Goal: Information Seeking & Learning: Understand process/instructions

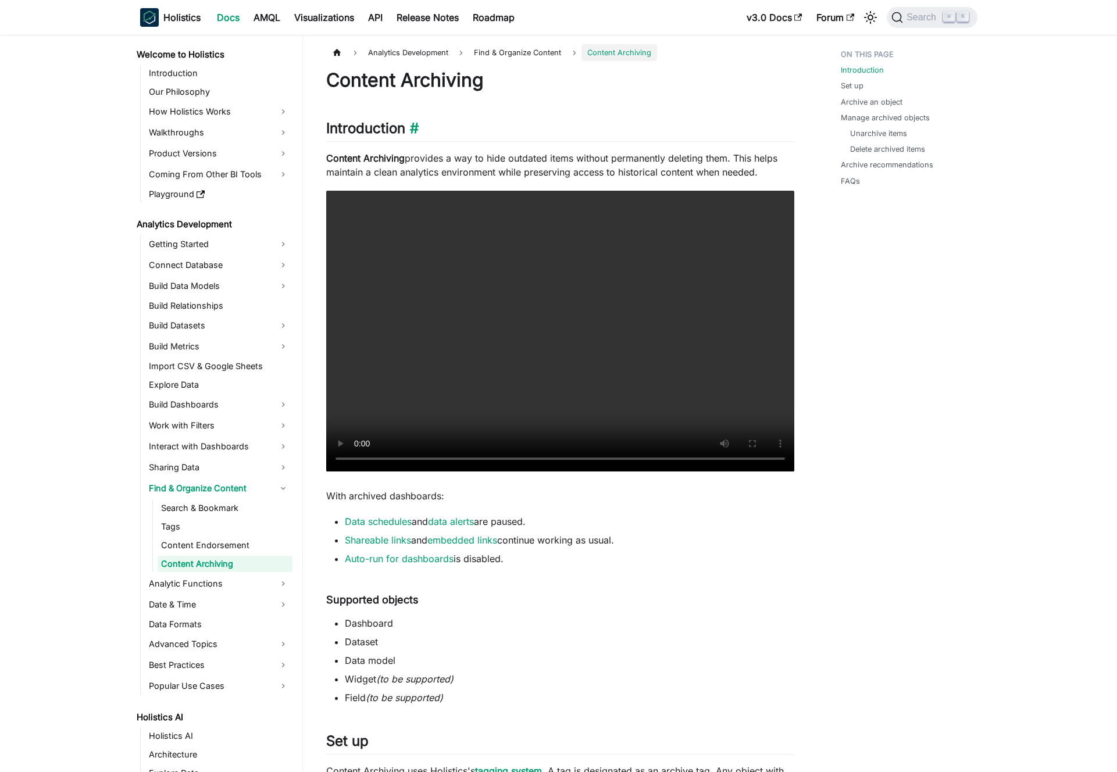
click at [506, 136] on h2 "Introduction ​" at bounding box center [560, 131] width 468 height 22
click at [753, 203] on button "Expand" at bounding box center [758, 209] width 56 height 20
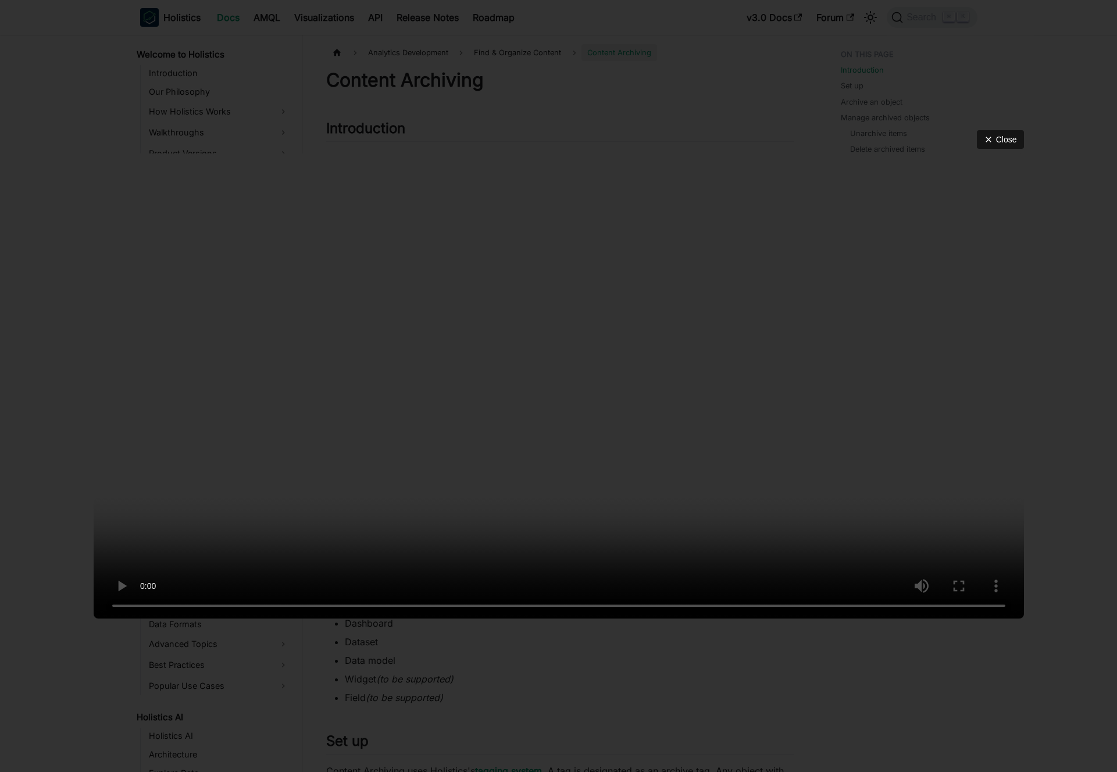
click at [581, 121] on div "Close" at bounding box center [558, 386] width 1117 height 772
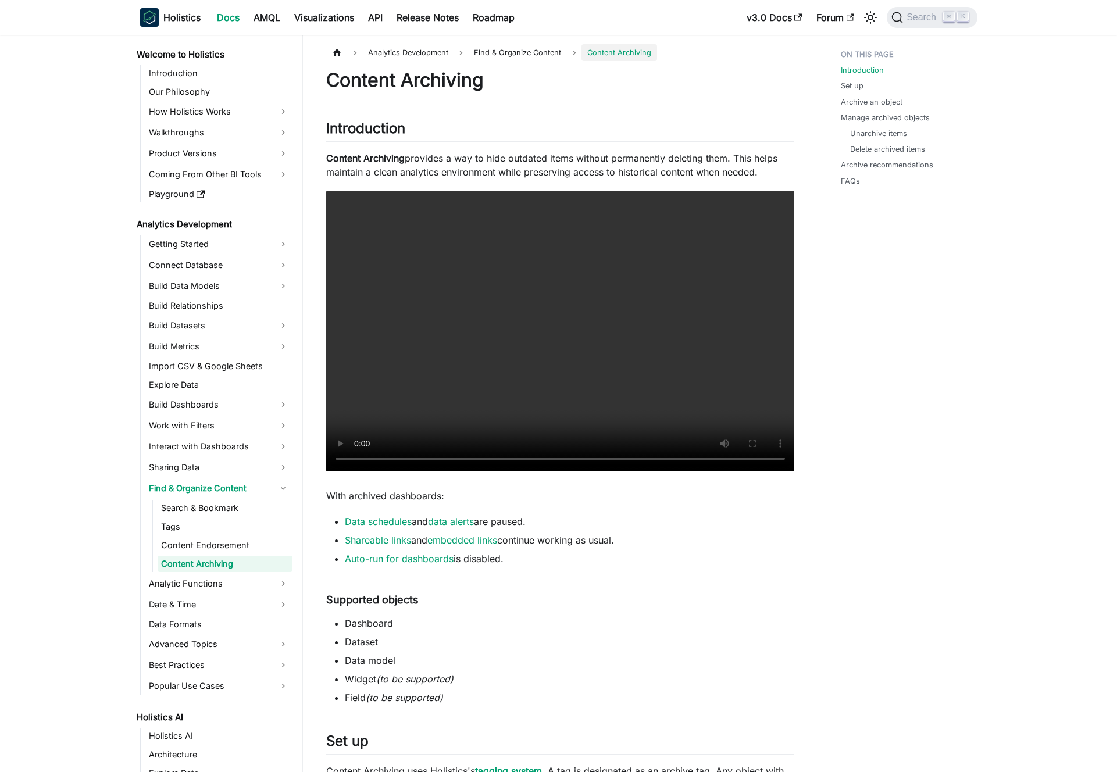
click at [402, 165] on p "Content Archiving provides a way to hide outdated items without permanently del…" at bounding box center [560, 165] width 468 height 28
click at [384, 163] on strong "Content Archiving" at bounding box center [365, 158] width 78 height 12
click at [751, 206] on button "Expand" at bounding box center [758, 209] width 56 height 20
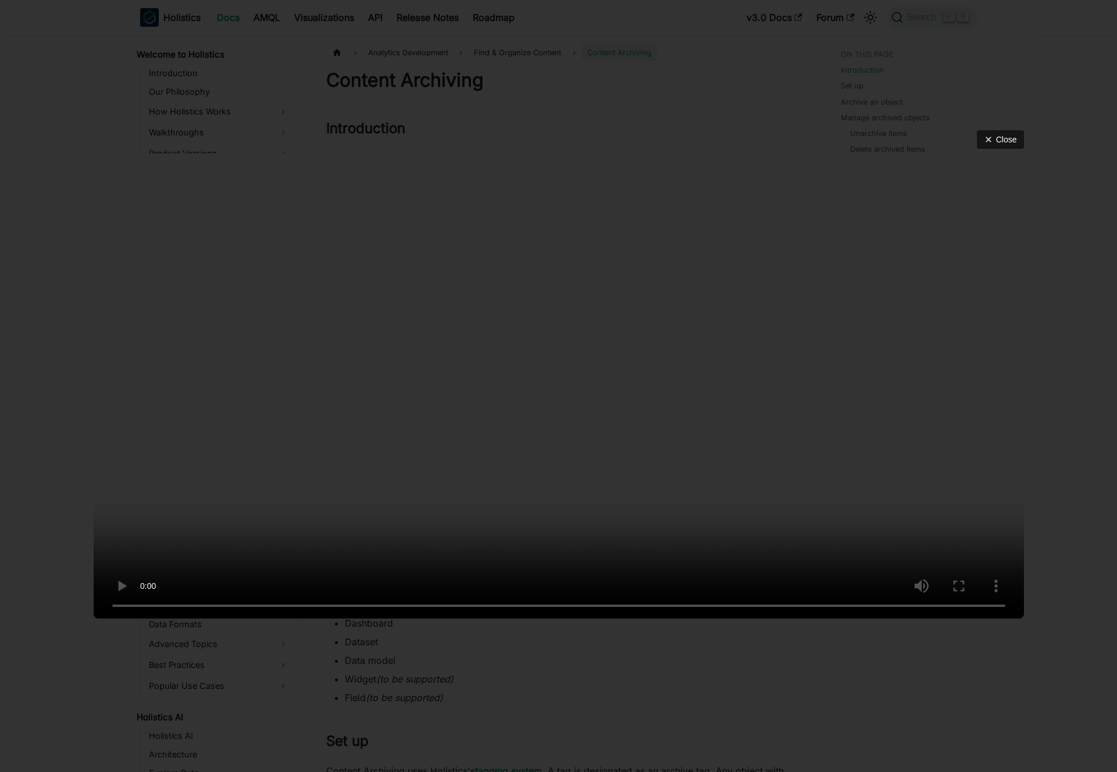
click at [518, 306] on video at bounding box center [559, 385] width 930 height 465
click at [574, 87] on div "Close" at bounding box center [558, 386] width 1117 height 772
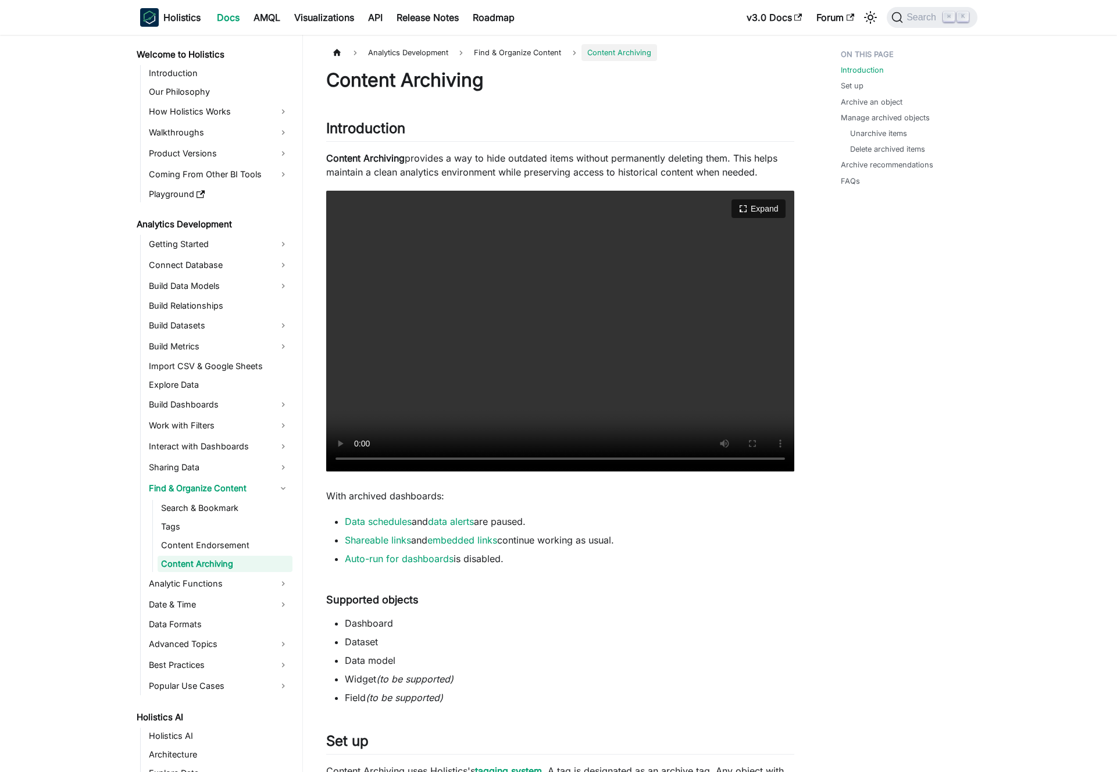
click at [512, 284] on video "Your browser does not support embedding video, but you can download it ." at bounding box center [560, 331] width 468 height 281
click at [754, 209] on button "Expand" at bounding box center [758, 209] width 56 height 20
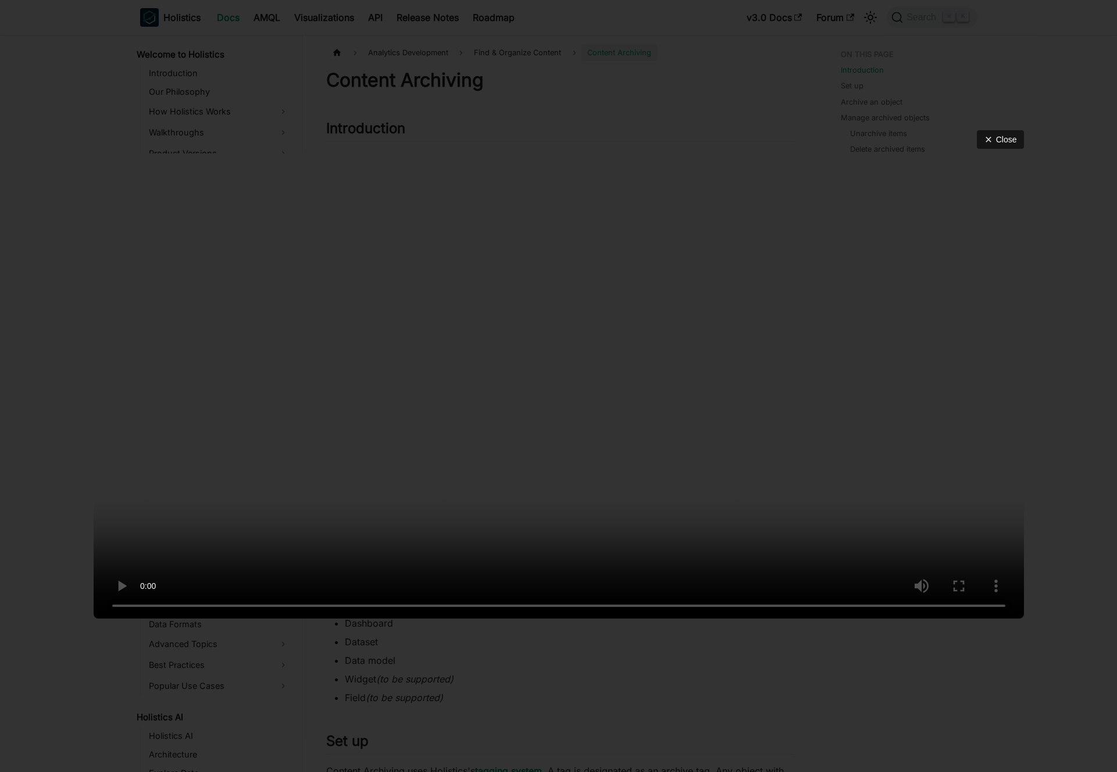
click at [474, 106] on div "Close" at bounding box center [558, 386] width 1117 height 772
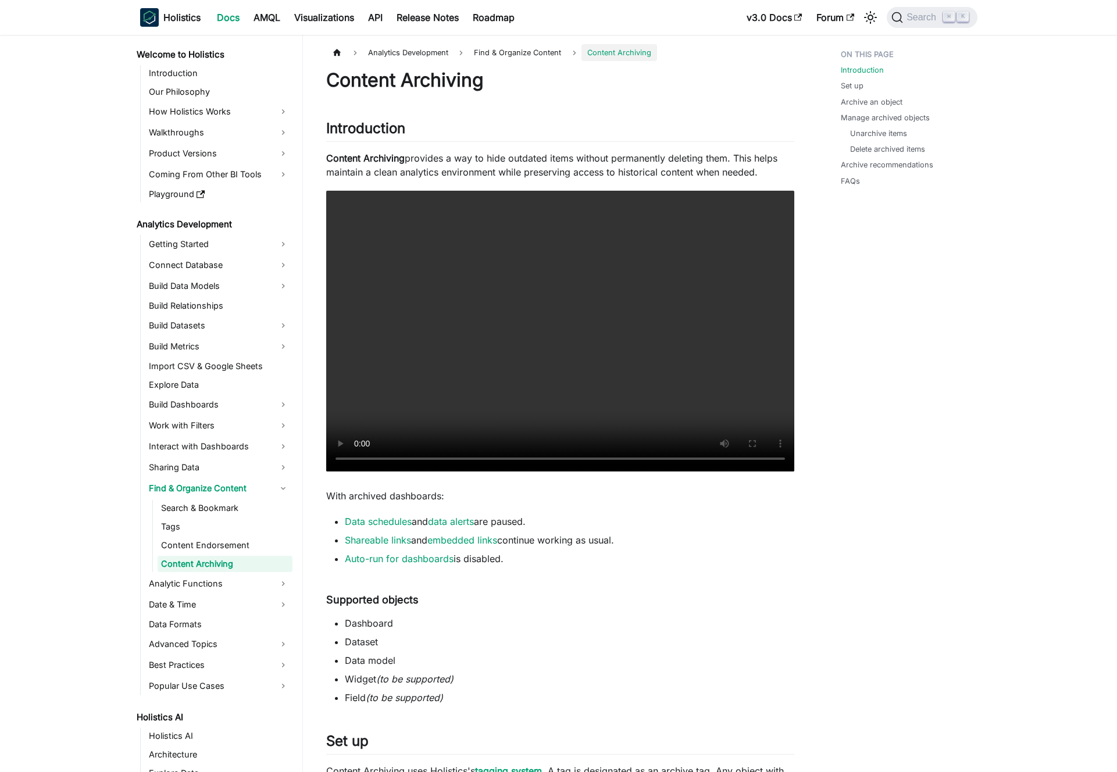
click at [604, 174] on p "Content Archiving provides a way to hide outdated items without permanently del…" at bounding box center [560, 165] width 468 height 28
click at [382, 494] on p "With archived dashboards:" at bounding box center [560, 496] width 468 height 14
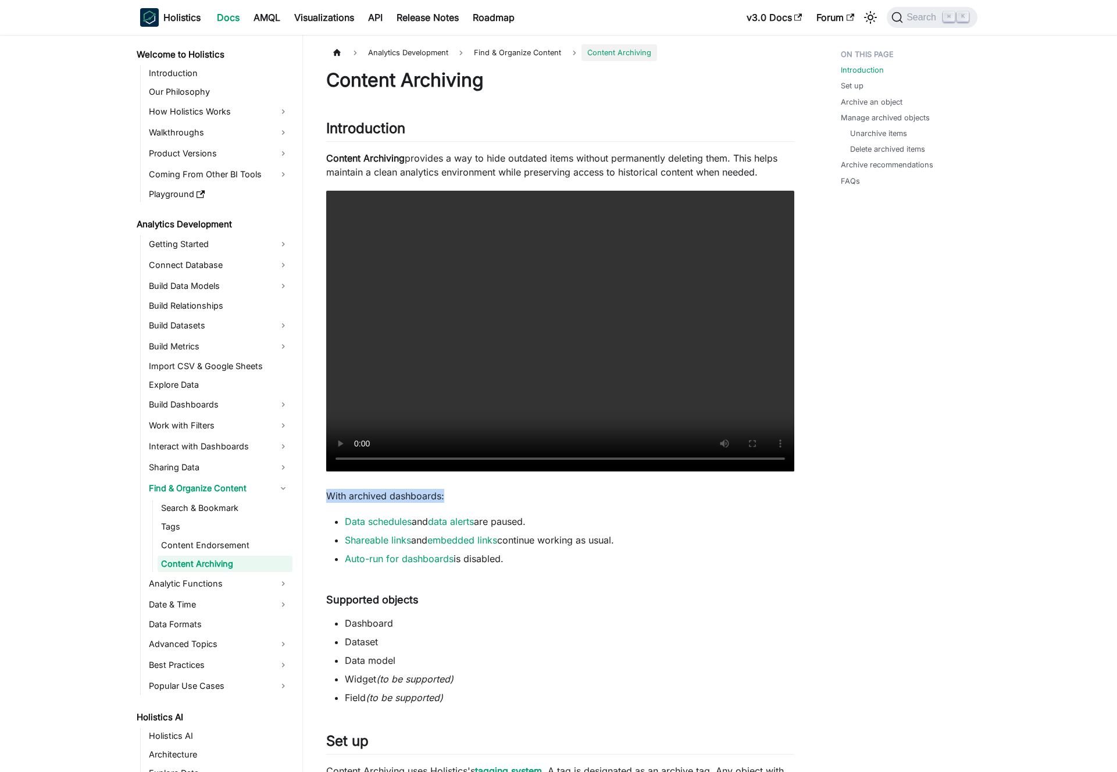
click at [389, 493] on p "With archived dashboards:" at bounding box center [560, 496] width 468 height 14
drag, startPoint x: 534, startPoint y: 482, endPoint x: 587, endPoint y: 555, distance: 90.2
click at [588, 557] on li "Auto-run for dashboards is disabled." at bounding box center [569, 559] width 449 height 14
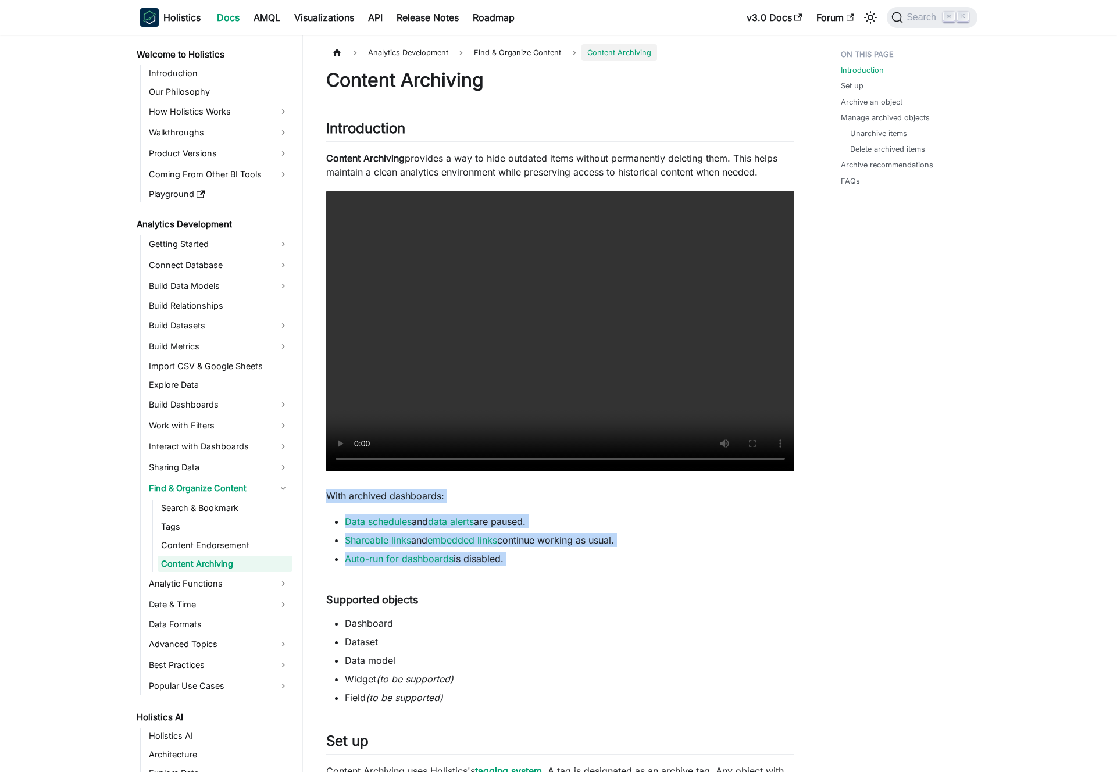
drag, startPoint x: 587, startPoint y: 566, endPoint x: 579, endPoint y: 488, distance: 78.9
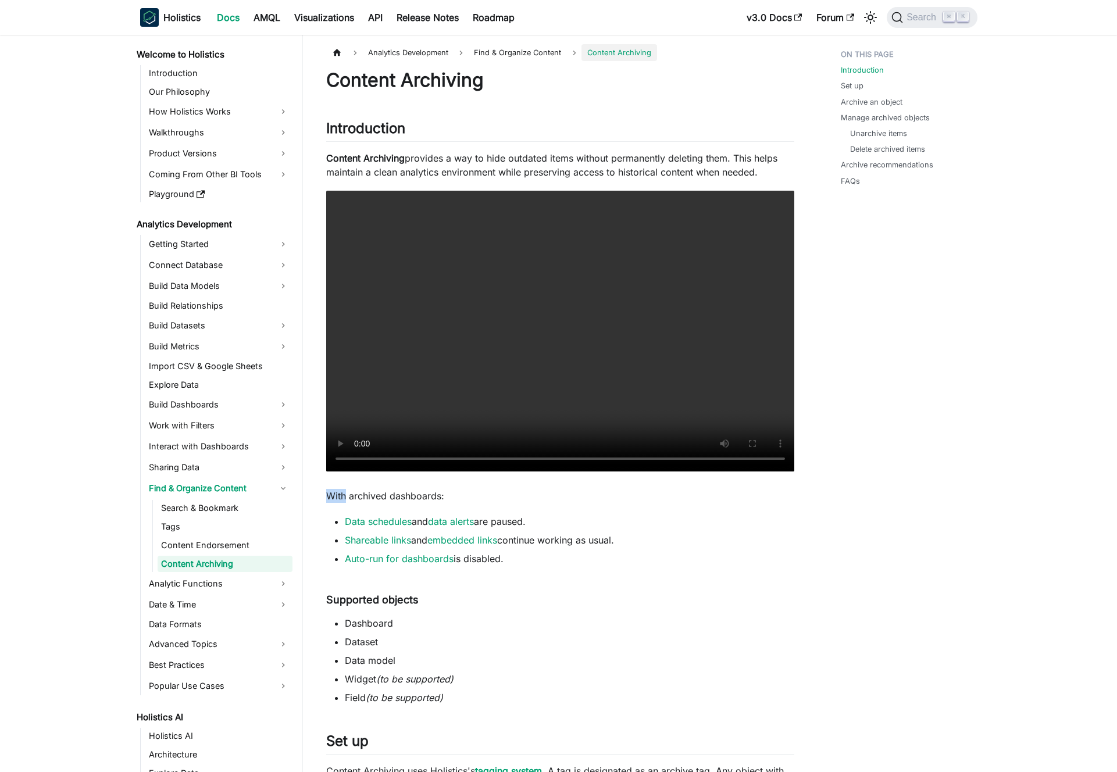
click at [582, 490] on p "With archived dashboards:" at bounding box center [560, 496] width 468 height 14
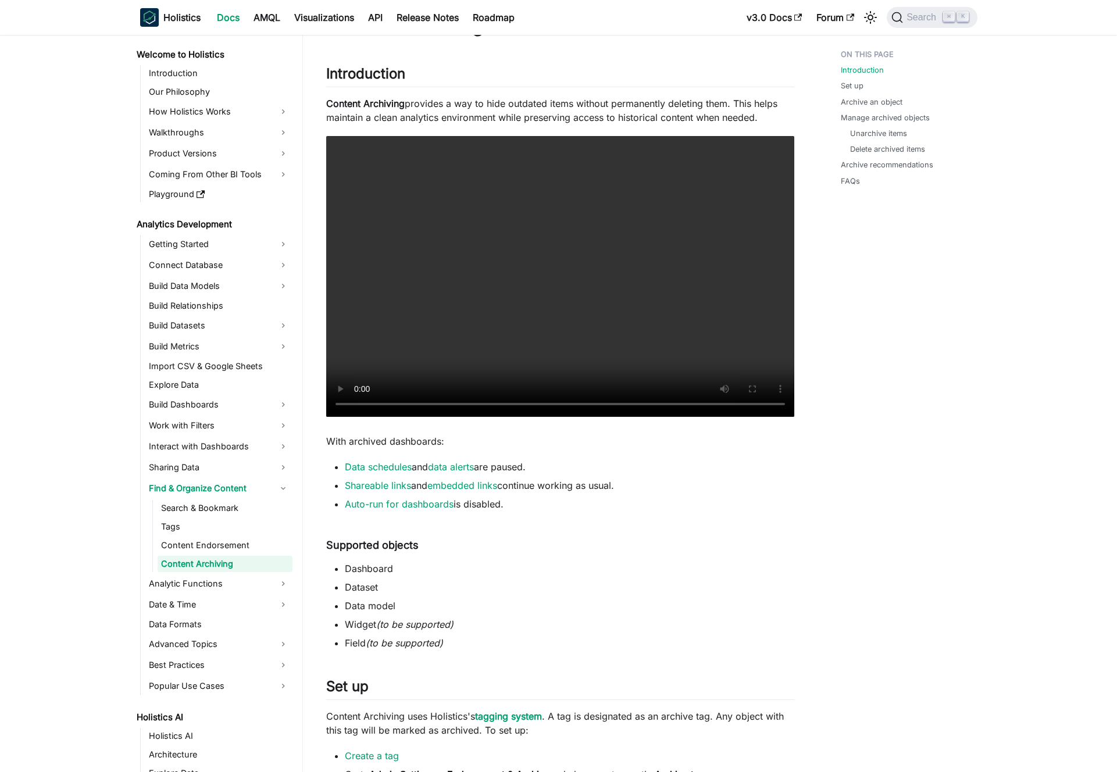
scroll to position [99, 0]
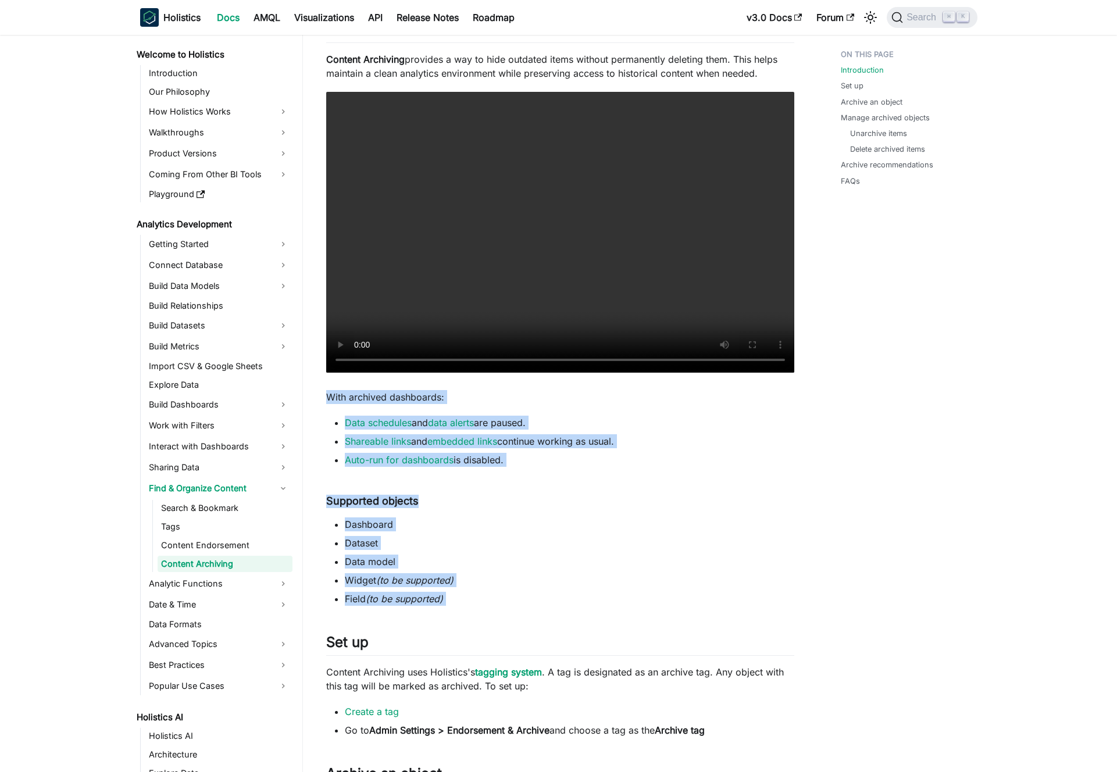
drag, startPoint x: 511, startPoint y: 616, endPoint x: 317, endPoint y: 387, distance: 299.4
drag, startPoint x: 581, startPoint y: 470, endPoint x: 328, endPoint y: 399, distance: 262.6
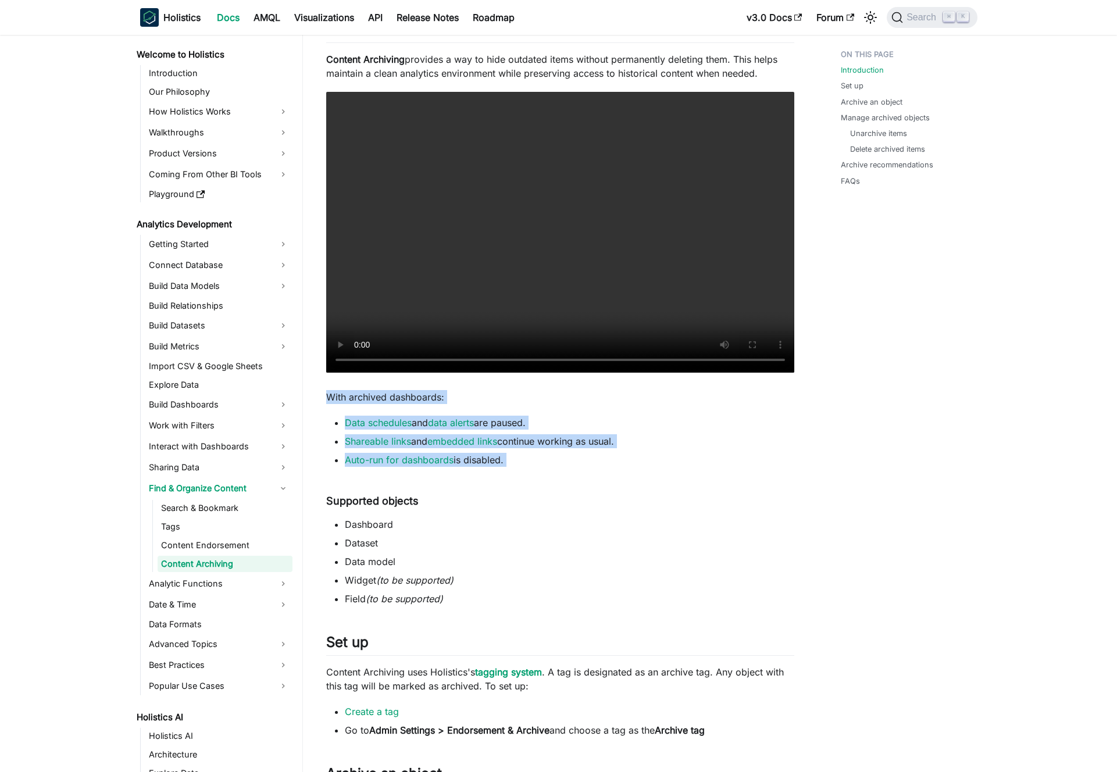
click at [328, 399] on p "With archived dashboards:" at bounding box center [560, 397] width 468 height 14
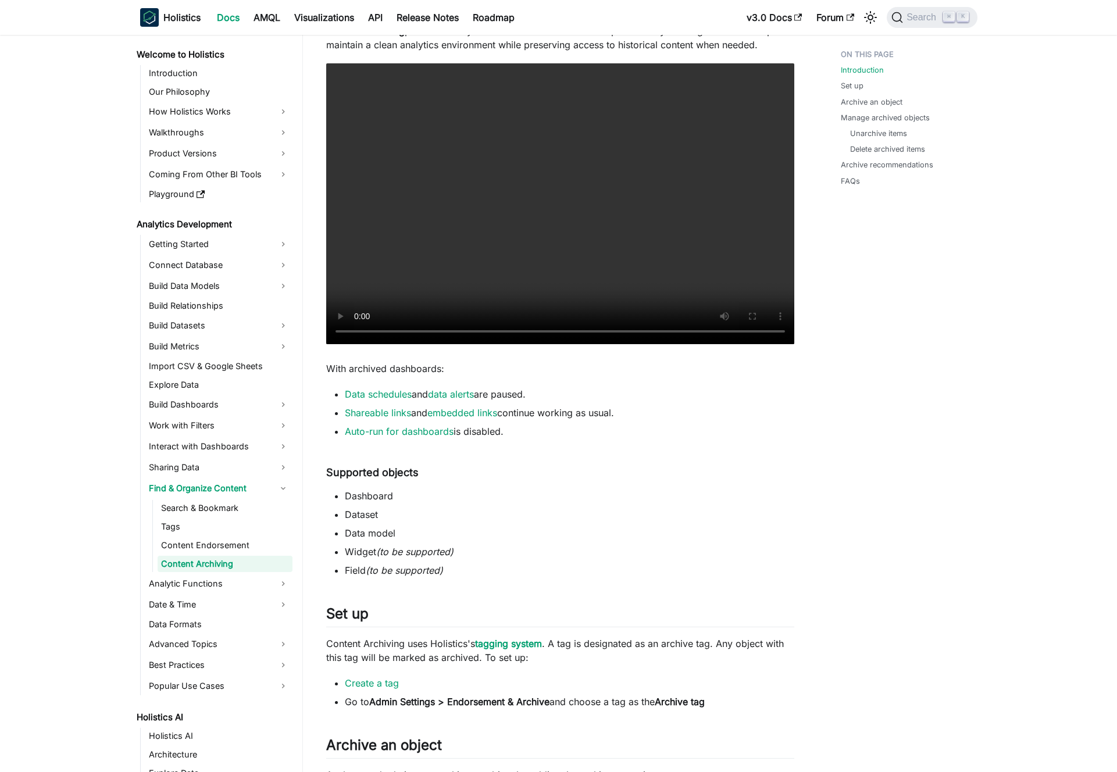
scroll to position [321, 0]
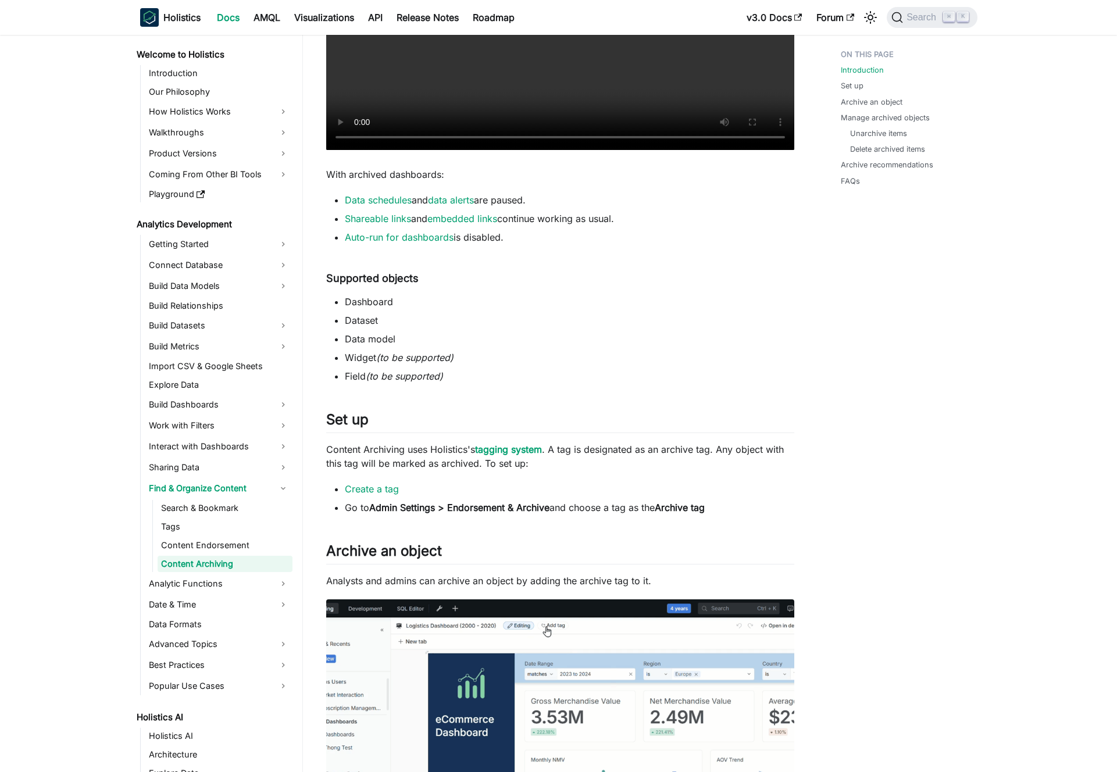
click at [470, 507] on strong "Admin Settings > Endorsement & Archive" at bounding box center [459, 508] width 180 height 12
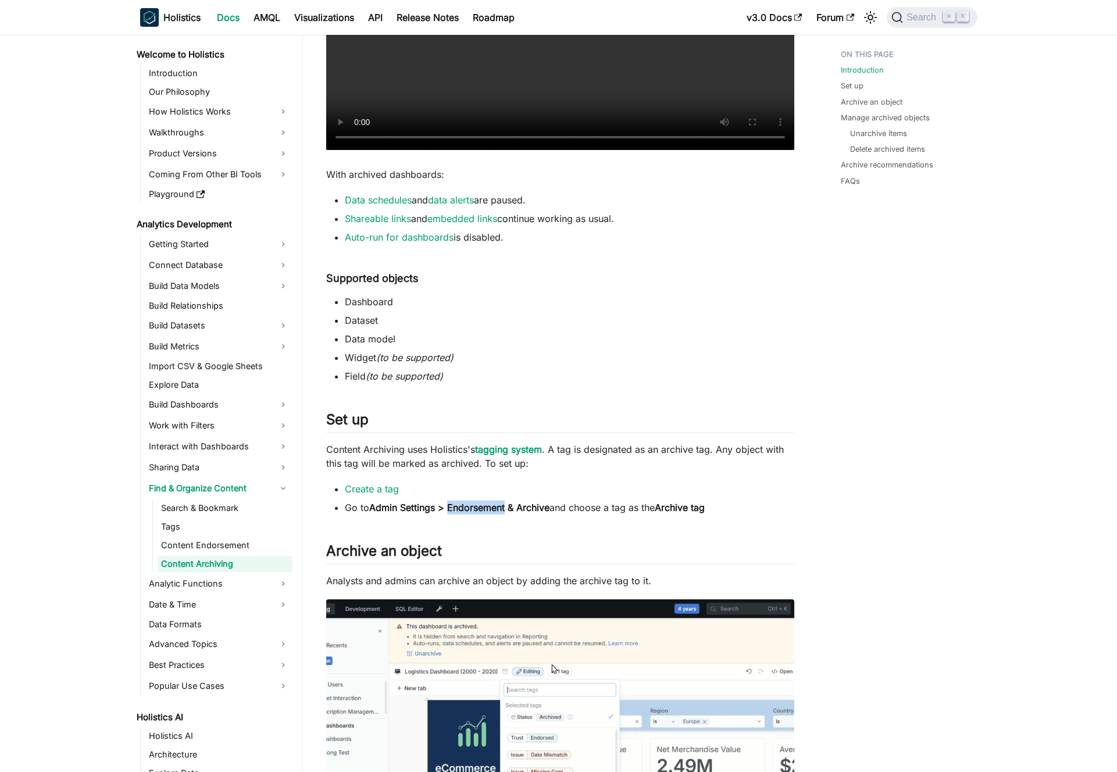
click at [470, 507] on strong "Admin Settings > Endorsement & Archive" at bounding box center [459, 508] width 180 height 12
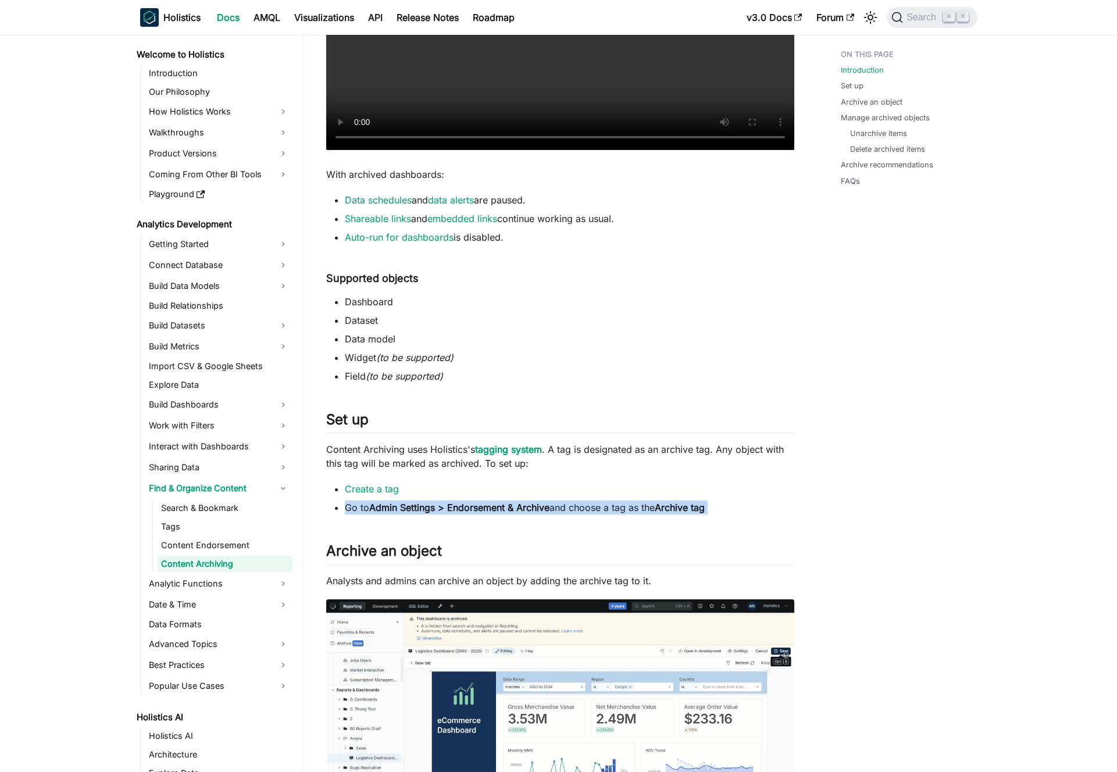
click at [470, 507] on strong "Admin Settings > Endorsement & Archive" at bounding box center [459, 508] width 180 height 12
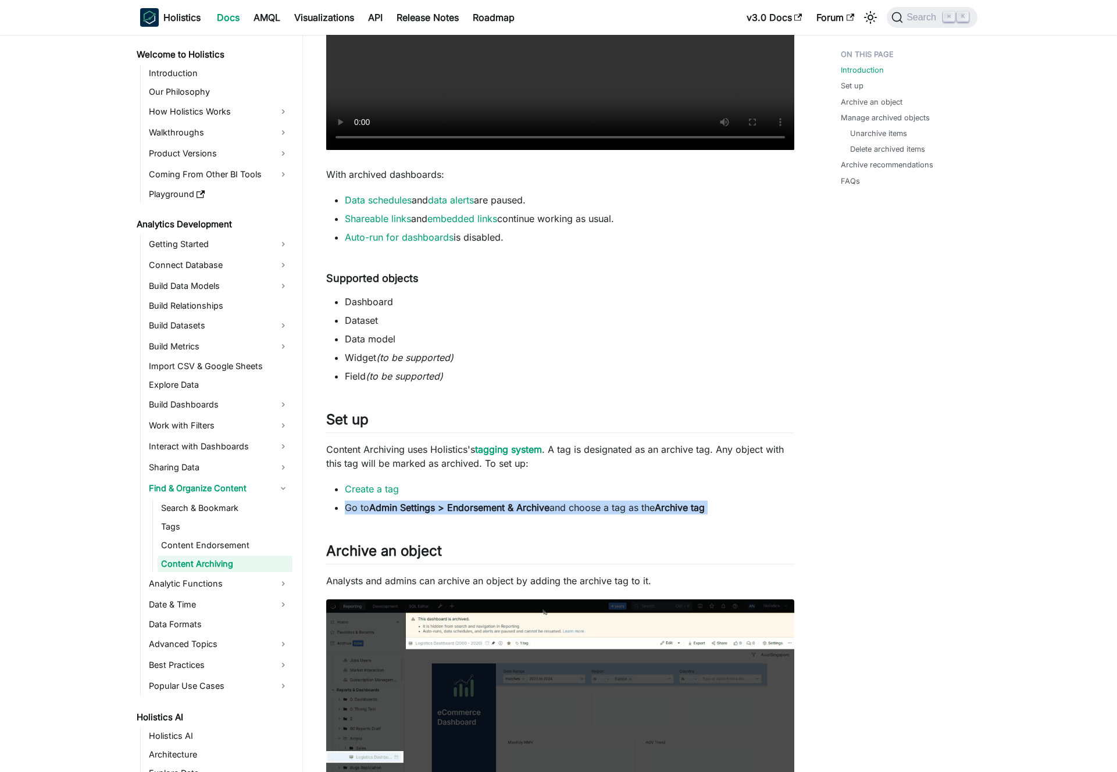
click at [461, 506] on strong "Admin Settings > Endorsement & Archive" at bounding box center [459, 508] width 180 height 12
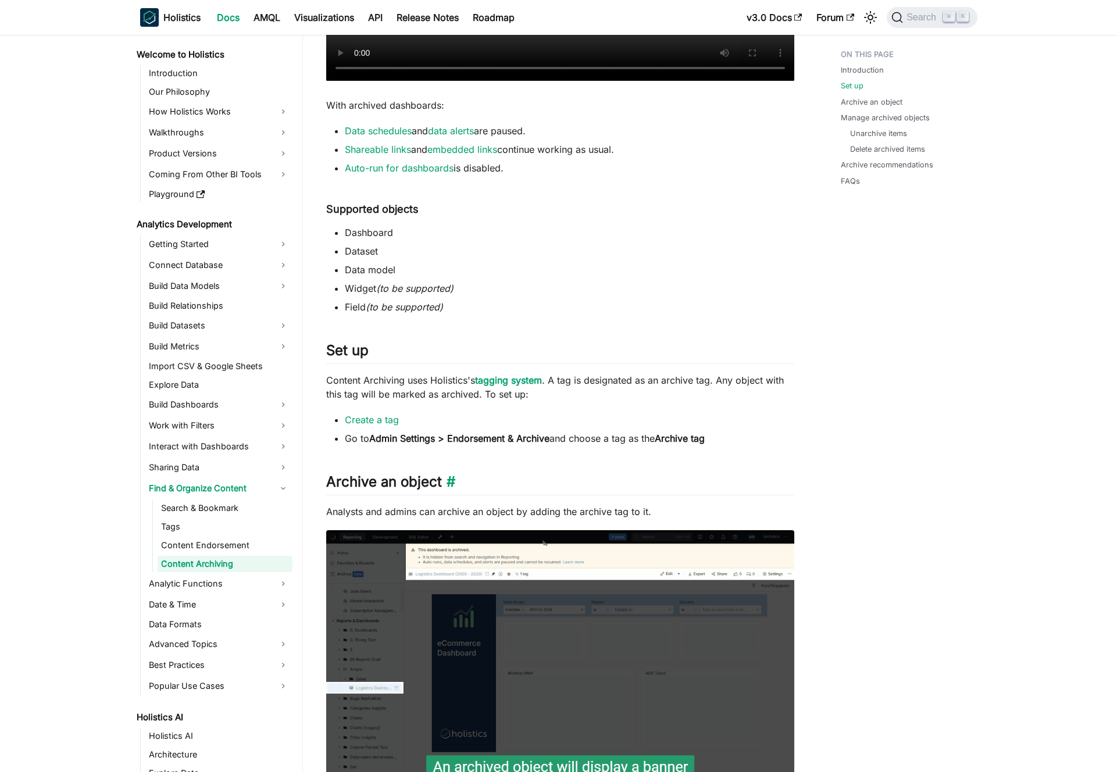
scroll to position [404, 0]
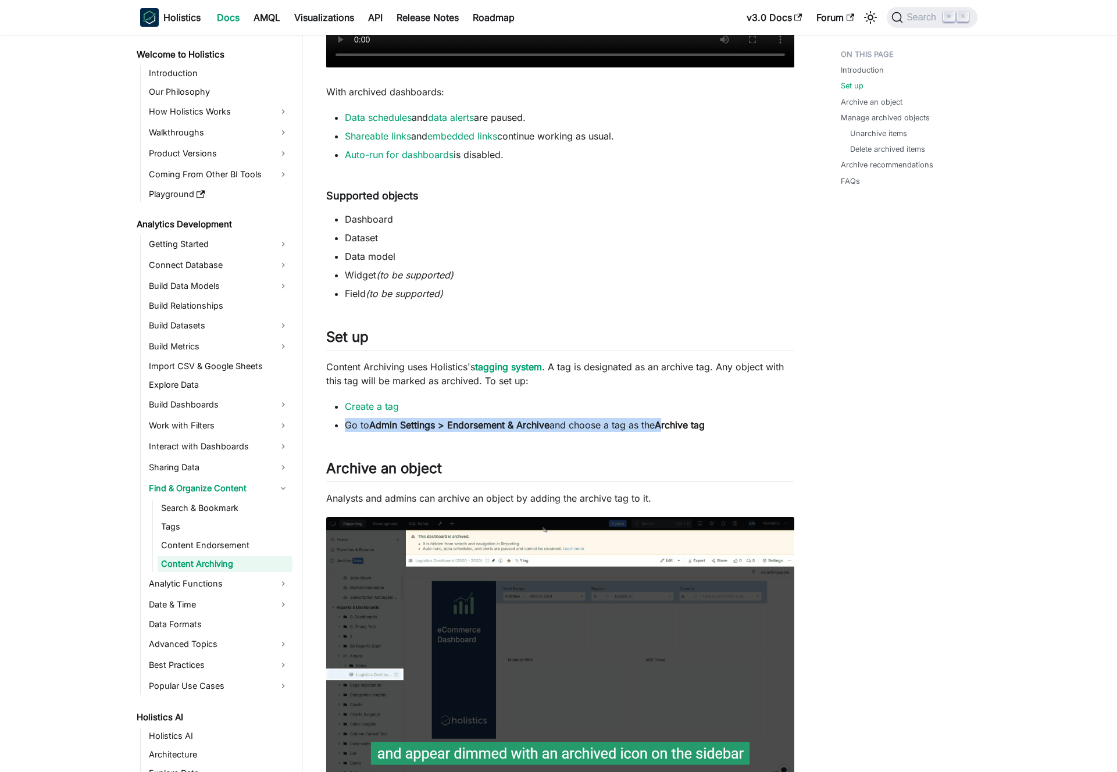
drag, startPoint x: 341, startPoint y: 424, endPoint x: 688, endPoint y: 427, distance: 347.6
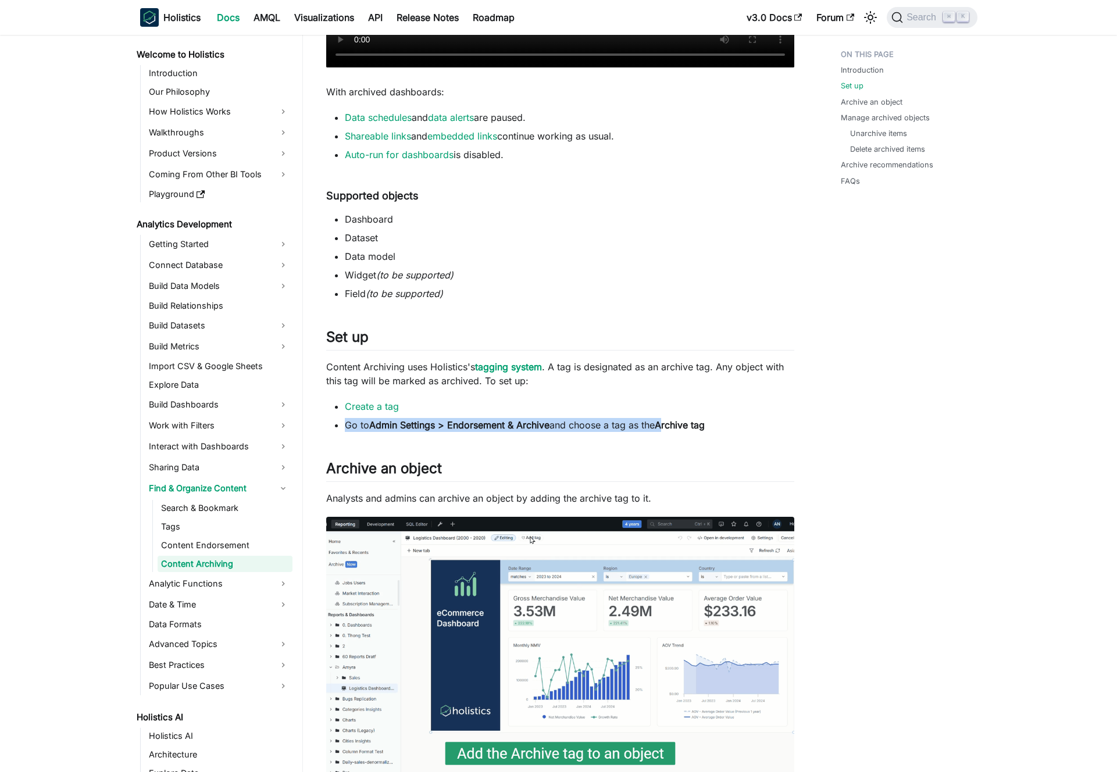
click at [679, 427] on ul "Create a tag Go to Admin Settings > Endorsement & Archive and choose a tag as t…" at bounding box center [560, 415] width 468 height 33
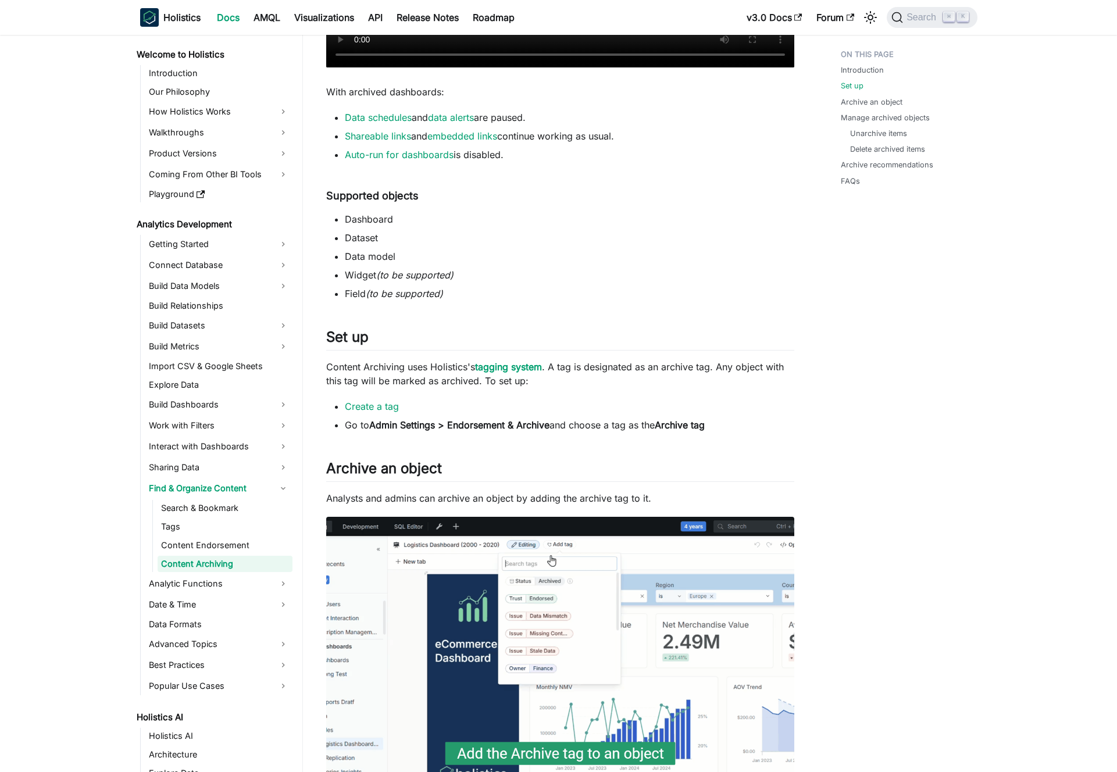
drag, startPoint x: 688, startPoint y: 427, endPoint x: 688, endPoint y: 435, distance: 8.2
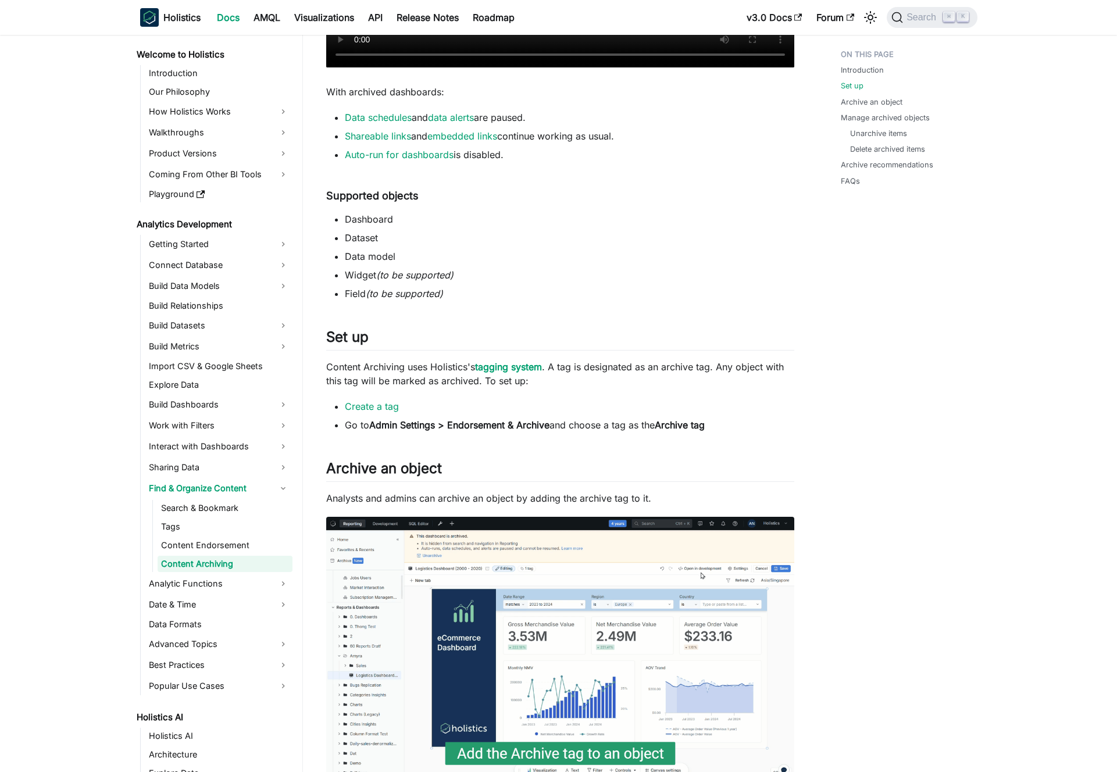
click at [689, 428] on strong "Archive tag" at bounding box center [680, 425] width 50 height 12
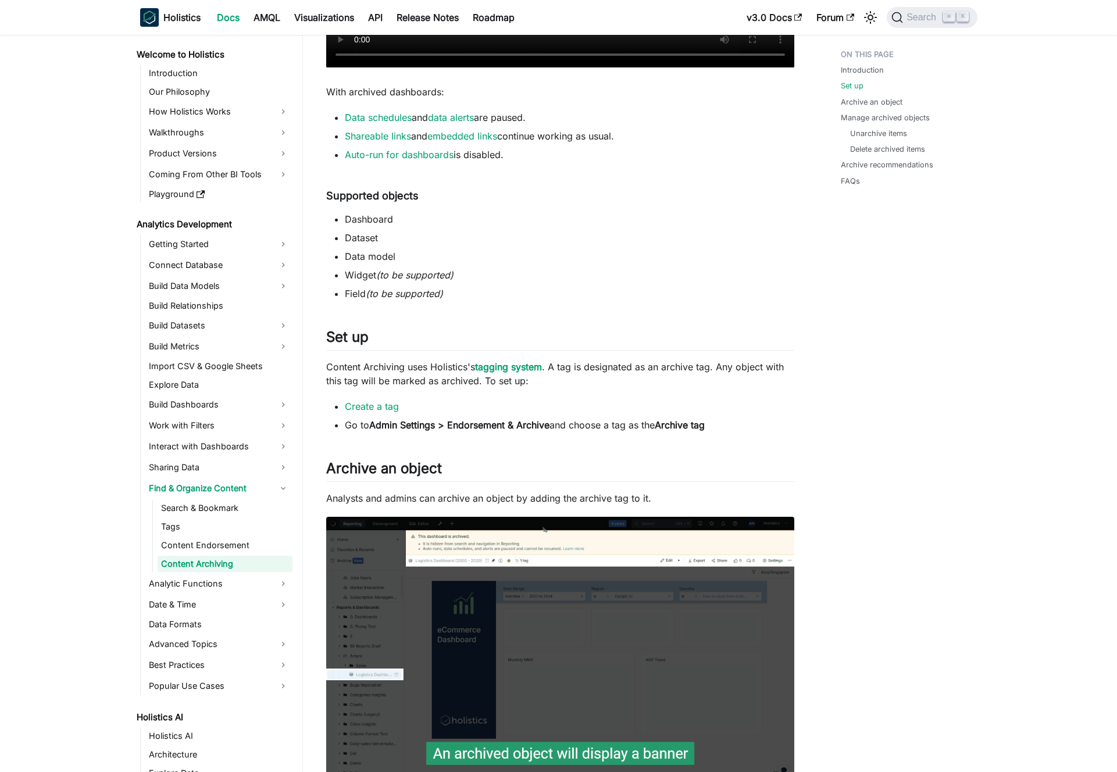
drag, startPoint x: 677, startPoint y: 440, endPoint x: 563, endPoint y: 439, distance: 113.3
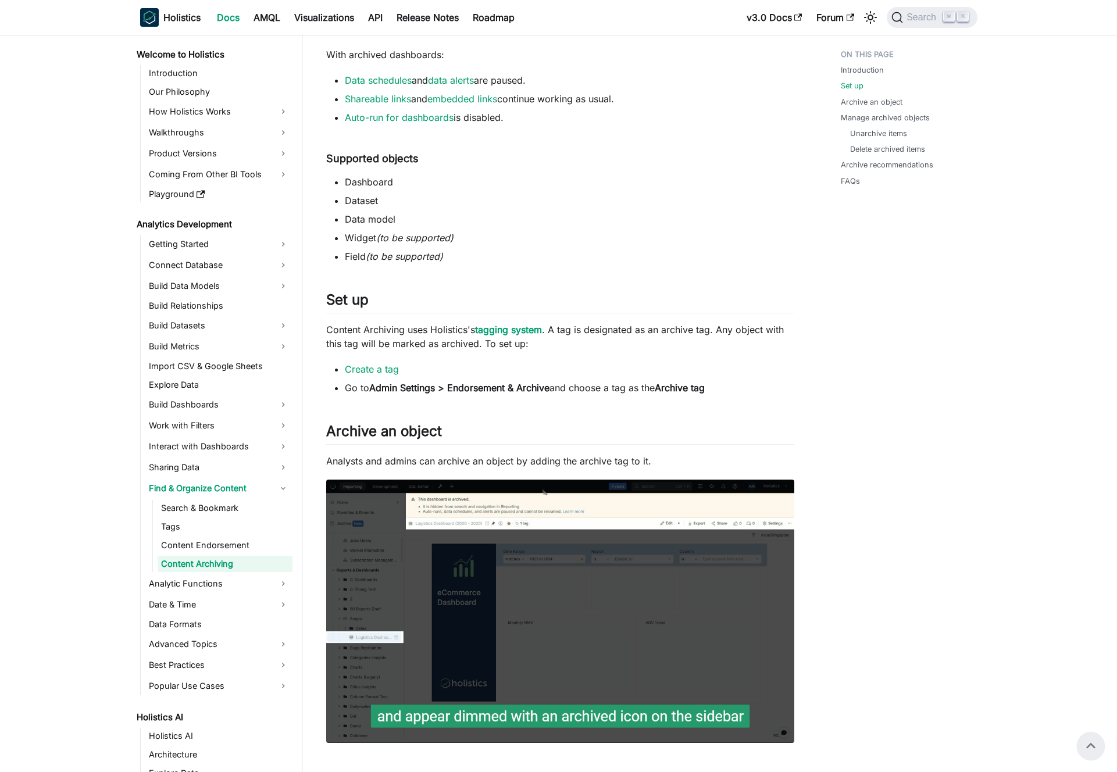
scroll to position [433, 0]
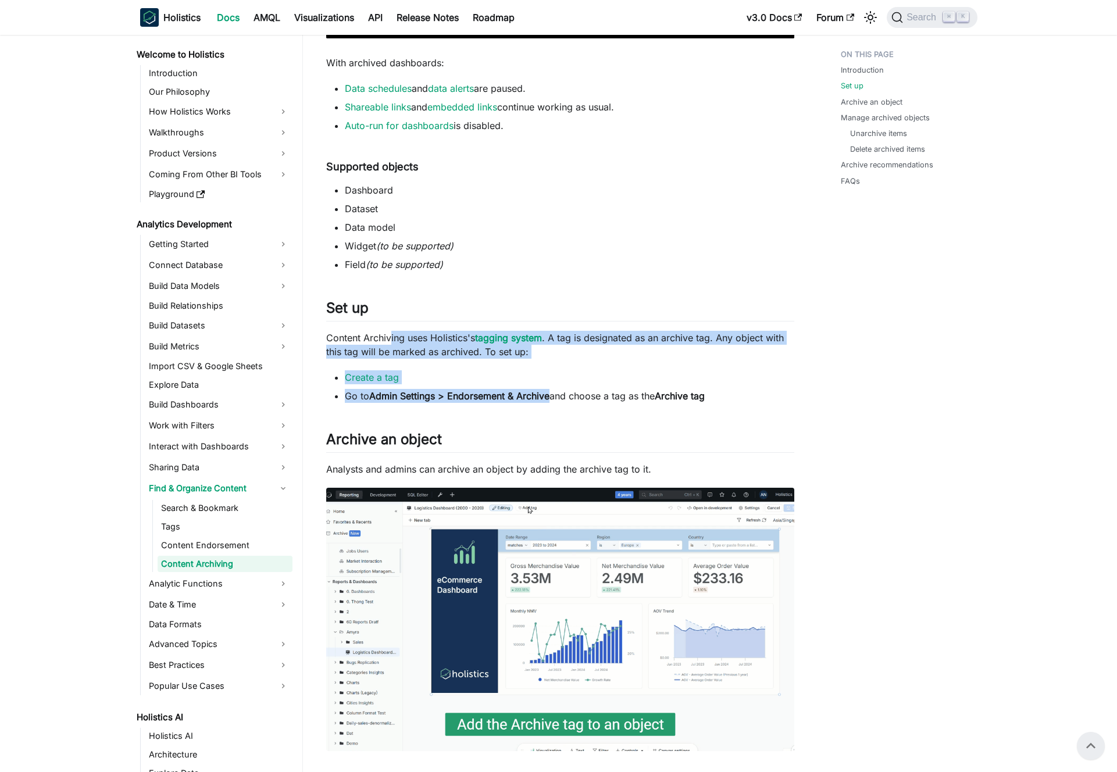
drag, startPoint x: 549, startPoint y: 400, endPoint x: 388, endPoint y: 336, distance: 172.7
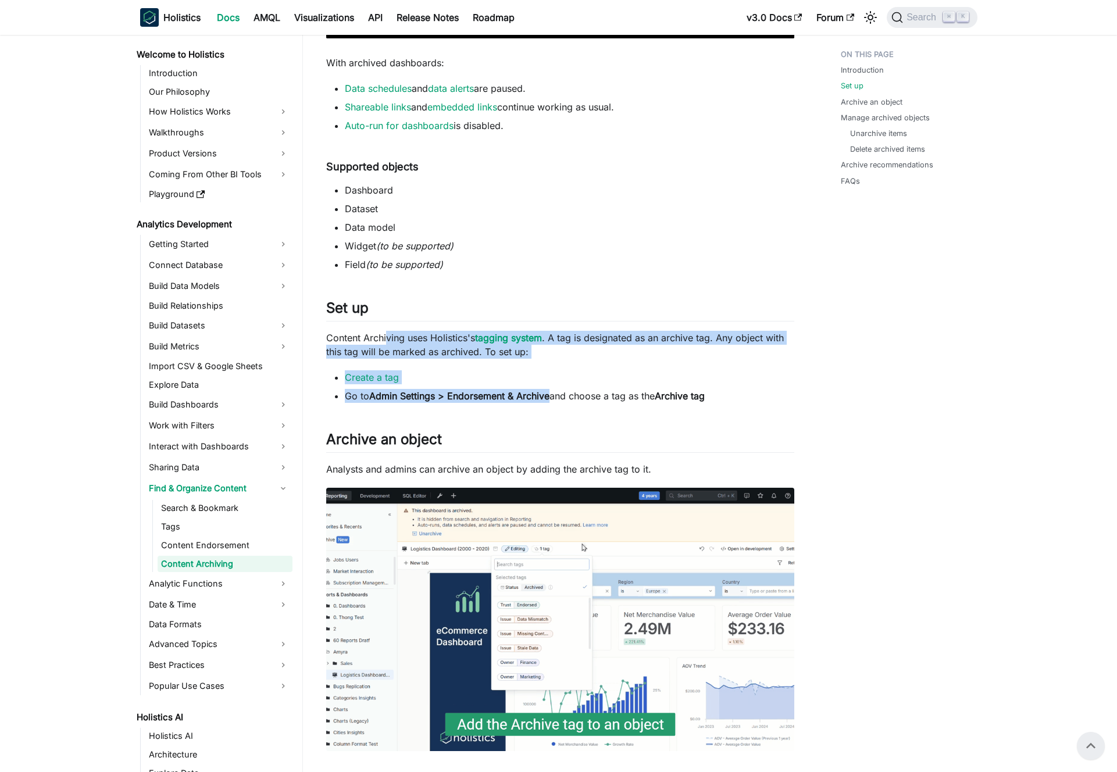
click at [388, 336] on p "Content Archiving uses Holistics's tagging system . A tag is designated as an a…" at bounding box center [560, 345] width 468 height 28
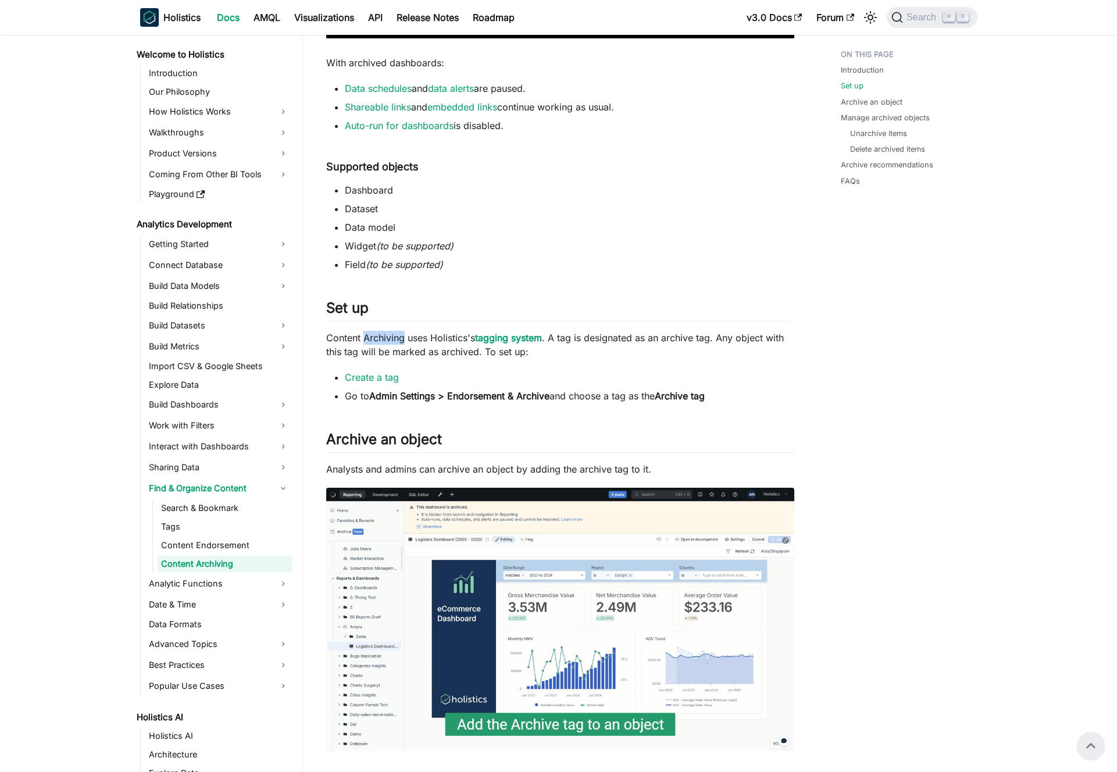
click at [388, 336] on p "Content Archiving uses Holistics's tagging system . A tag is designated as an a…" at bounding box center [560, 345] width 468 height 28
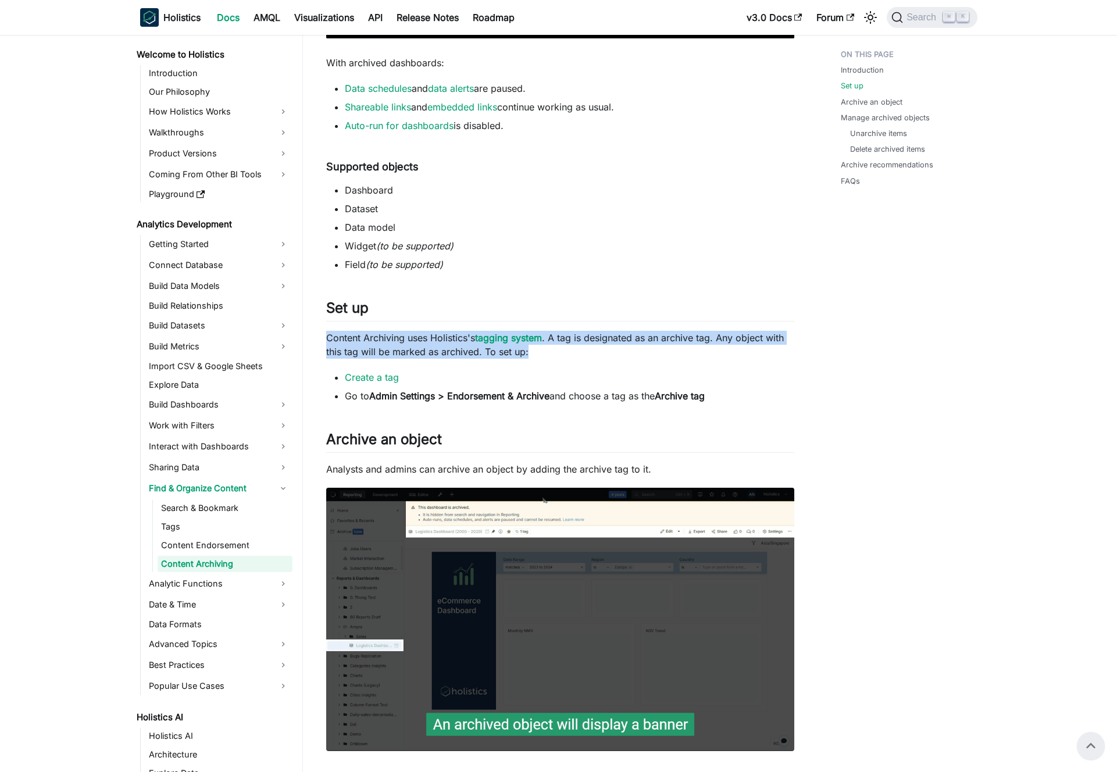
click at [388, 336] on p "Content Archiving uses Holistics's tagging system . A tag is designated as an a…" at bounding box center [560, 345] width 468 height 28
click at [396, 338] on p "Content Archiving uses Holistics's tagging system . A tag is designated as an a…" at bounding box center [560, 345] width 468 height 28
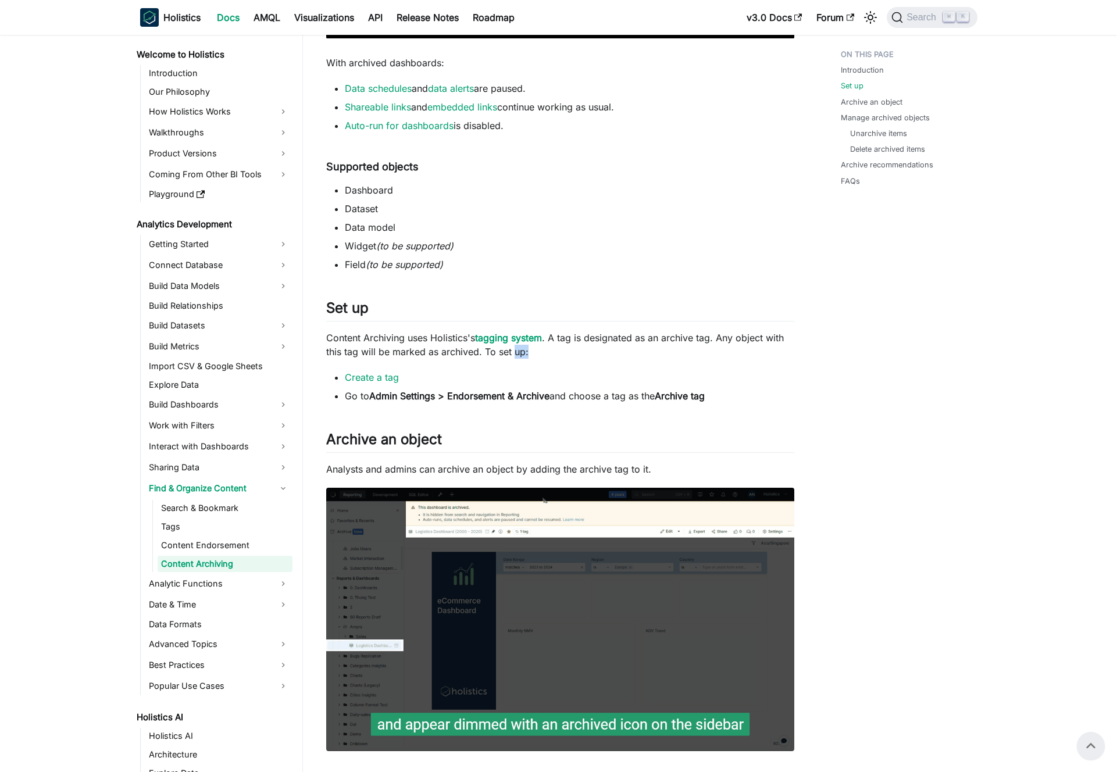
drag, startPoint x: 530, startPoint y: 353, endPoint x: 510, endPoint y: 354, distance: 19.2
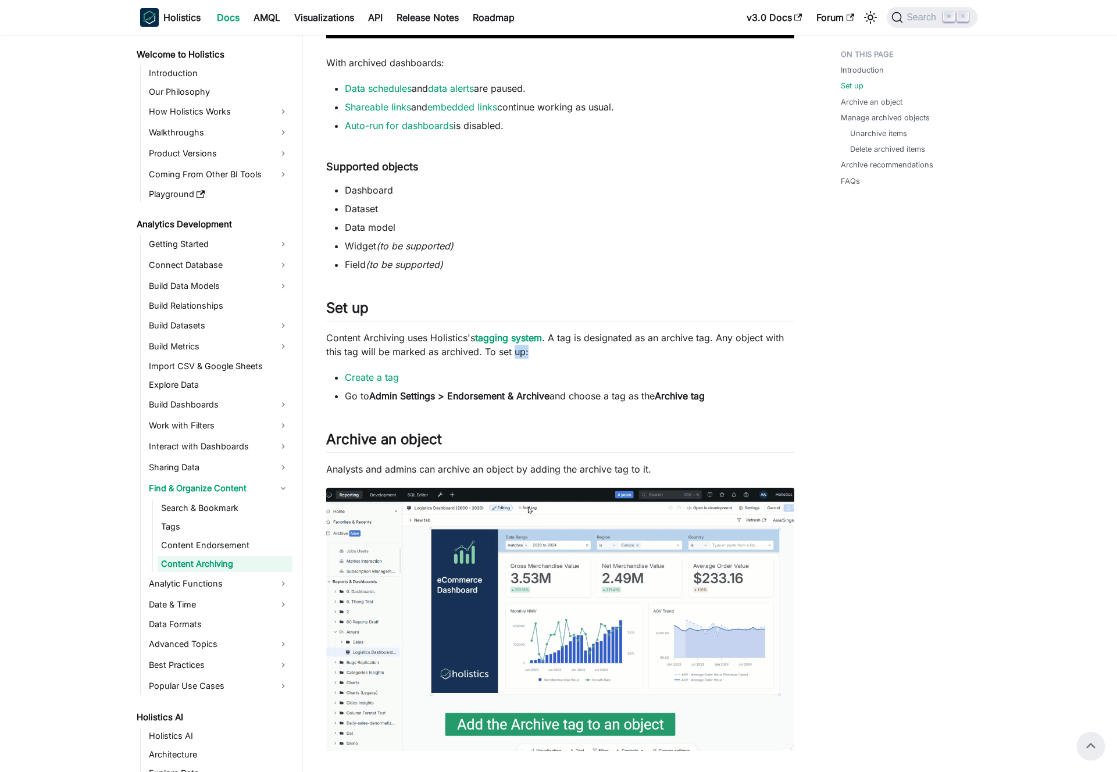
click at [511, 354] on p "Content Archiving uses Holistics's tagging system . A tag is designated as an a…" at bounding box center [560, 345] width 468 height 28
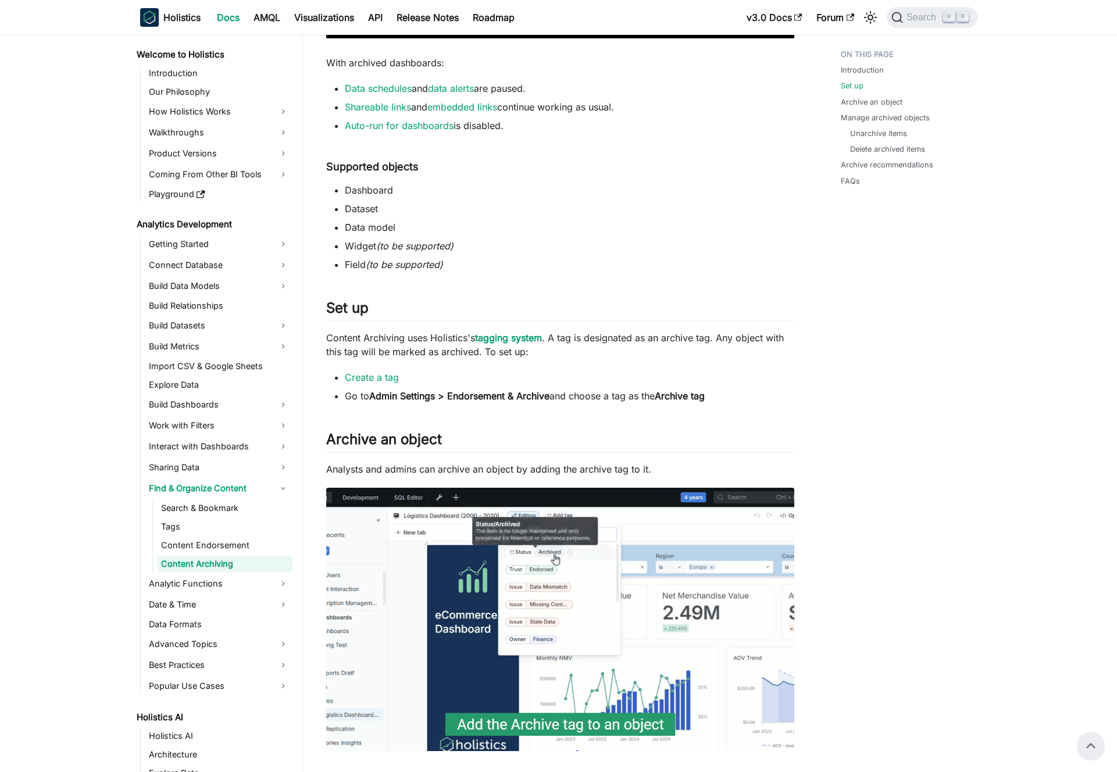
click at [510, 354] on p "Content Archiving uses Holistics's tagging system . A tag is designated as an a…" at bounding box center [560, 345] width 468 height 28
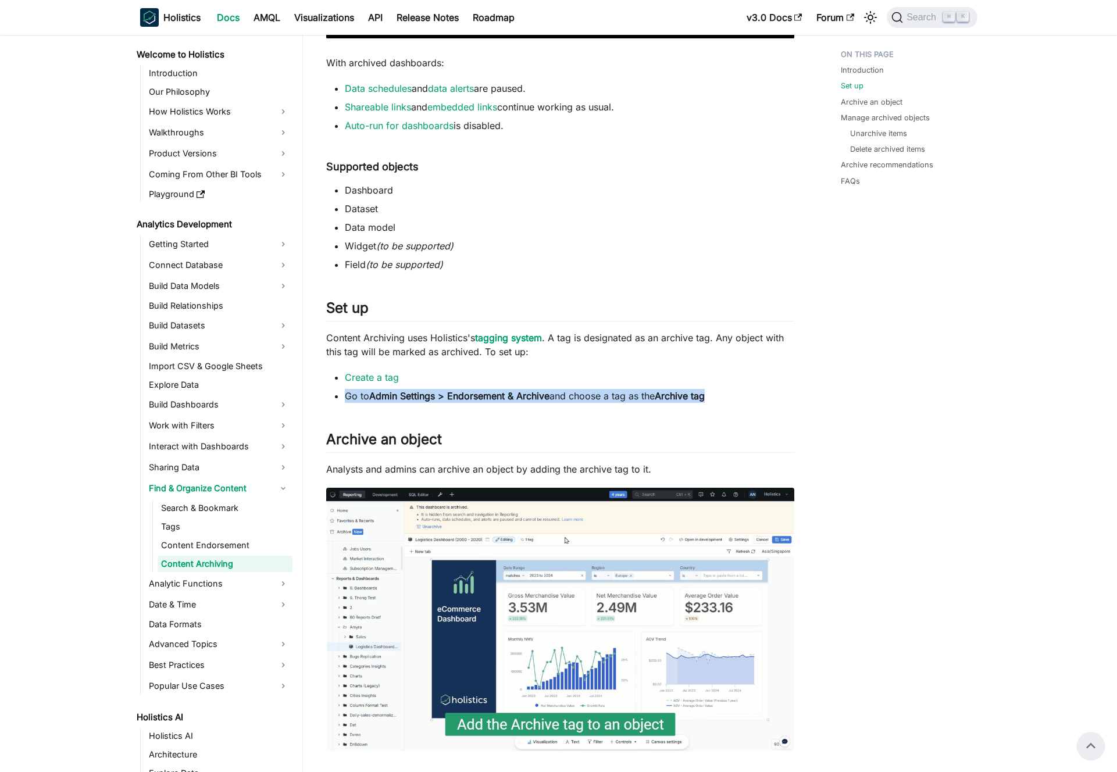
drag, startPoint x: 734, startPoint y: 396, endPoint x: 346, endPoint y: 395, distance: 387.7
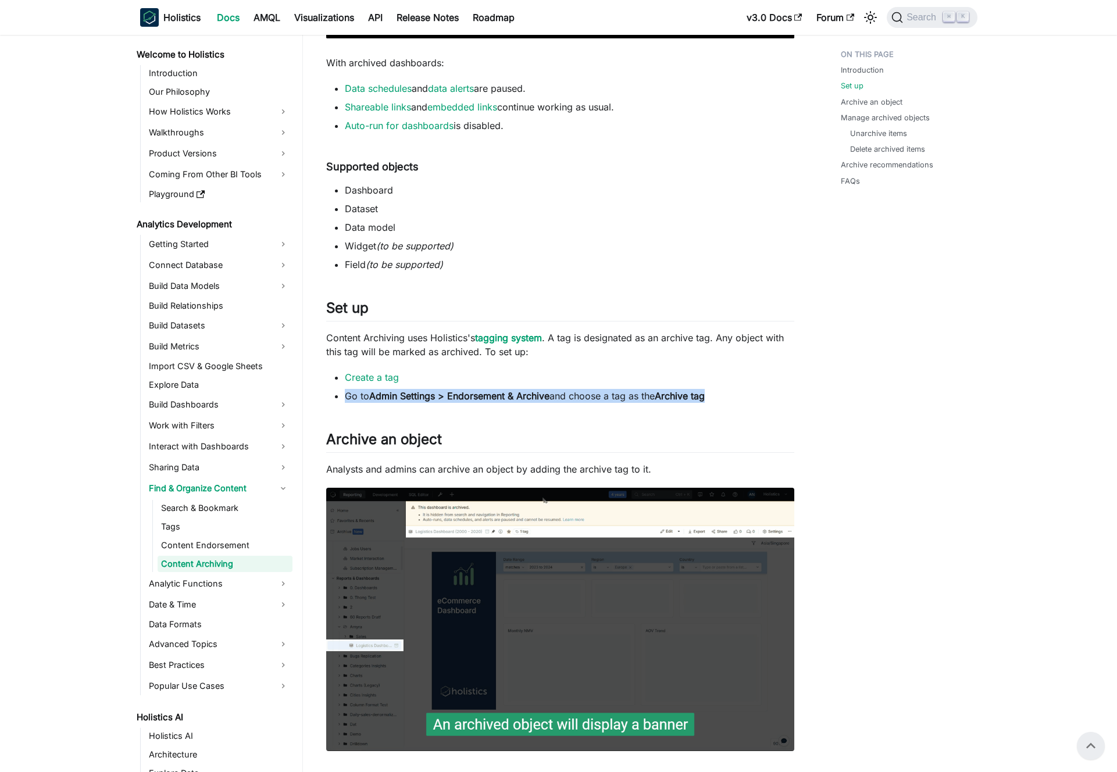
click at [346, 395] on li "Go to Admin Settings > Endorsement & Archive and choose a tag as the Archive tag" at bounding box center [569, 396] width 449 height 14
click at [364, 396] on li "Go to Admin Settings > Endorsement & Archive and choose a tag as the Archive tag" at bounding box center [569, 396] width 449 height 14
drag, startPoint x: 346, startPoint y: 396, endPoint x: 733, endPoint y: 399, distance: 387.1
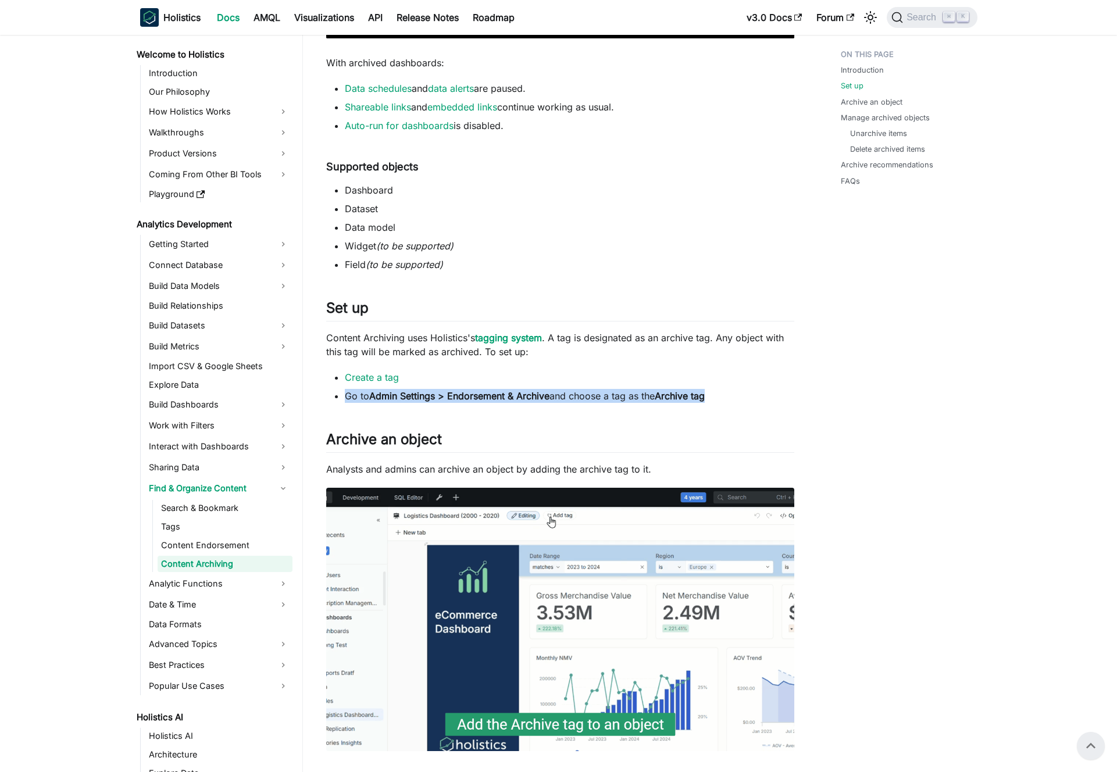
click at [733, 399] on li "Go to Admin Settings > Endorsement & Archive and choose a tag as the Archive tag" at bounding box center [569, 396] width 449 height 14
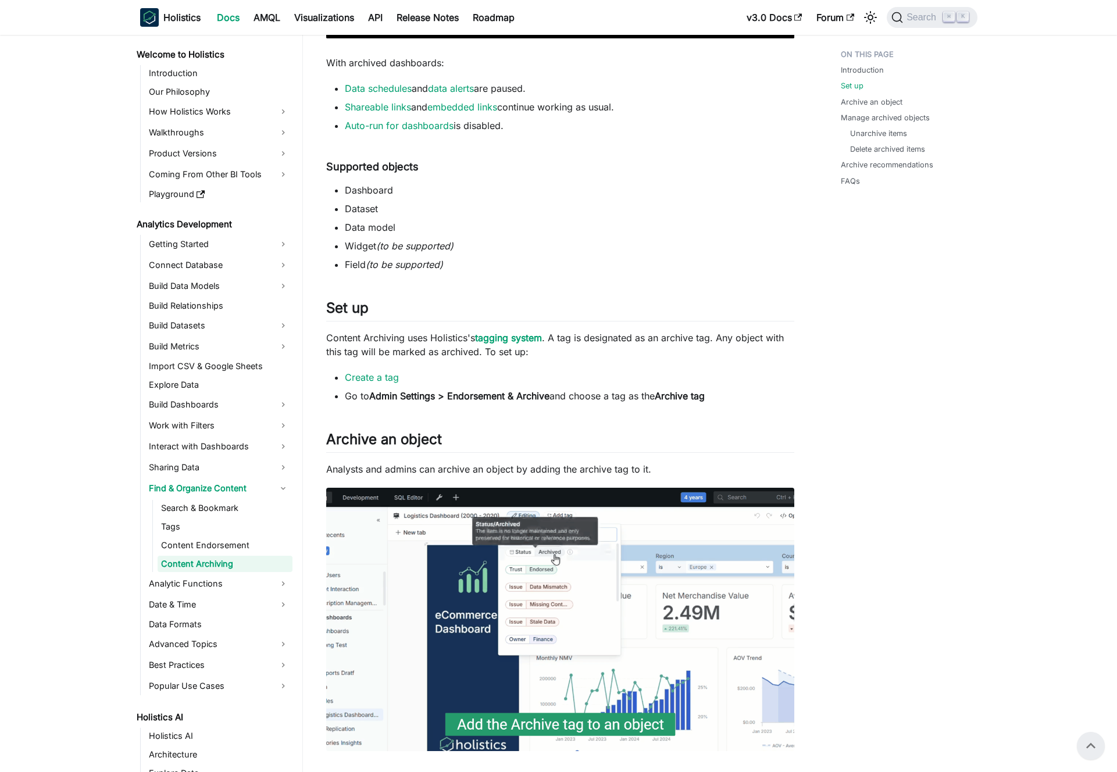
click at [606, 350] on p "Content Archiving uses Holistics's tagging system . A tag is designated as an a…" at bounding box center [560, 345] width 468 height 28
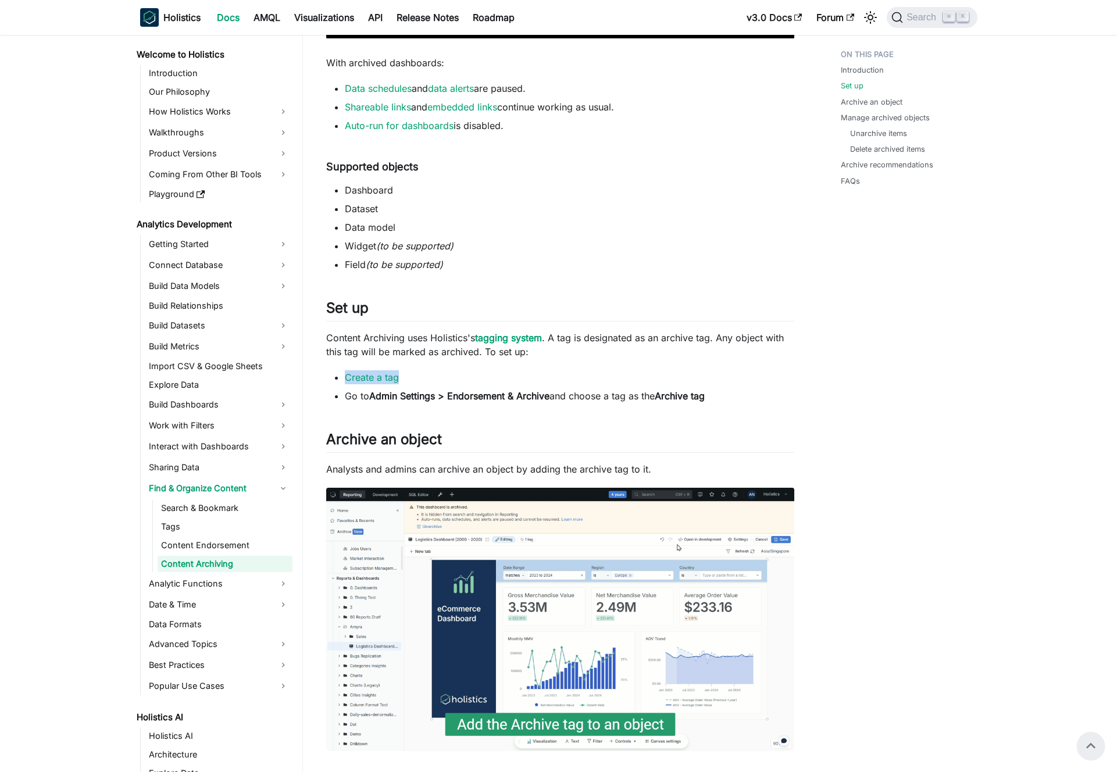
drag, startPoint x: 328, startPoint y: 378, endPoint x: 400, endPoint y: 375, distance: 71.6
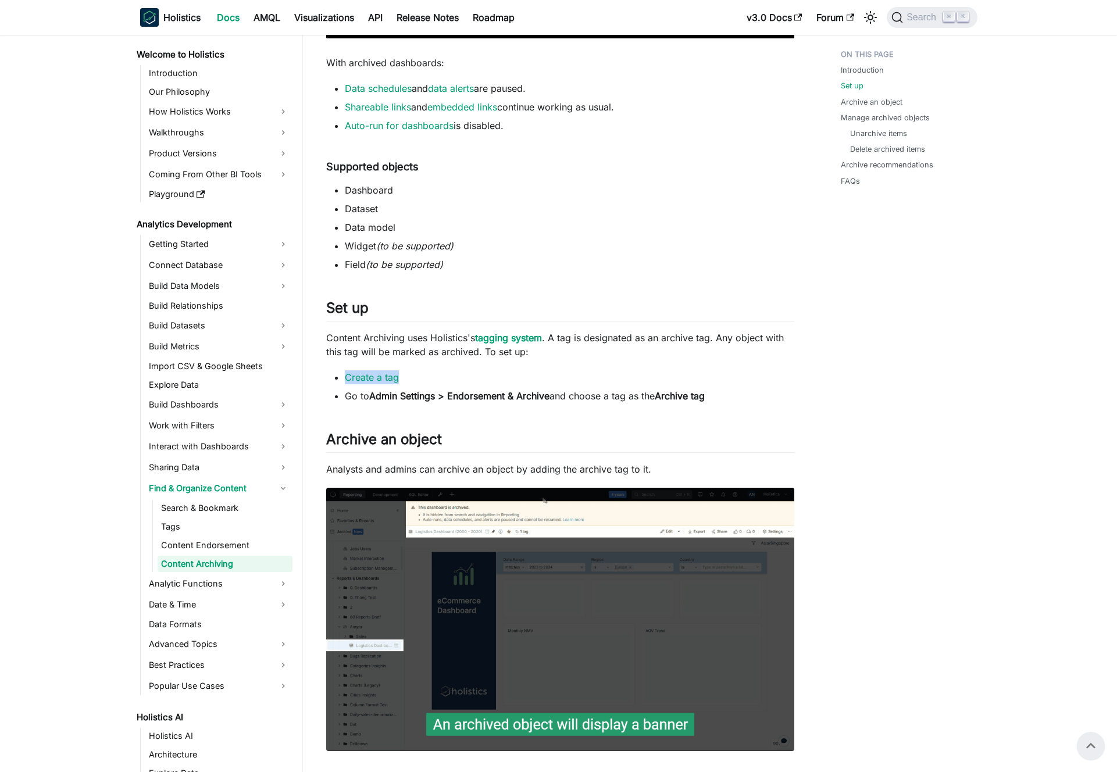
click at [400, 375] on ul "Create a tag Go to Admin Settings > Endorsement & Archive and choose a tag as t…" at bounding box center [560, 386] width 468 height 33
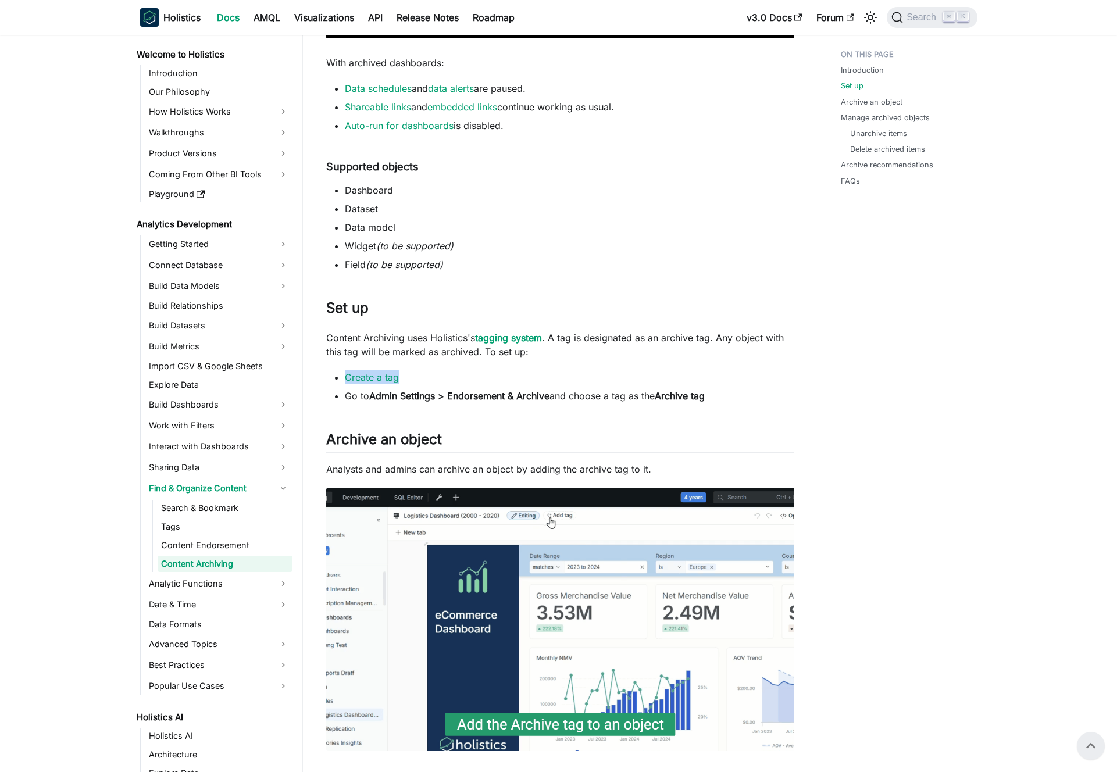
click at [424, 379] on li "Create a tag" at bounding box center [569, 377] width 449 height 14
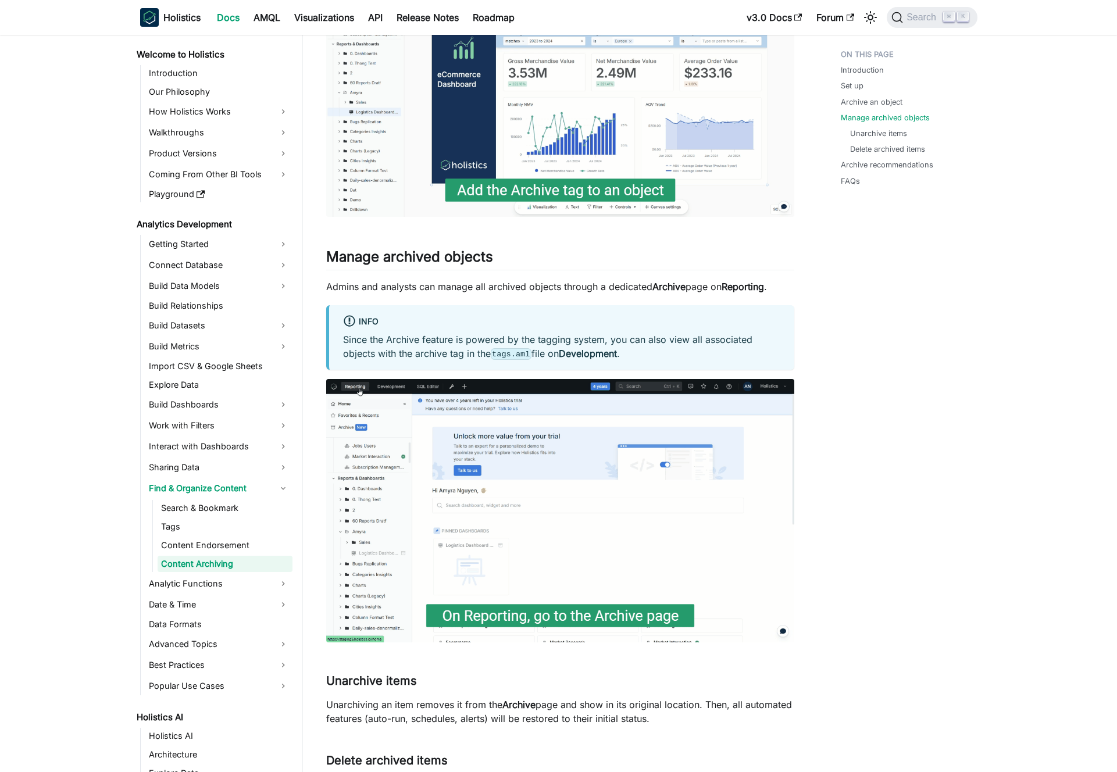
scroll to position [1057, 0]
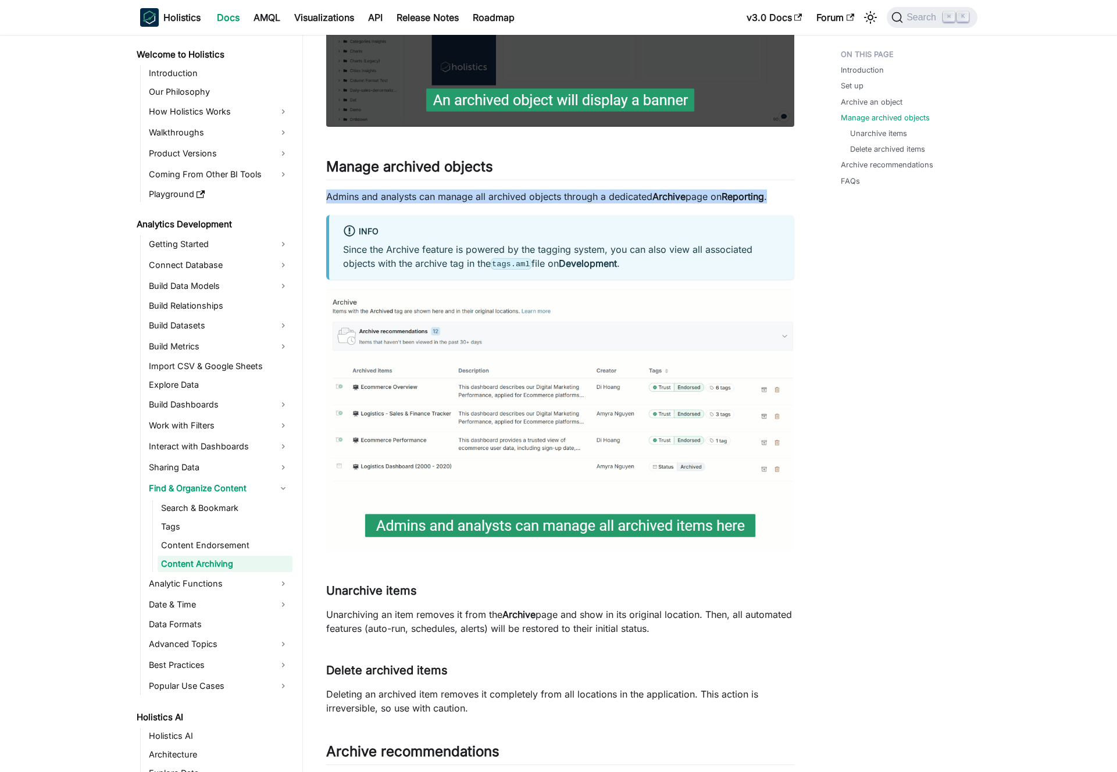
drag, startPoint x: 327, startPoint y: 196, endPoint x: 773, endPoint y: 192, distance: 445.9
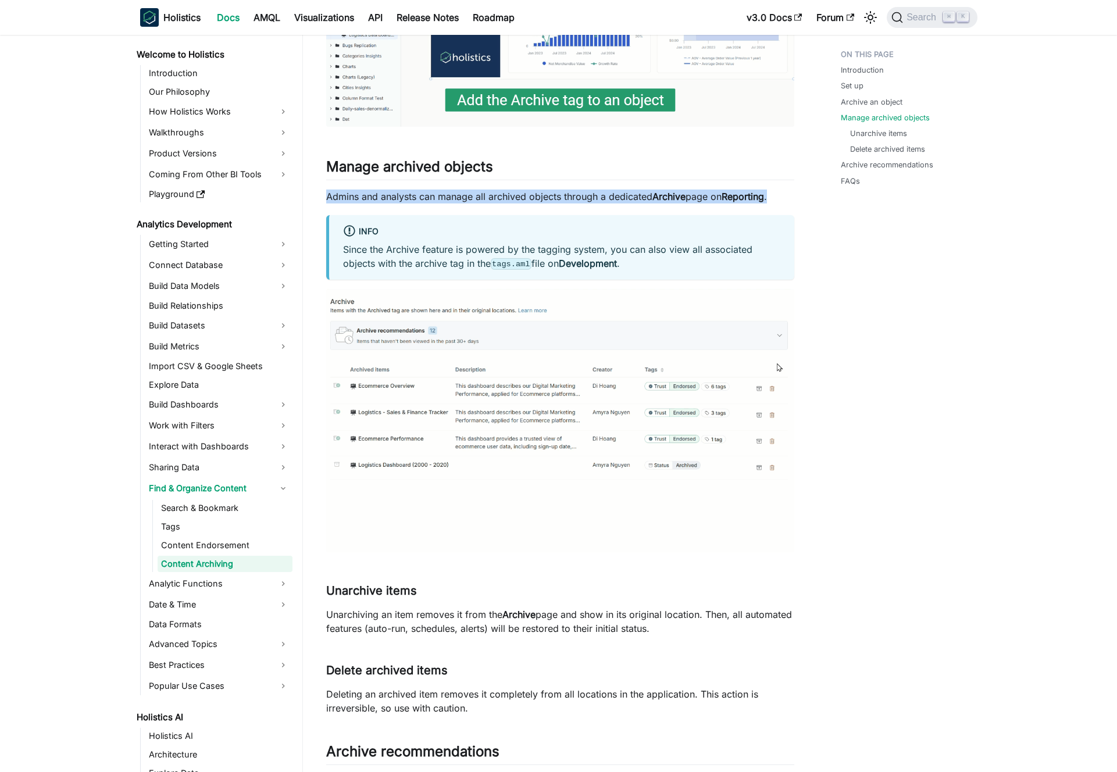
click at [773, 192] on p "Admins and analysts can manage all archived objects through a dedicated Archive…" at bounding box center [560, 196] width 468 height 14
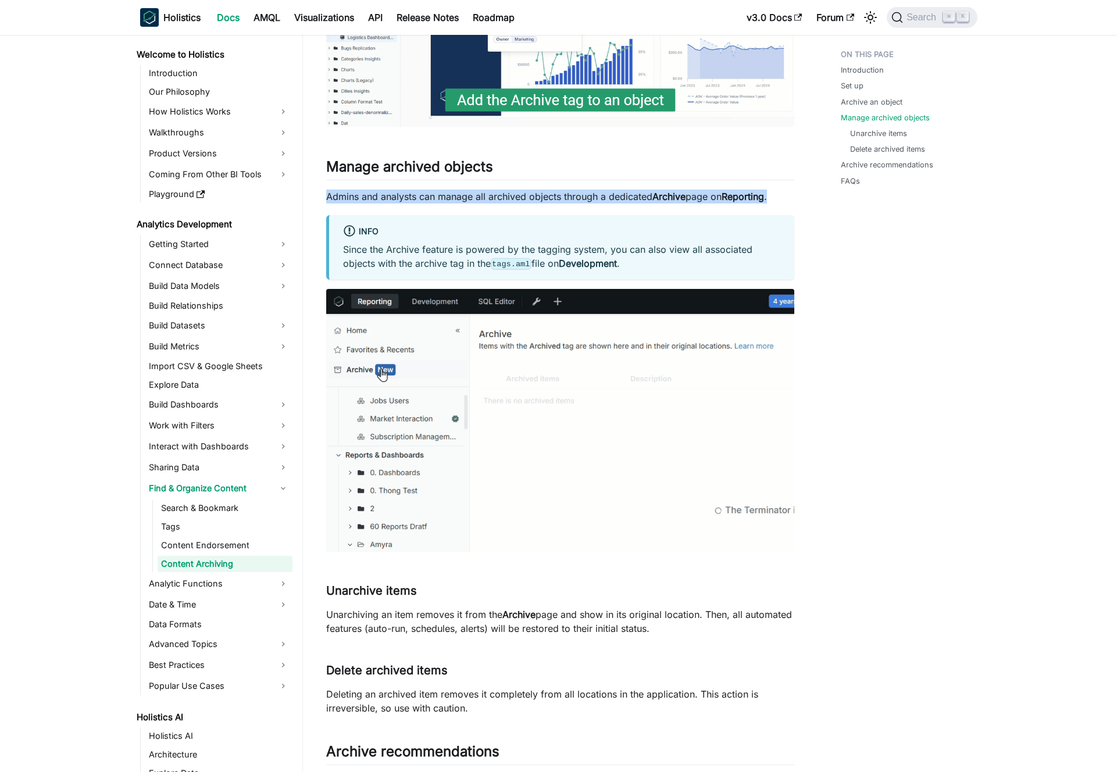
click at [423, 197] on p "Admins and analysts can manage all archived objects through a dedicated Archive…" at bounding box center [560, 196] width 468 height 14
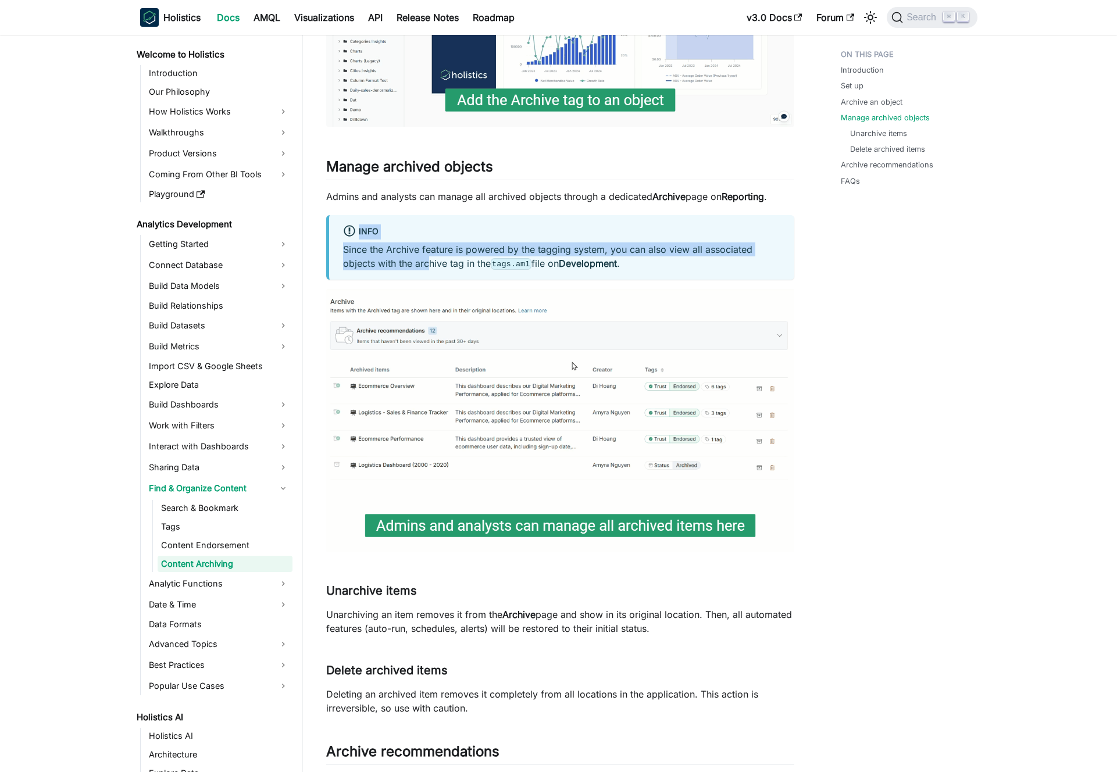
drag, startPoint x: 395, startPoint y: 224, endPoint x: 428, endPoint y: 258, distance: 47.3
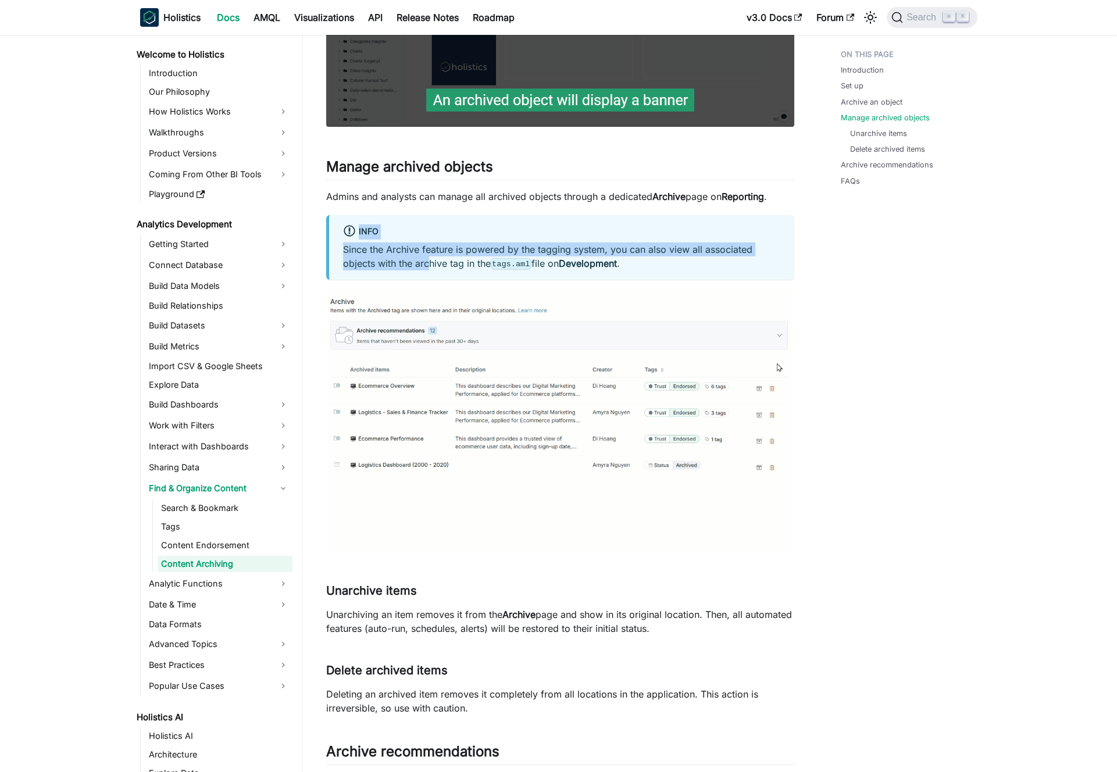
click at [428, 258] on div "info Since the Archive feature is powered by the tagging system, you can also v…" at bounding box center [560, 247] width 468 height 65
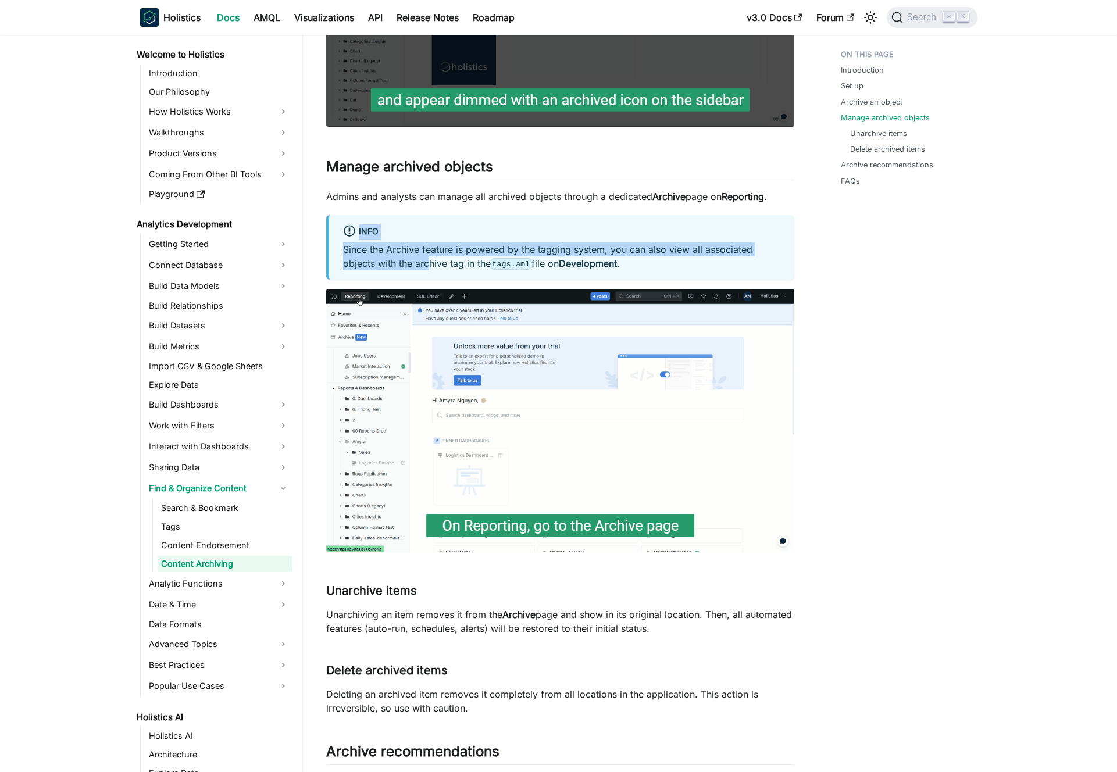
click at [428, 258] on p "Since the Archive feature is powered by the tagging system, you can also view a…" at bounding box center [561, 256] width 437 height 28
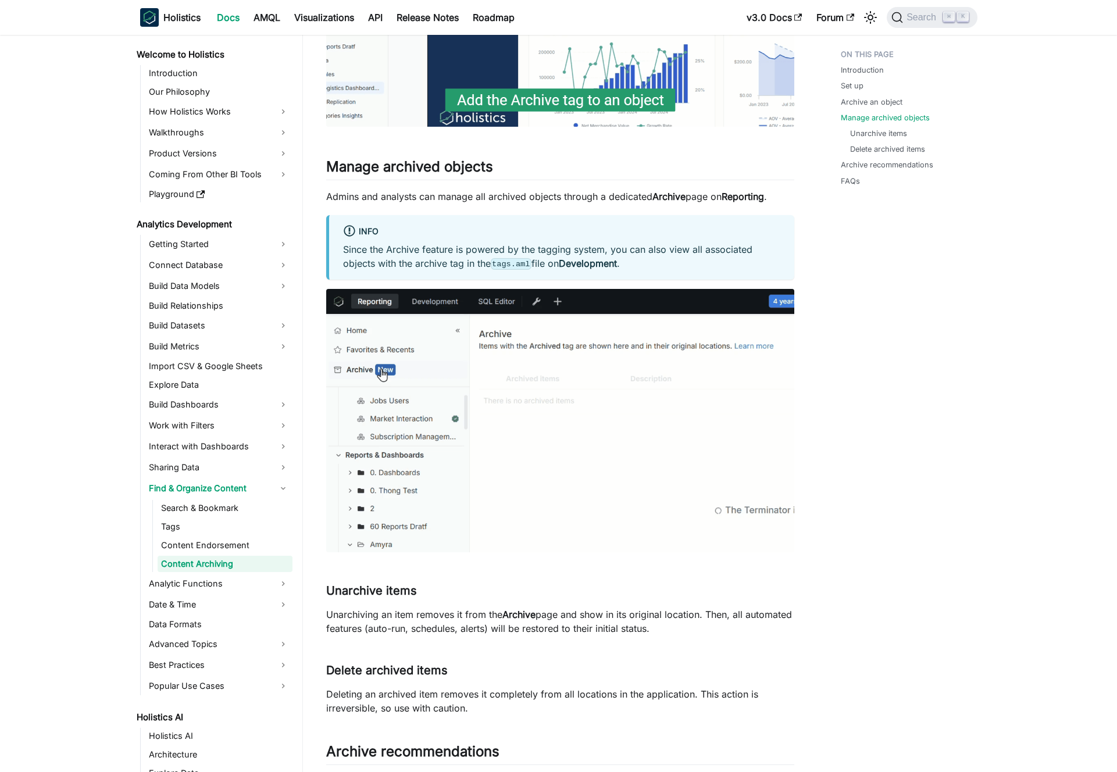
click at [431, 256] on p "Since the Archive feature is powered by the tagging system, you can also view a…" at bounding box center [561, 256] width 437 height 28
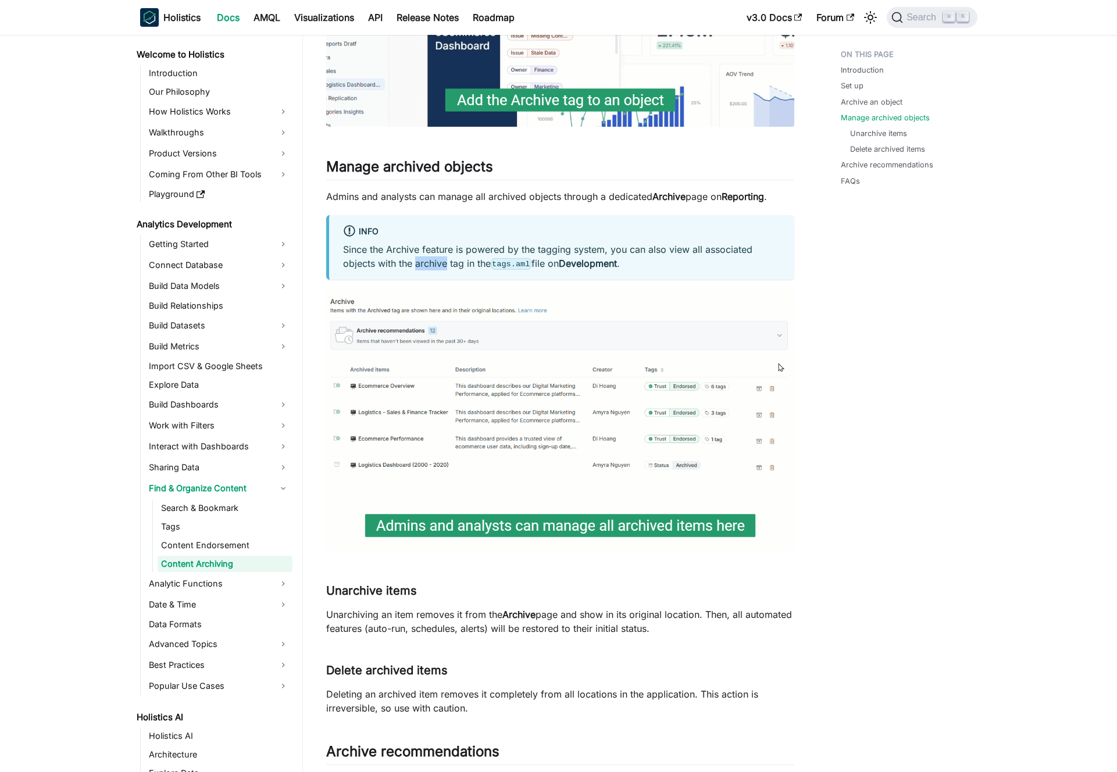
click at [431, 256] on p "Since the Archive feature is powered by the tagging system, you can also view a…" at bounding box center [561, 256] width 437 height 28
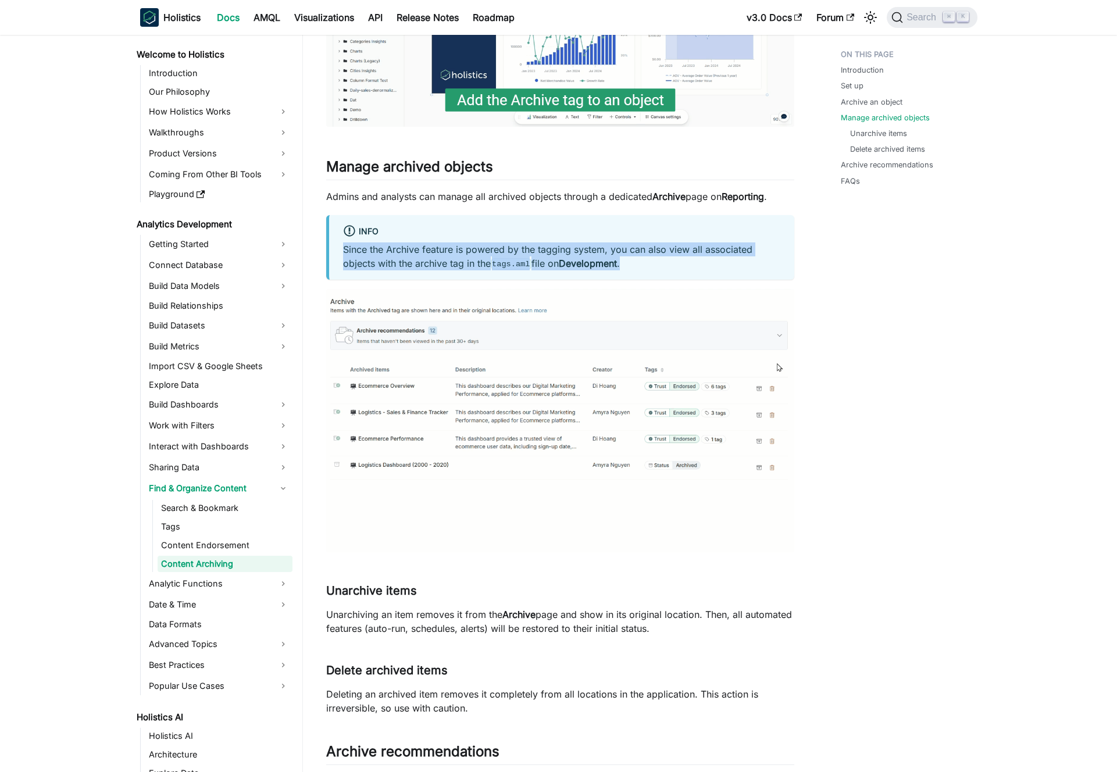
click at [431, 256] on p "Since the Archive feature is powered by the tagging system, you can also view a…" at bounding box center [561, 256] width 437 height 28
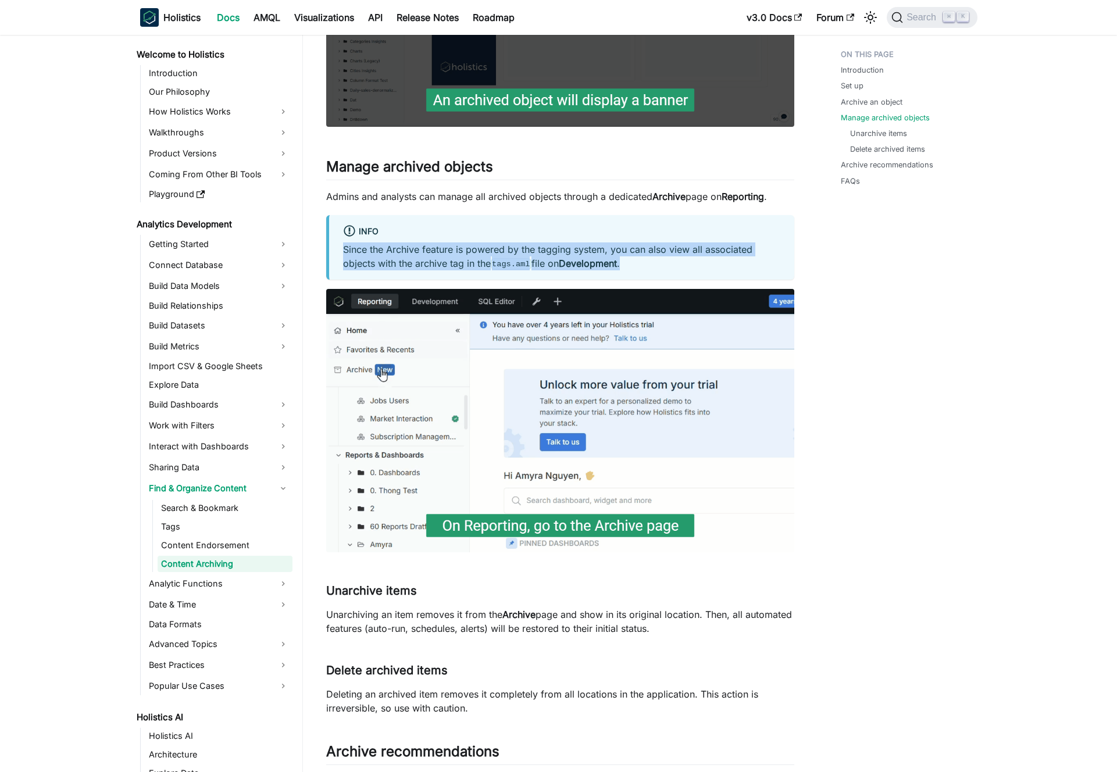
click at [439, 256] on p "Since the Archive feature is powered by the tagging system, you can also view a…" at bounding box center [561, 256] width 437 height 28
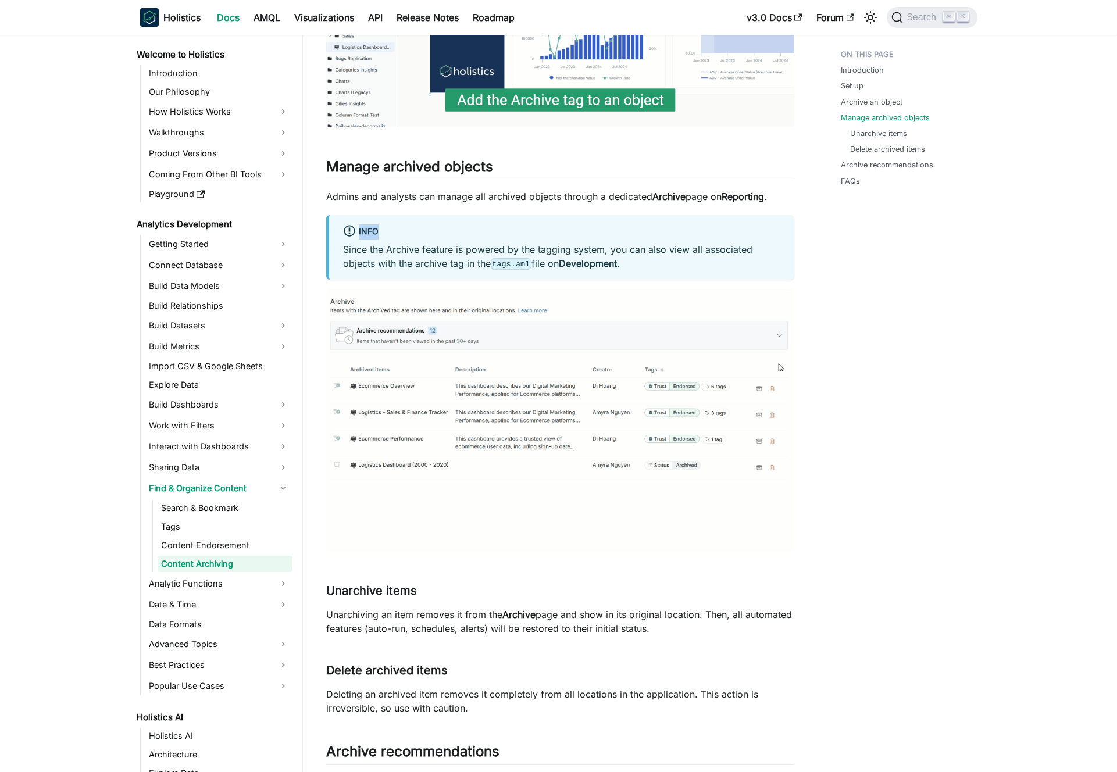
drag, startPoint x: 390, startPoint y: 229, endPoint x: 352, endPoint y: 230, distance: 37.8
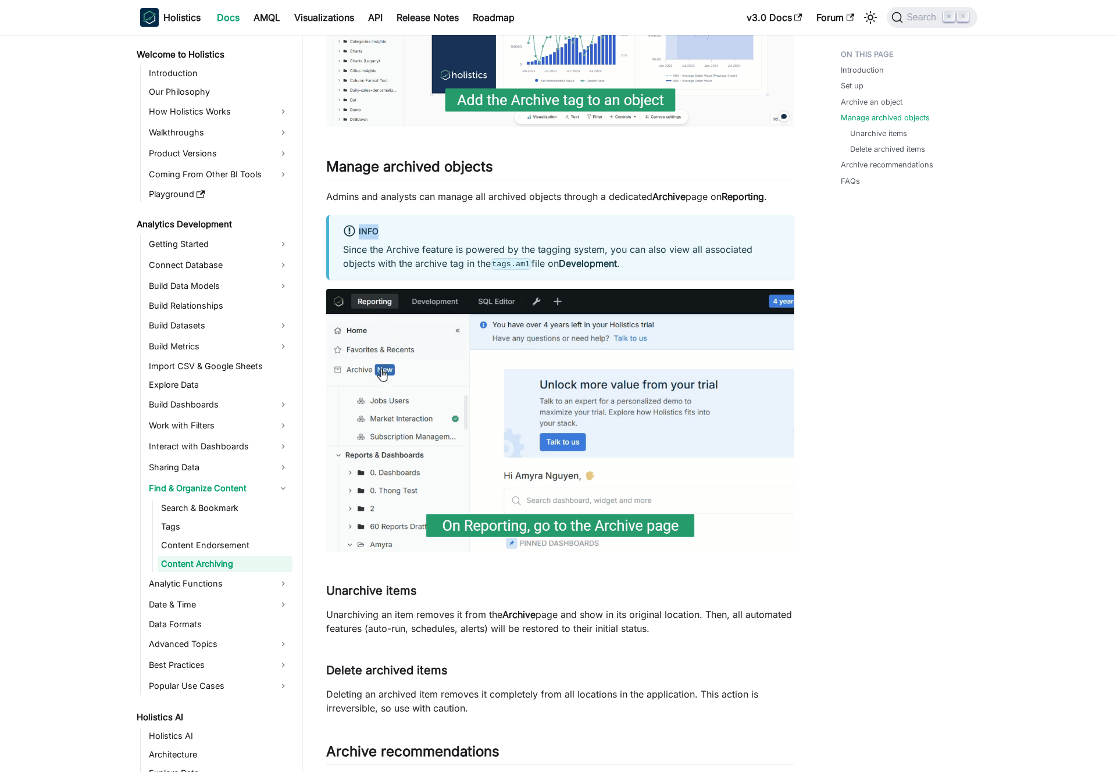
click at [352, 230] on div "info" at bounding box center [561, 231] width 437 height 15
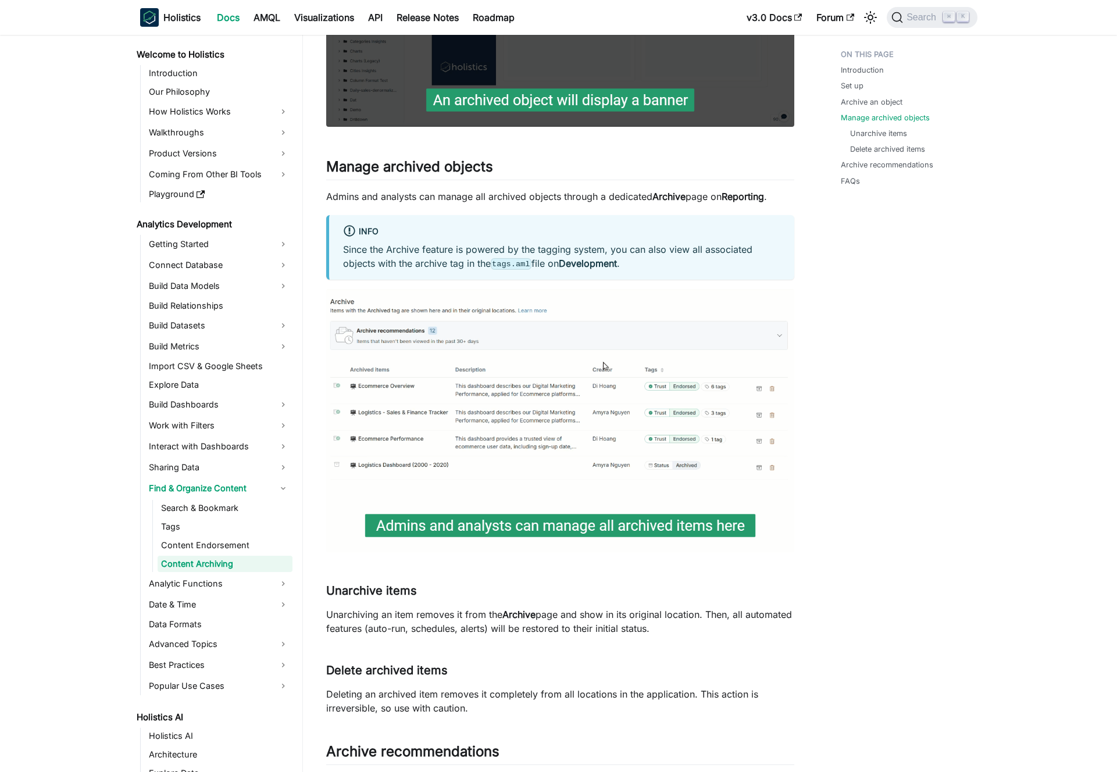
click at [391, 253] on p "Since the Archive feature is powered by the tagging system, you can also view a…" at bounding box center [561, 256] width 437 height 28
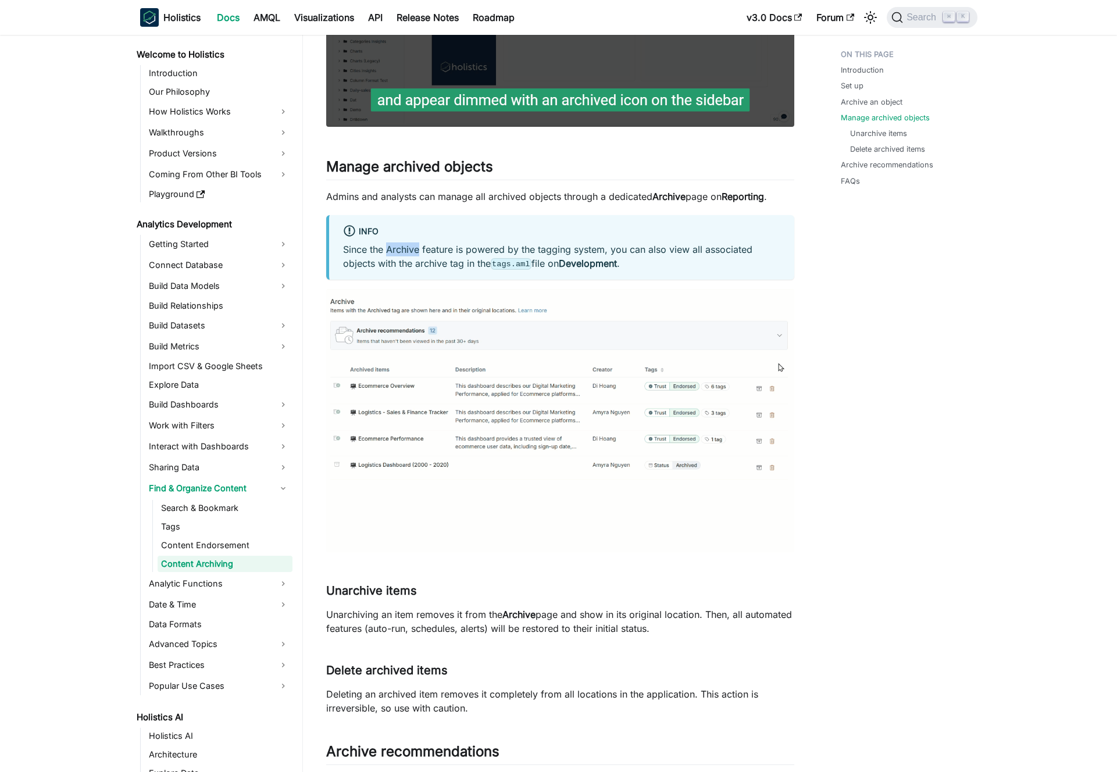
click at [391, 253] on p "Since the Archive feature is powered by the tagging system, you can also view a…" at bounding box center [561, 256] width 437 height 28
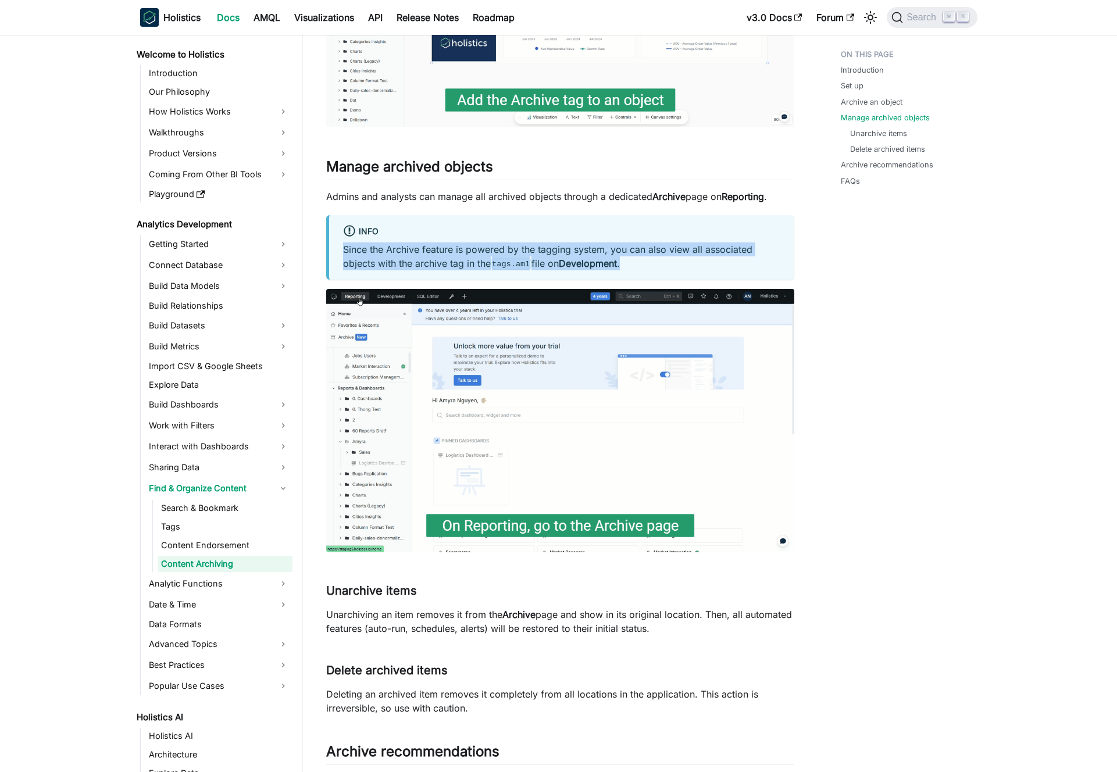
click at [391, 253] on p "Since the Archive feature is powered by the tagging system, you can also view a…" at bounding box center [561, 256] width 437 height 28
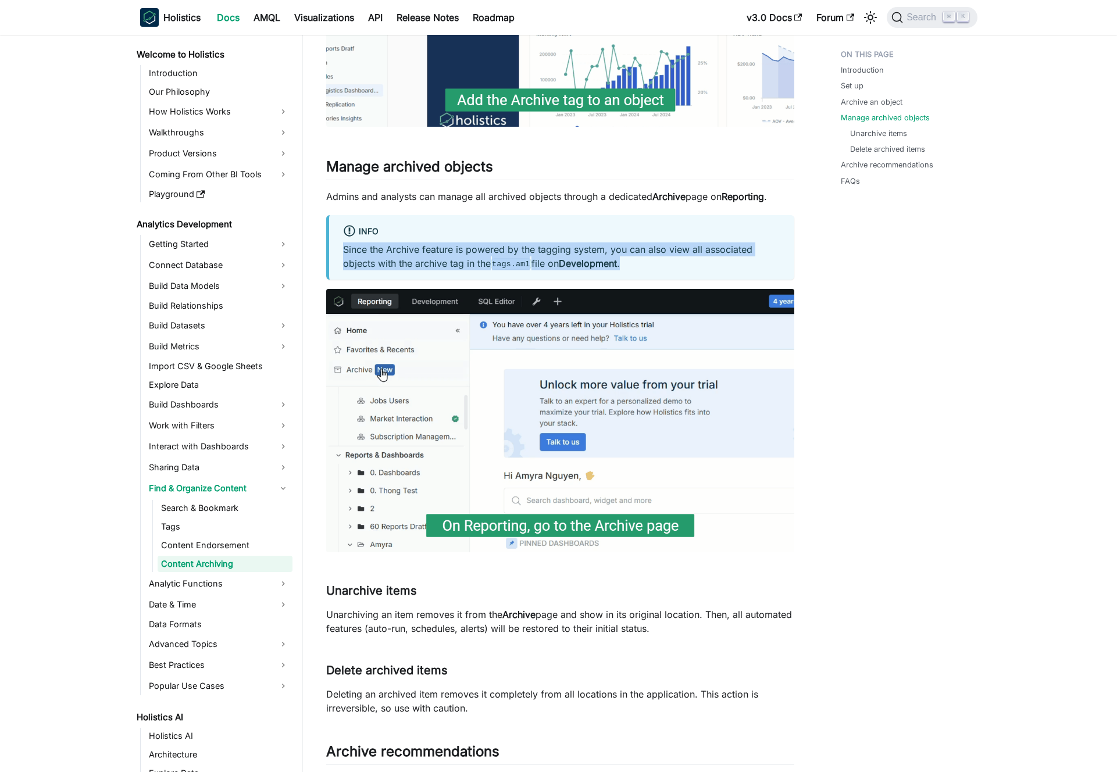
click at [381, 252] on p "Since the Archive feature is powered by the tagging system, you can also view a…" at bounding box center [561, 256] width 437 height 28
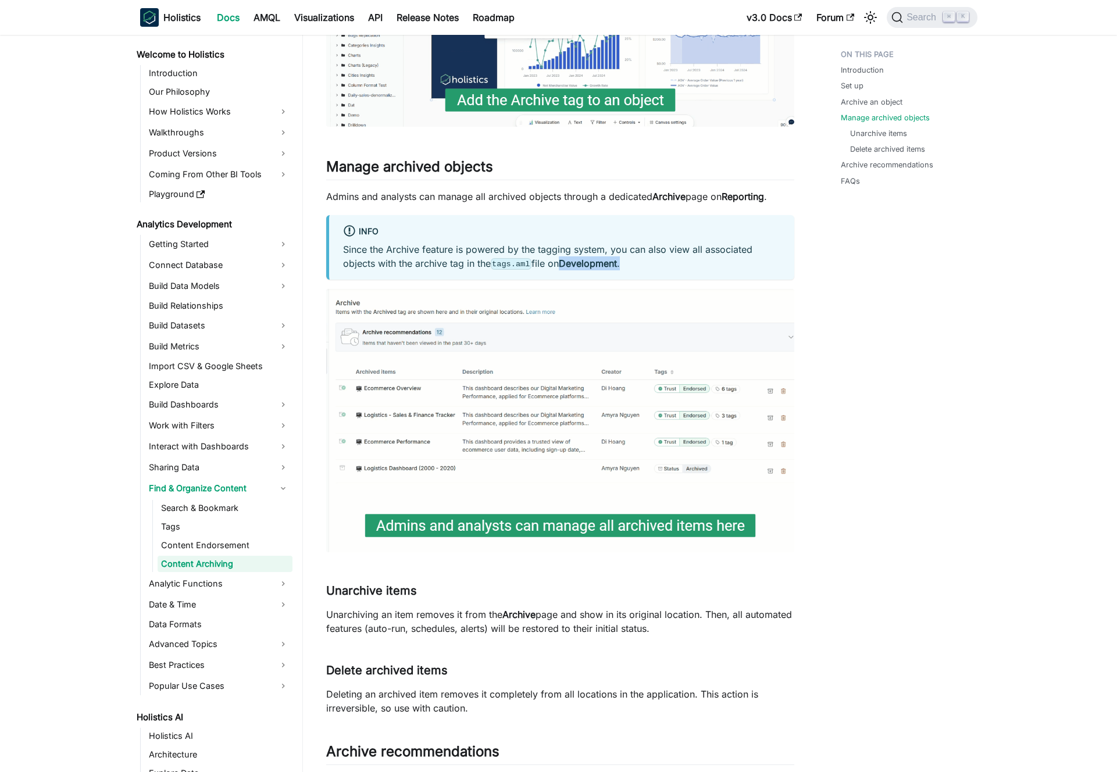
drag, startPoint x: 642, startPoint y: 266, endPoint x: 565, endPoint y: 259, distance: 77.0
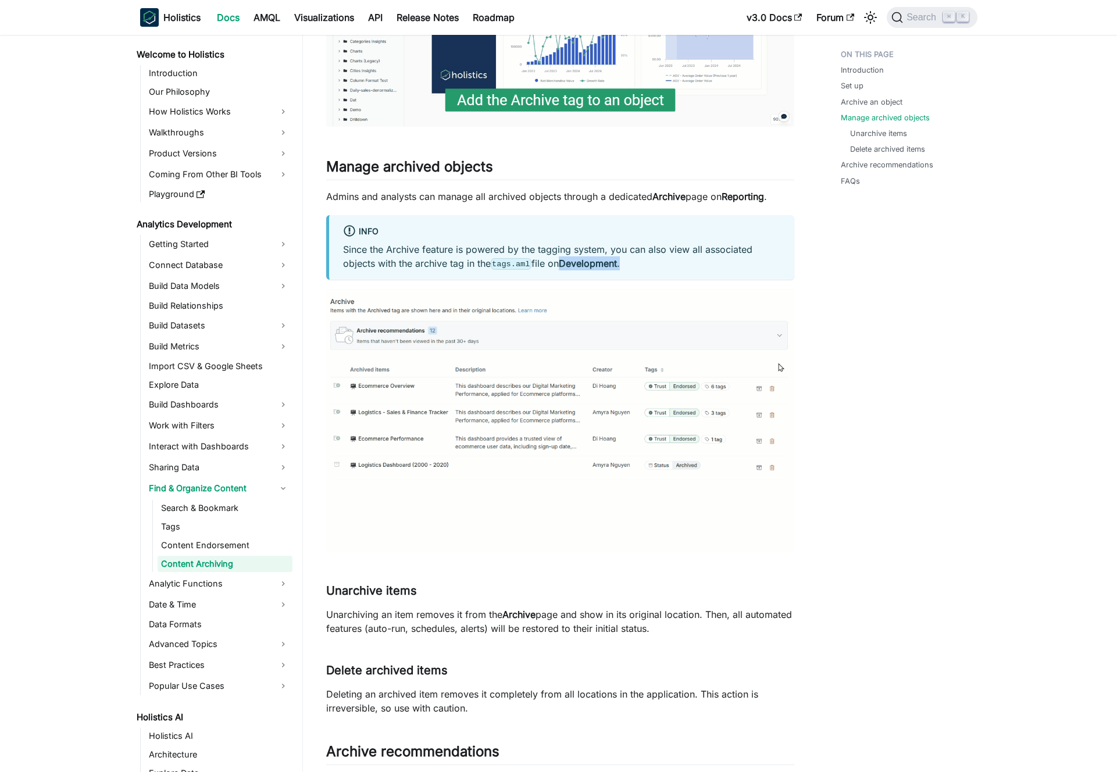
click at [565, 259] on p "Since the Archive feature is powered by the tagging system, you can also view a…" at bounding box center [561, 256] width 437 height 28
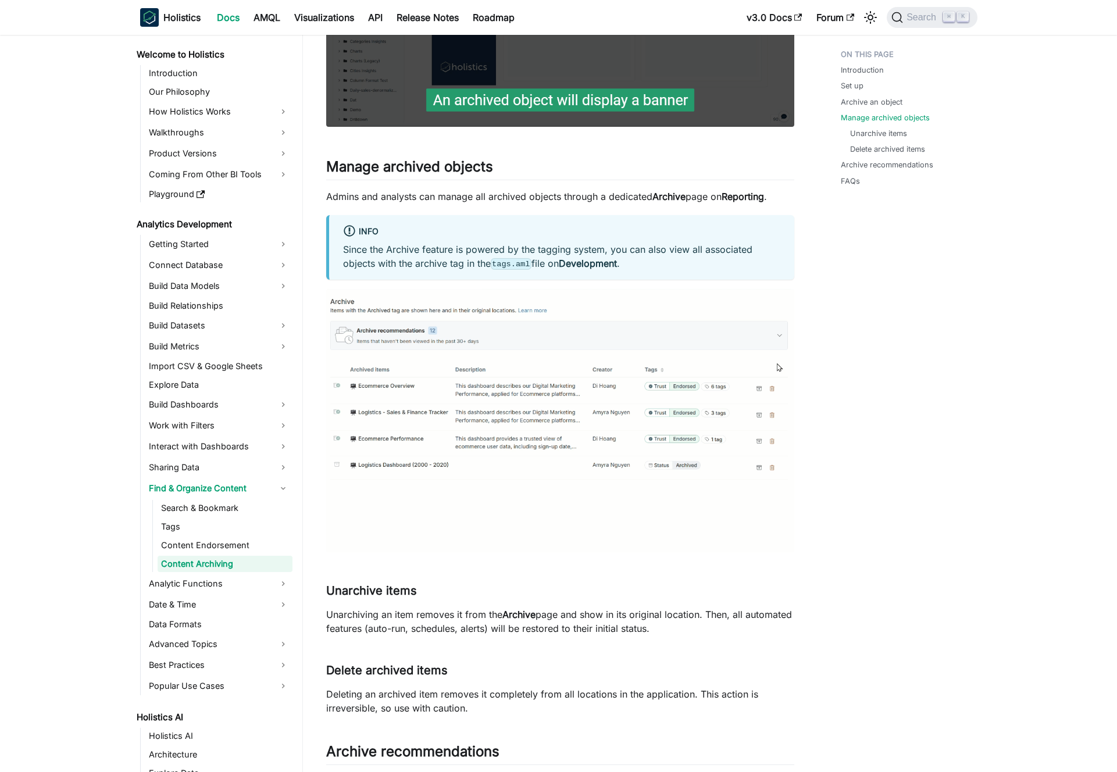
click at [565, 259] on p "Since the Archive feature is powered by the tagging system, you can also view a…" at bounding box center [561, 256] width 437 height 28
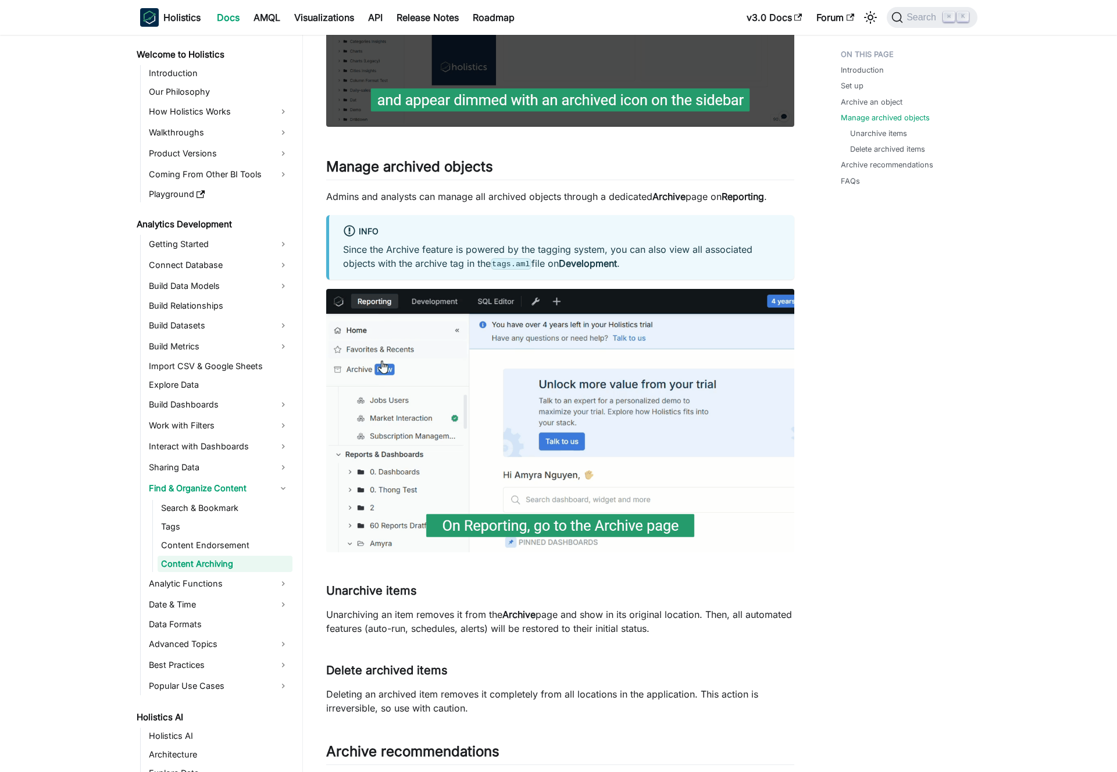
drag, startPoint x: 638, startPoint y: 254, endPoint x: 627, endPoint y: 256, distance: 11.2
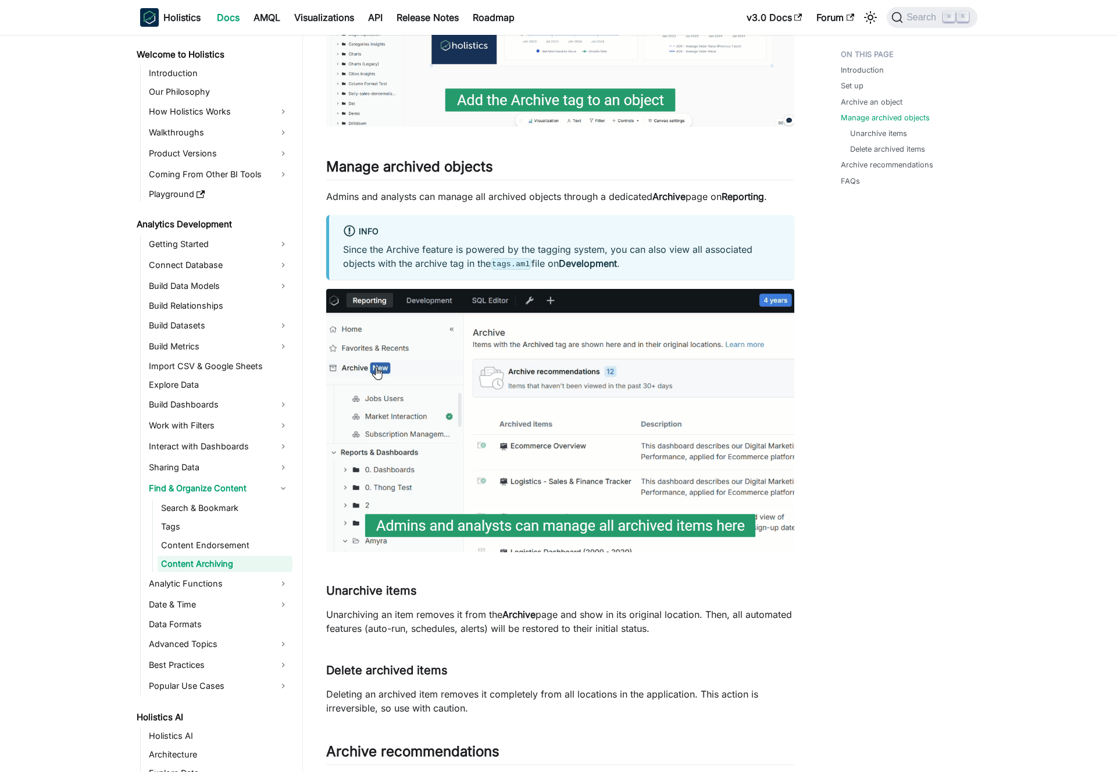
click at [638, 254] on p "Since the Archive feature is powered by the tagging system, you can also view a…" at bounding box center [561, 256] width 437 height 28
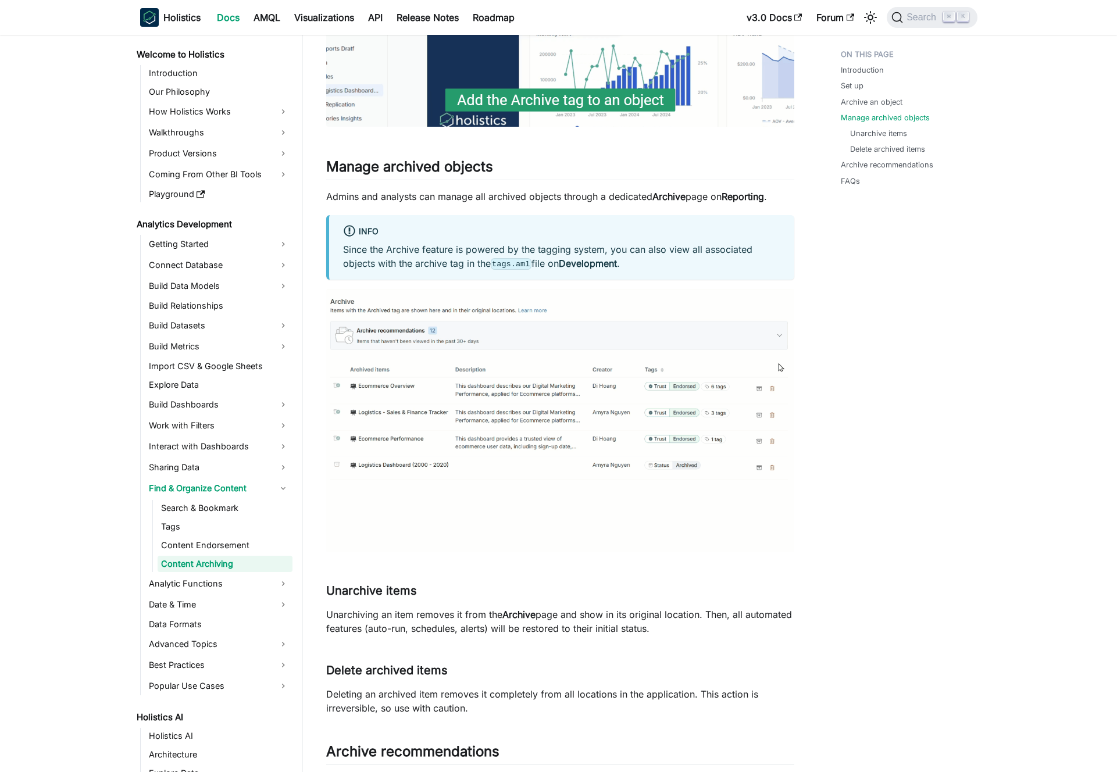
click at [598, 253] on p "Since the Archive feature is powered by the tagging system, you can also view a…" at bounding box center [561, 256] width 437 height 28
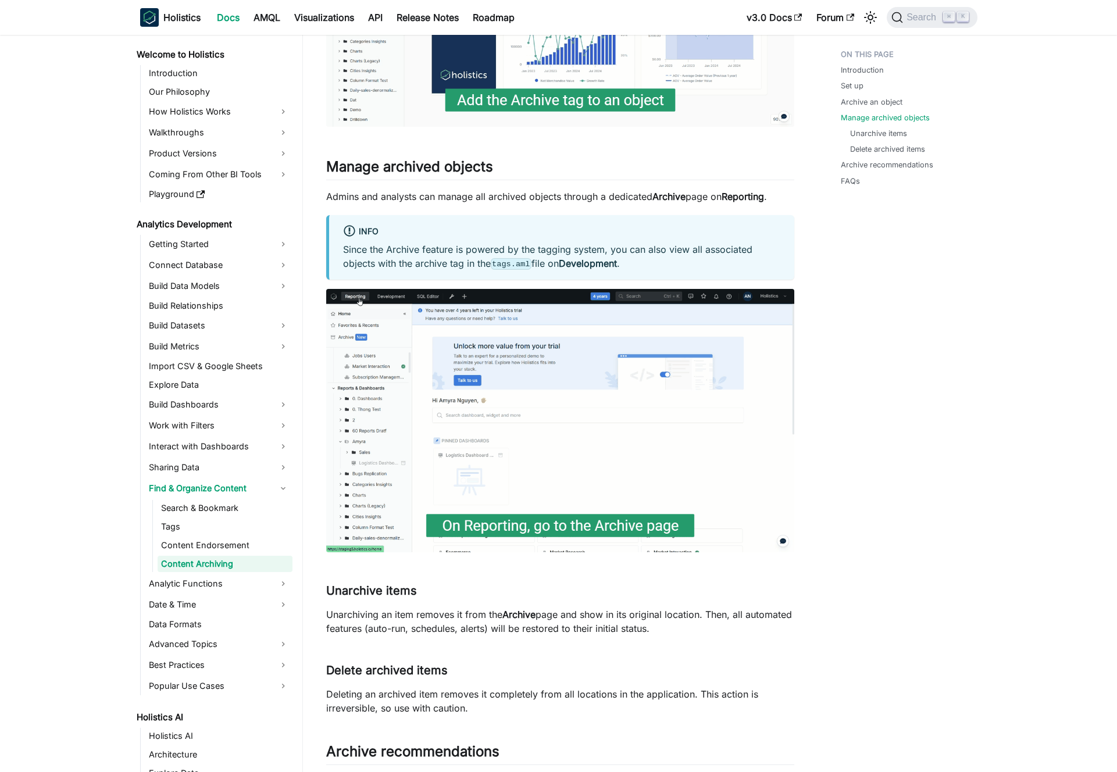
click at [607, 251] on p "Since the Archive feature is powered by the tagging system, you can also view a…" at bounding box center [561, 256] width 437 height 28
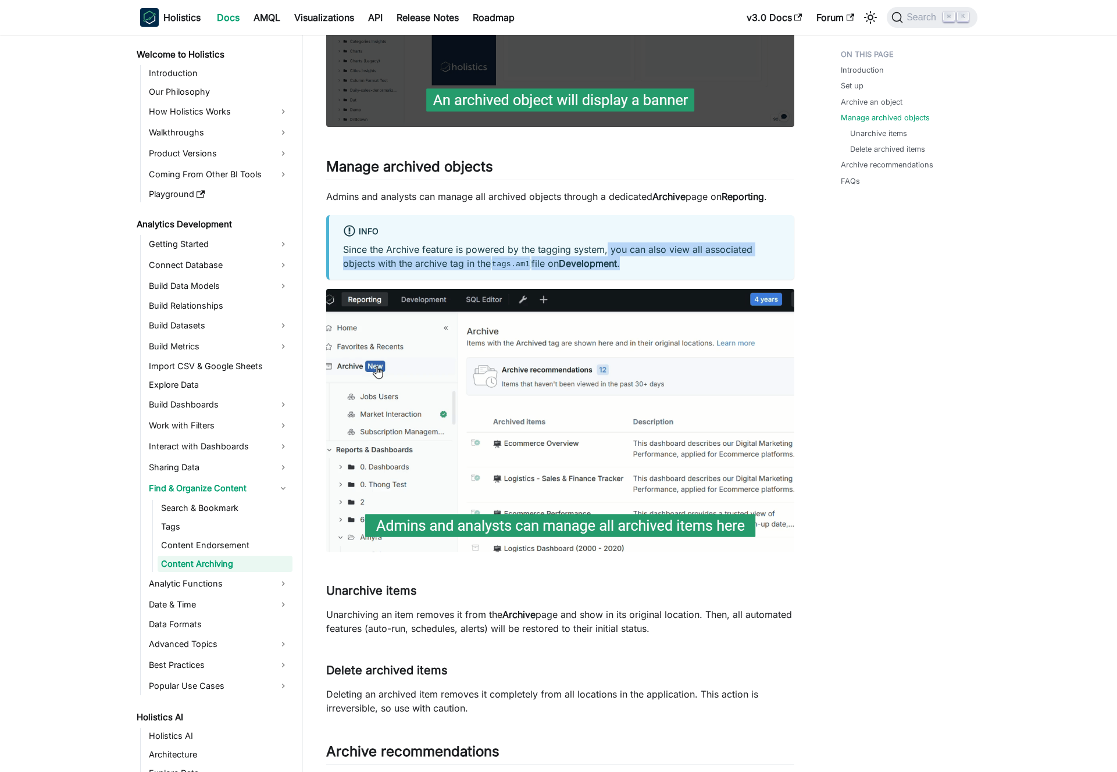
drag, startPoint x: 607, startPoint y: 251, endPoint x: 629, endPoint y: 264, distance: 25.0
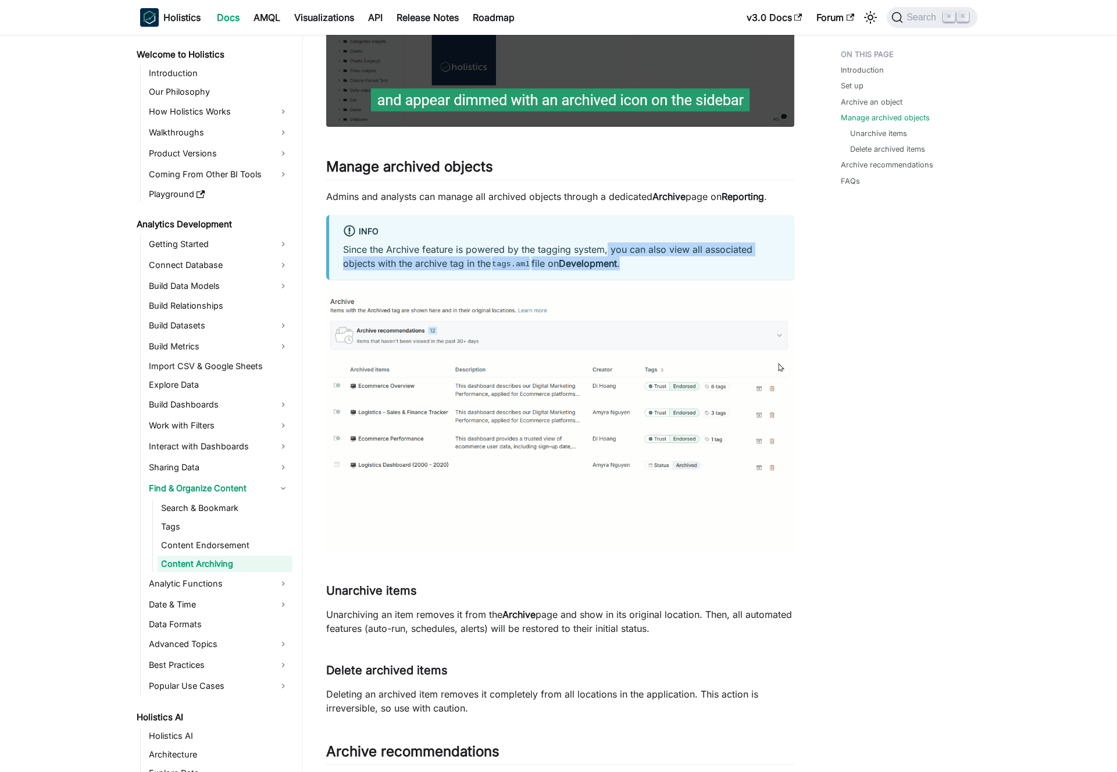
click at [629, 264] on p "Since the Archive feature is powered by the tagging system, you can also view a…" at bounding box center [561, 256] width 437 height 28
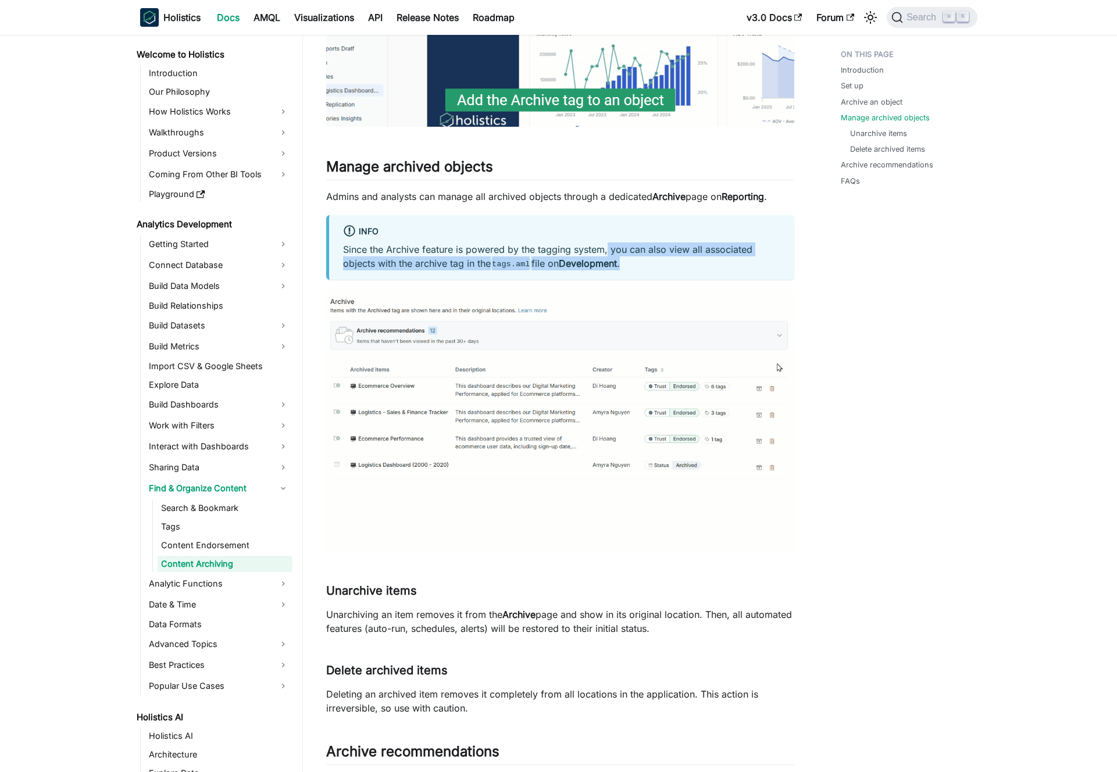
click at [629, 264] on p "Since the Archive feature is powered by the tagging system, you can also view a…" at bounding box center [561, 256] width 437 height 28
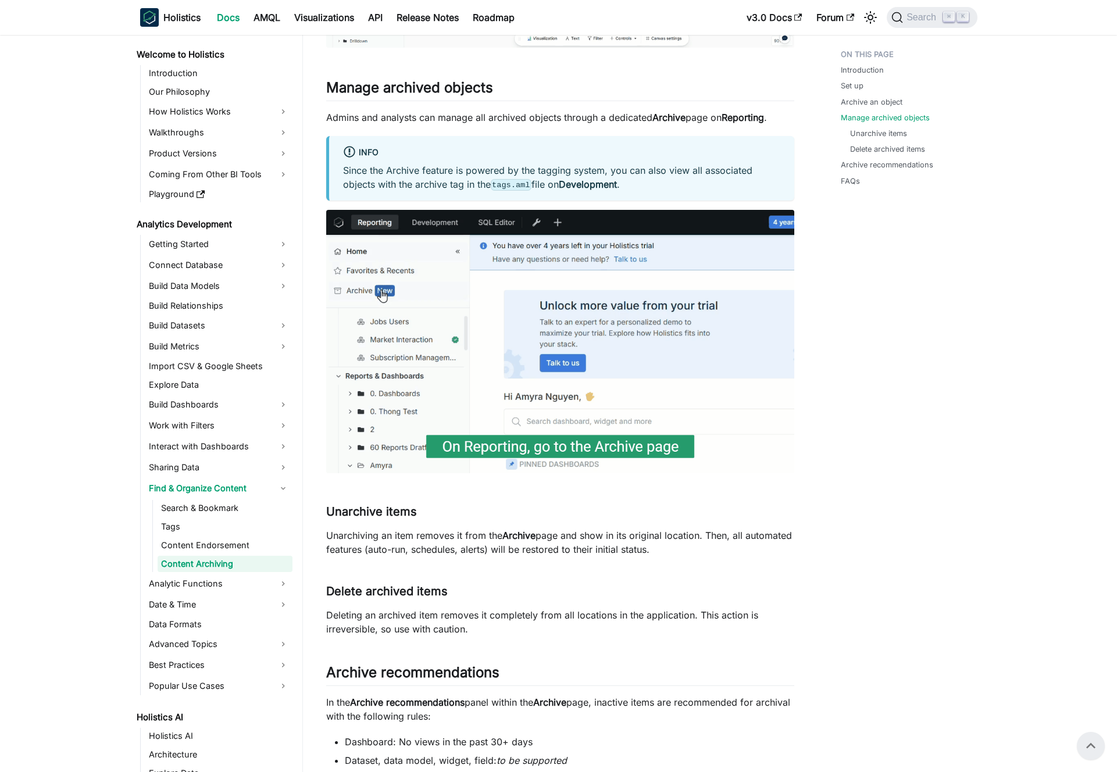
scroll to position [1132, 0]
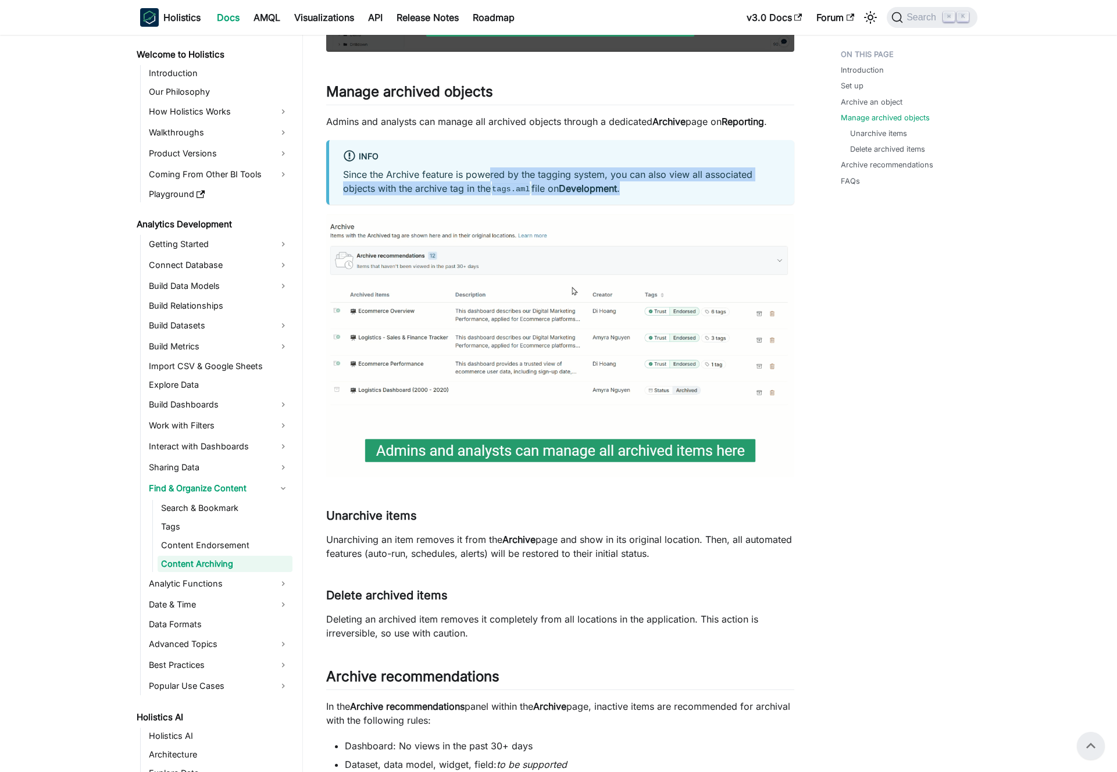
drag, startPoint x: 648, startPoint y: 185, endPoint x: 491, endPoint y: 174, distance: 157.3
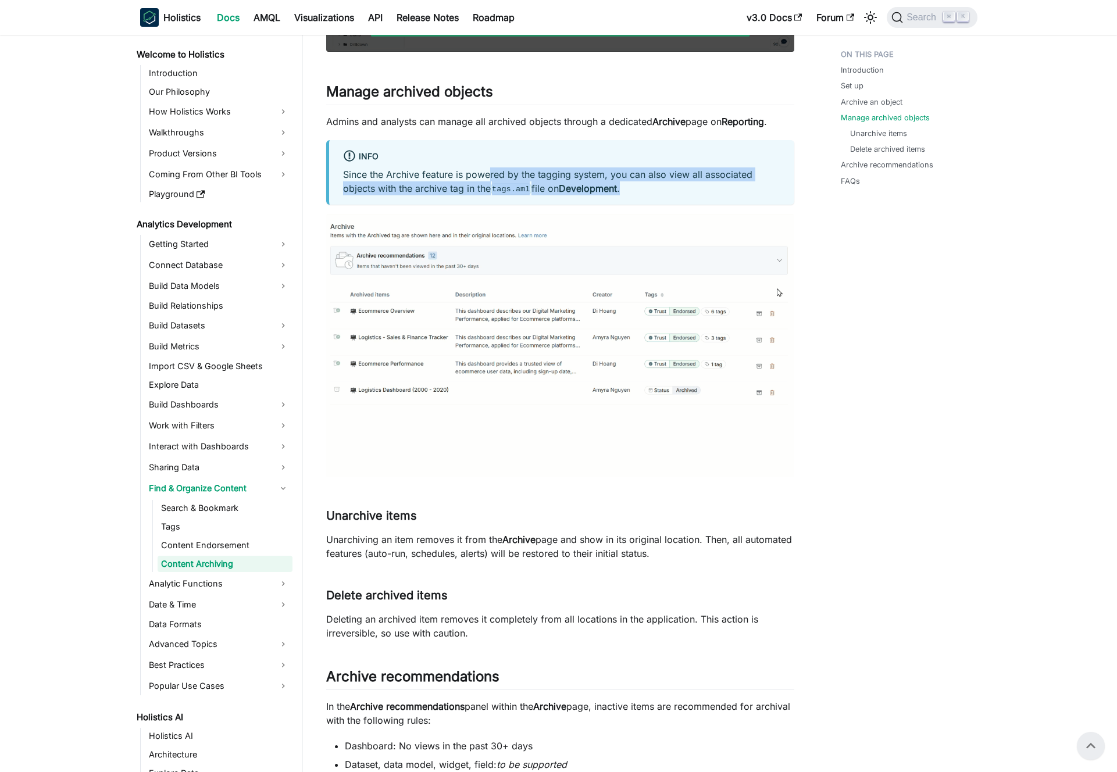
click at [491, 174] on p "Since the Archive feature is powered by the tagging system, you can also view a…" at bounding box center [561, 181] width 437 height 28
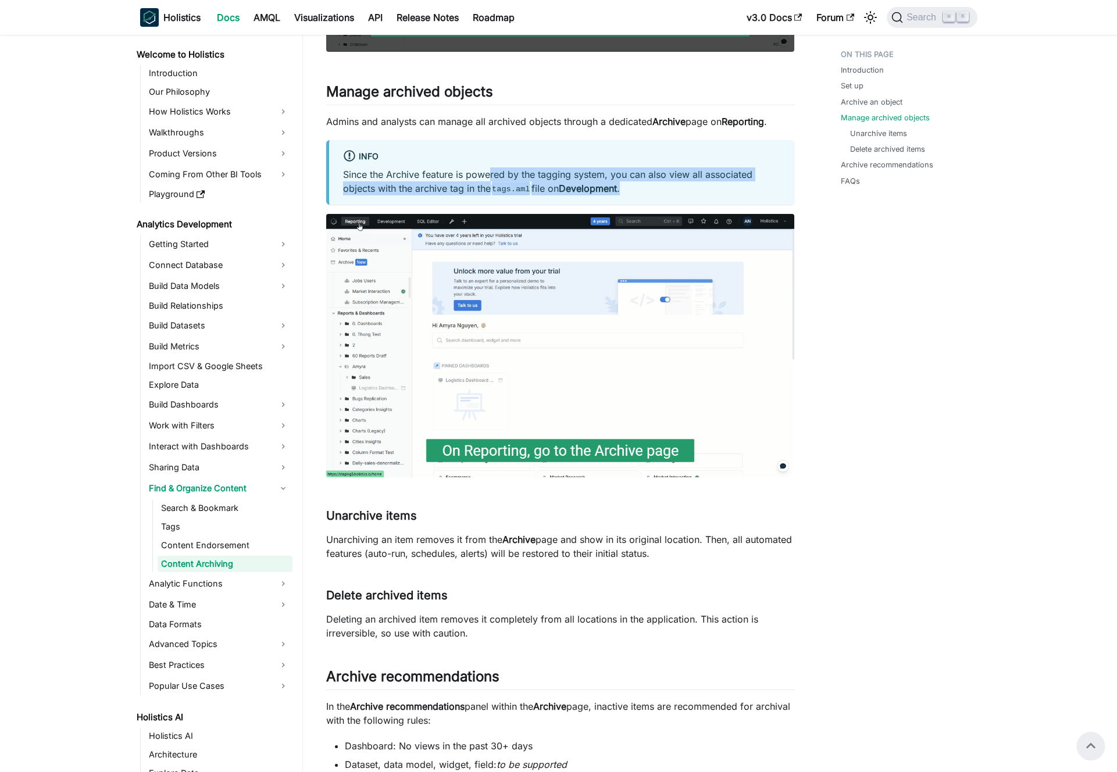
click at [491, 174] on p "Since the Archive feature is powered by the tagging system, you can also view a…" at bounding box center [561, 181] width 437 height 28
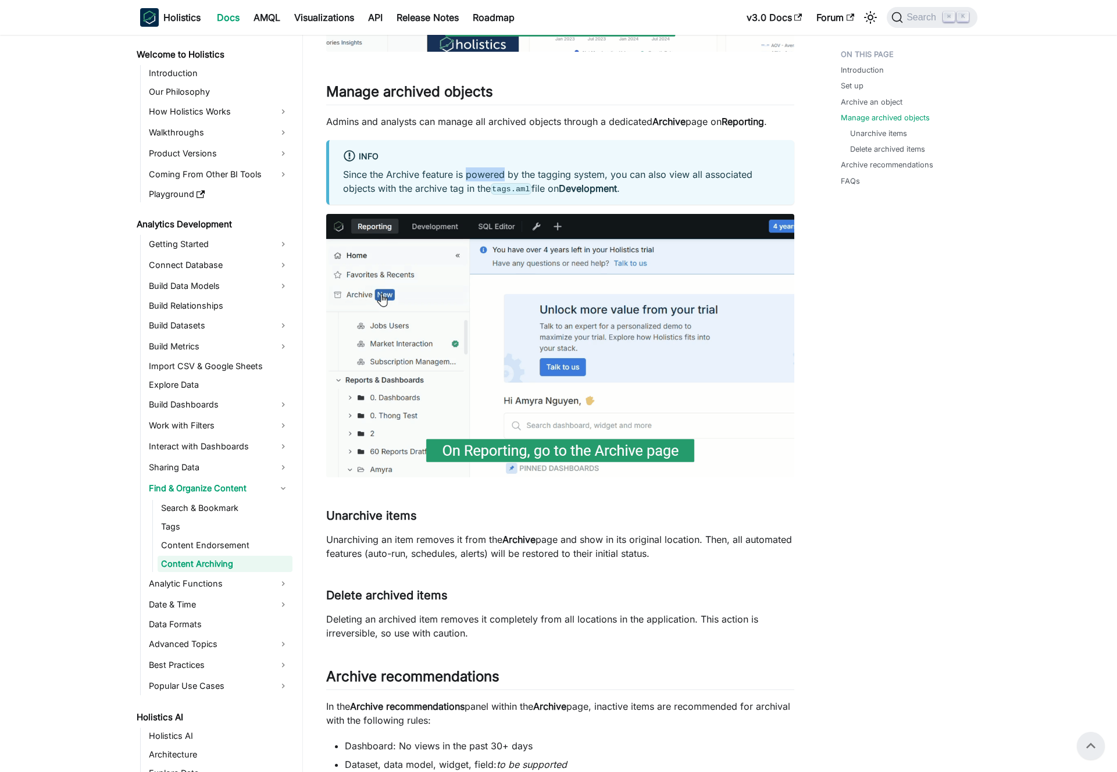
click at [491, 174] on p "Since the Archive feature is powered by the tagging system, you can also view a…" at bounding box center [561, 181] width 437 height 28
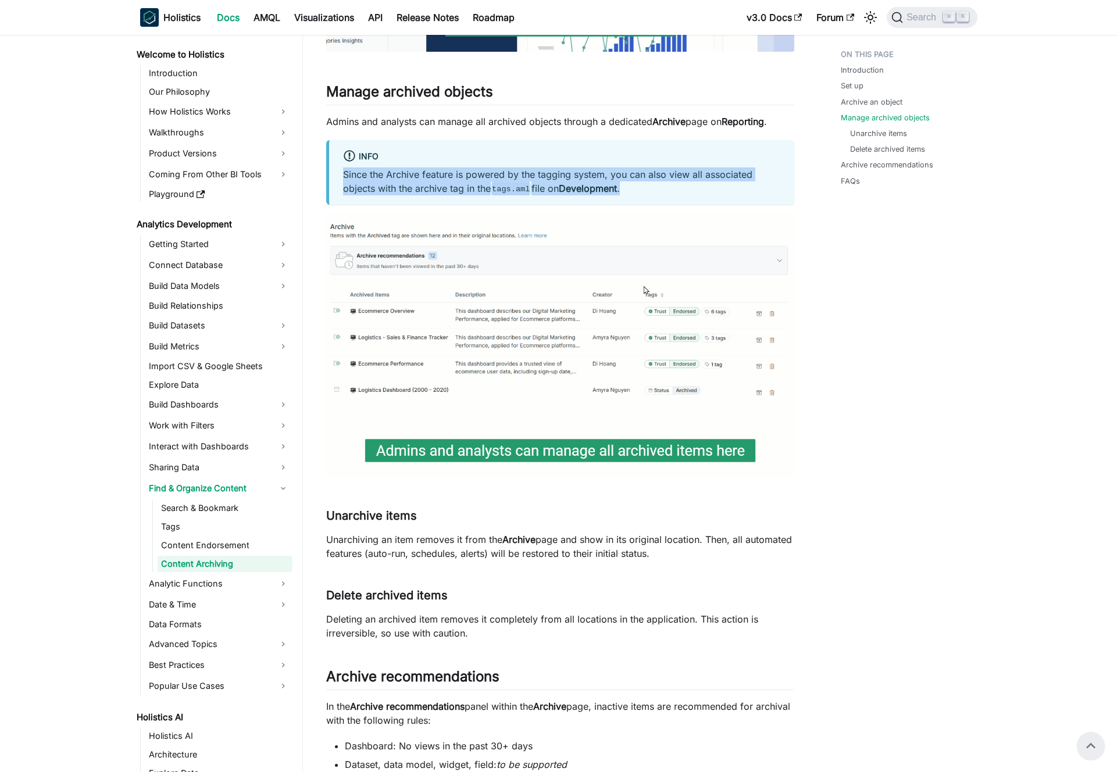
click at [491, 174] on p "Since the Archive feature is powered by the tagging system, you can also view a…" at bounding box center [561, 181] width 437 height 28
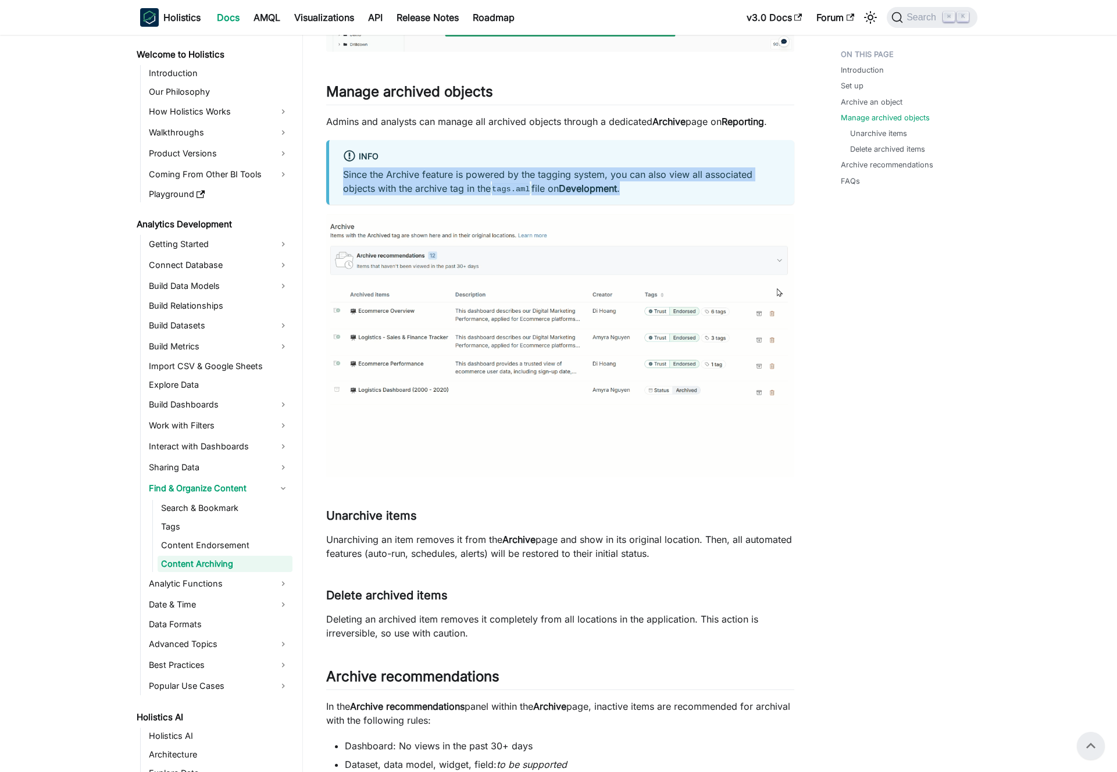
click at [507, 173] on p "Since the Archive feature is powered by the tagging system, you can also view a…" at bounding box center [561, 181] width 437 height 28
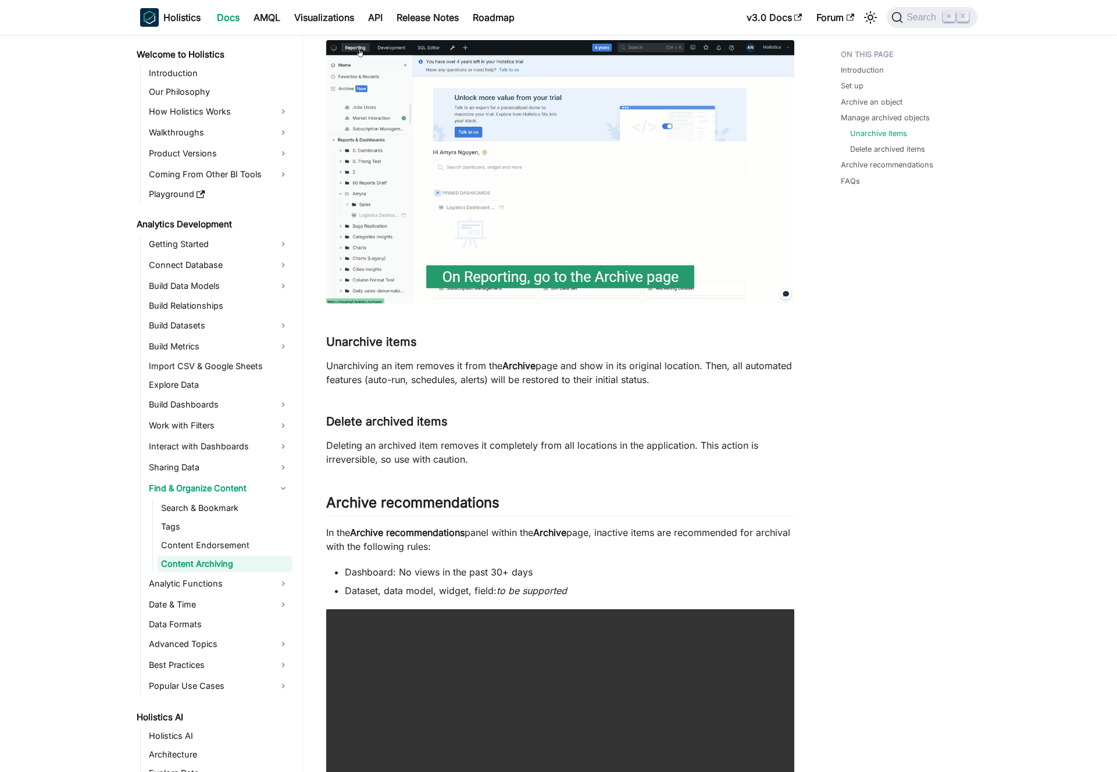
scroll to position [1307, 0]
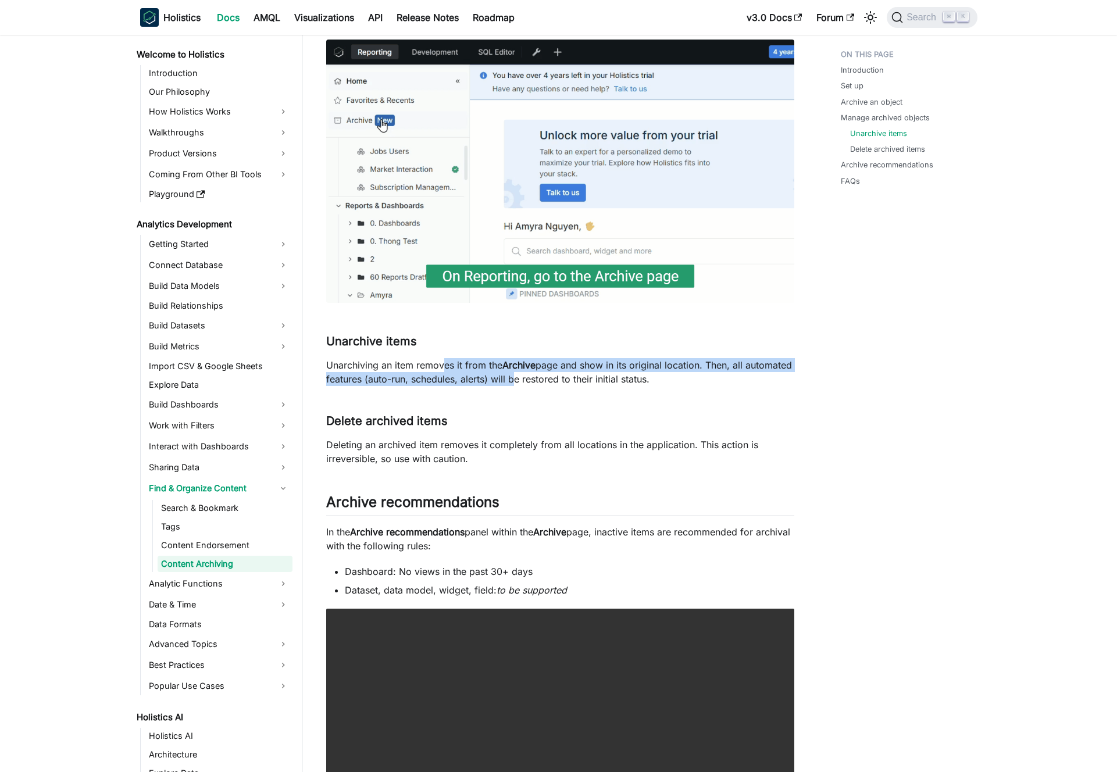
drag, startPoint x: 453, startPoint y: 366, endPoint x: 566, endPoint y: 373, distance: 113.0
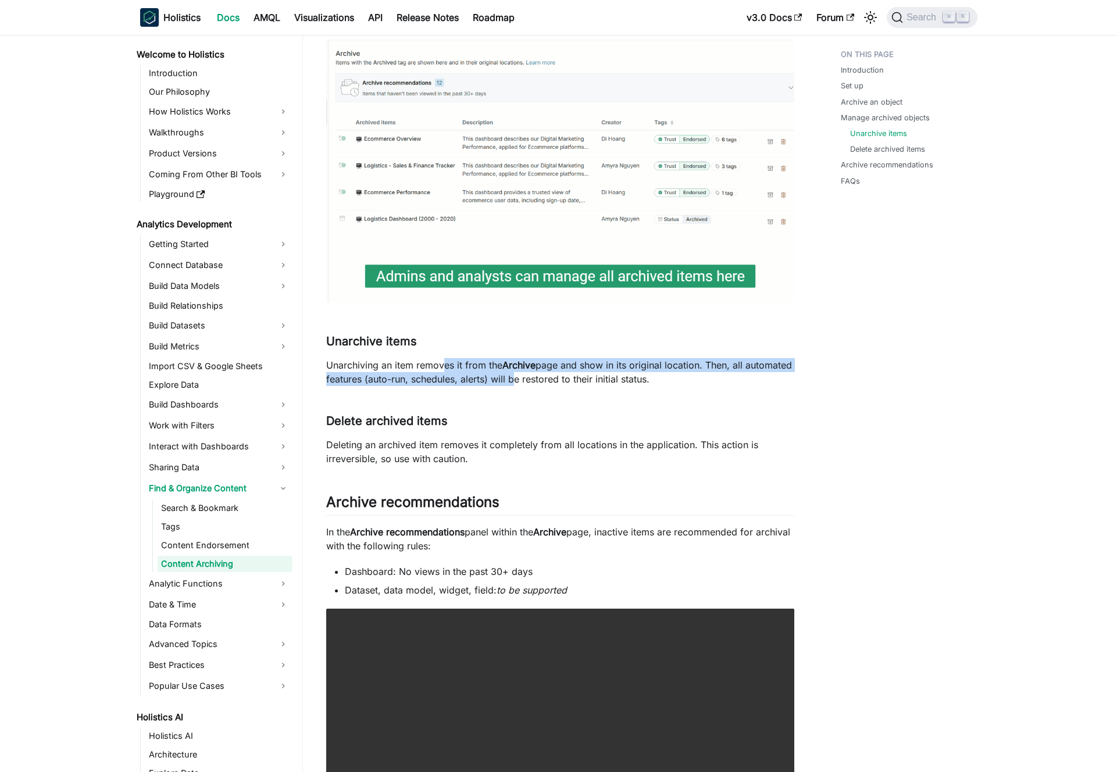
click at [566, 373] on p "Unarchiving an item removes it from the Archive page and show in its original l…" at bounding box center [560, 372] width 468 height 28
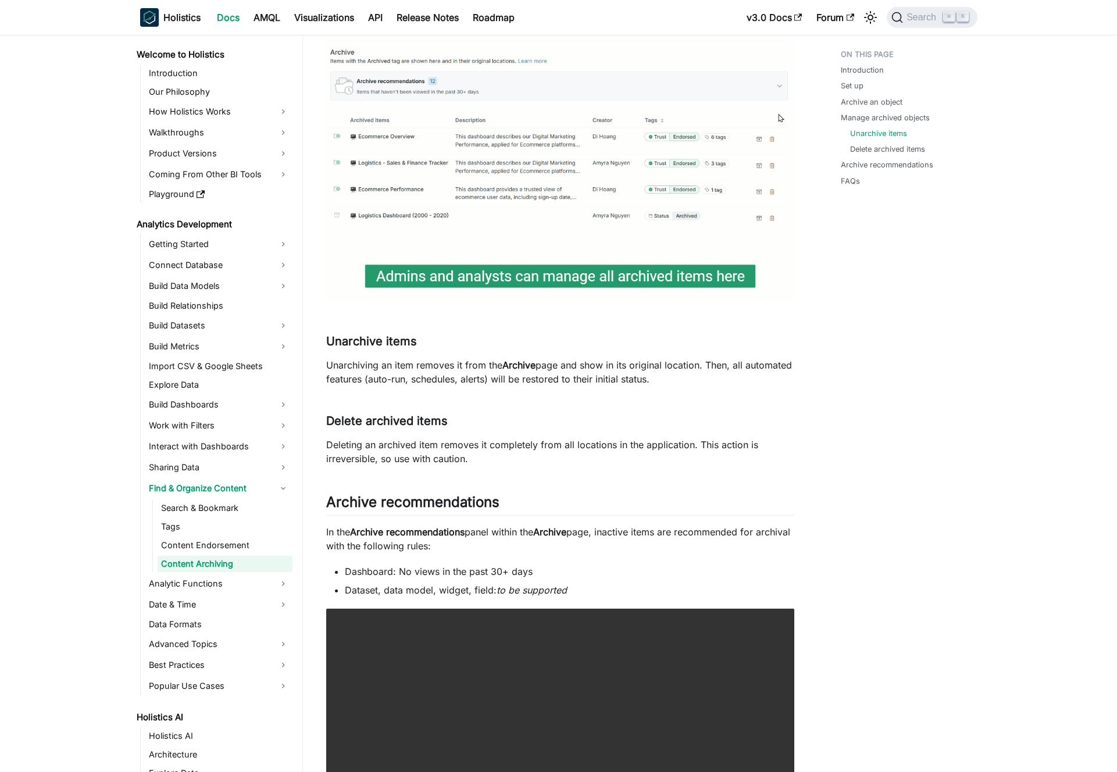
click at [567, 373] on p "Unarchiving an item removes it from the Archive page and show in its original l…" at bounding box center [560, 372] width 468 height 28
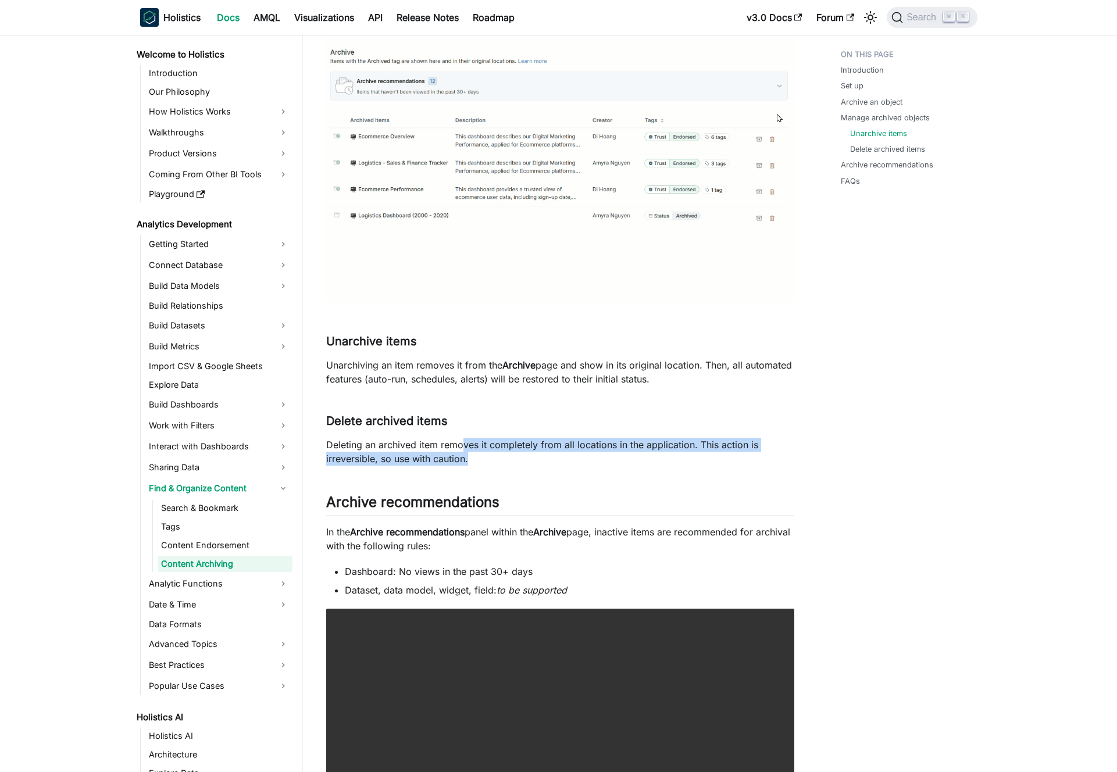
drag, startPoint x: 487, startPoint y: 446, endPoint x: 536, endPoint y: 465, distance: 53.0
click at [535, 464] on p "Deleting an archived item removes it completely from all locations in the appli…" at bounding box center [560, 452] width 468 height 28
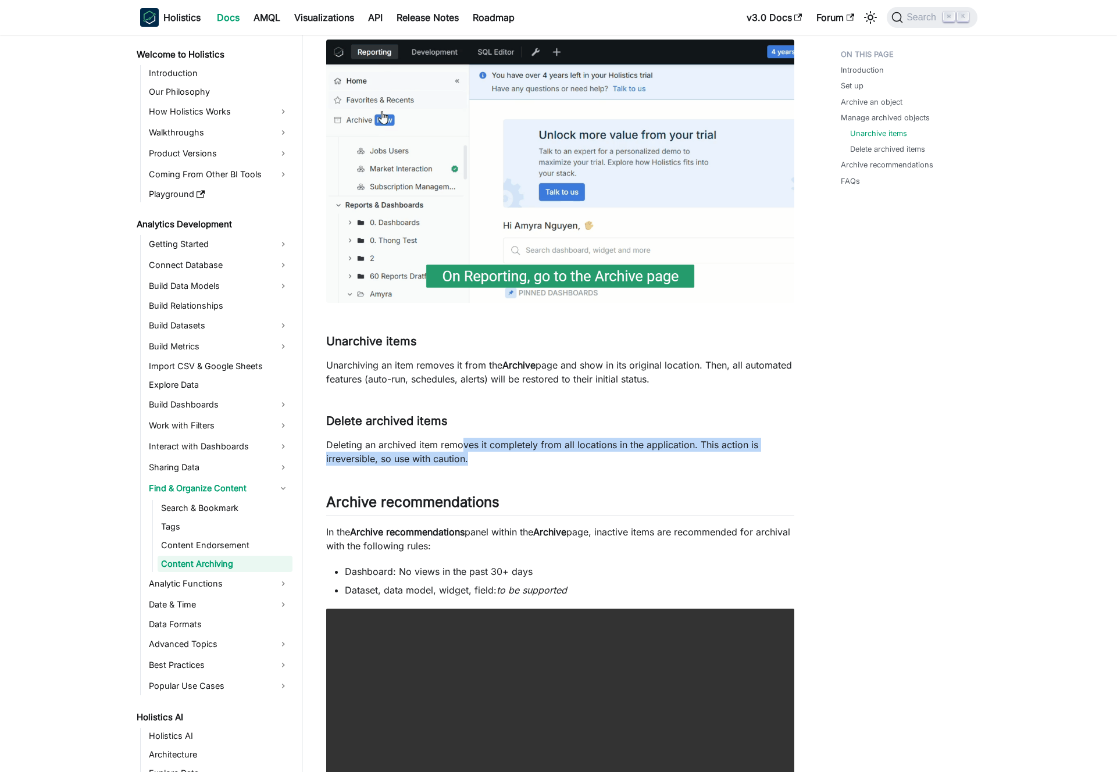
click at [536, 465] on p "Deleting an archived item removes it completely from all locations in the appli…" at bounding box center [560, 452] width 468 height 28
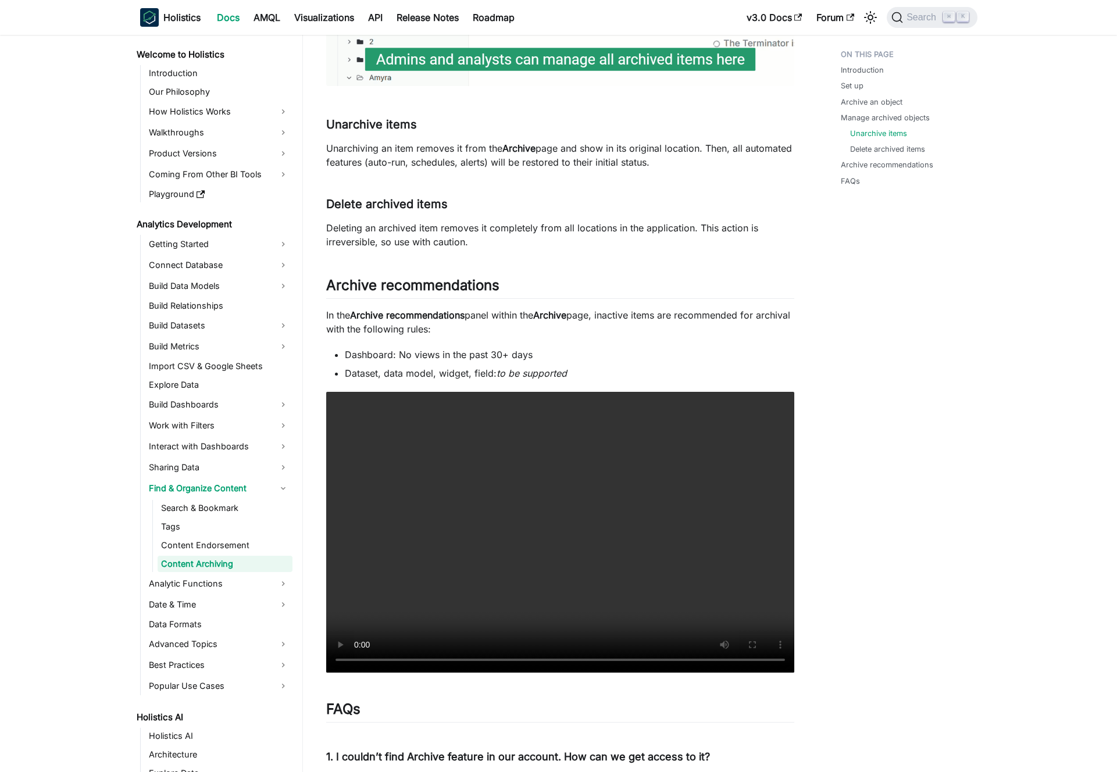
scroll to position [1530, 0]
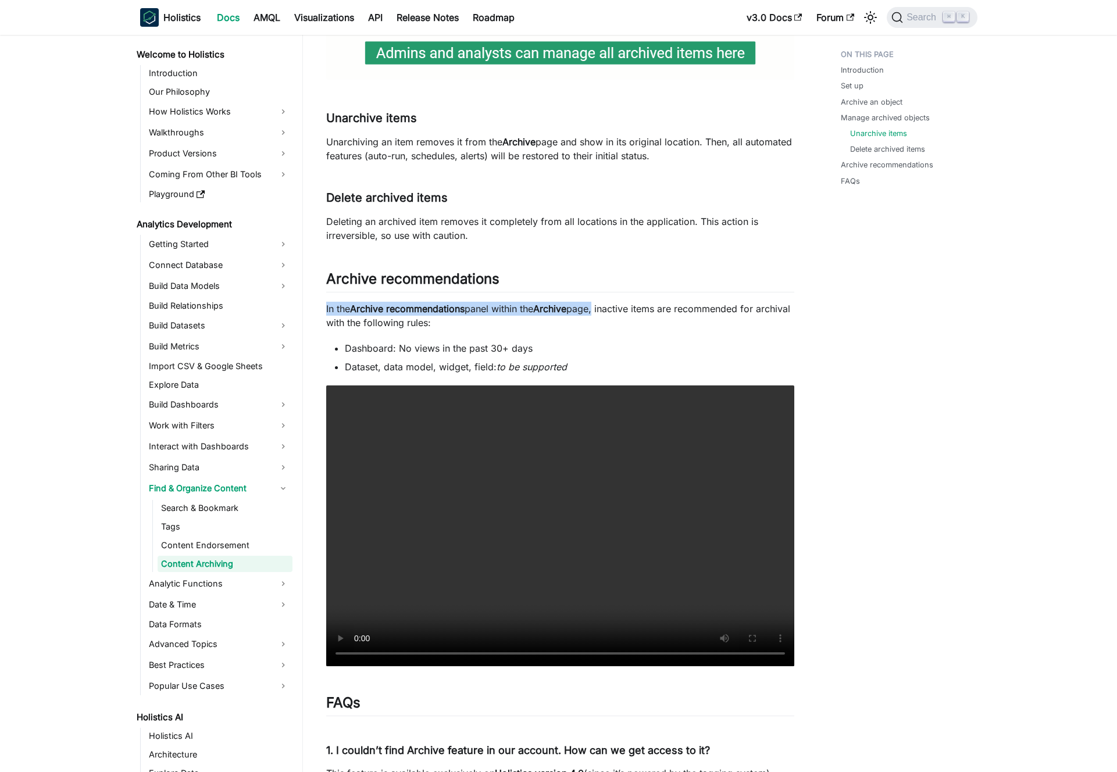
drag, startPoint x: 324, startPoint y: 307, endPoint x: 600, endPoint y: 310, distance: 275.5
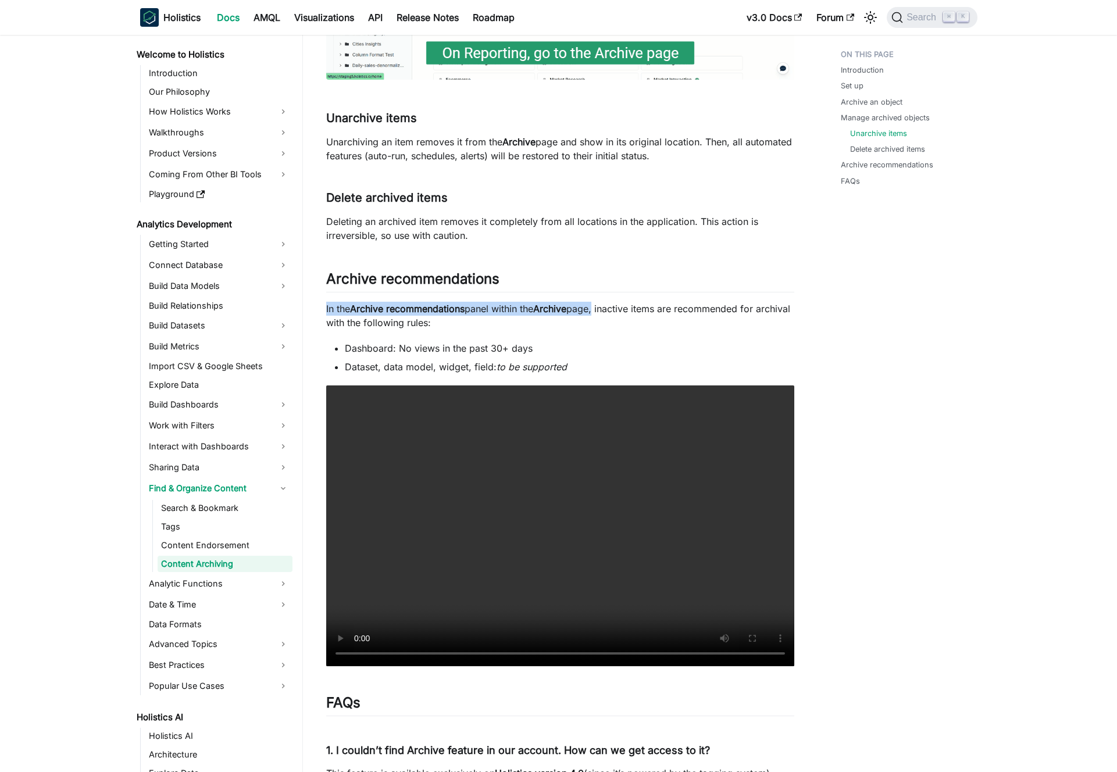
click at [600, 310] on p "In the Archive recommendations panel within the Archive page, inactive items ar…" at bounding box center [560, 316] width 468 height 28
drag, startPoint x: 603, startPoint y: 310, endPoint x: 657, endPoint y: 320, distance: 55.0
click at [657, 320] on p "In the Archive recommendations panel within the Archive page, inactive items ar…" at bounding box center [560, 316] width 468 height 28
drag, startPoint x: 623, startPoint y: 323, endPoint x: 409, endPoint y: 322, distance: 213.9
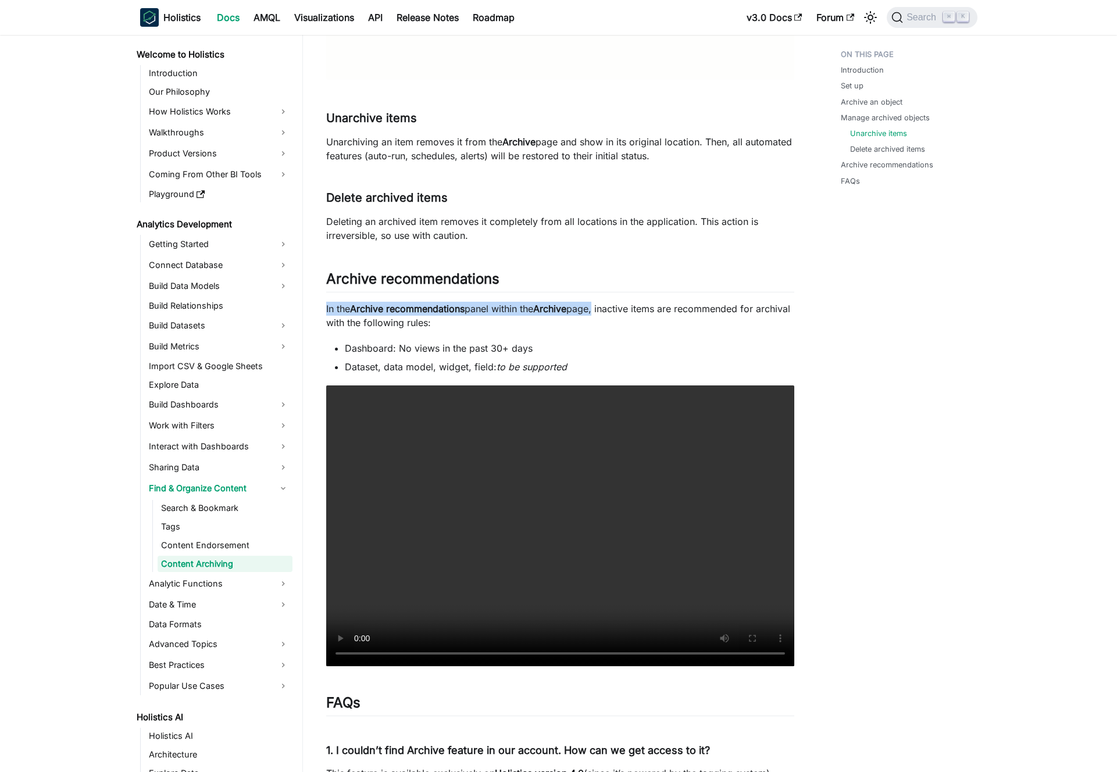
click at [409, 322] on p "In the Archive recommendations panel within the Archive page, inactive items ar…" at bounding box center [560, 316] width 468 height 28
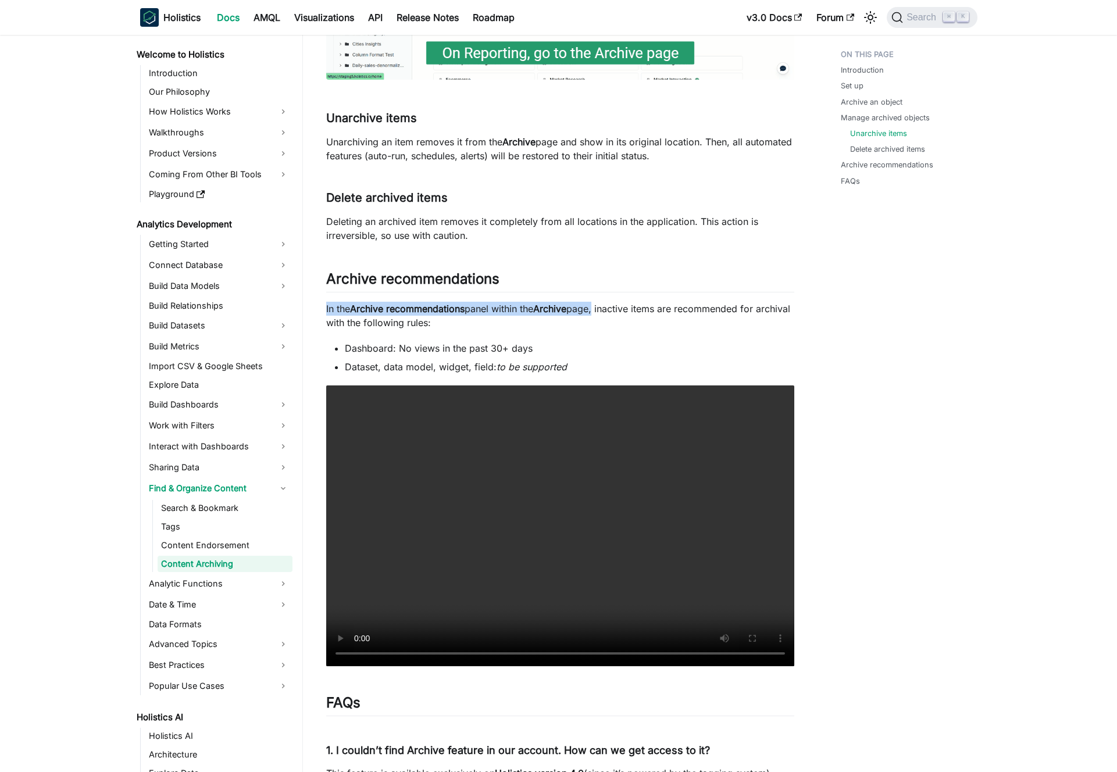
click at [409, 322] on p "In the Archive recommendations panel within the Archive page, inactive items ar…" at bounding box center [560, 316] width 468 height 28
drag, startPoint x: 409, startPoint y: 322, endPoint x: 442, endPoint y: 323, distance: 32.6
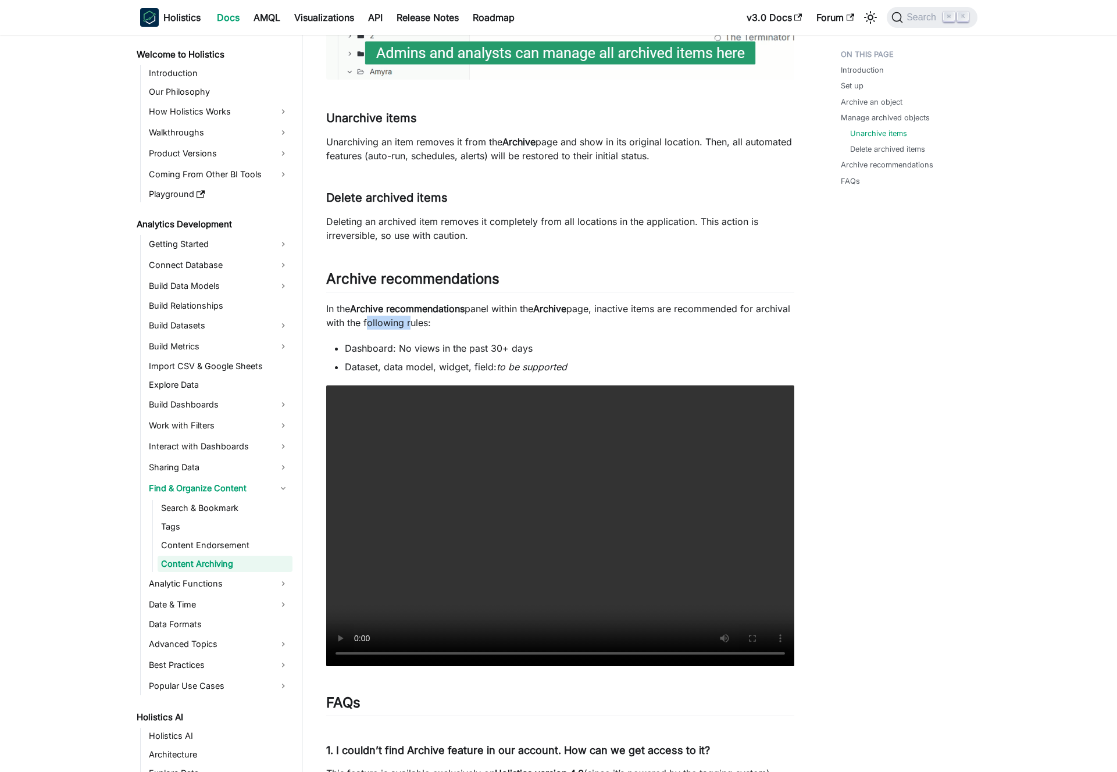
click at [442, 323] on p "In the Archive recommendations panel within the Archive page, inactive items ar…" at bounding box center [560, 316] width 468 height 28
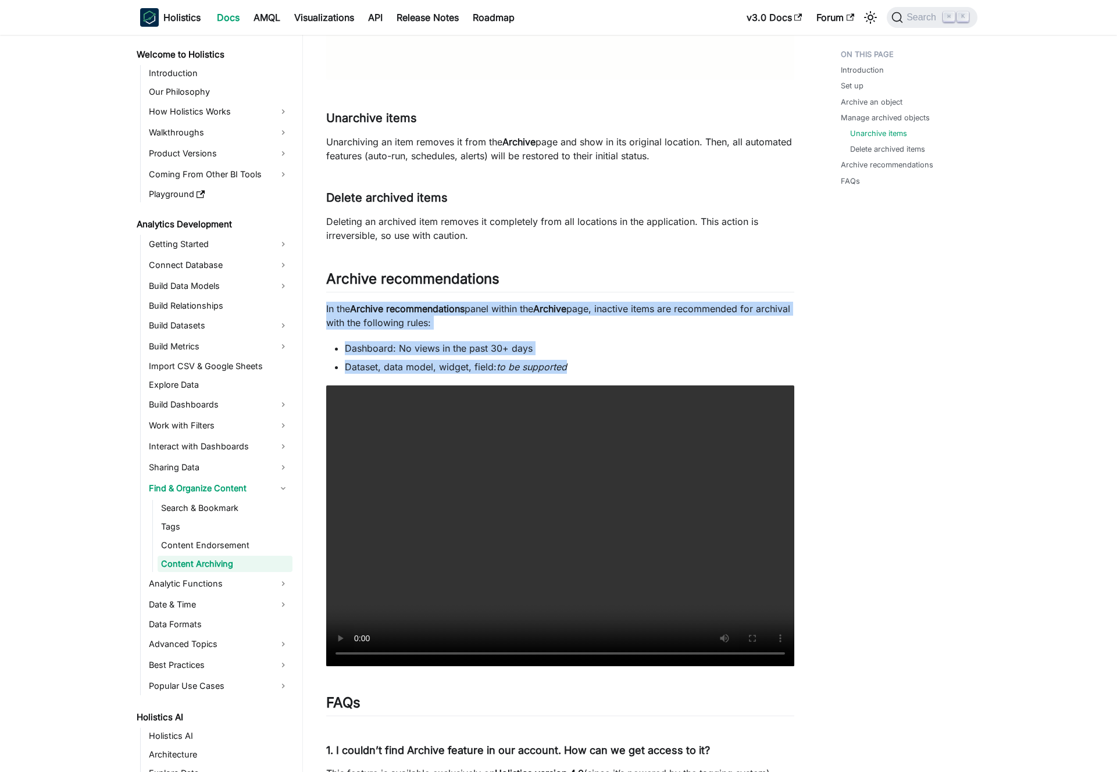
drag, startPoint x: 323, startPoint y: 310, endPoint x: 575, endPoint y: 361, distance: 257.4
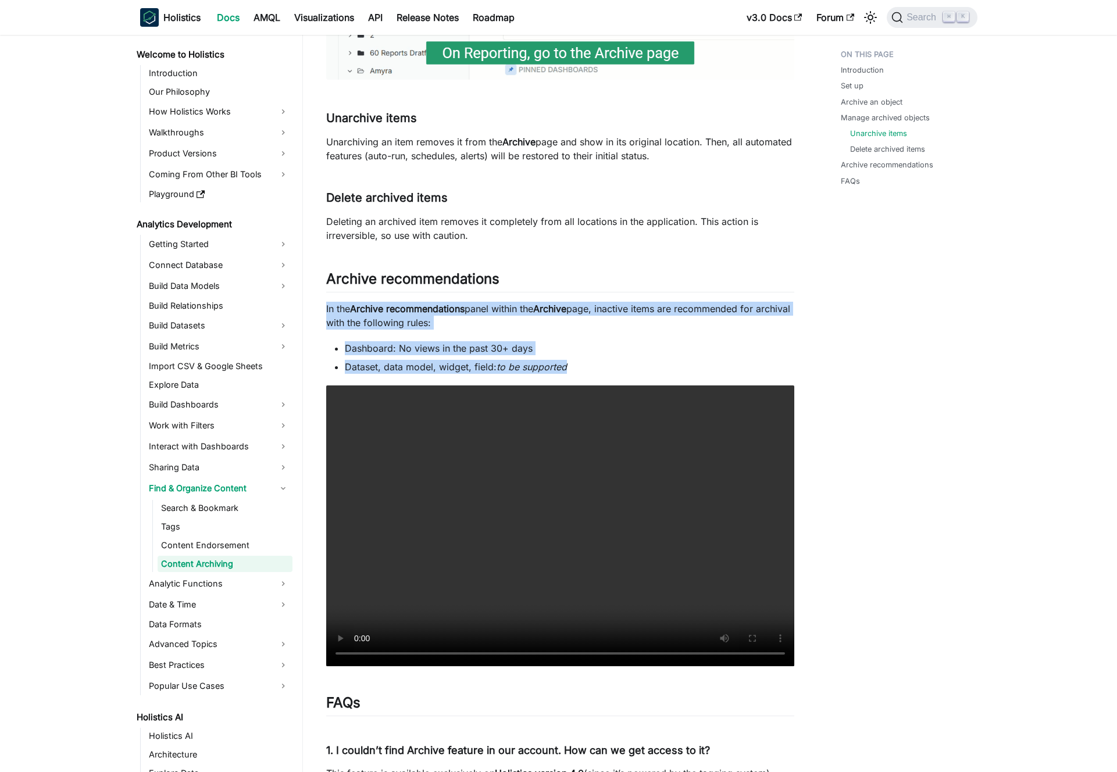
click at [575, 361] on li "Dataset, data model, widget, field: to be supported" at bounding box center [569, 367] width 449 height 14
drag, startPoint x: 586, startPoint y: 360, endPoint x: 376, endPoint y: 312, distance: 215.7
click at [375, 312] on strong "Archive recommendations" at bounding box center [407, 309] width 115 height 12
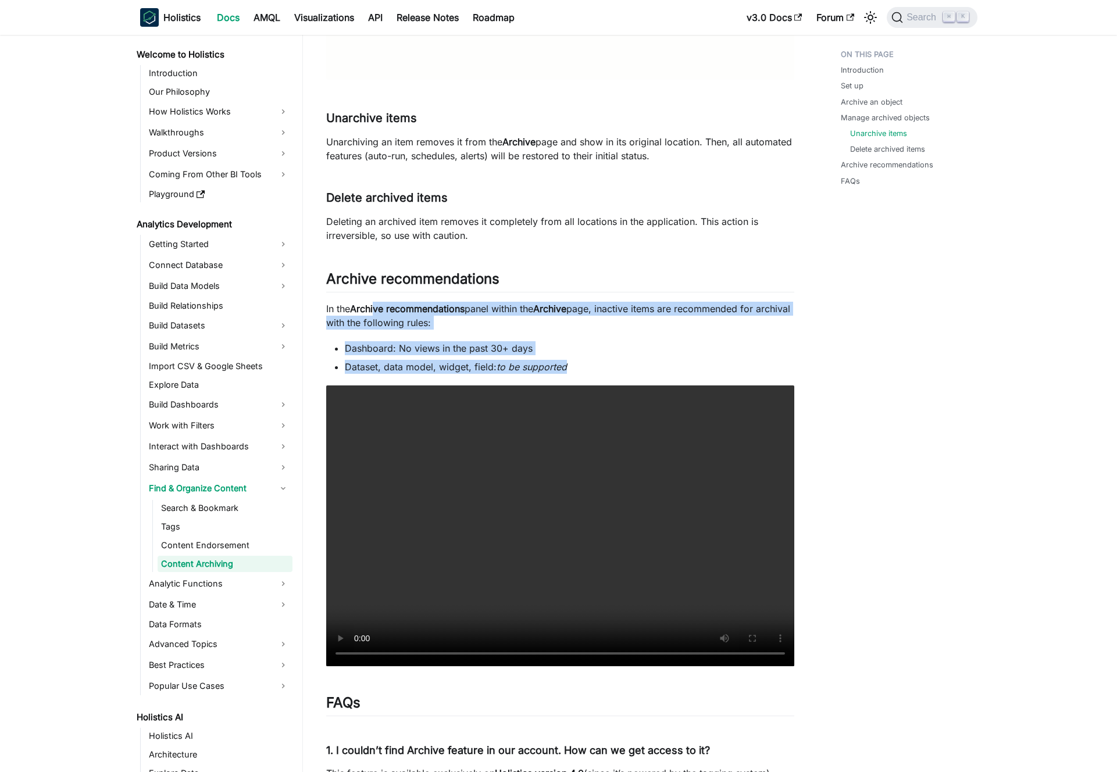
drag, startPoint x: 325, startPoint y: 306, endPoint x: 574, endPoint y: 324, distance: 250.0
click at [574, 324] on p "In the Archive recommendations panel within the Archive page, inactive items ar…" at bounding box center [560, 316] width 468 height 28
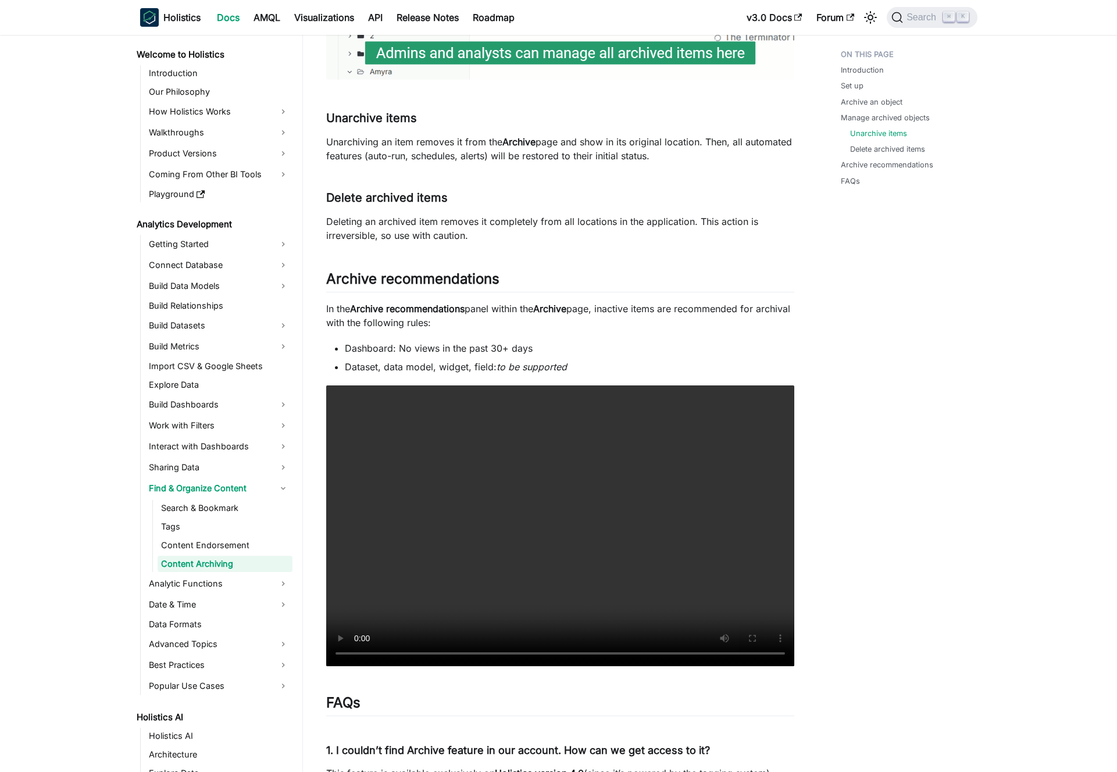
click at [327, 306] on p "In the Archive recommendations panel within the Archive page, inactive items ar…" at bounding box center [560, 316] width 468 height 28
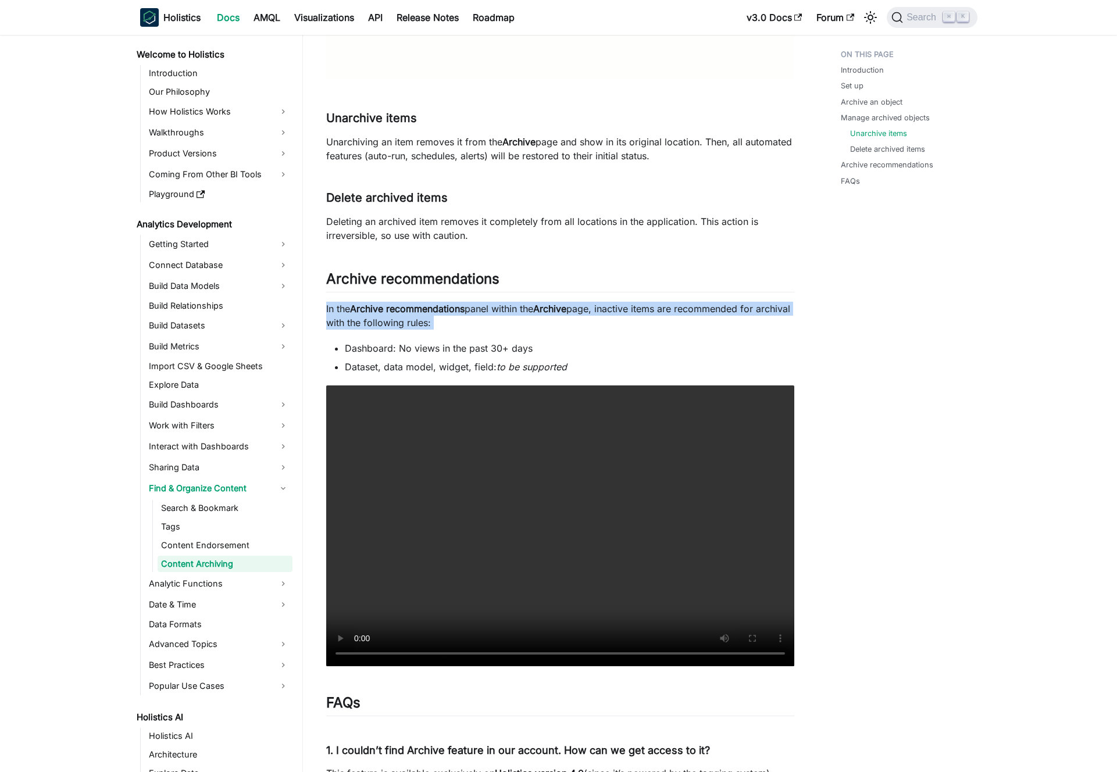
click at [327, 306] on p "In the Archive recommendations panel within the Archive page, inactive items ar…" at bounding box center [560, 316] width 468 height 28
click at [337, 307] on p "In the Archive recommendations panel within the Archive page, inactive items ar…" at bounding box center [560, 316] width 468 height 28
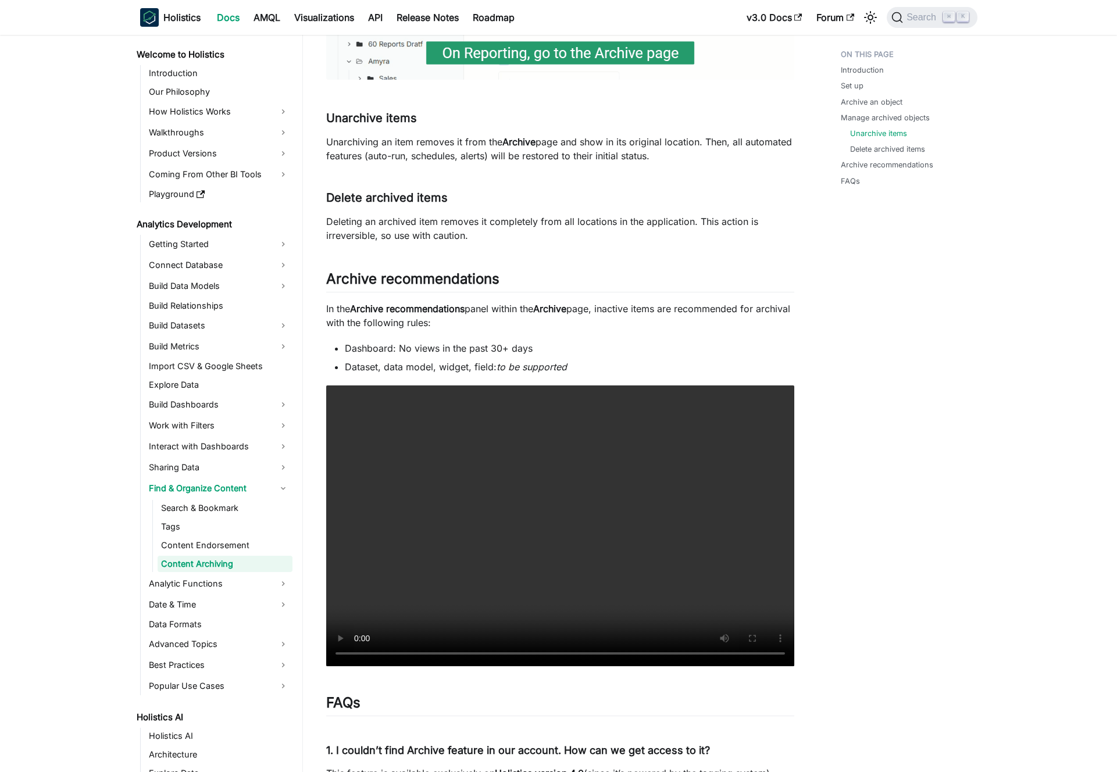
click at [337, 307] on p "In the Archive recommendations panel within the Archive page, inactive items ar…" at bounding box center [560, 316] width 468 height 28
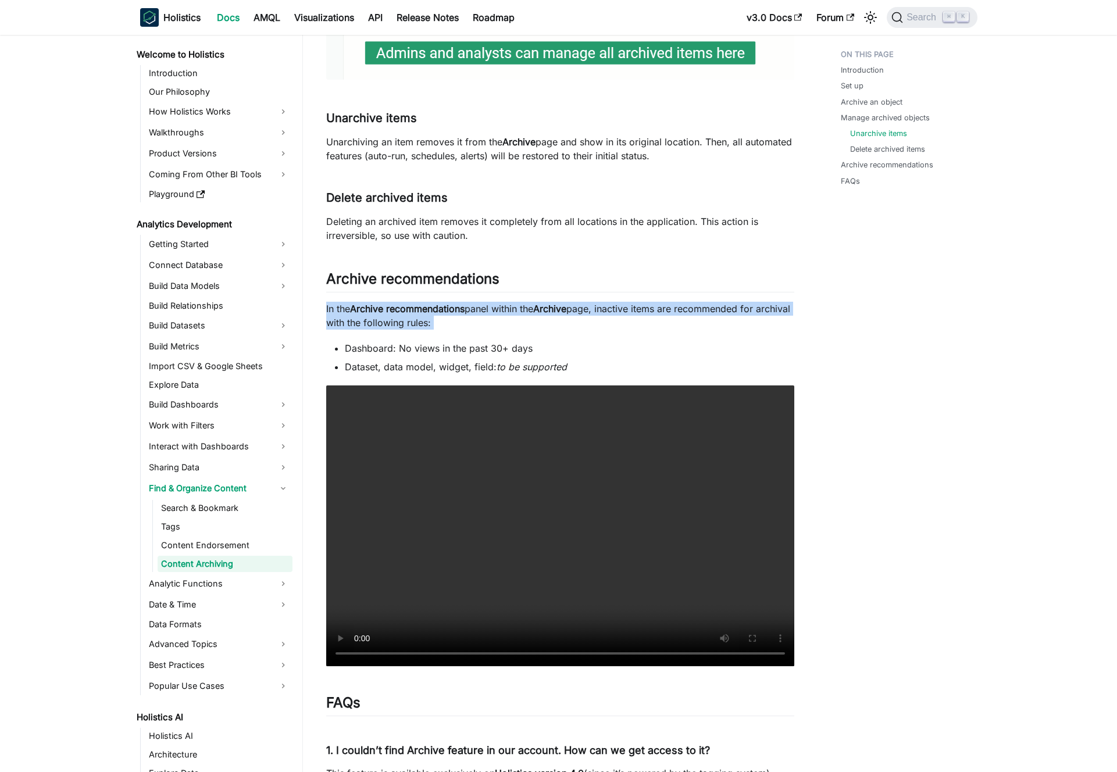
click at [337, 307] on p "In the Archive recommendations panel within the Archive page, inactive items ar…" at bounding box center [560, 316] width 468 height 28
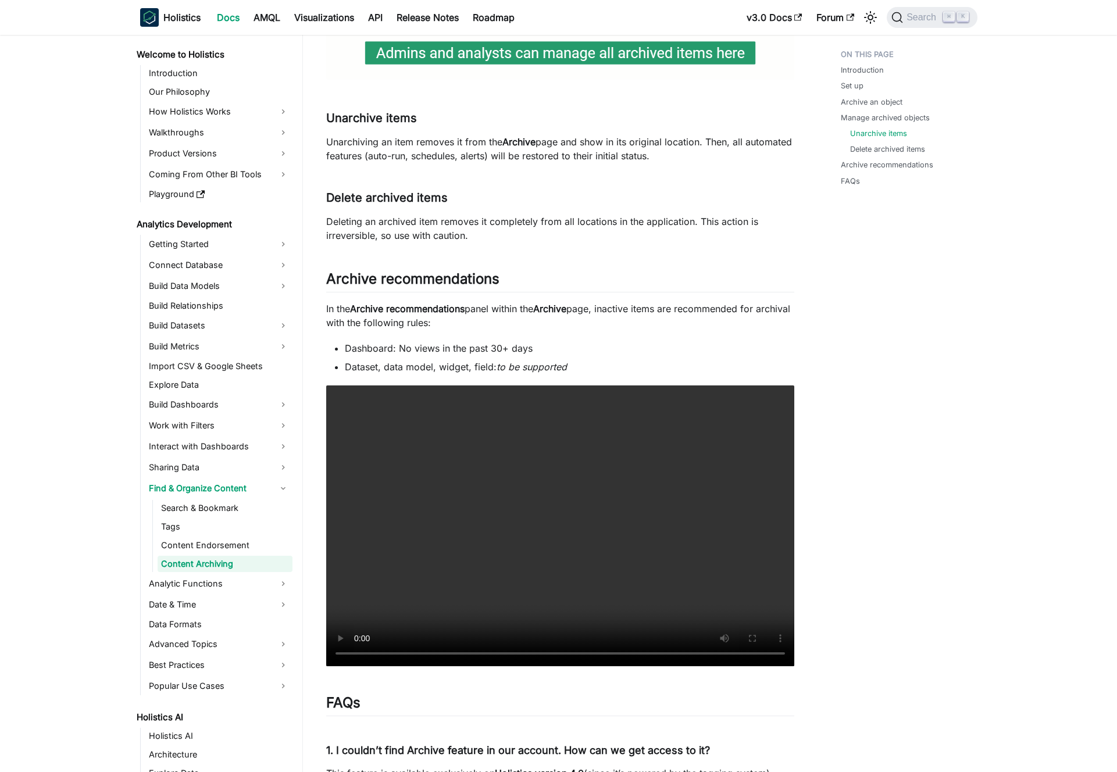
click at [351, 314] on p "In the Archive recommendations panel within the Archive page, inactive items ar…" at bounding box center [560, 316] width 468 height 28
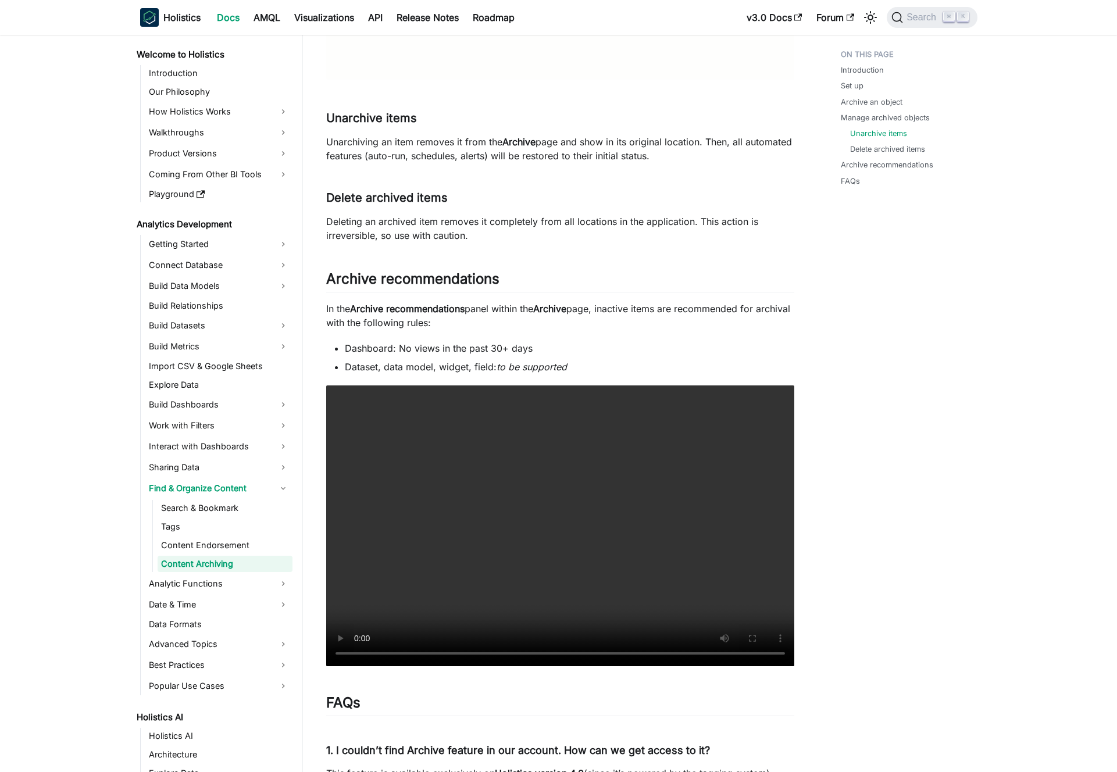
click at [351, 312] on p "In the Archive recommendations panel within the Archive page, inactive items ar…" at bounding box center [560, 316] width 468 height 28
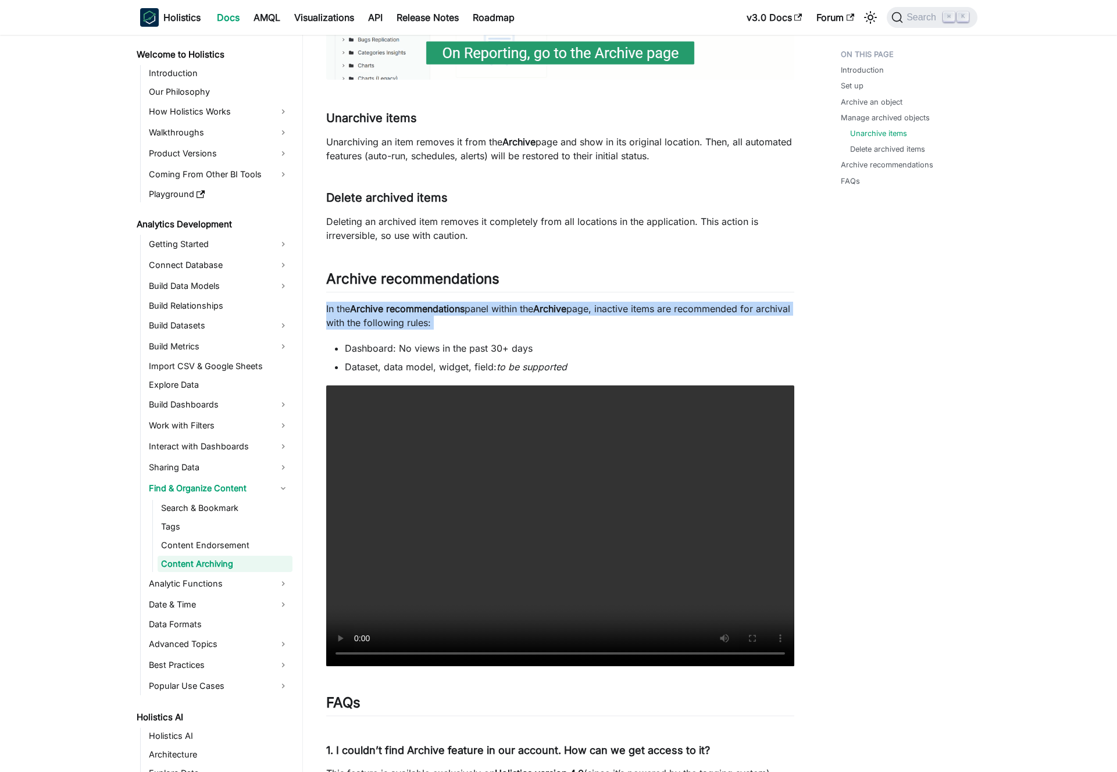
click at [351, 312] on p "In the Archive recommendations panel within the Archive page, inactive items ar…" at bounding box center [560, 316] width 468 height 28
click at [354, 313] on strong "Archive recommendations" at bounding box center [407, 309] width 115 height 12
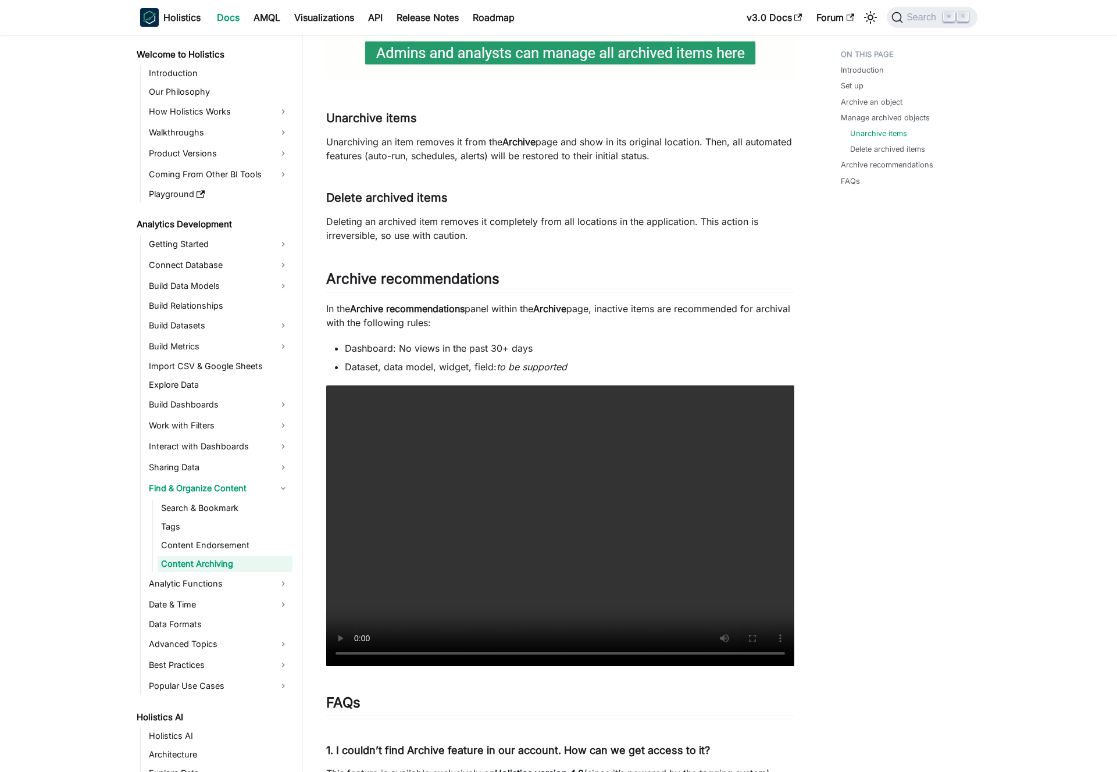
click at [348, 316] on p "In the Archive recommendations panel within the Archive page, inactive items ar…" at bounding box center [560, 316] width 468 height 28
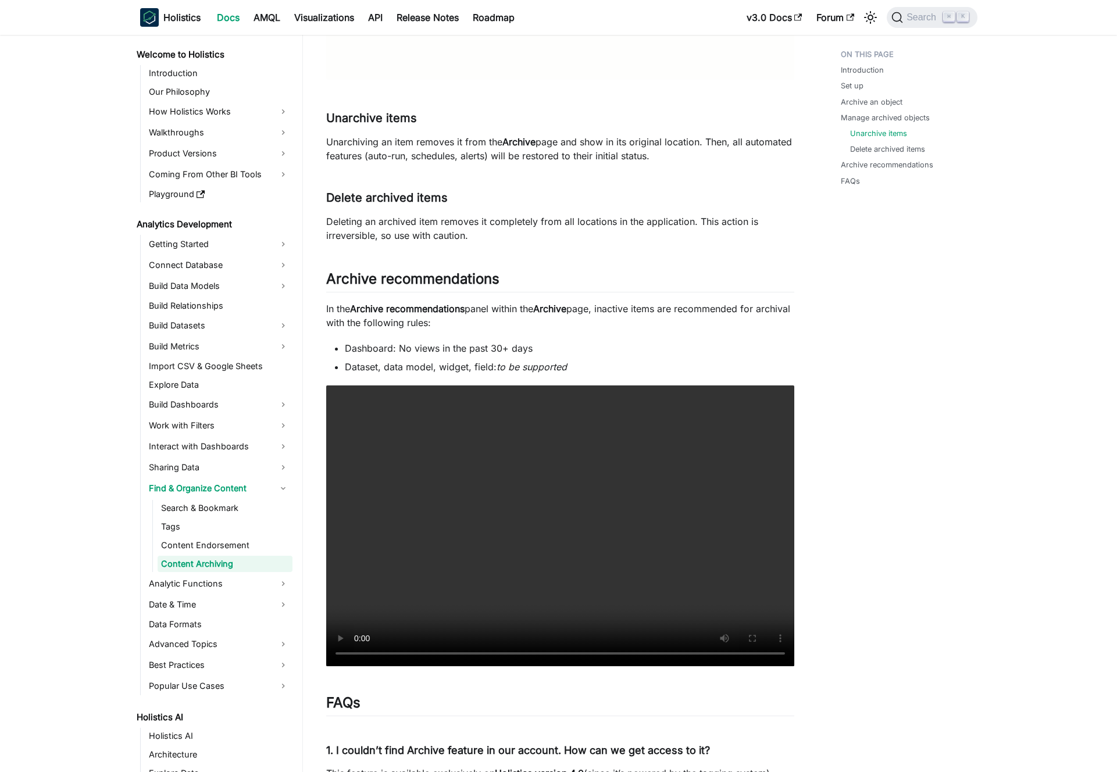
click at [620, 313] on p "In the Archive recommendations panel within the Archive page, inactive items ar…" at bounding box center [560, 316] width 468 height 28
drag, startPoint x: 620, startPoint y: 313, endPoint x: 724, endPoint y: 313, distance: 104.6
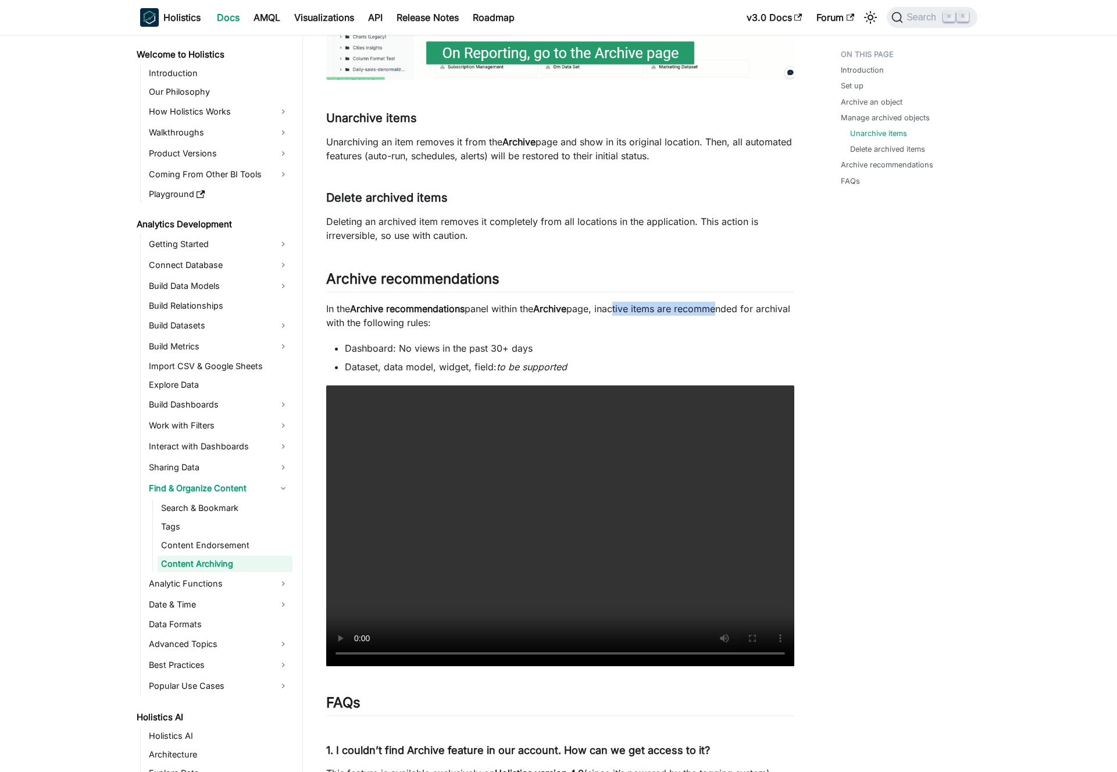
click at [724, 313] on p "In the Archive recommendations panel within the Archive page, inactive items ar…" at bounding box center [560, 316] width 468 height 28
drag, startPoint x: 448, startPoint y: 335, endPoint x: 338, endPoint y: 325, distance: 110.9
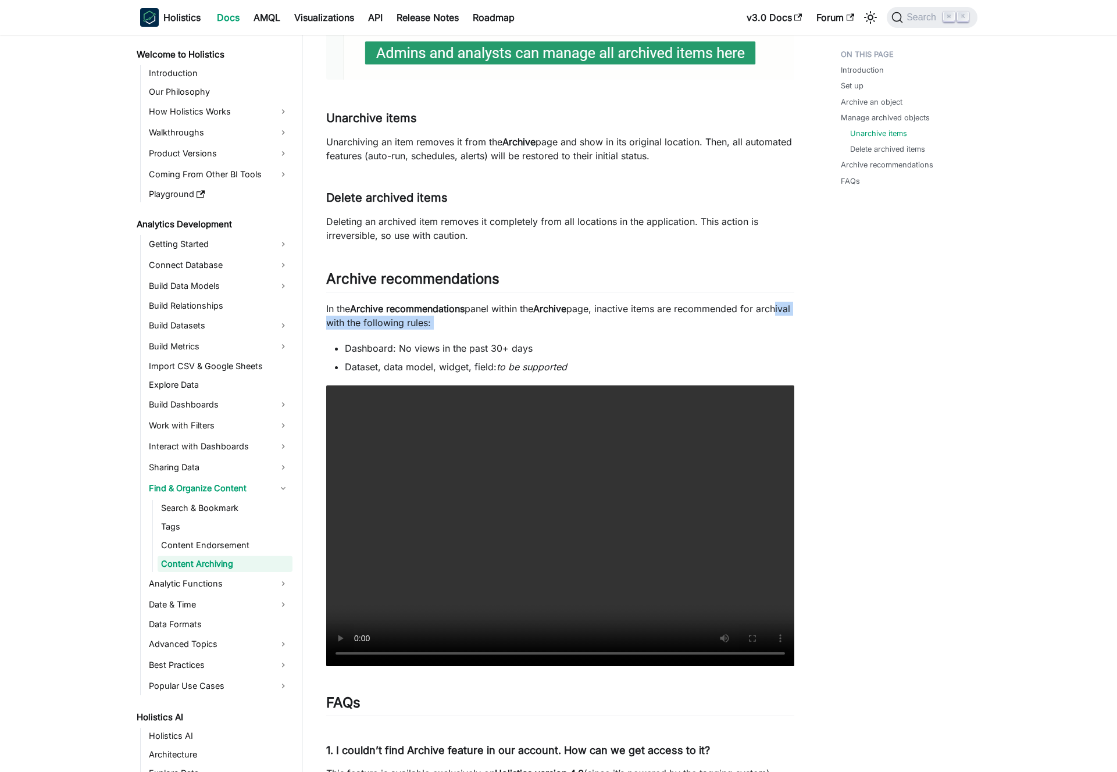
click at [338, 325] on p "In the Archive recommendations panel within the Archive page, inactive items ar…" at bounding box center [560, 316] width 468 height 28
drag, startPoint x: 338, startPoint y: 325, endPoint x: 345, endPoint y: 324, distance: 7.6
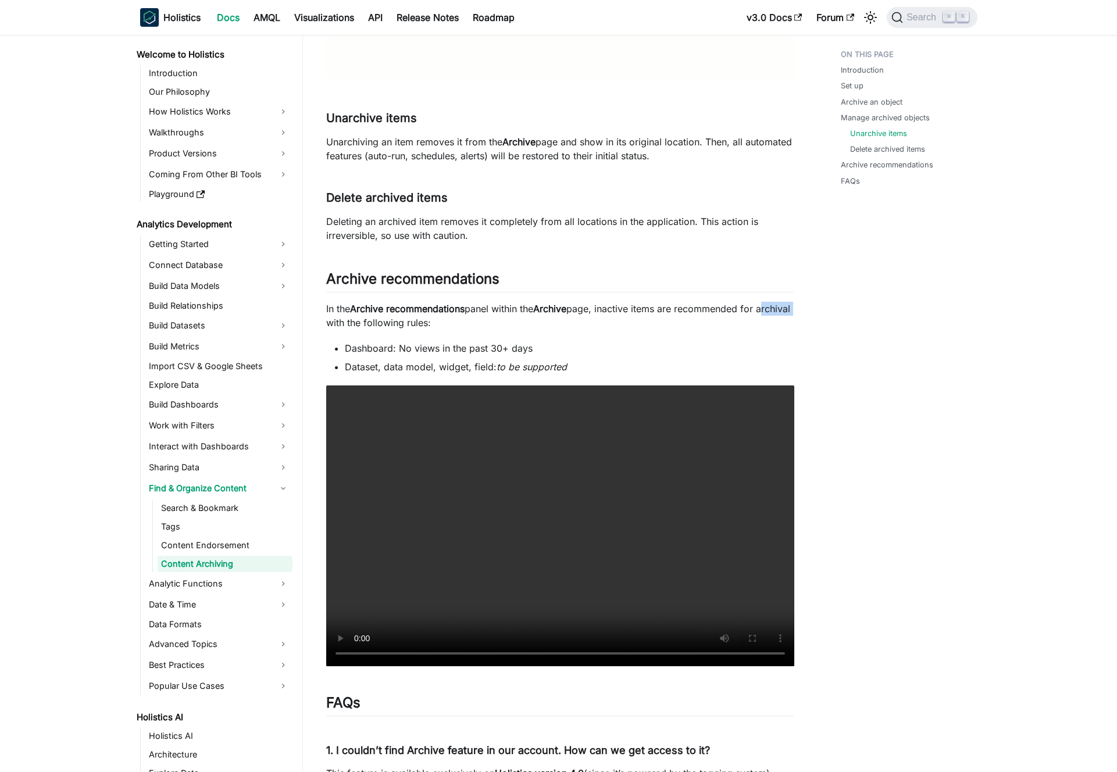
click at [345, 324] on p "In the Archive recommendations panel within the Archive page, inactive items ar…" at bounding box center [560, 316] width 468 height 28
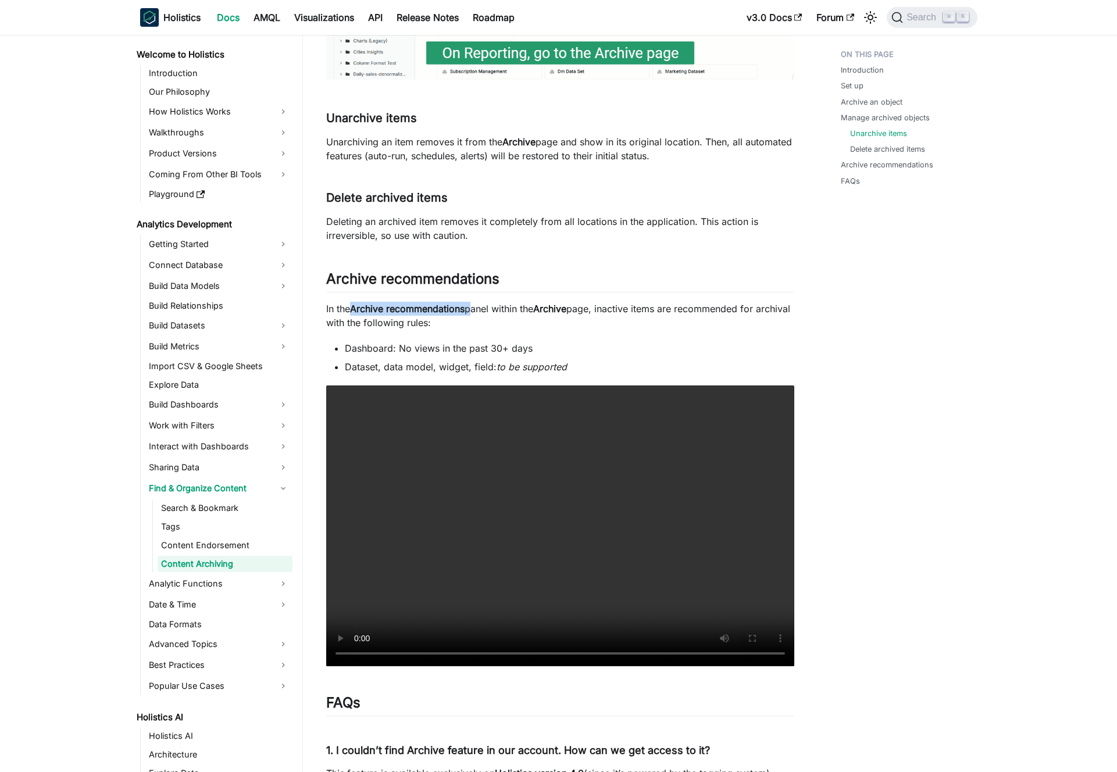
drag, startPoint x: 355, startPoint y: 313, endPoint x: 473, endPoint y: 314, distance: 118.6
click at [473, 314] on p "In the Archive recommendations panel within the Archive page, inactive items ar…" at bounding box center [560, 316] width 468 height 28
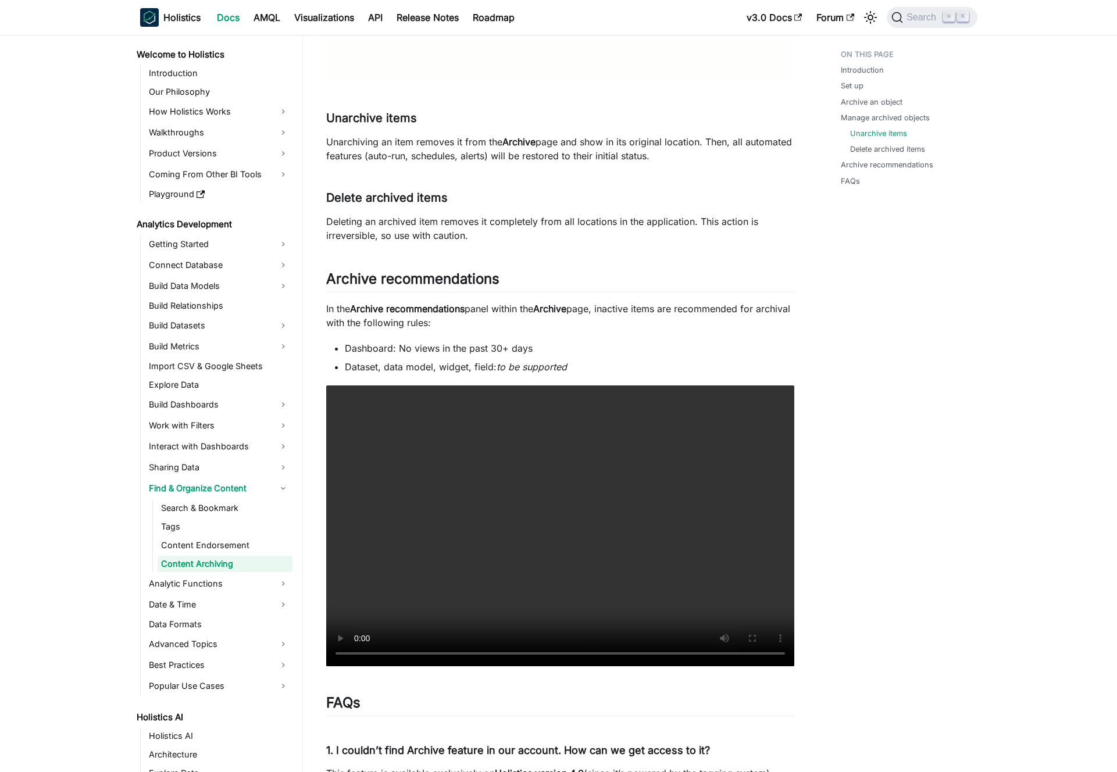
click at [548, 310] on strong "Archive" at bounding box center [549, 309] width 33 height 12
drag, startPoint x: 548, startPoint y: 310, endPoint x: 584, endPoint y: 310, distance: 36.0
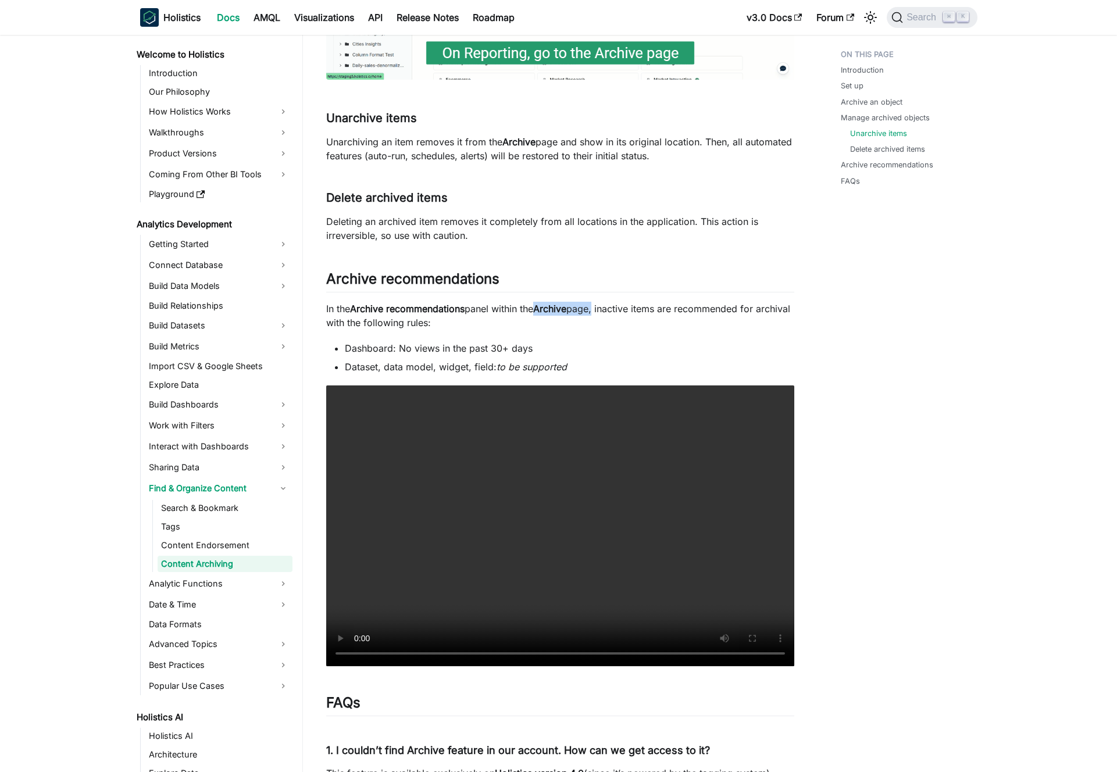
click at [584, 310] on p "In the Archive recommendations panel within the Archive page, inactive items ar…" at bounding box center [560, 316] width 468 height 28
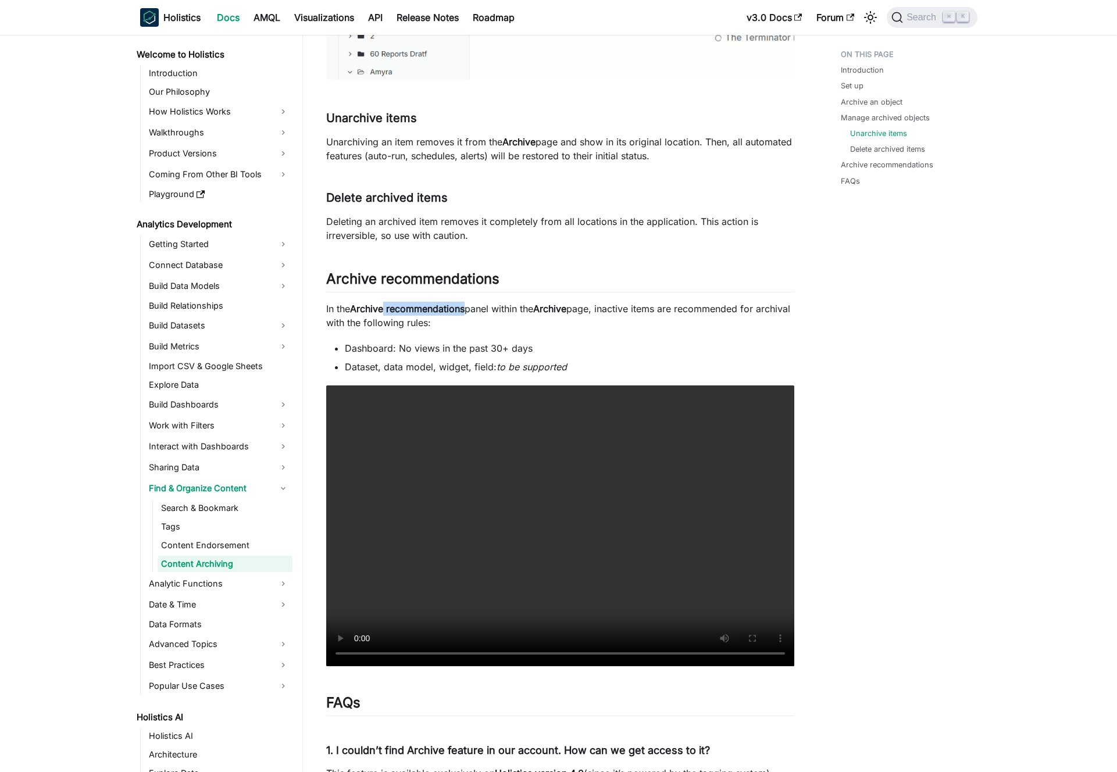
drag, startPoint x: 466, startPoint y: 309, endPoint x: 384, endPoint y: 308, distance: 82.0
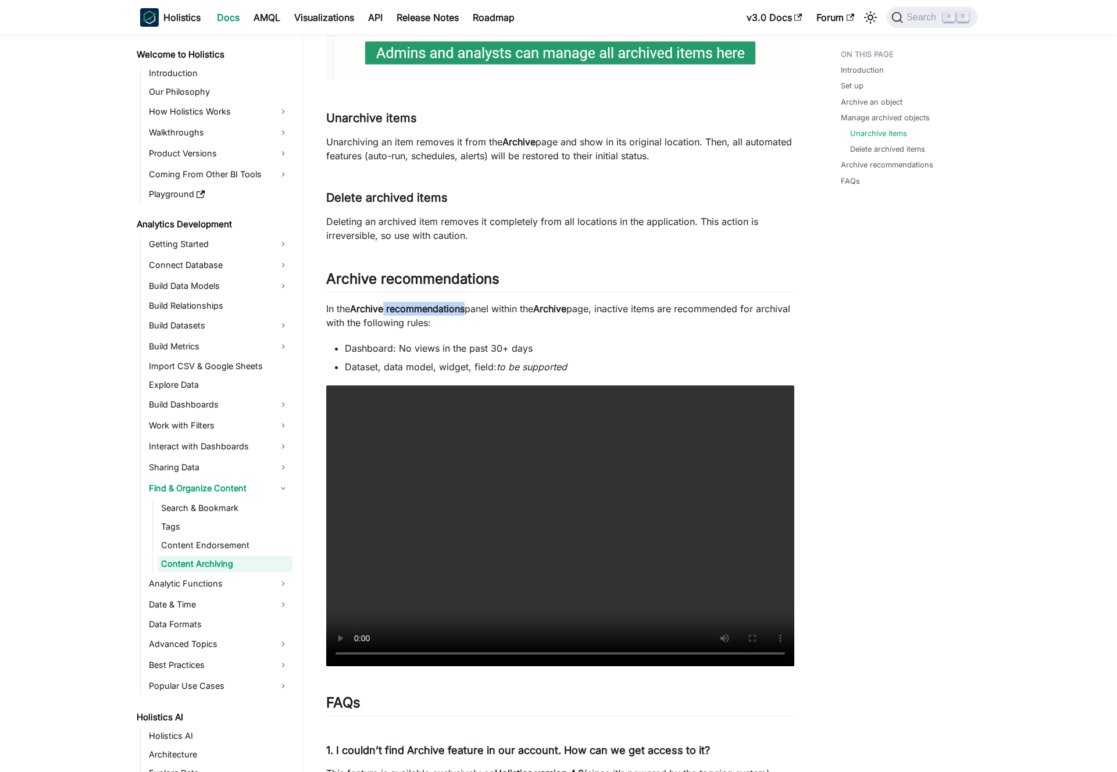
click at [384, 309] on strong "Archive recommendations" at bounding box center [407, 309] width 115 height 12
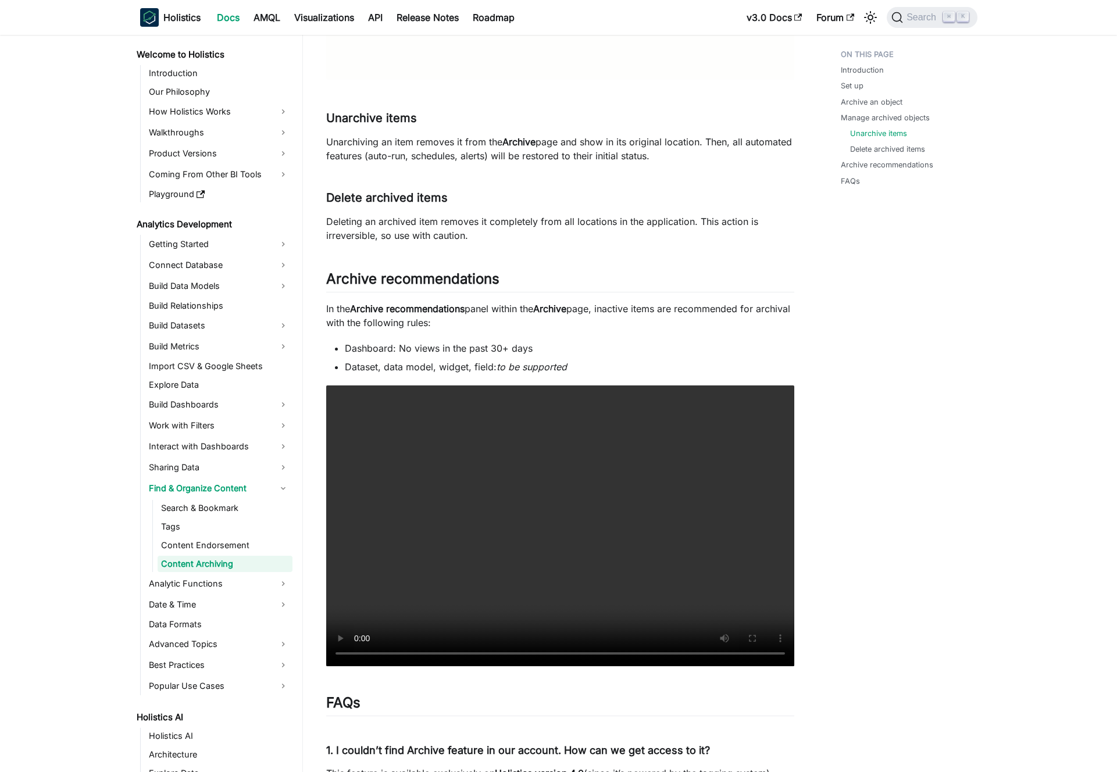
click at [381, 307] on strong "Archive recommendations" at bounding box center [407, 309] width 115 height 12
drag, startPoint x: 381, startPoint y: 307, endPoint x: 438, endPoint y: 306, distance: 57.6
click at [438, 306] on strong "Archive recommendations" at bounding box center [407, 309] width 115 height 12
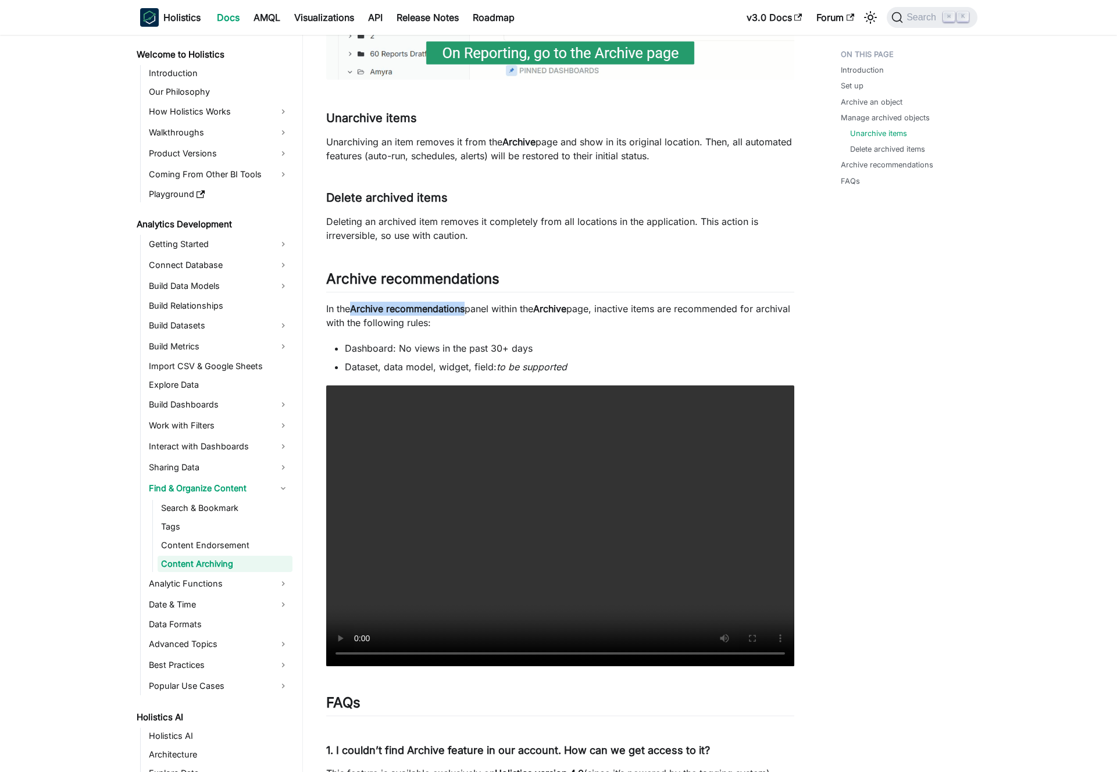
click at [438, 306] on strong "Archive recommendations" at bounding box center [407, 309] width 115 height 12
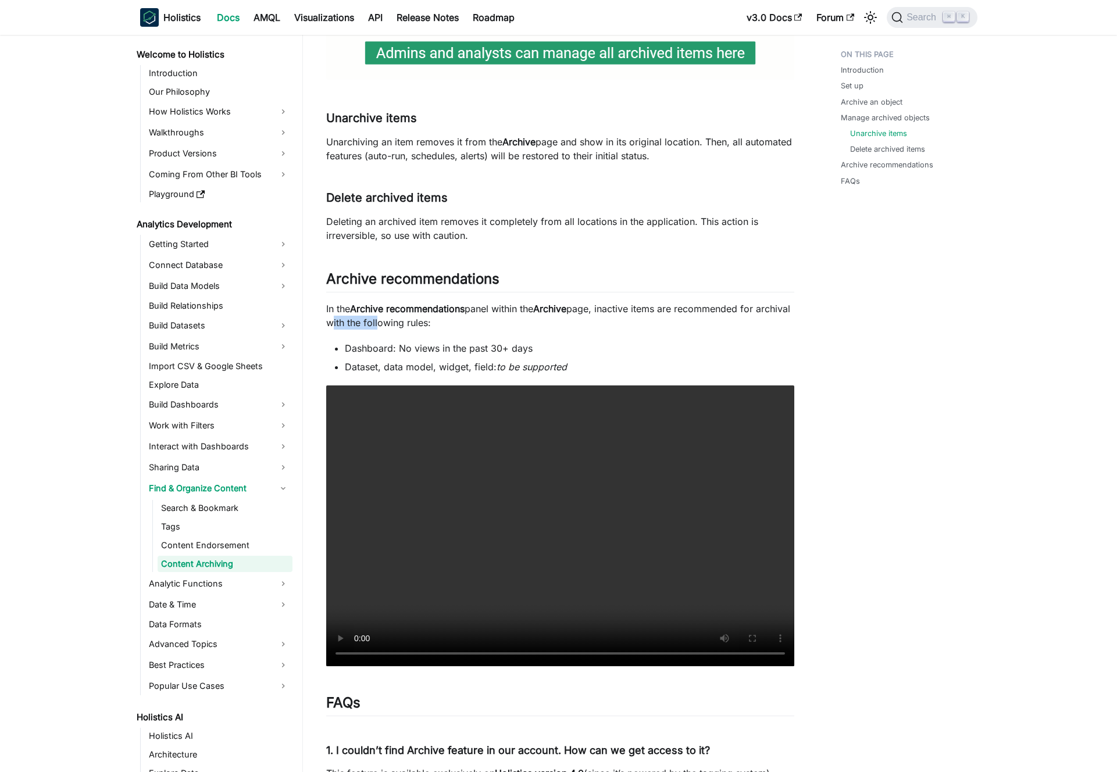
drag, startPoint x: 371, startPoint y: 328, endPoint x: 423, endPoint y: 330, distance: 51.7
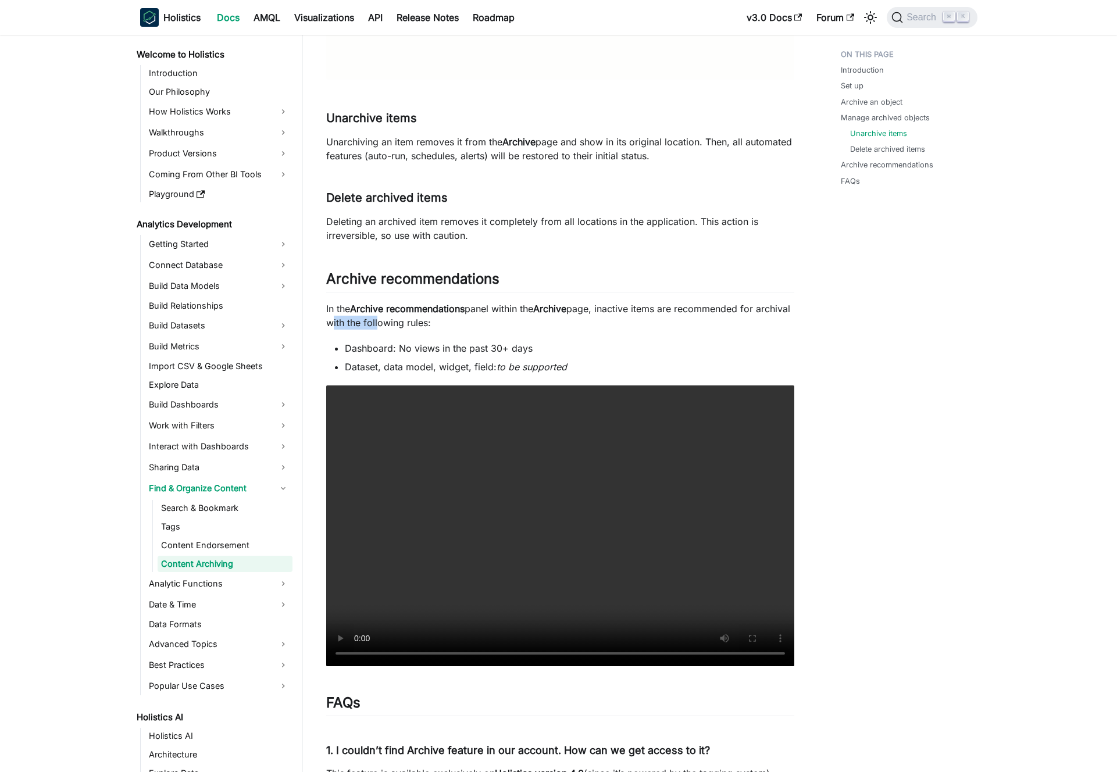
click at [413, 329] on p "In the Archive recommendations panel within the Archive page, inactive items ar…" at bounding box center [560, 316] width 468 height 28
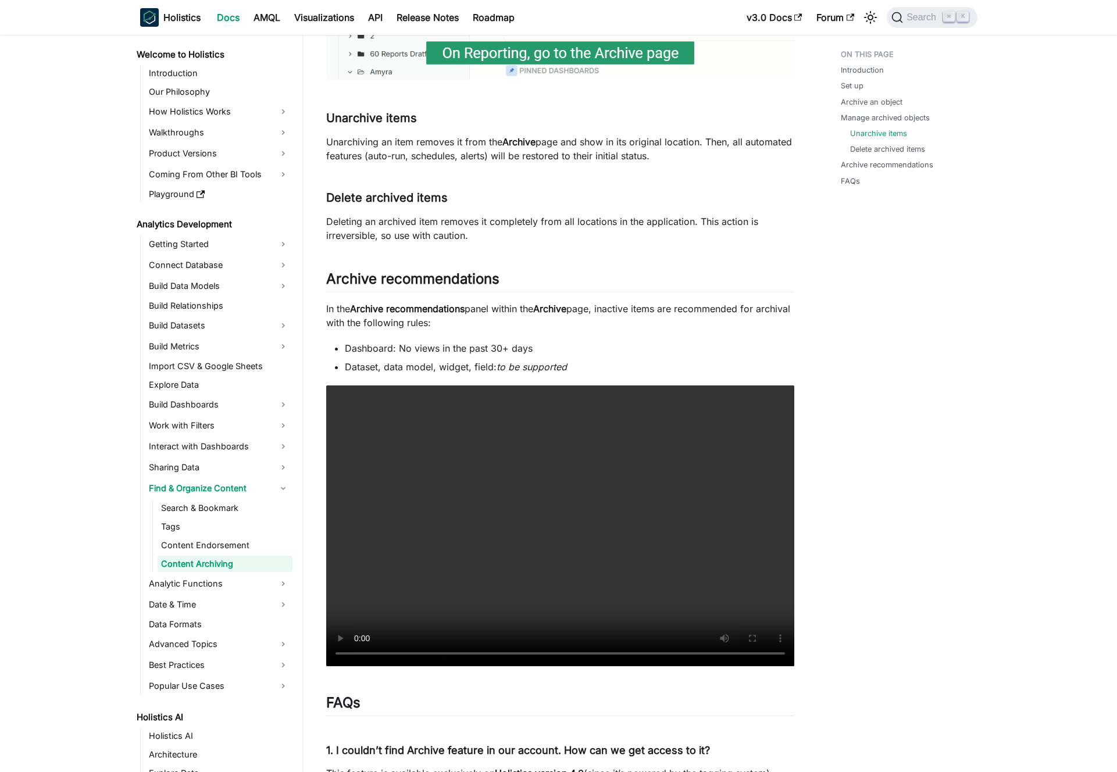
click at [445, 327] on p "In the Archive recommendations panel within the Archive page, inactive items ar…" at bounding box center [560, 316] width 468 height 28
click at [385, 356] on ul "Dashboard: No views in the past 30+ days Dataset, data model, widget, field: to…" at bounding box center [560, 357] width 468 height 33
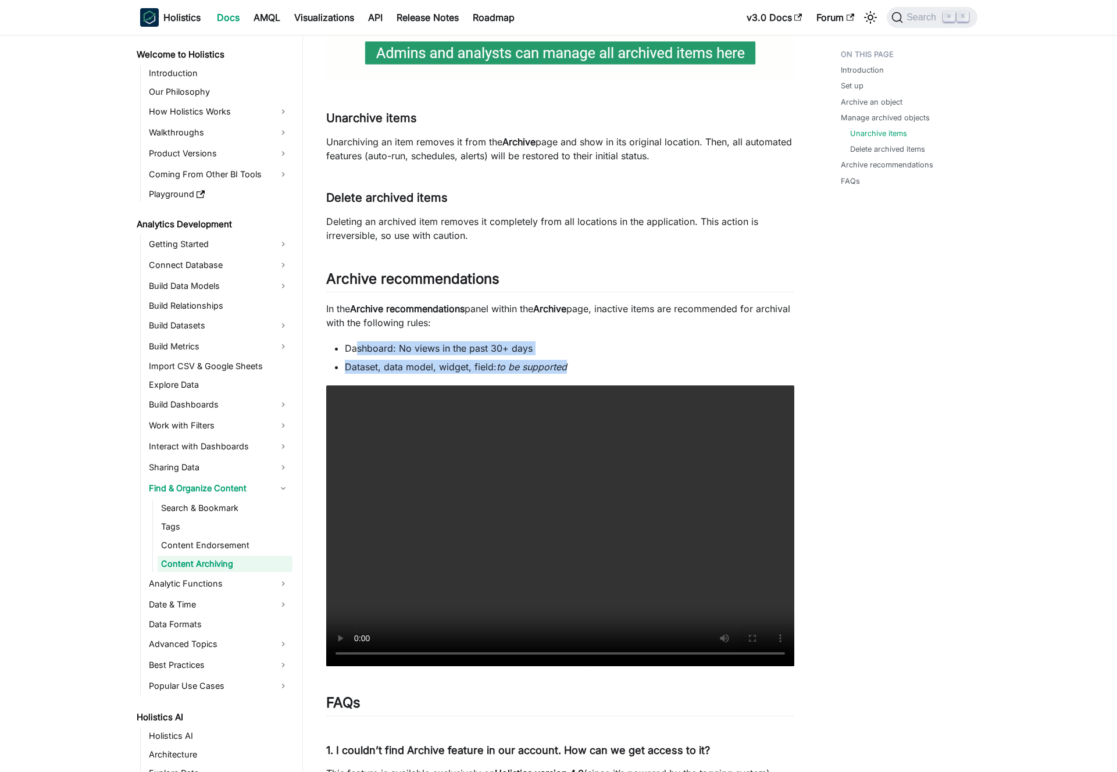
drag, startPoint x: 356, startPoint y: 345, endPoint x: 604, endPoint y: 372, distance: 249.1
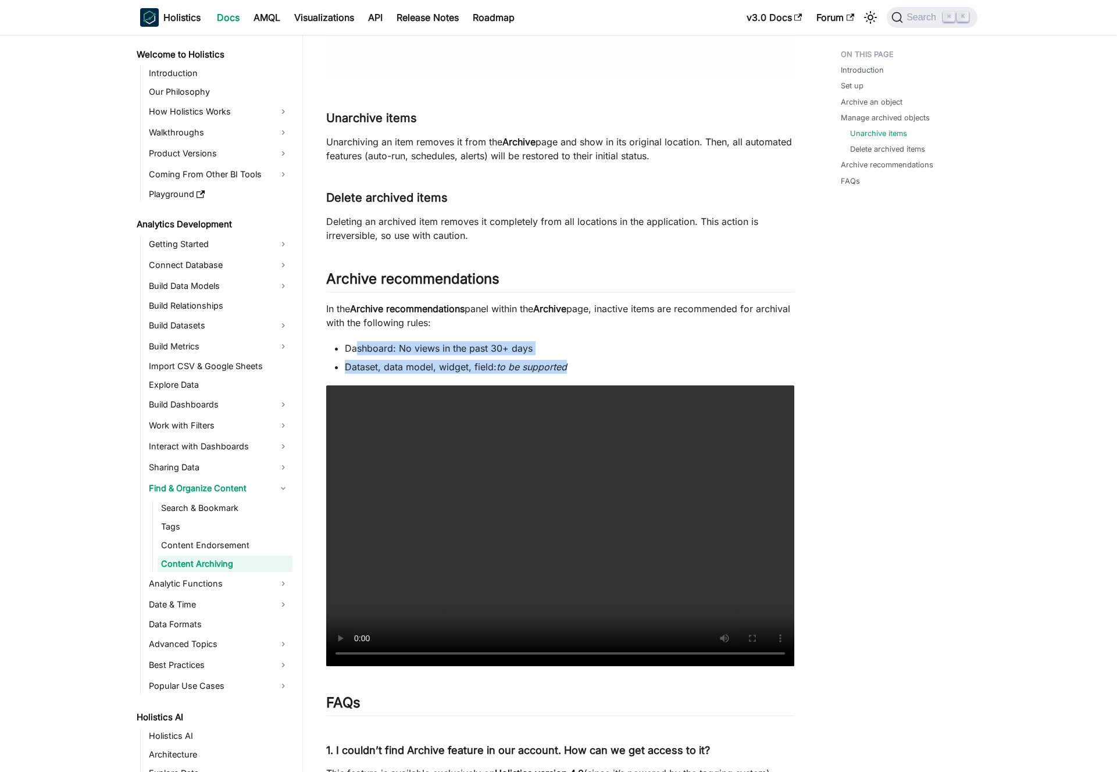
click at [604, 372] on ul "Dashboard: No views in the past 30+ days Dataset, data model, widget, field: to…" at bounding box center [560, 357] width 468 height 33
click at [603, 365] on li "Dataset, data model, widget, field: to be supported" at bounding box center [569, 367] width 449 height 14
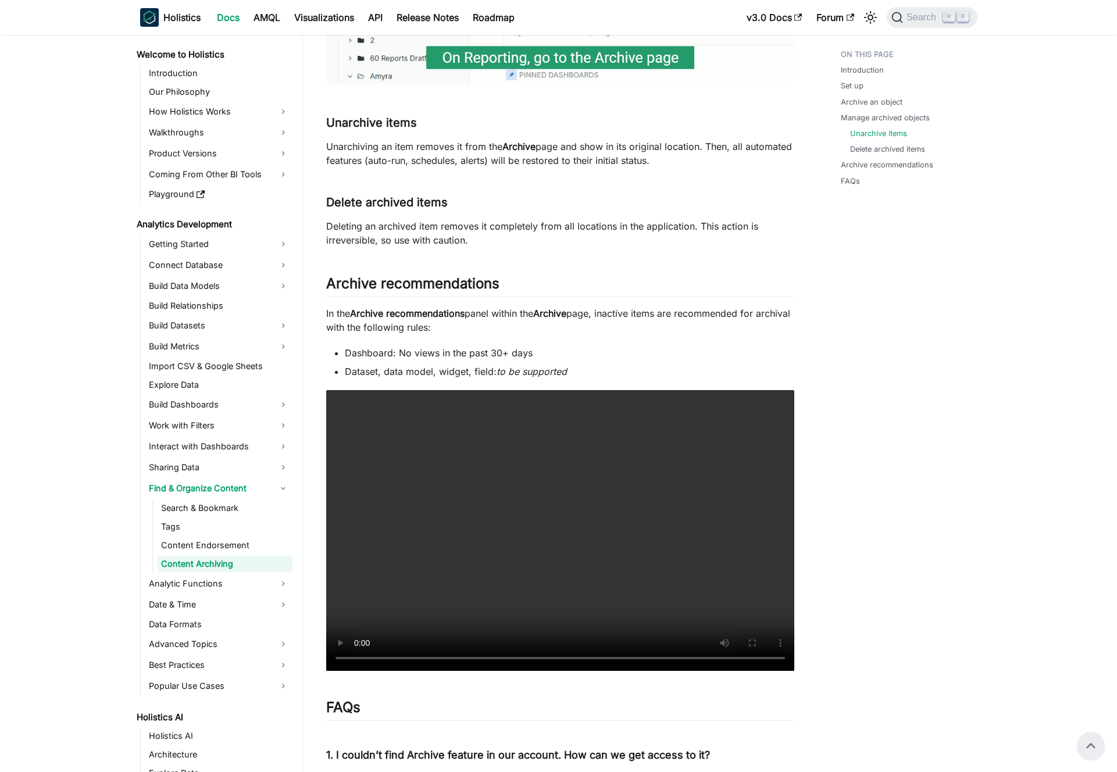
scroll to position [1522, 0]
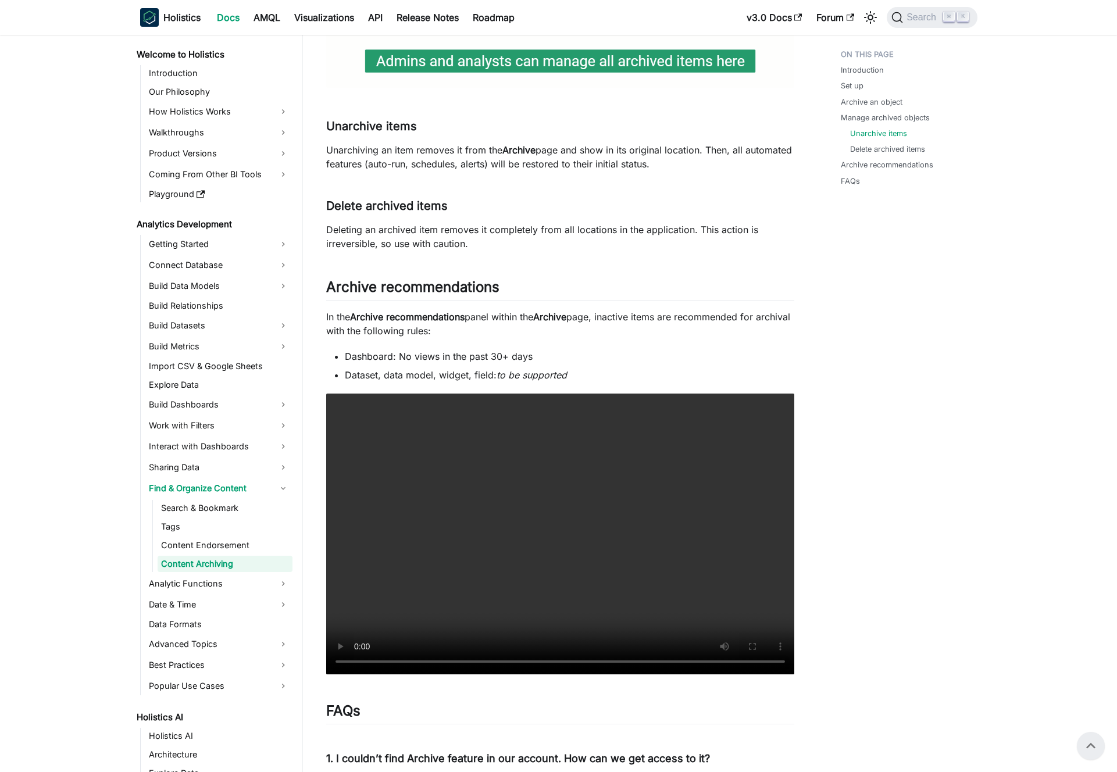
click at [465, 330] on p "In the Archive recommendations panel within the Archive page, inactive items ar…" at bounding box center [560, 324] width 468 height 28
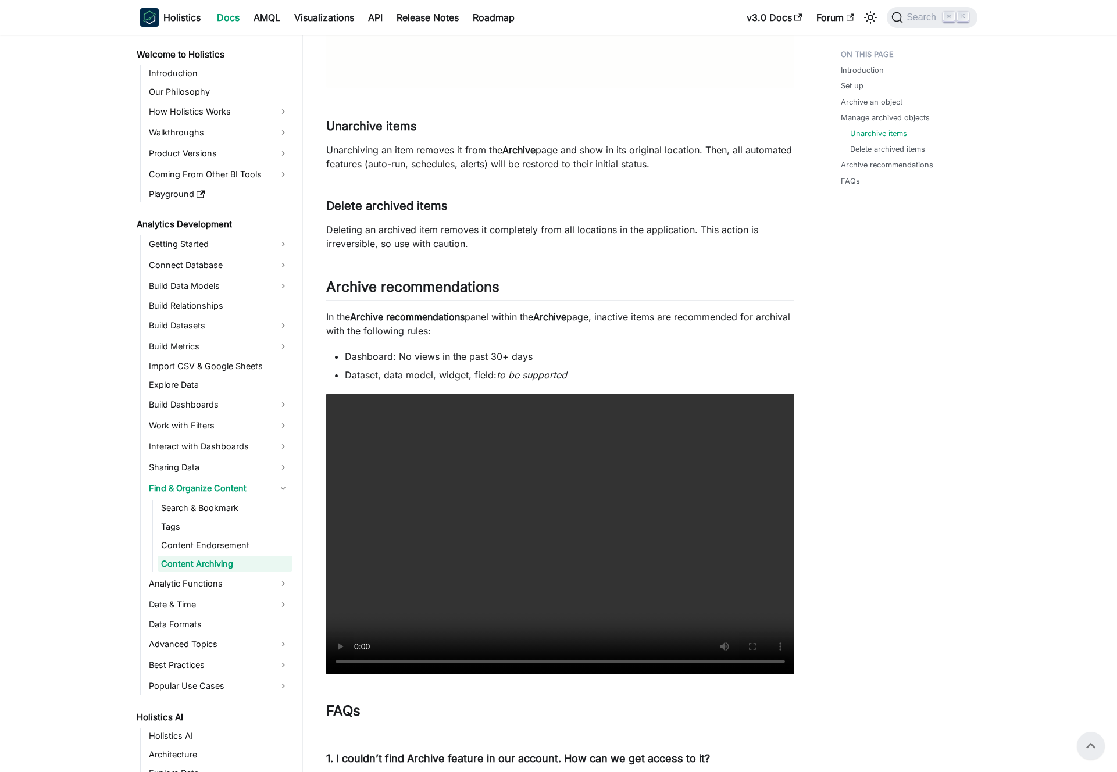
click at [465, 330] on p "In the Archive recommendations panel within the Archive page, inactive items ar…" at bounding box center [560, 324] width 468 height 28
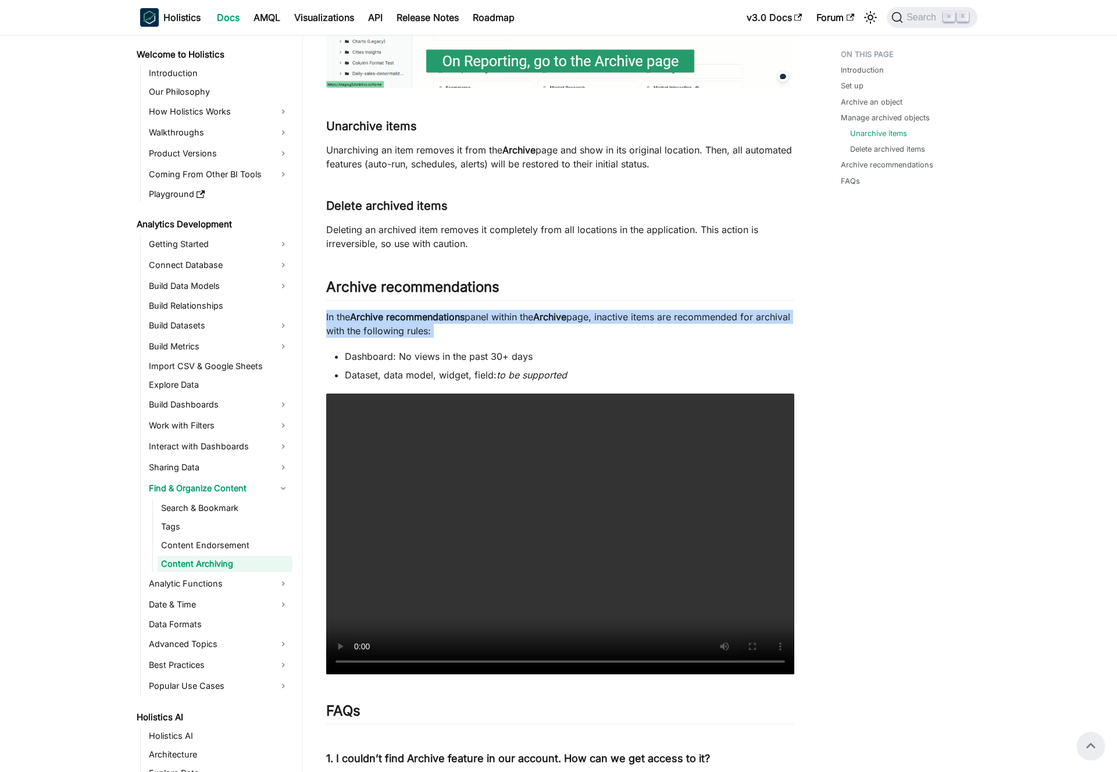
click at [475, 332] on p "In the Archive recommendations panel within the Archive page, inactive items ar…" at bounding box center [560, 324] width 468 height 28
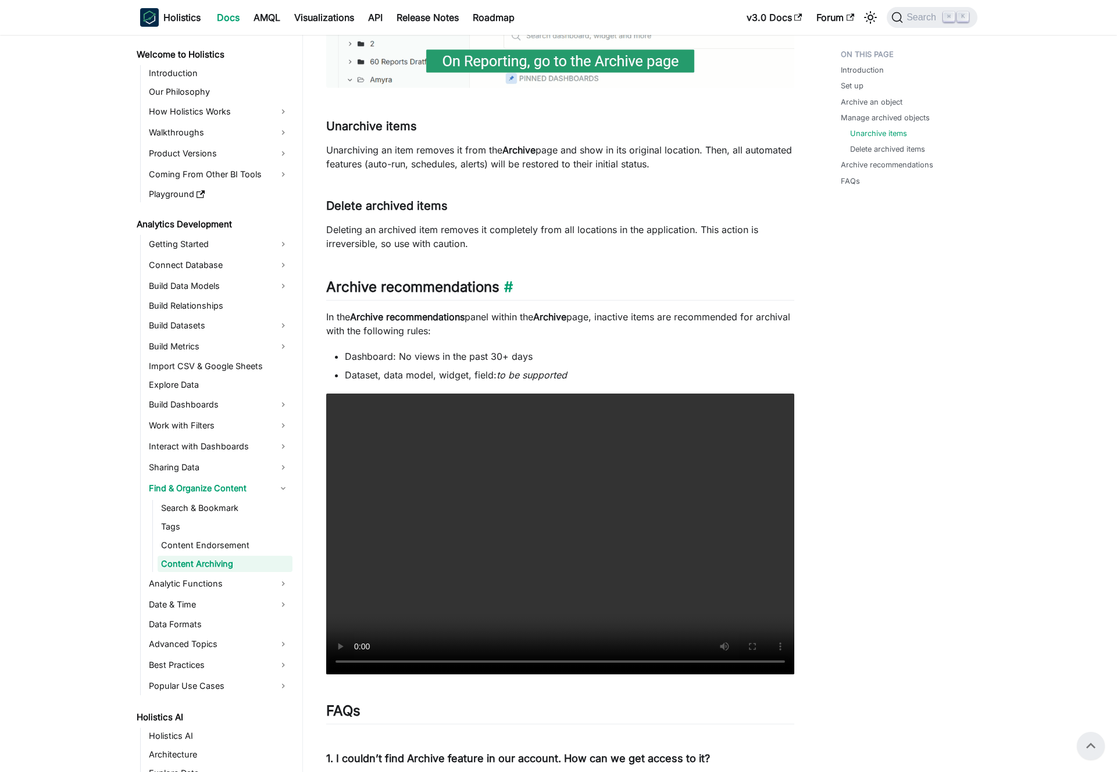
click at [405, 286] on h2 "Archive recommendations ​" at bounding box center [560, 289] width 468 height 22
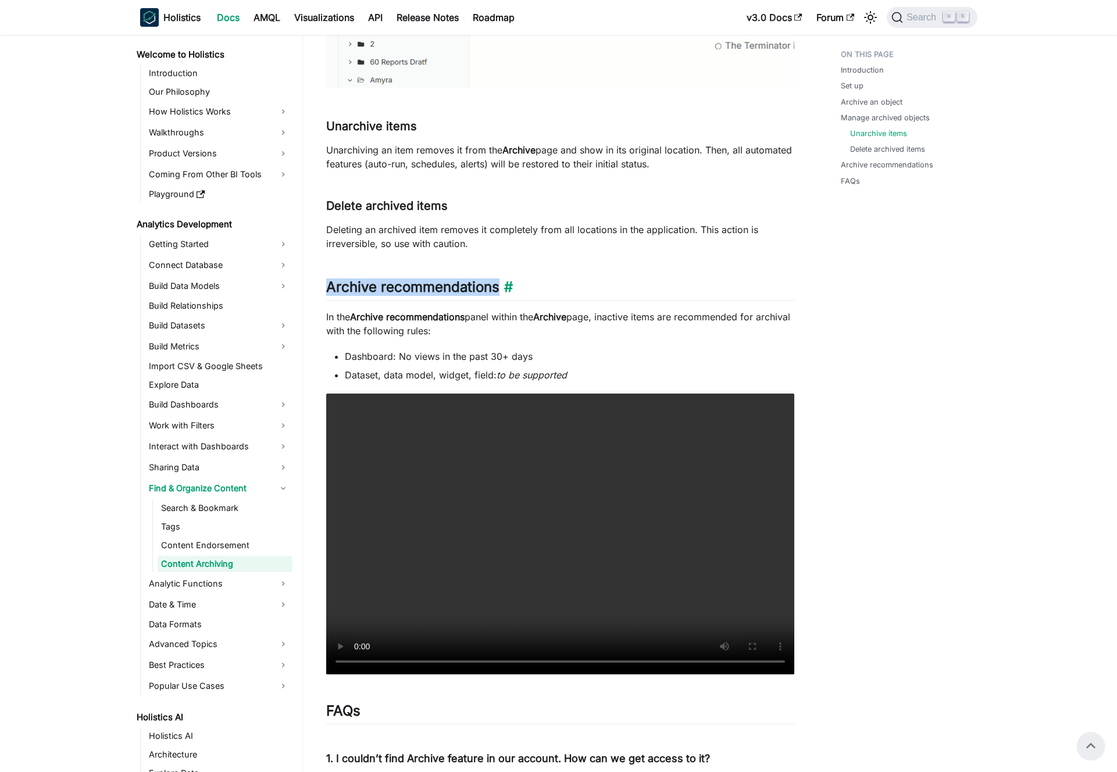
drag, startPoint x: 405, startPoint y: 286, endPoint x: 369, endPoint y: 284, distance: 36.7
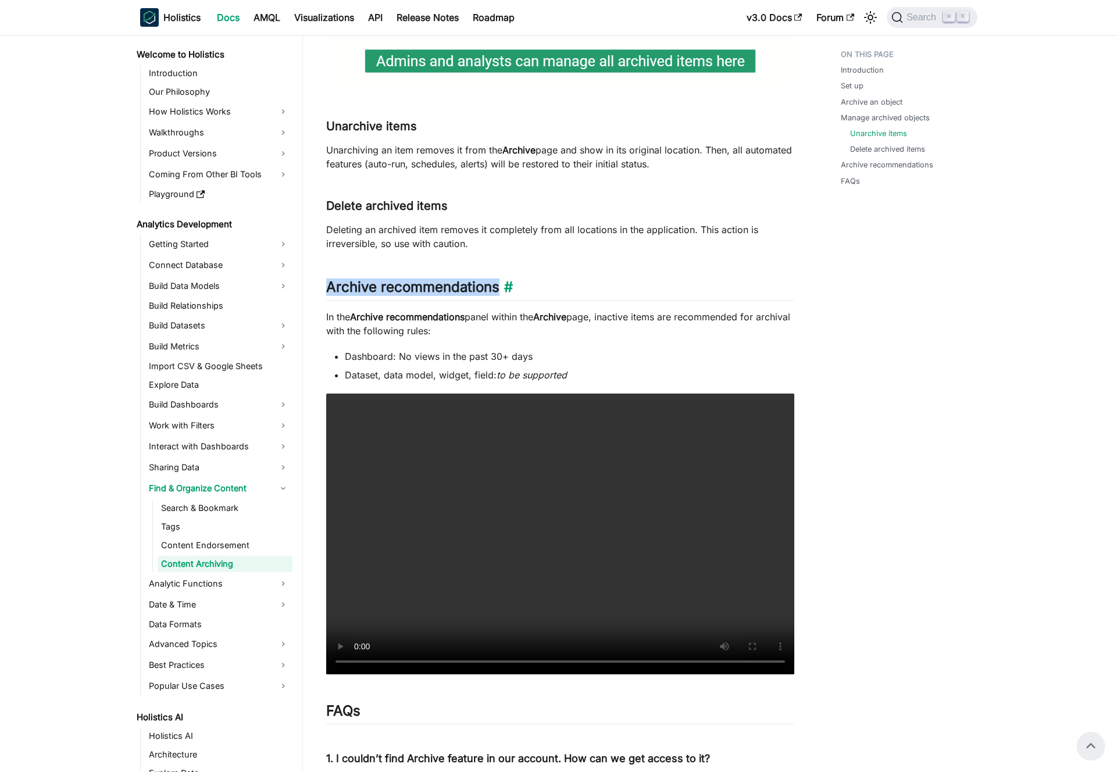
click at [369, 284] on h2 "Archive recommendations ​" at bounding box center [560, 289] width 468 height 22
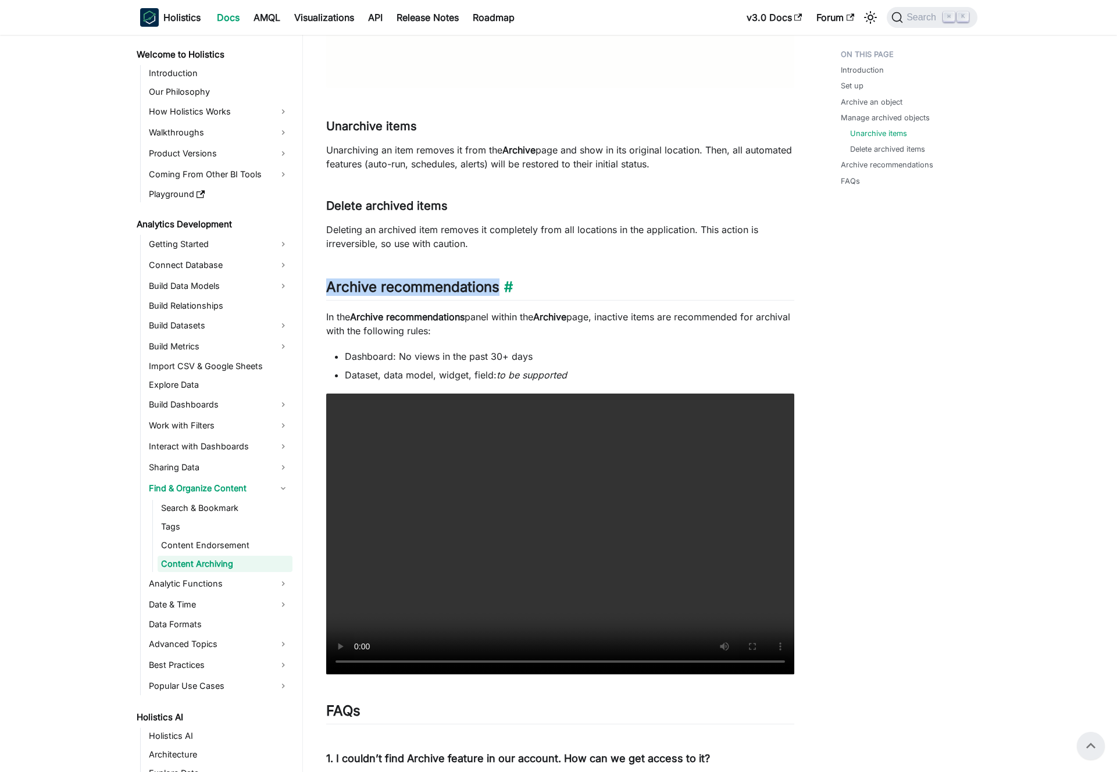
click at [369, 284] on h2 "Archive recommendations ​" at bounding box center [560, 289] width 468 height 22
drag, startPoint x: 369, startPoint y: 284, endPoint x: 380, endPoint y: 284, distance: 11.6
click at [370, 284] on h2 "Archive recommendations ​" at bounding box center [560, 289] width 468 height 22
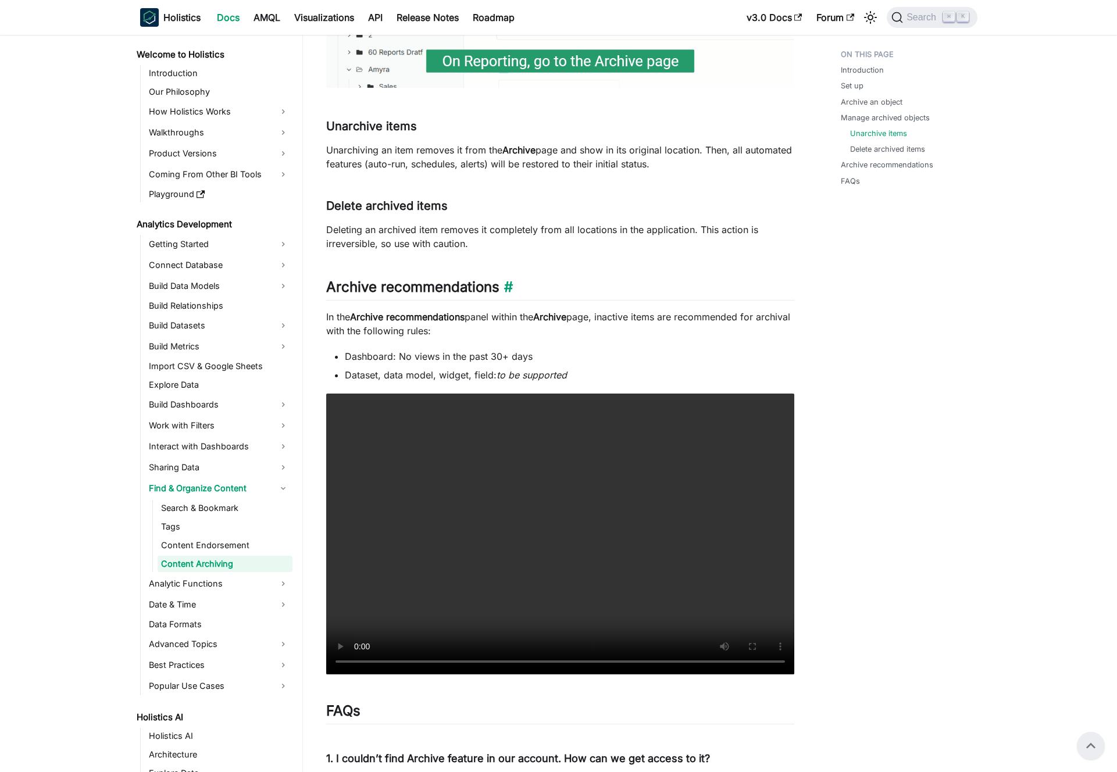
click at [386, 285] on h2 "Archive recommendations ​" at bounding box center [560, 289] width 468 height 22
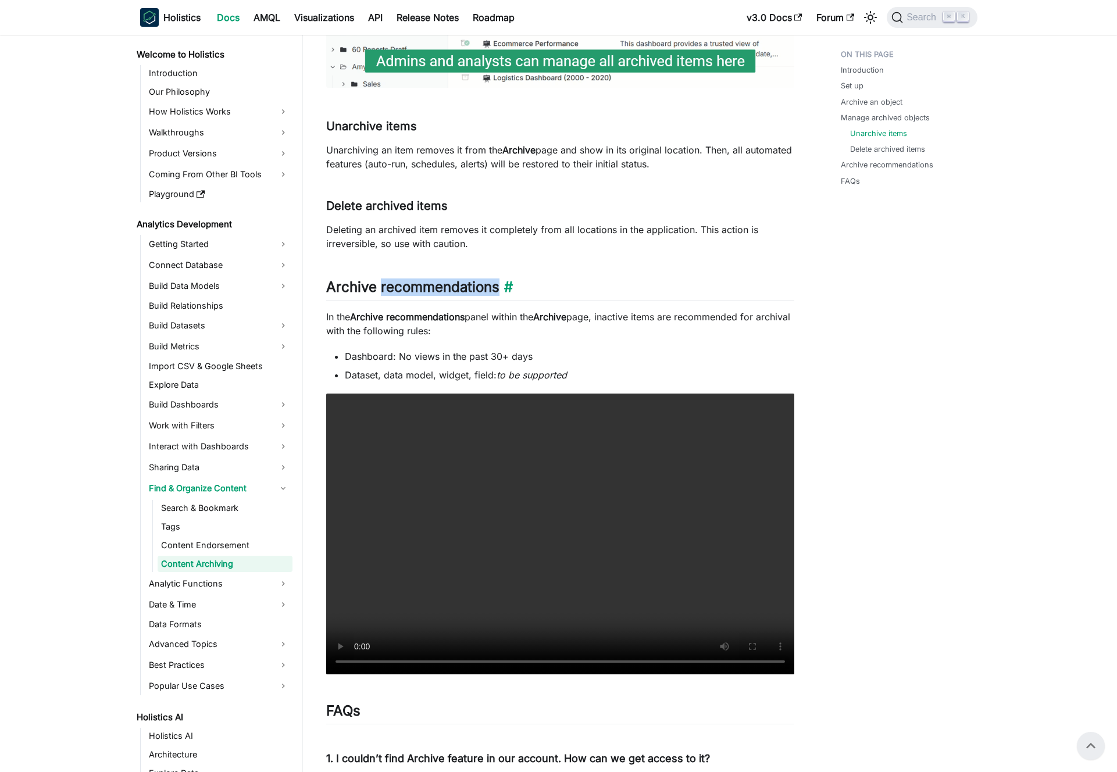
click at [386, 285] on h2 "Archive recommendations ​" at bounding box center [560, 289] width 468 height 22
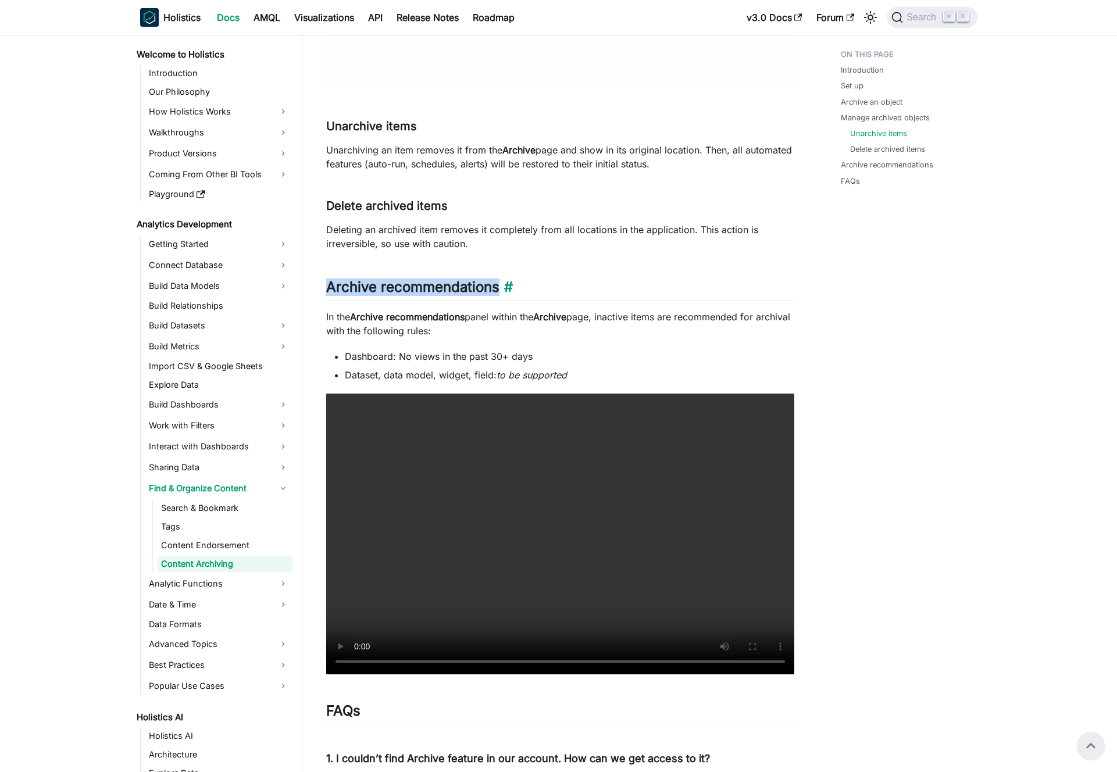
click at [372, 286] on h2 "Archive recommendations ​" at bounding box center [560, 289] width 468 height 22
click at [366, 281] on h2 "Archive recommendations ​" at bounding box center [560, 289] width 468 height 22
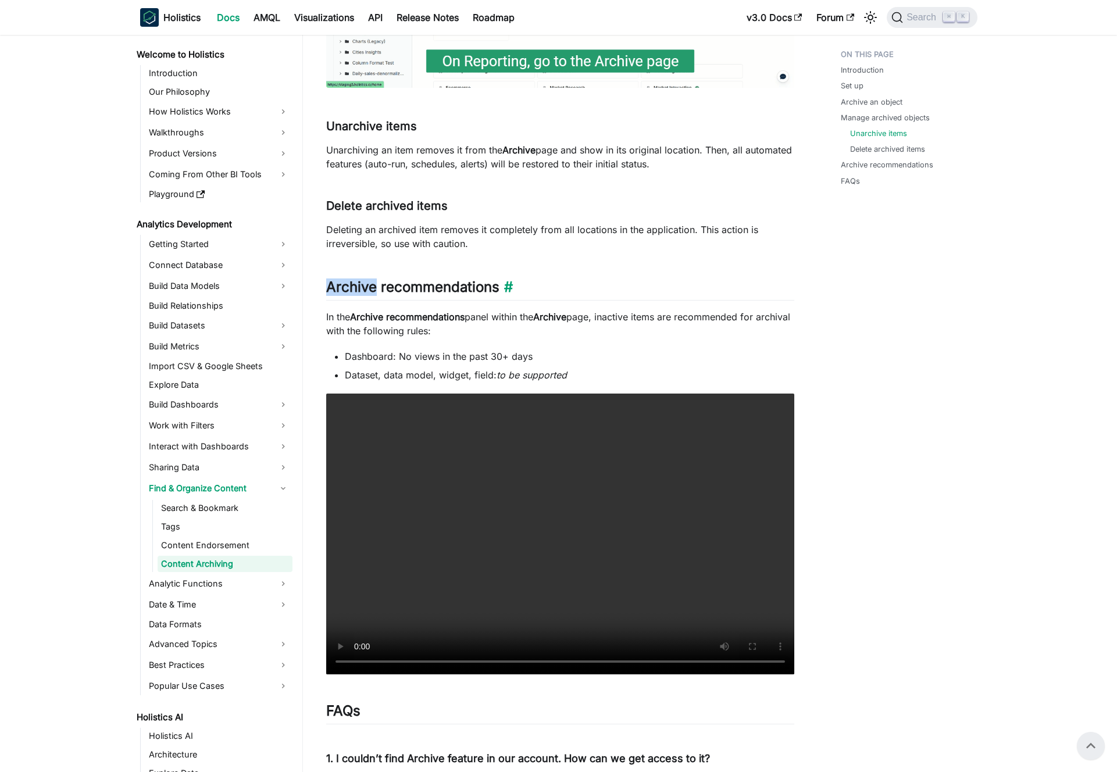
click at [366, 281] on h2 "Archive recommendations ​" at bounding box center [560, 289] width 468 height 22
click at [377, 282] on h2 "Archive recommendations ​" at bounding box center [560, 289] width 468 height 22
click at [390, 285] on h2 "Archive recommendations ​" at bounding box center [560, 289] width 468 height 22
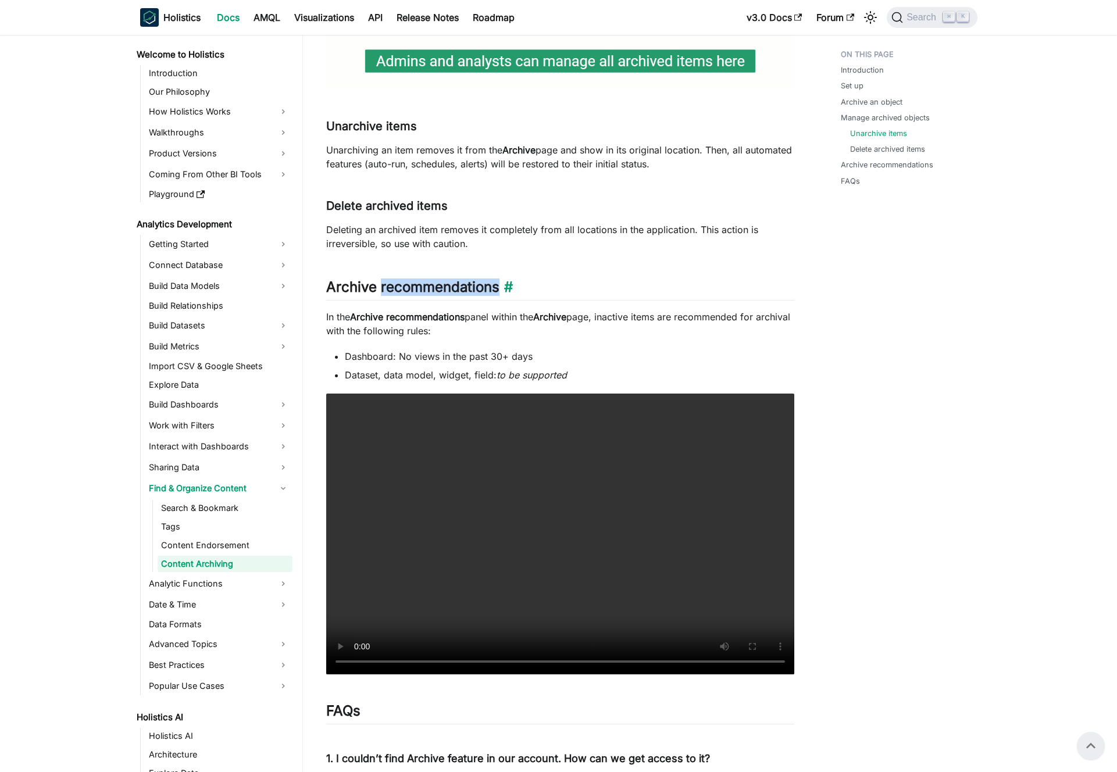
click at [390, 285] on h2 "Archive recommendations ​" at bounding box center [560, 289] width 468 height 22
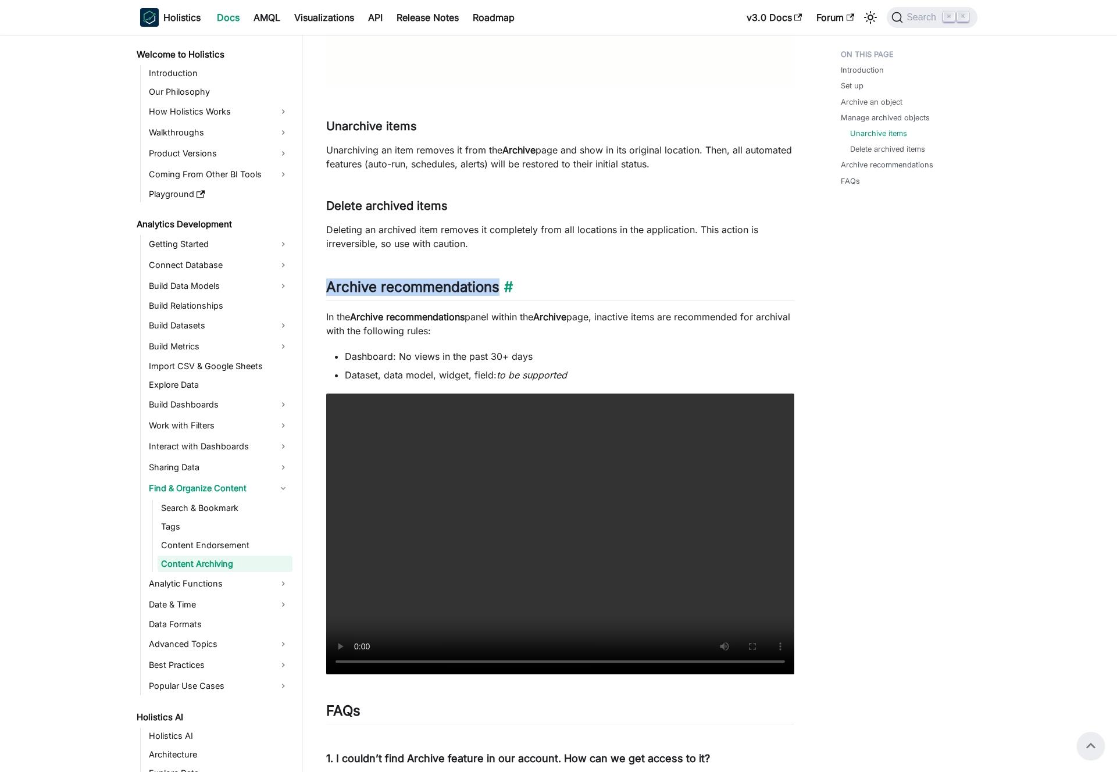
drag, startPoint x: 390, startPoint y: 285, endPoint x: 401, endPoint y: 289, distance: 11.8
click at [391, 285] on h2 "Archive recommendations ​" at bounding box center [560, 289] width 468 height 22
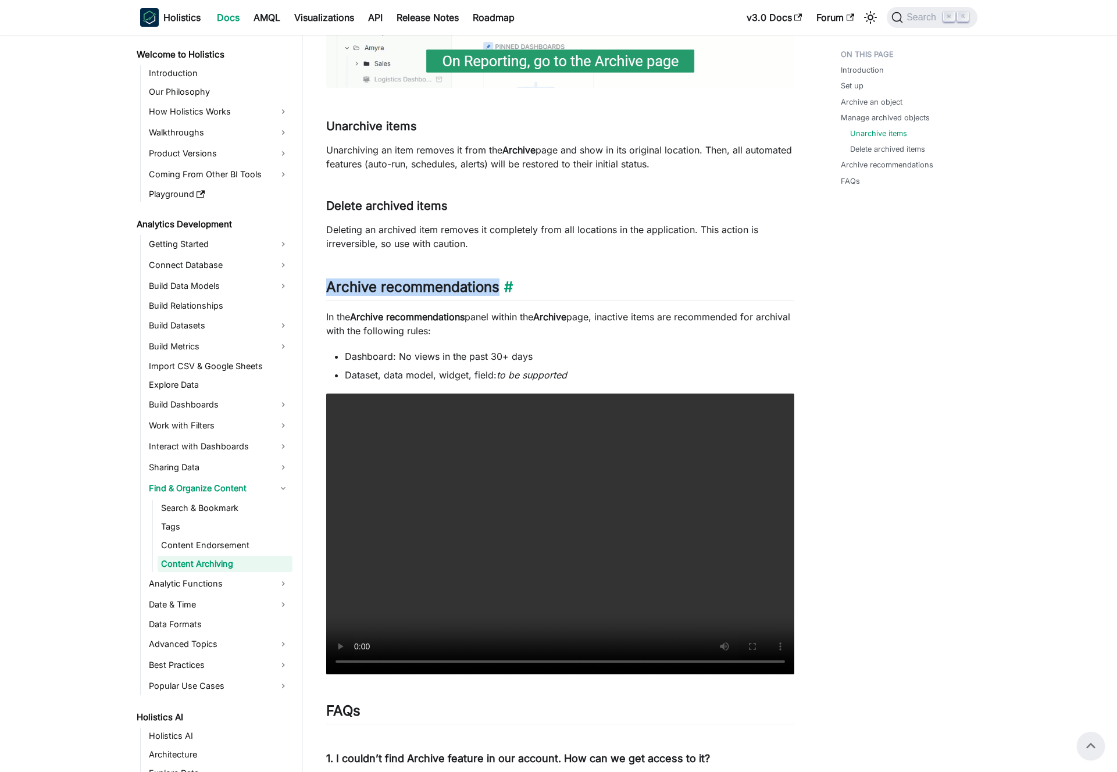
click at [401, 289] on h2 "Archive recommendations ​" at bounding box center [560, 289] width 468 height 22
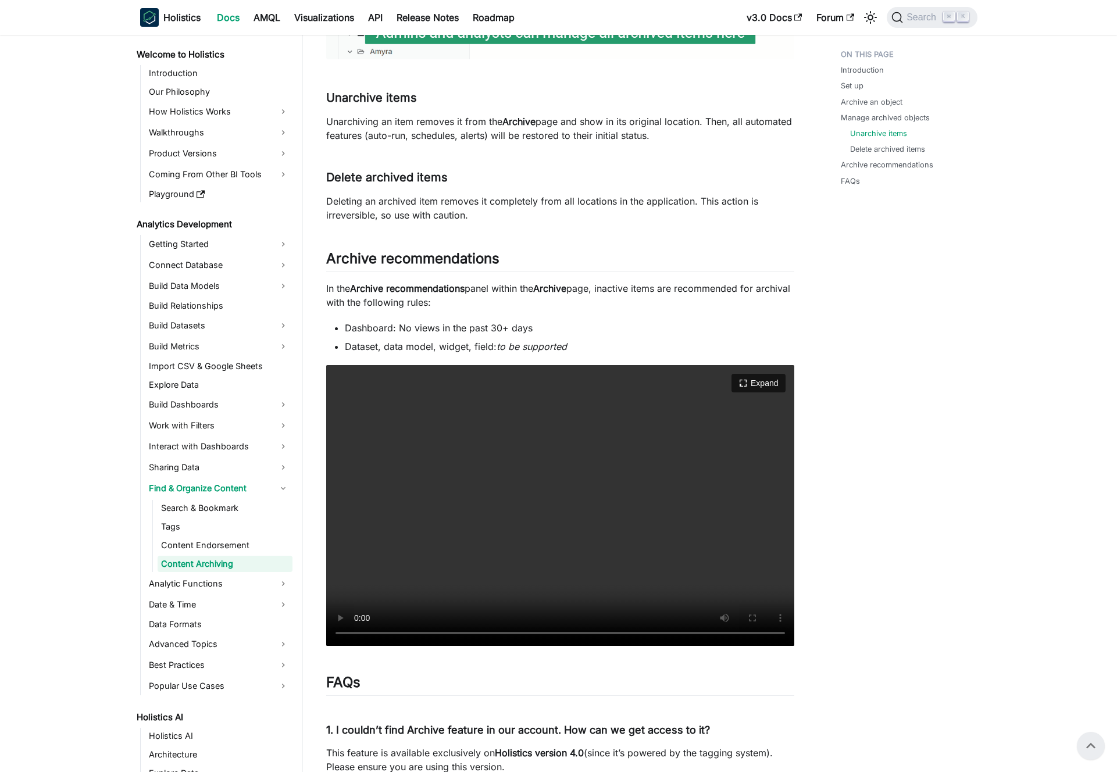
scroll to position [1548, 0]
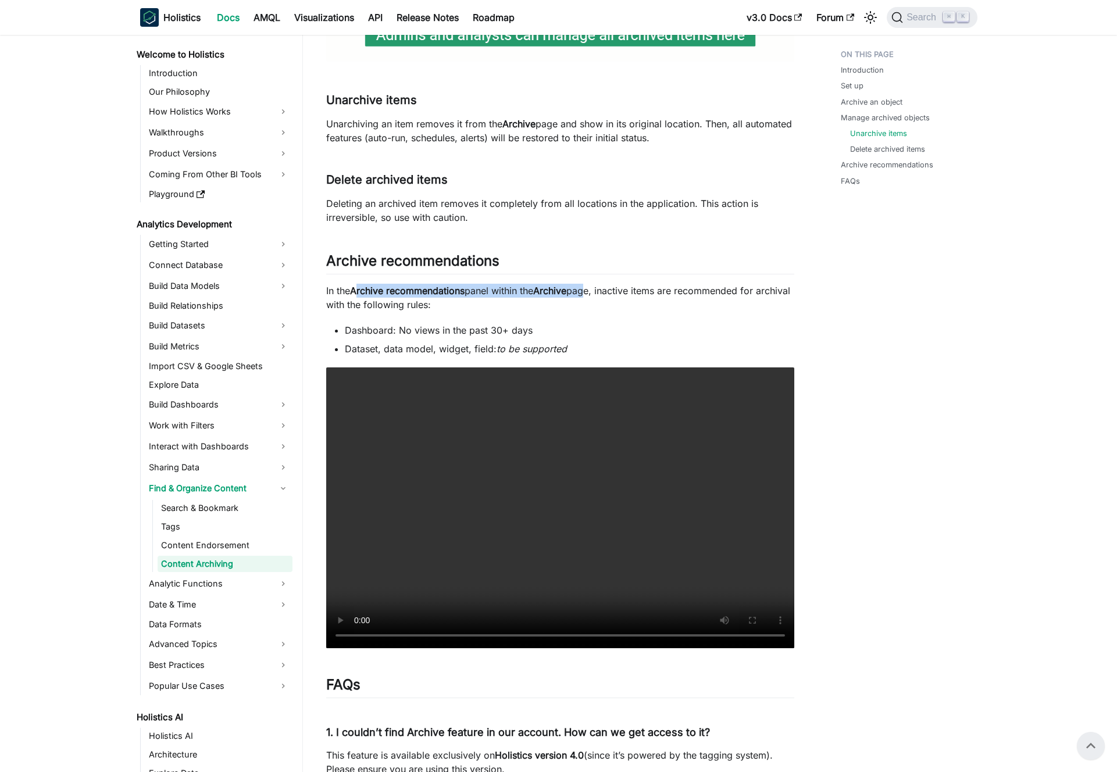
drag, startPoint x: 364, startPoint y: 292, endPoint x: 593, endPoint y: 291, distance: 229.0
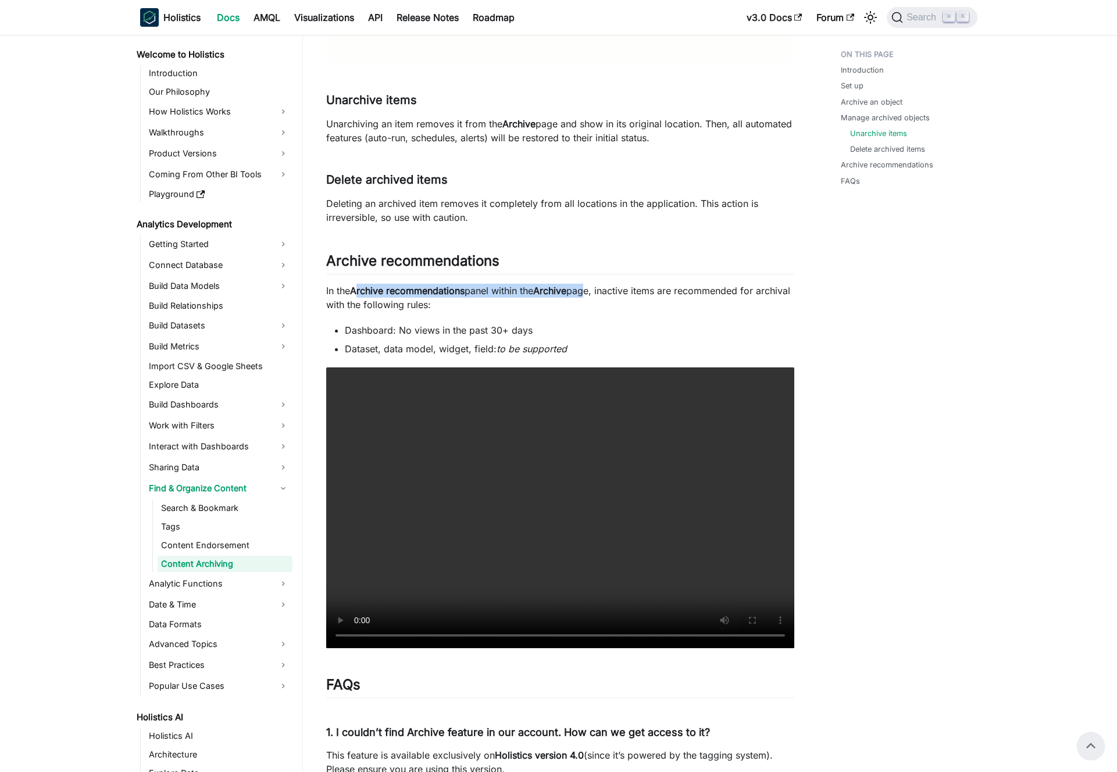
click at [591, 291] on p "In the Archive recommendations panel within the Archive page, inactive items ar…" at bounding box center [560, 298] width 468 height 28
click at [593, 291] on p "In the Archive recommendations panel within the Archive page, inactive items ar…" at bounding box center [560, 298] width 468 height 28
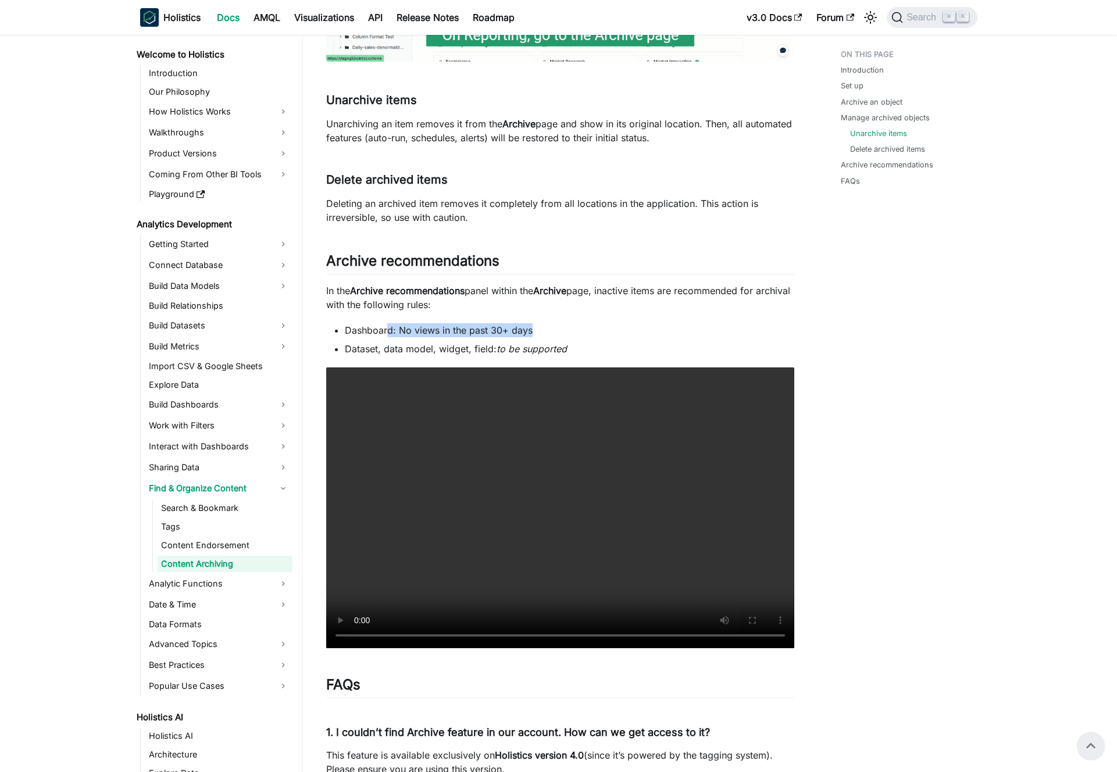
drag, startPoint x: 399, startPoint y: 329, endPoint x: 553, endPoint y: 336, distance: 153.6
click at [553, 336] on li "Dashboard: No views in the past 30+ days" at bounding box center [569, 330] width 449 height 14
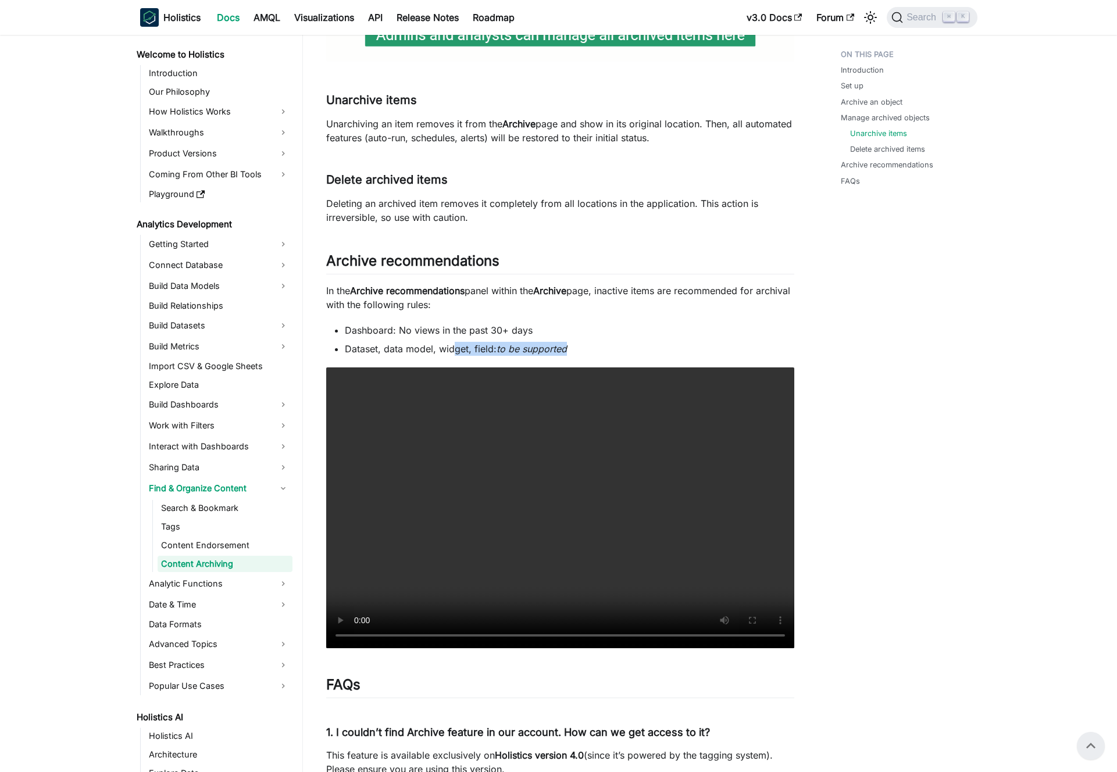
drag, startPoint x: 583, startPoint y: 354, endPoint x: 446, endPoint y: 354, distance: 137.2
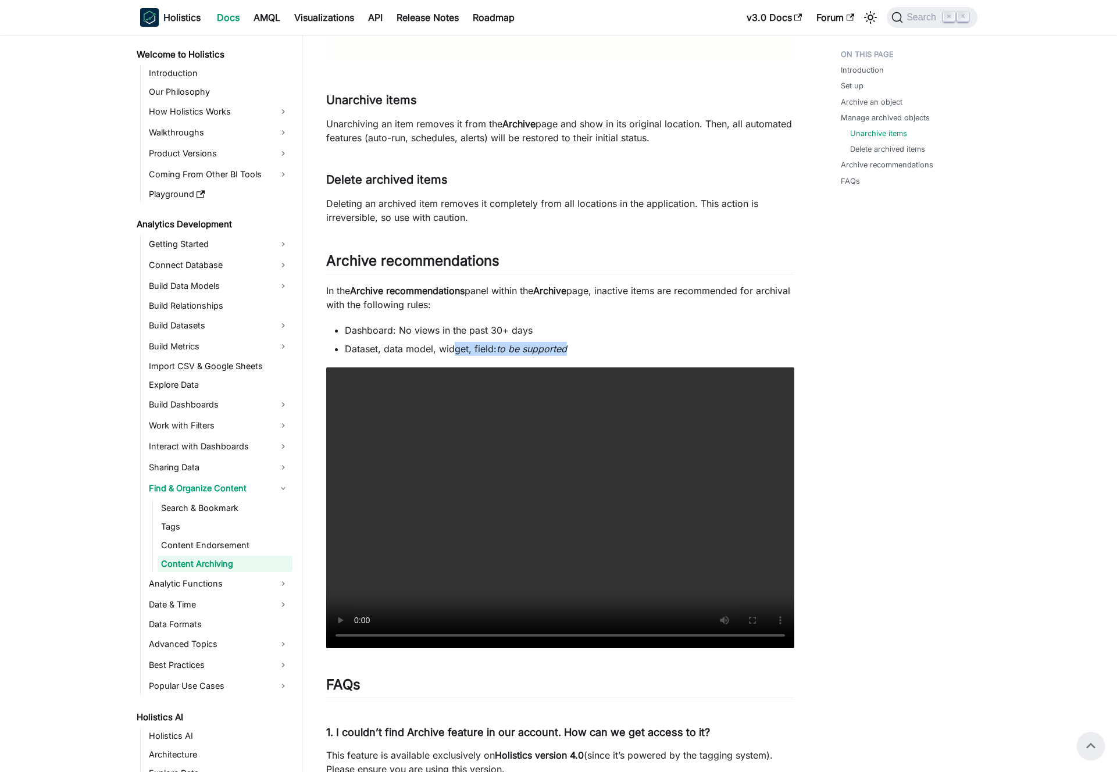
click at [448, 354] on li "Dataset, data model, widget, field: to be supported" at bounding box center [569, 349] width 449 height 14
click at [445, 353] on li "Dataset, data model, widget, field: to be supported" at bounding box center [569, 349] width 449 height 14
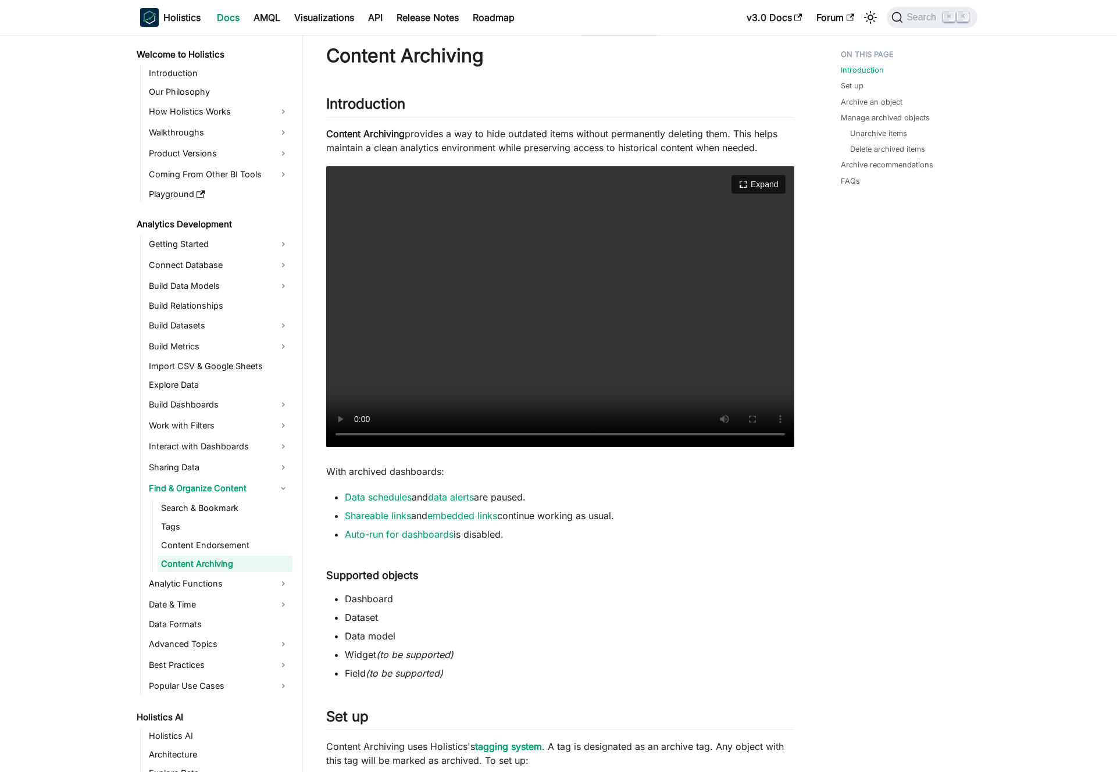
scroll to position [137, 0]
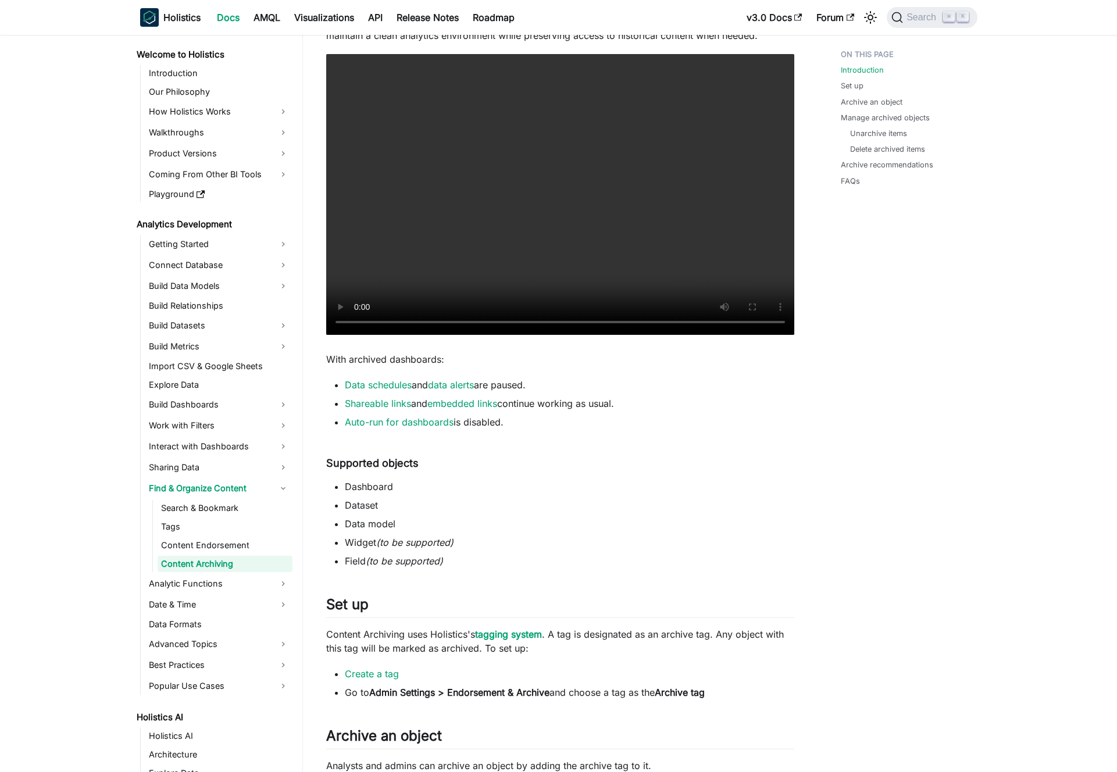
click at [333, 362] on p "With archived dashboards:" at bounding box center [560, 359] width 468 height 14
drag, startPoint x: 333, startPoint y: 362, endPoint x: 388, endPoint y: 357, distance: 54.8
click at [388, 357] on p "With archived dashboards:" at bounding box center [560, 359] width 468 height 14
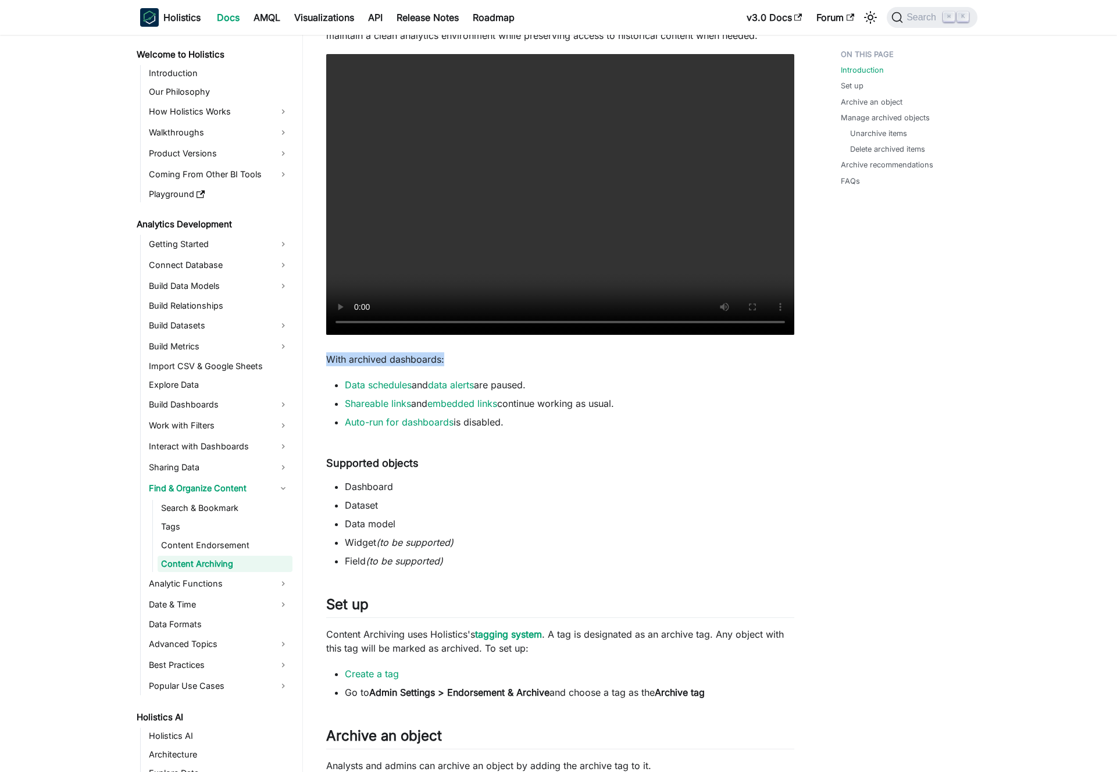
click at [388, 357] on p "With archived dashboards:" at bounding box center [560, 359] width 468 height 14
click at [381, 356] on p "With archived dashboards:" at bounding box center [560, 359] width 468 height 14
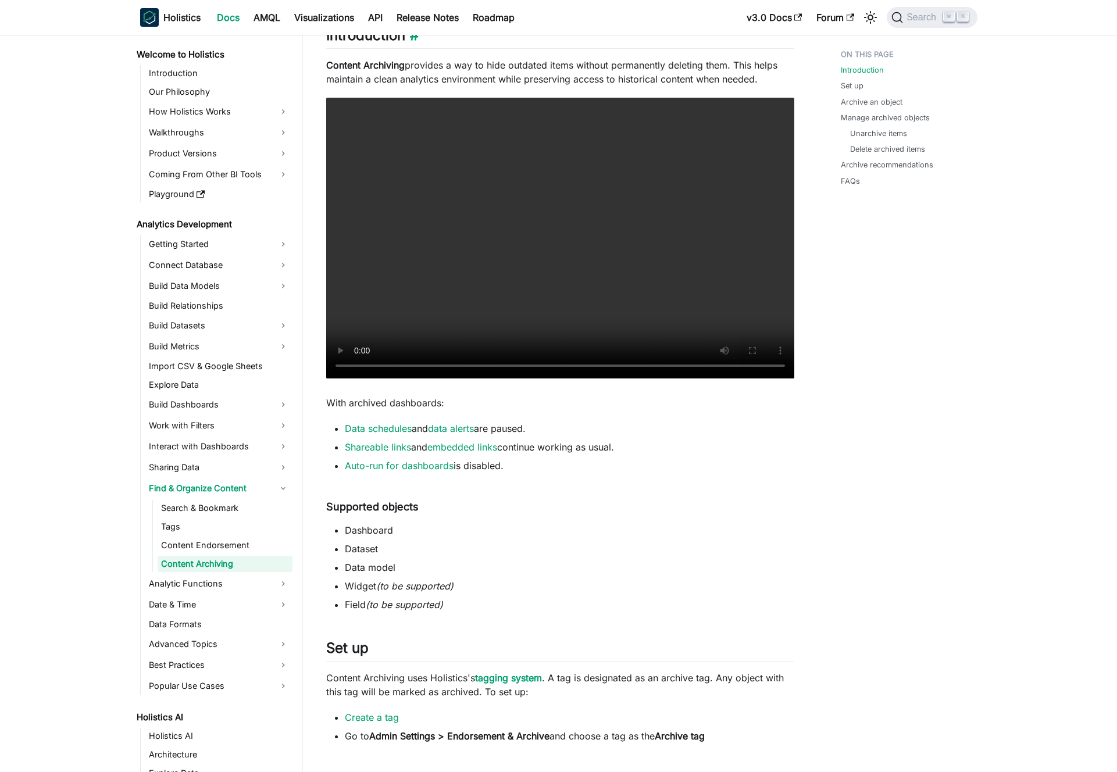
scroll to position [0, 0]
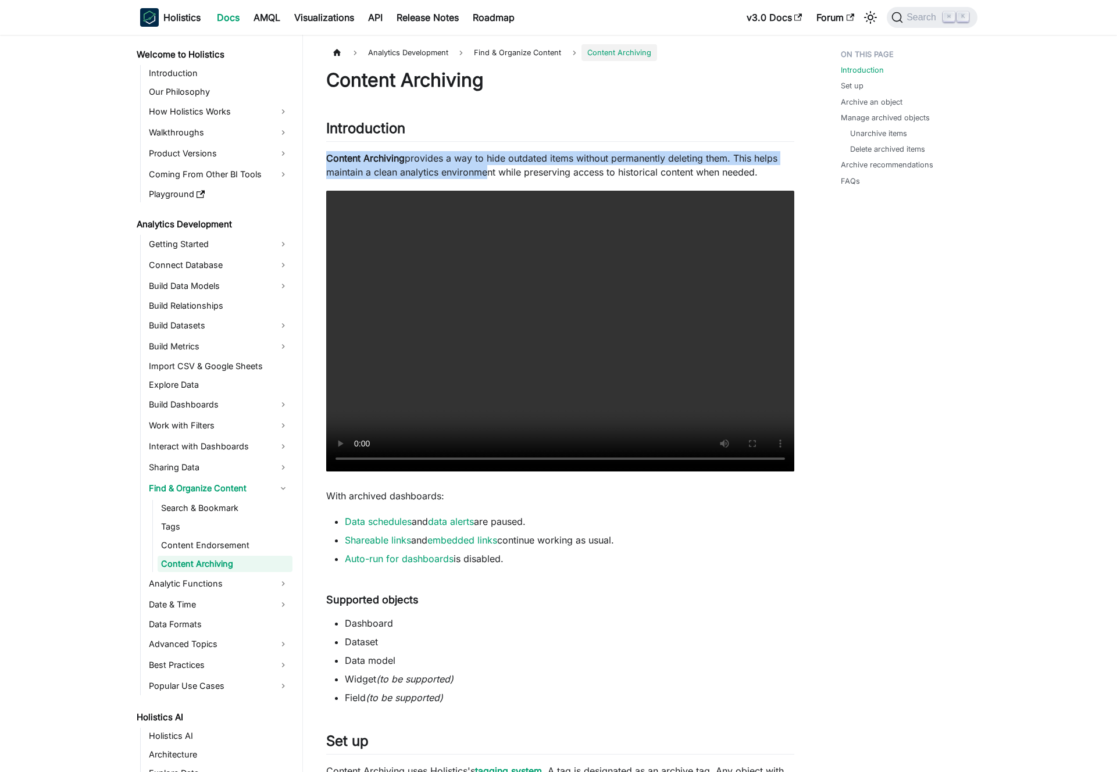
drag, startPoint x: 446, startPoint y: 172, endPoint x: 495, endPoint y: 178, distance: 49.8
click at [495, 178] on p "Content Archiving provides a way to hide outdated items without permanently del…" at bounding box center [560, 165] width 468 height 28
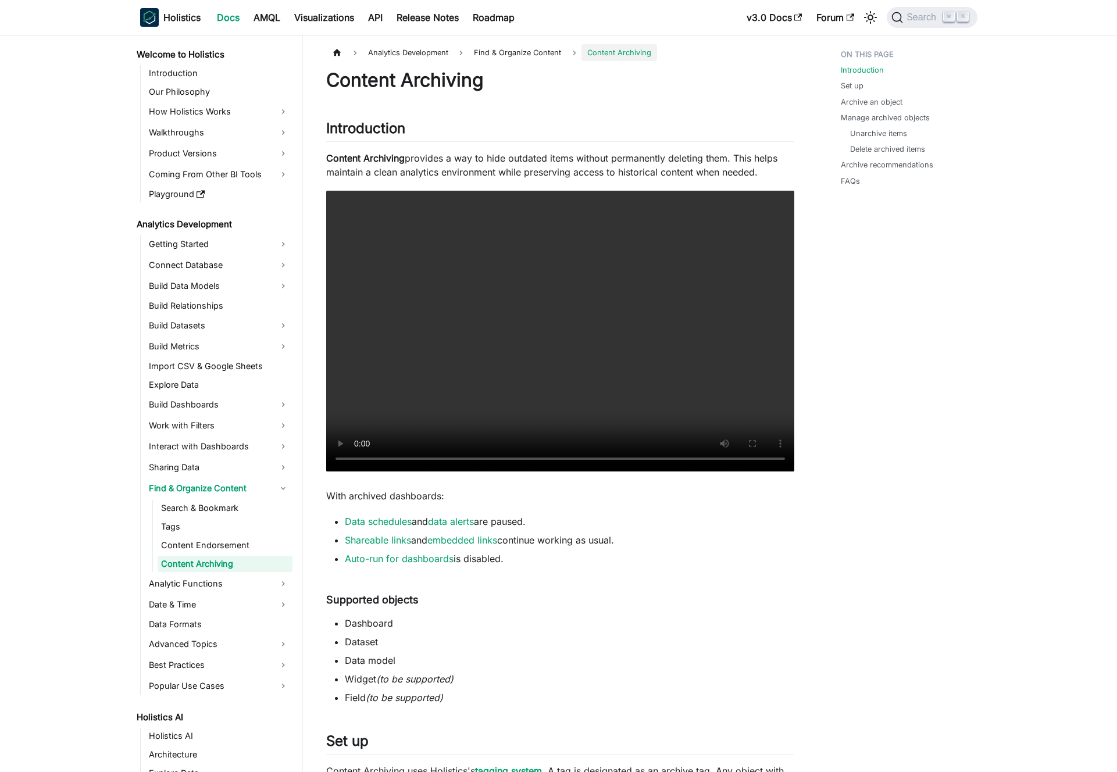
scroll to position [113, 0]
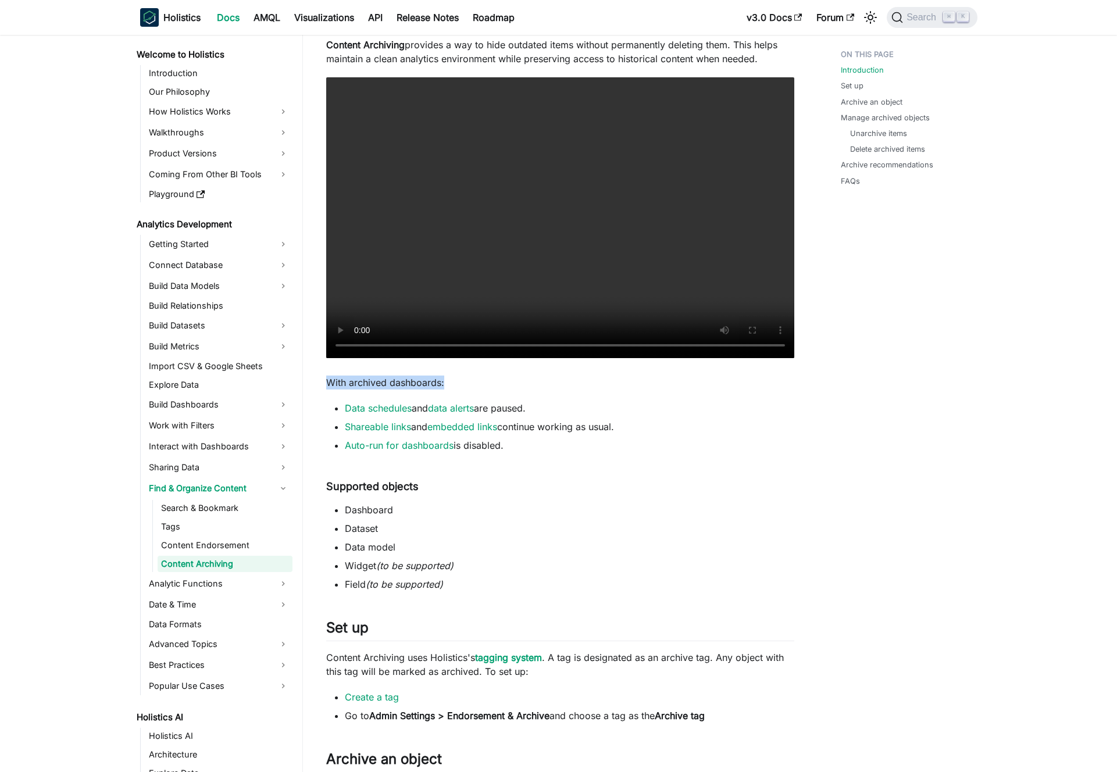
drag, startPoint x: 340, startPoint y: 376, endPoint x: 457, endPoint y: 381, distance: 117.5
click at [457, 381] on p "With archived dashboards:" at bounding box center [560, 382] width 468 height 14
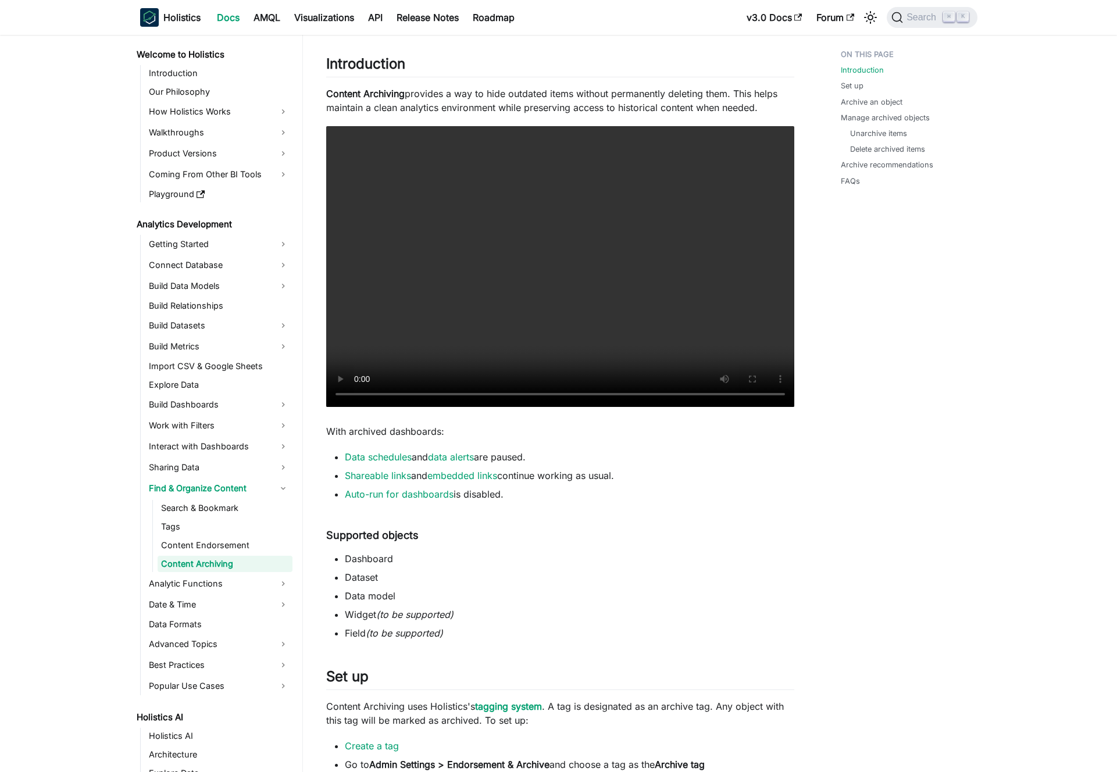
scroll to position [0, 0]
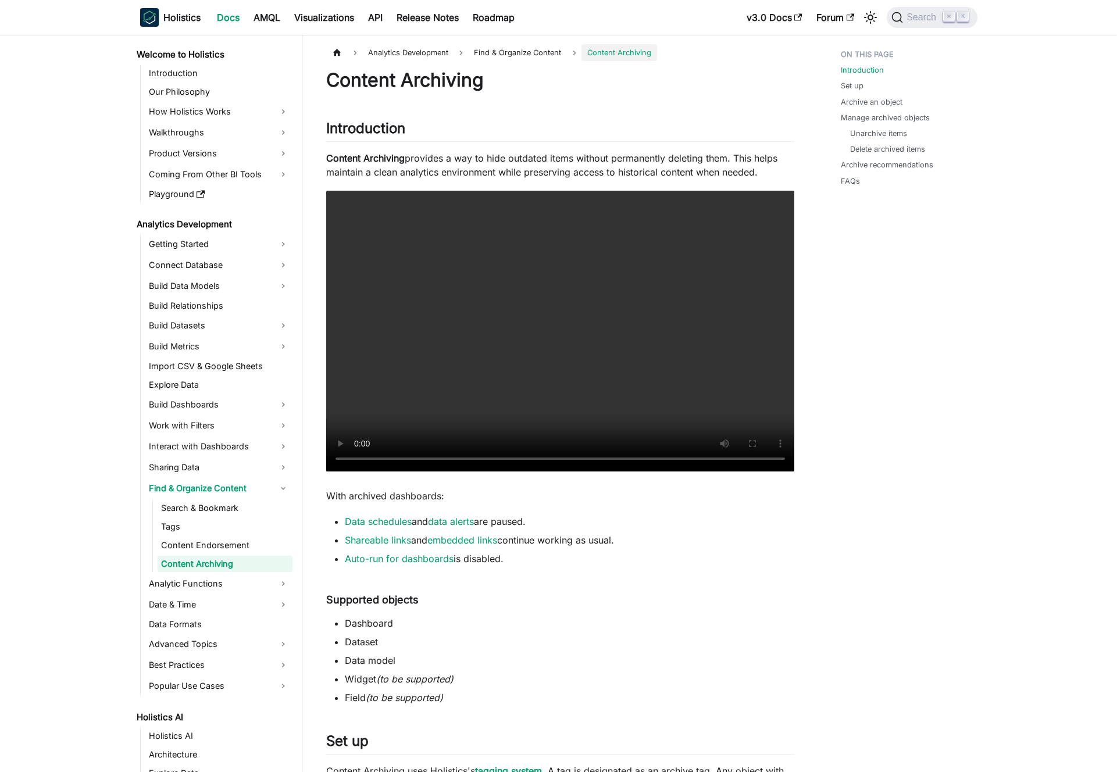
click at [460, 178] on p "Content Archiving provides a way to hide outdated items without permanently del…" at bounding box center [560, 165] width 468 height 28
click at [452, 173] on p "Content Archiving provides a way to hide outdated items without permanently del…" at bounding box center [560, 165] width 468 height 28
drag, startPoint x: 328, startPoint y: 155, endPoint x: 399, endPoint y: 153, distance: 70.9
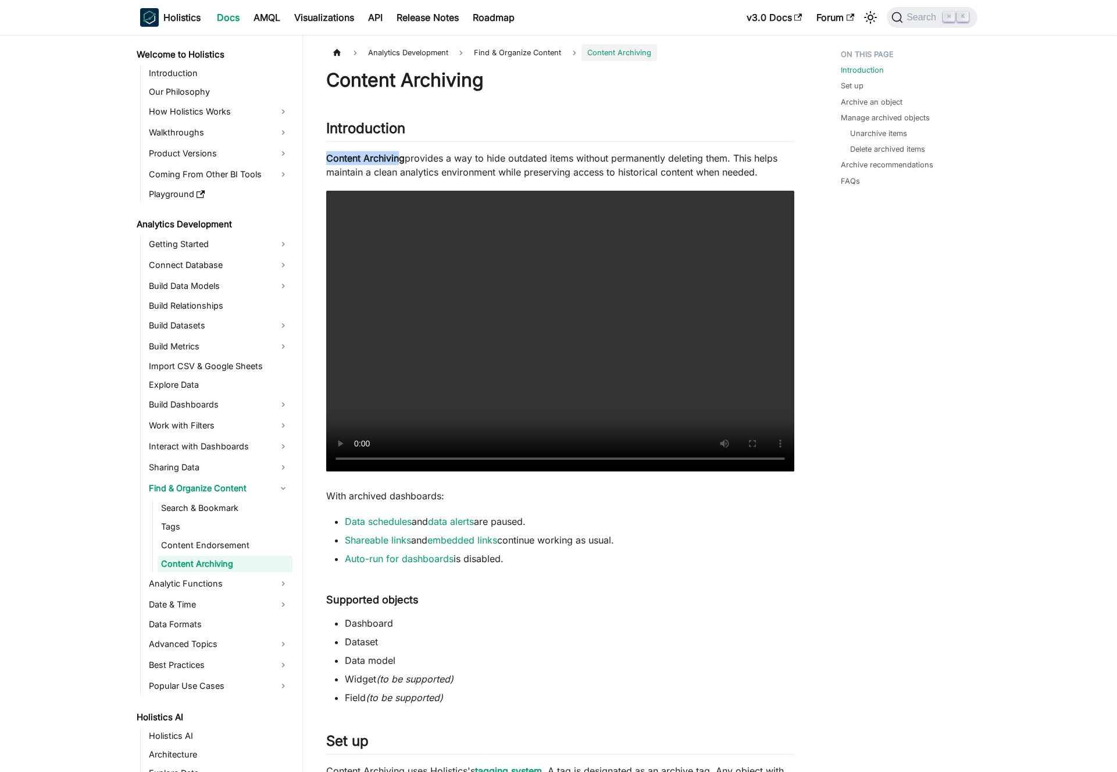
click at [399, 153] on strong "Content Archiving" at bounding box center [365, 158] width 78 height 12
drag, startPoint x: 441, startPoint y: 156, endPoint x: 532, endPoint y: 159, distance: 90.7
click at [532, 159] on p "Content Archiving provides a way to hide outdated items without permanently del…" at bounding box center [560, 165] width 468 height 28
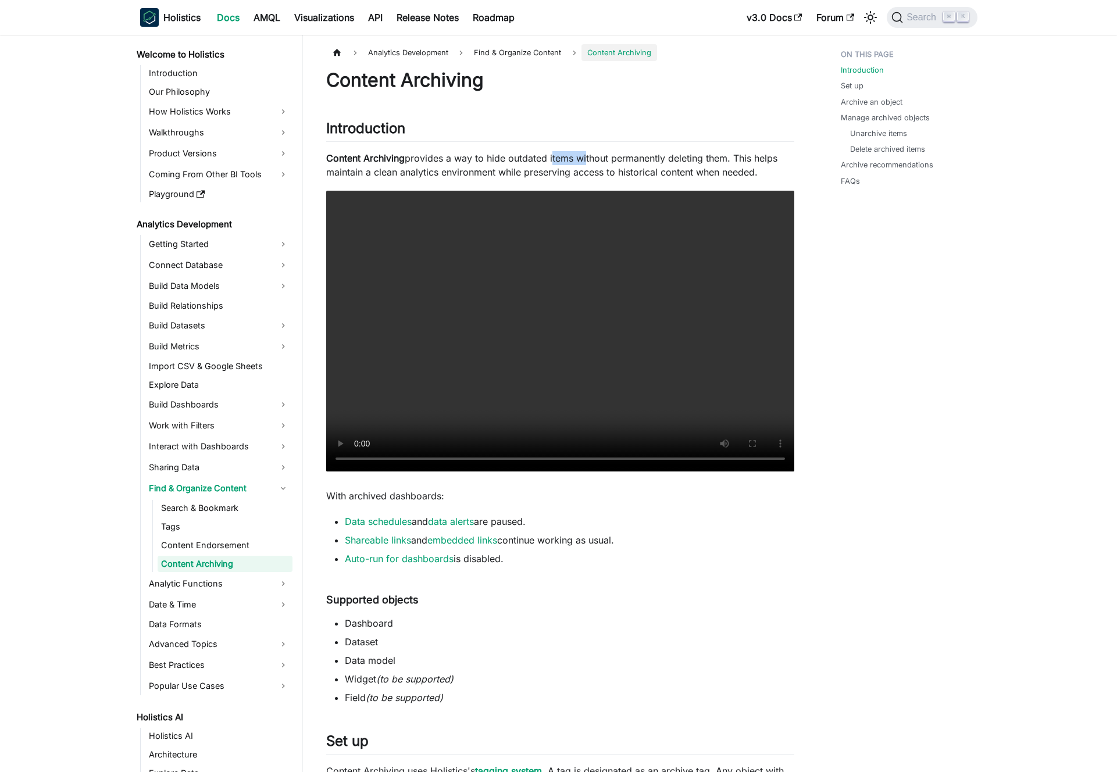
drag, startPoint x: 551, startPoint y: 158, endPoint x: 588, endPoint y: 158, distance: 37.2
click at [587, 158] on p "Content Archiving provides a way to hide outdated items without permanently del…" at bounding box center [560, 165] width 468 height 28
click at [588, 158] on p "Content Archiving provides a way to hide outdated items without permanently del…" at bounding box center [560, 165] width 468 height 28
click at [573, 158] on p "Content Archiving provides a way to hide outdated items without permanently del…" at bounding box center [560, 165] width 468 height 28
drag, startPoint x: 537, startPoint y: 160, endPoint x: 563, endPoint y: 158, distance: 26.8
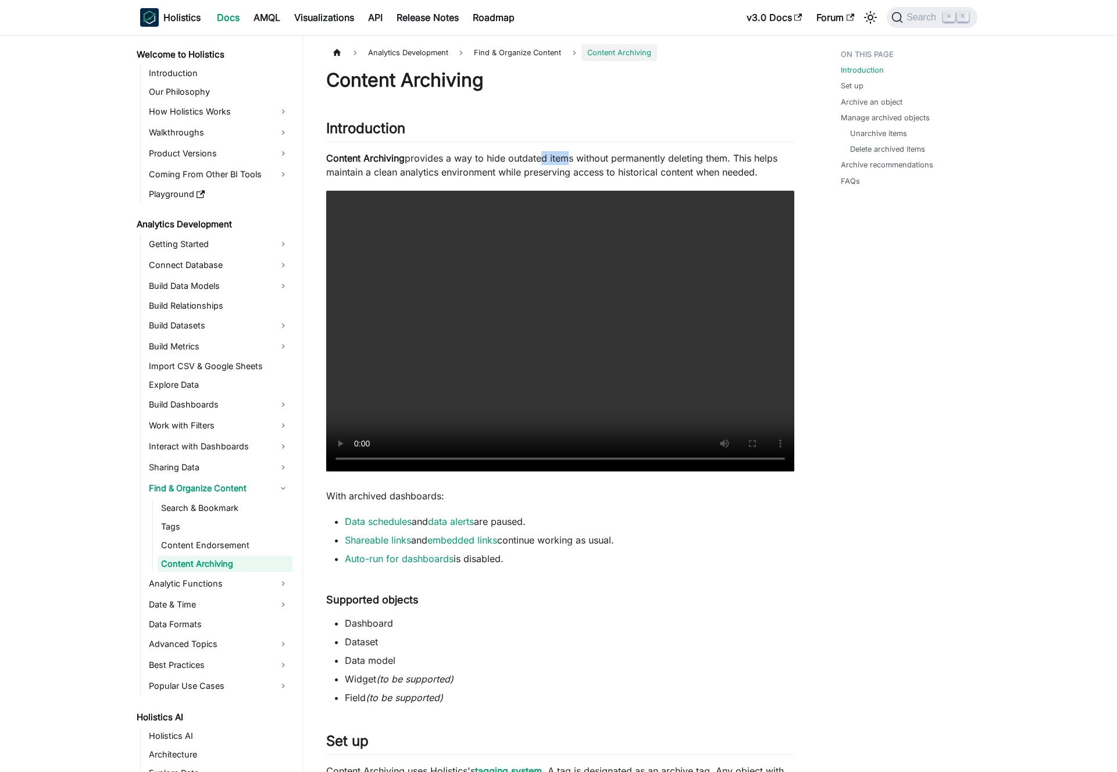
click at [563, 158] on p "Content Archiving provides a way to hide outdated items without permanently del…" at bounding box center [560, 165] width 468 height 28
drag, startPoint x: 588, startPoint y: 158, endPoint x: 680, endPoint y: 159, distance: 91.8
click at [678, 159] on p "Content Archiving provides a way to hide outdated items without permanently del…" at bounding box center [560, 165] width 468 height 28
click at [680, 159] on p "Content Archiving provides a way to hide outdated items without permanently del…" at bounding box center [560, 165] width 468 height 28
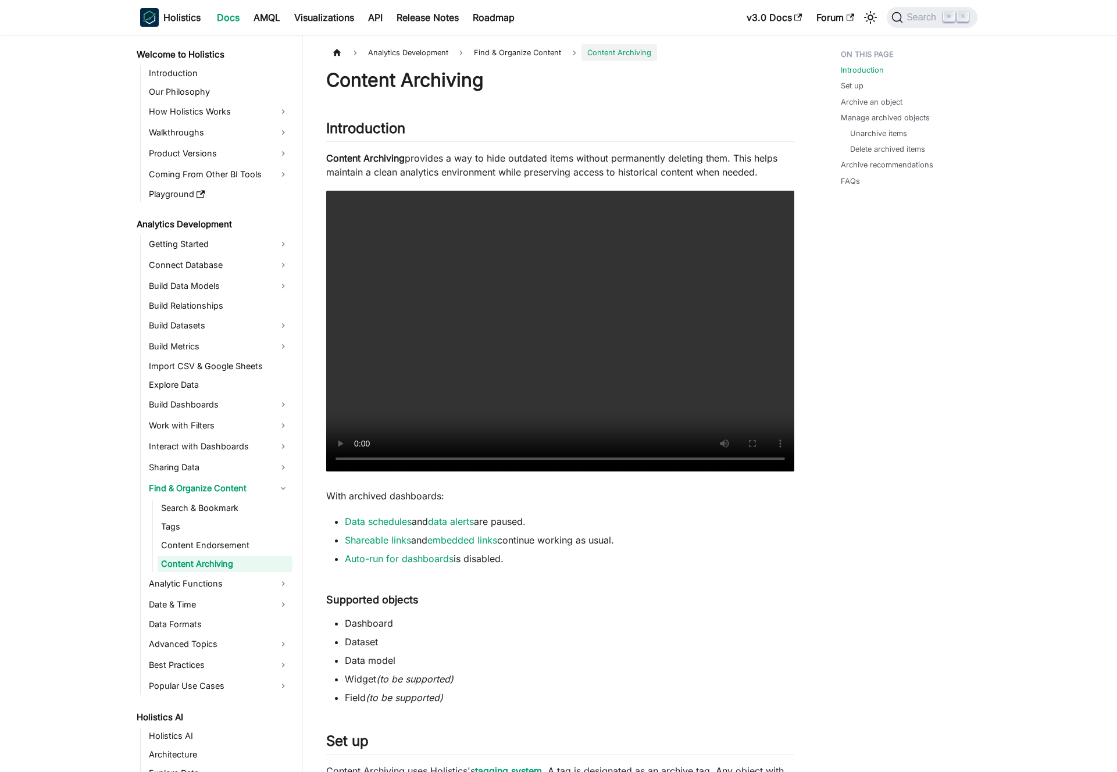
drag, startPoint x: 735, startPoint y: 157, endPoint x: 770, endPoint y: 173, distance: 38.2
click at [770, 173] on p "Content Archiving provides a way to hide outdated items without permanently del…" at bounding box center [560, 165] width 468 height 28
drag, startPoint x: 771, startPoint y: 173, endPoint x: 737, endPoint y: 157, distance: 37.4
click at [737, 157] on p "Content Archiving provides a way to hide outdated items without permanently del…" at bounding box center [560, 165] width 468 height 28
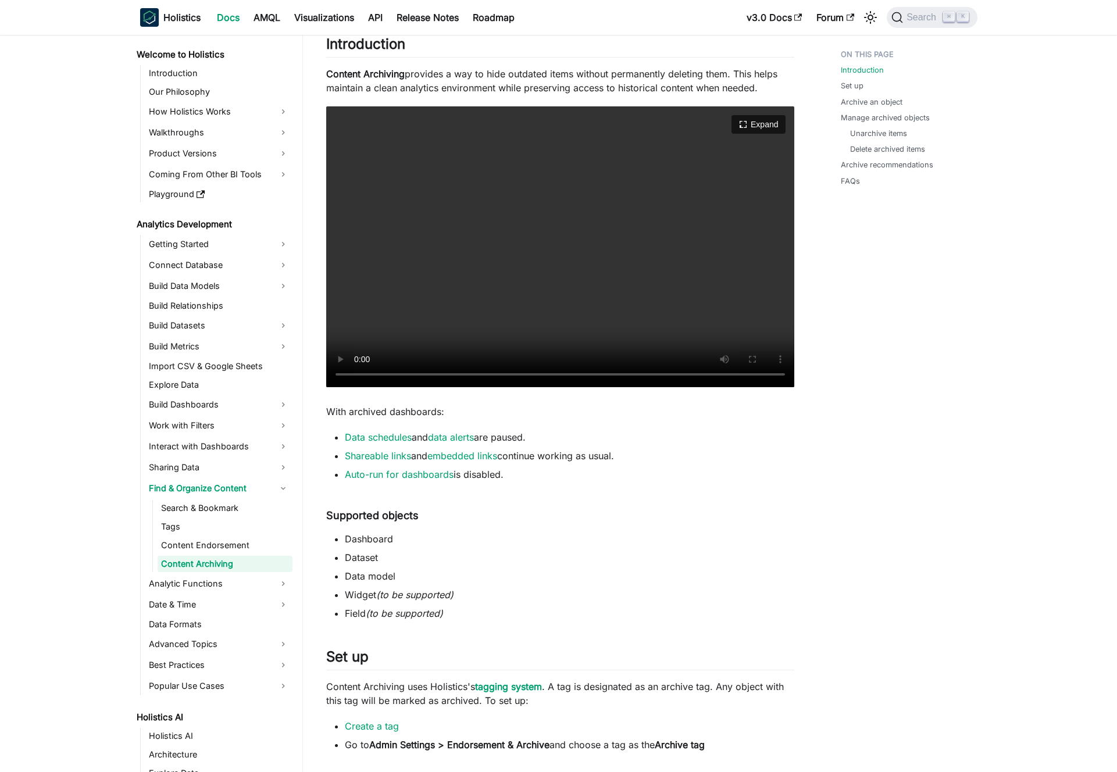
scroll to position [98, 0]
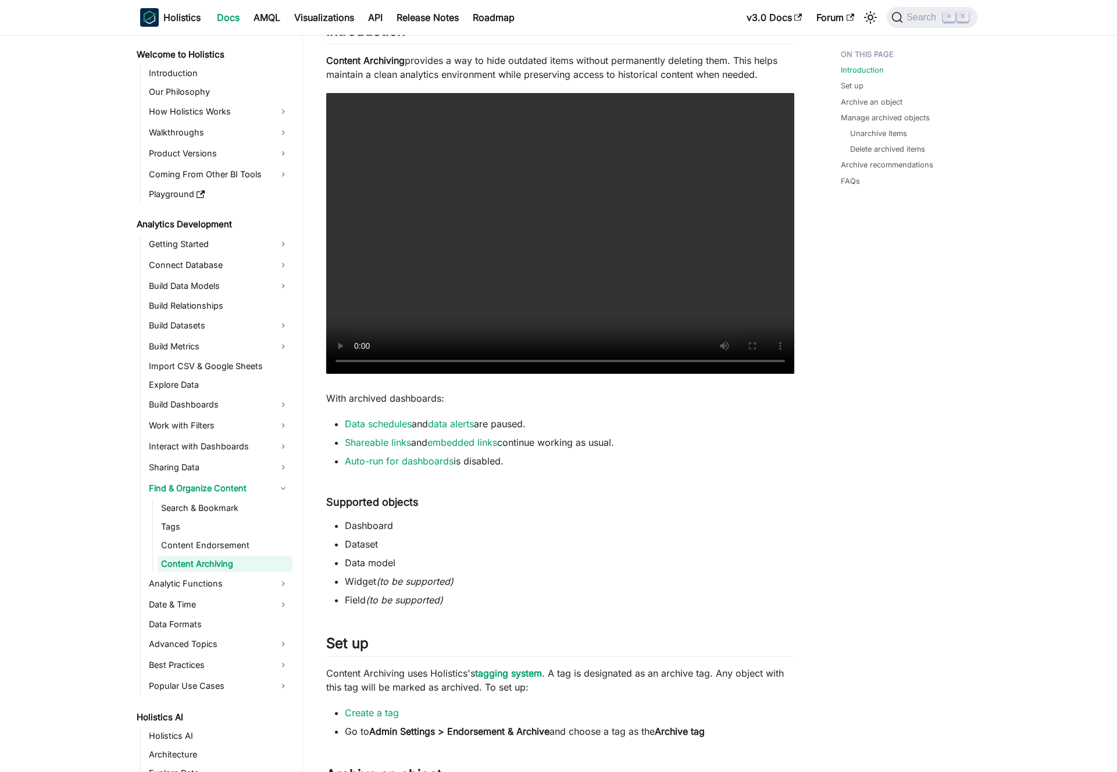
drag, startPoint x: 330, startPoint y: 395, endPoint x: 431, endPoint y: 397, distance: 101.2
click at [431, 397] on p "With archived dashboards:" at bounding box center [560, 398] width 468 height 14
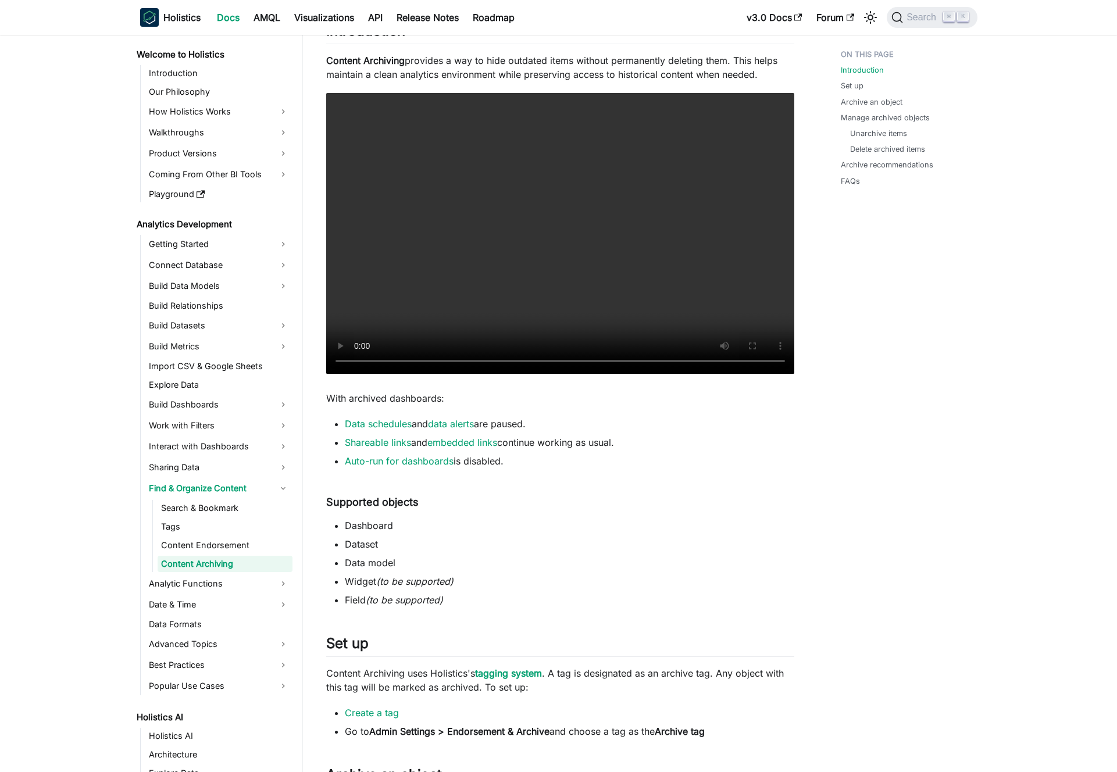
click at [436, 397] on p "With archived dashboards:" at bounding box center [560, 398] width 468 height 14
drag, startPoint x: 334, startPoint y: 419, endPoint x: 574, endPoint y: 459, distance: 243.5
click at [574, 459] on ul "Data schedules and data alerts are paused. Shareable links and embedded links c…" at bounding box center [560, 442] width 468 height 51
click at [574, 459] on li "Auto-run for dashboards is disabled." at bounding box center [569, 461] width 449 height 14
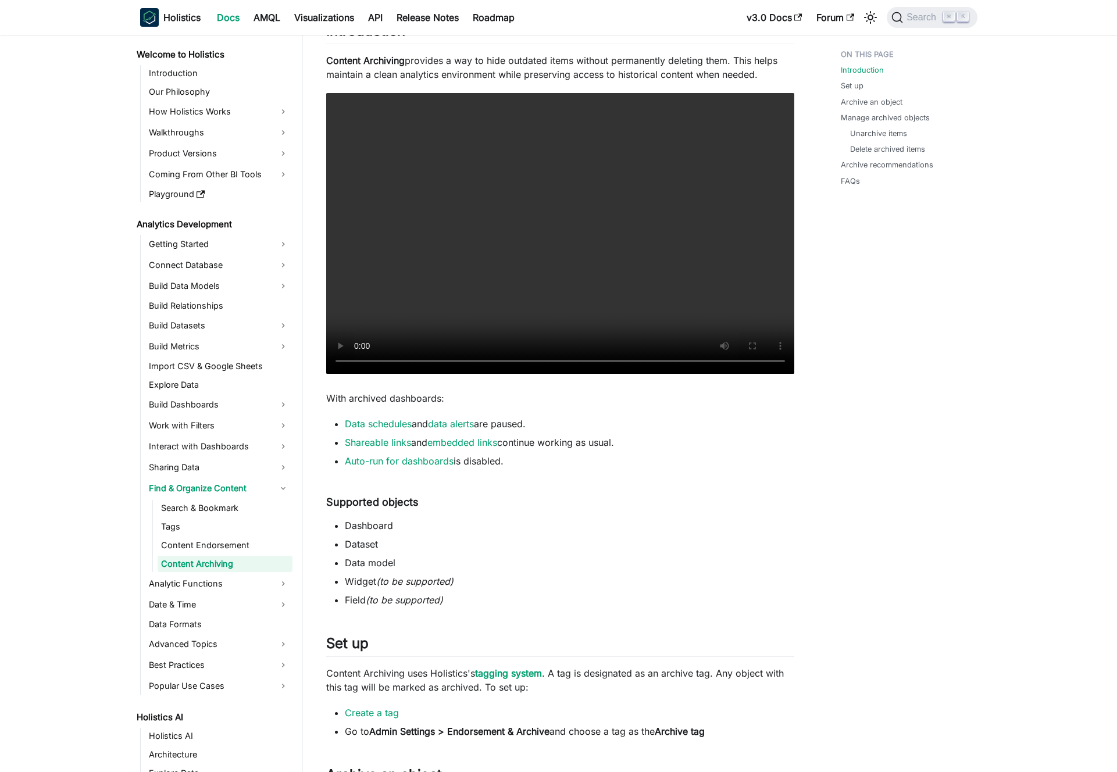
click at [574, 456] on ul "Data schedules and data alerts are paused. Shareable links and embedded links c…" at bounding box center [560, 442] width 468 height 51
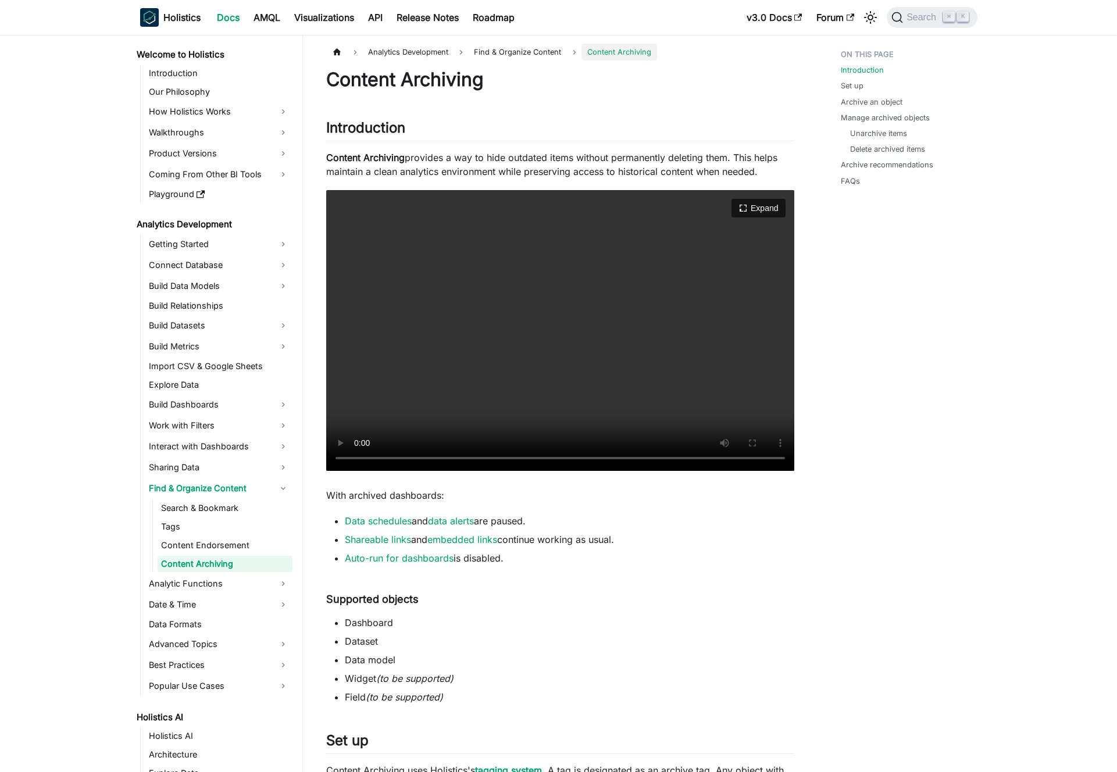
scroll to position [113, 0]
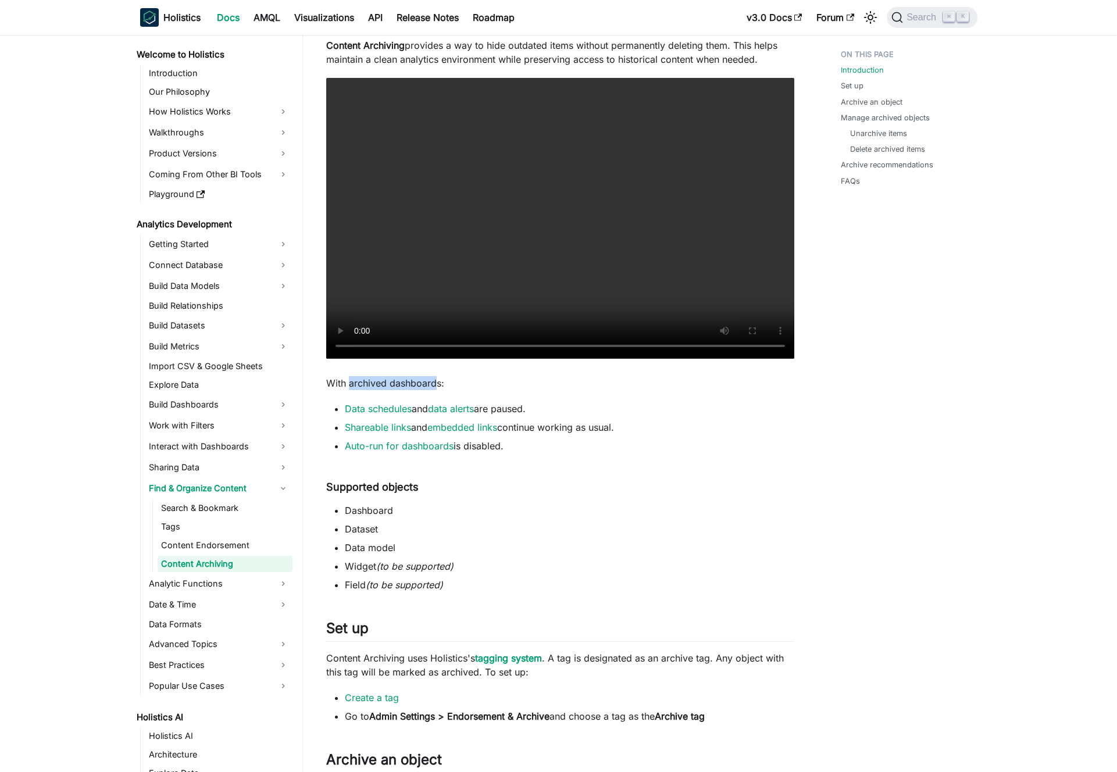
drag, startPoint x: 348, startPoint y: 385, endPoint x: 437, endPoint y: 385, distance: 88.9
click at [437, 385] on p "With archived dashboards:" at bounding box center [560, 383] width 468 height 14
click at [457, 382] on p "With archived dashboards:" at bounding box center [560, 383] width 468 height 14
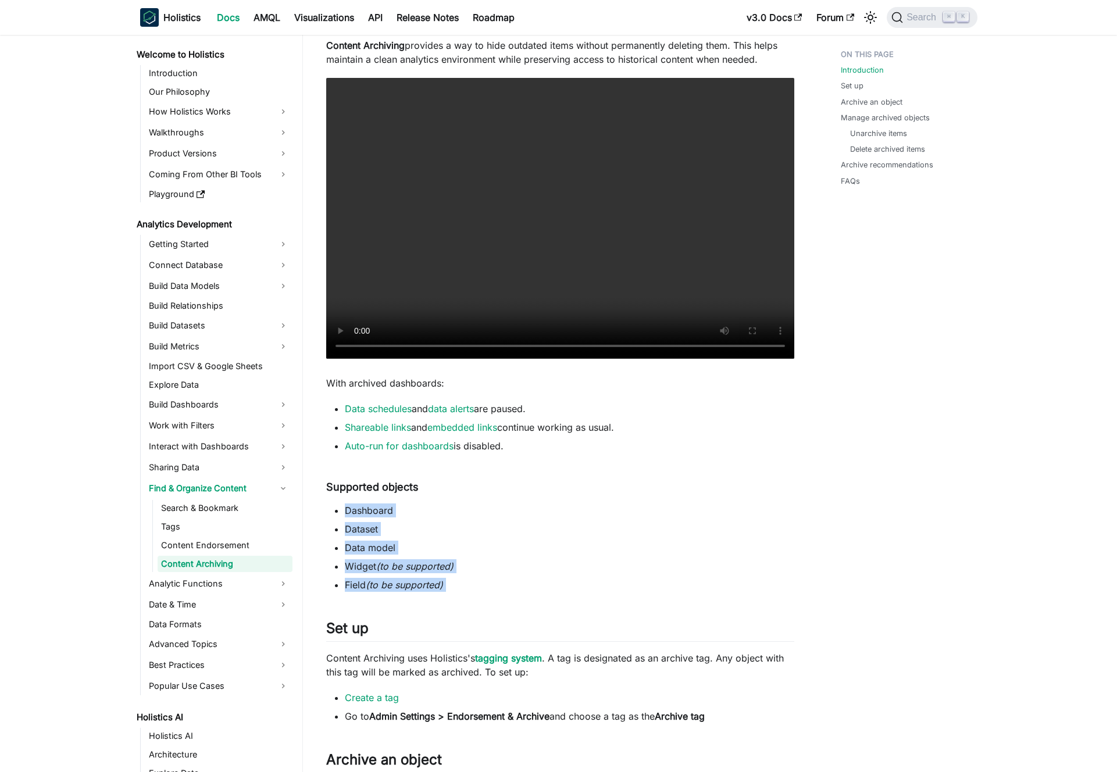
drag, startPoint x: 343, startPoint y: 499, endPoint x: 470, endPoint y: 598, distance: 161.1
drag, startPoint x: 485, startPoint y: 543, endPoint x: 495, endPoint y: 503, distance: 41.4
click at [495, 503] on ul "Dashboard Dataset Data model Widget (to be supported) Field (to be supported)" at bounding box center [560, 547] width 468 height 88
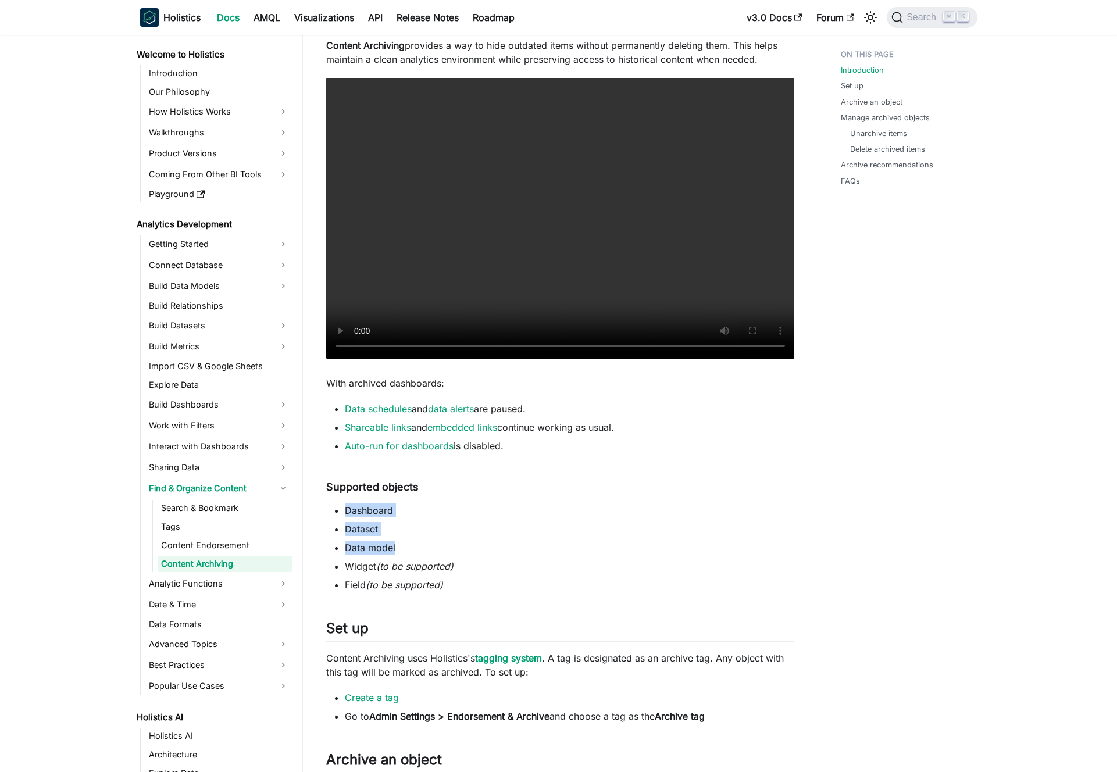
click at [495, 503] on li "Dashboard" at bounding box center [569, 510] width 449 height 14
drag, startPoint x: 364, startPoint y: 373, endPoint x: 585, endPoint y: 381, distance: 221.1
click at [585, 381] on p "With archived dashboards:" at bounding box center [560, 383] width 468 height 14
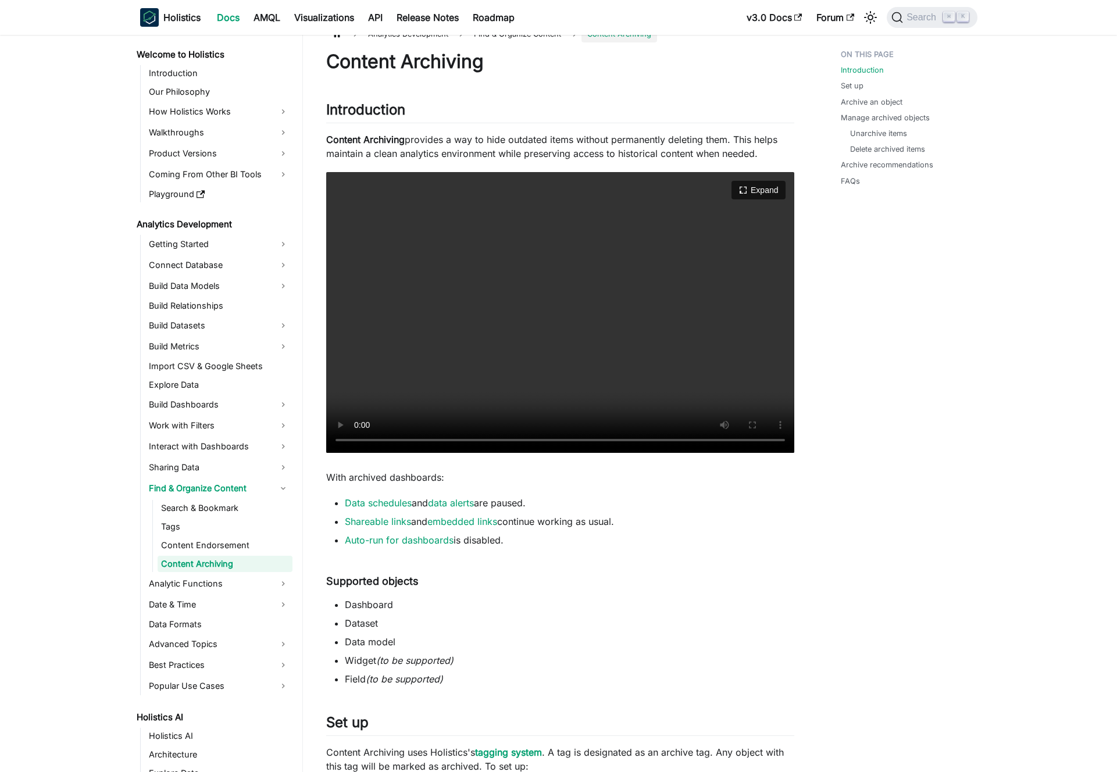
scroll to position [1, 0]
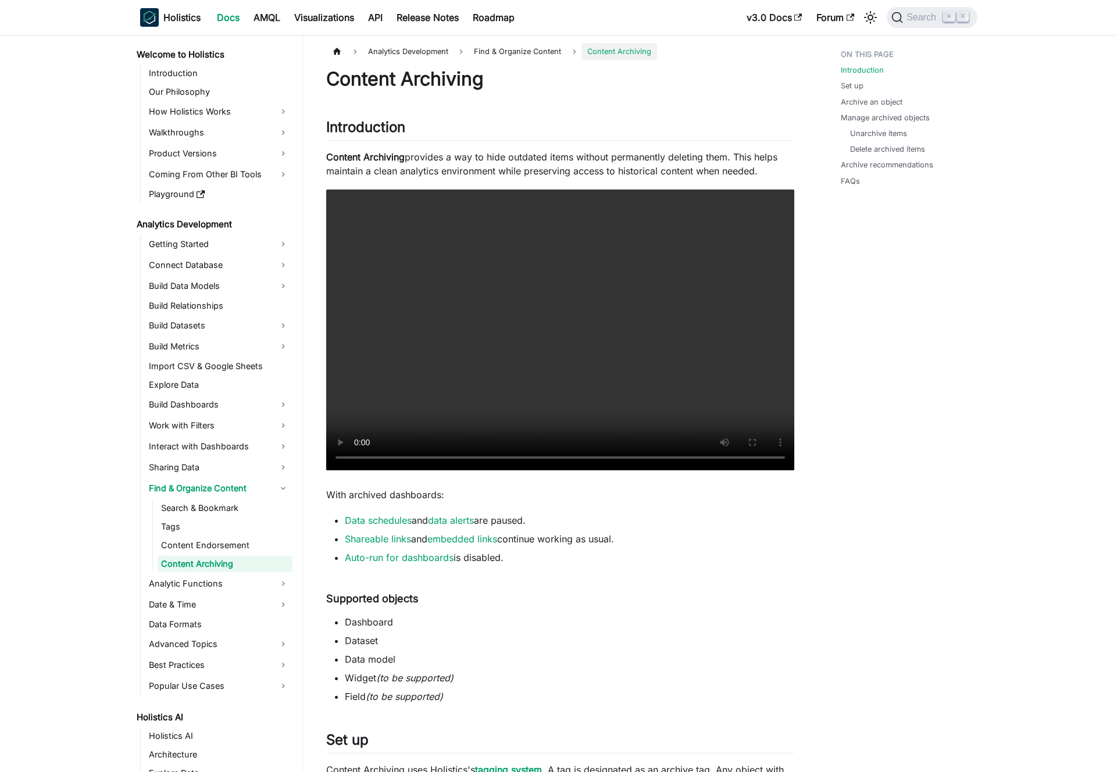
click at [487, 488] on p "With archived dashboards:" at bounding box center [560, 495] width 468 height 14
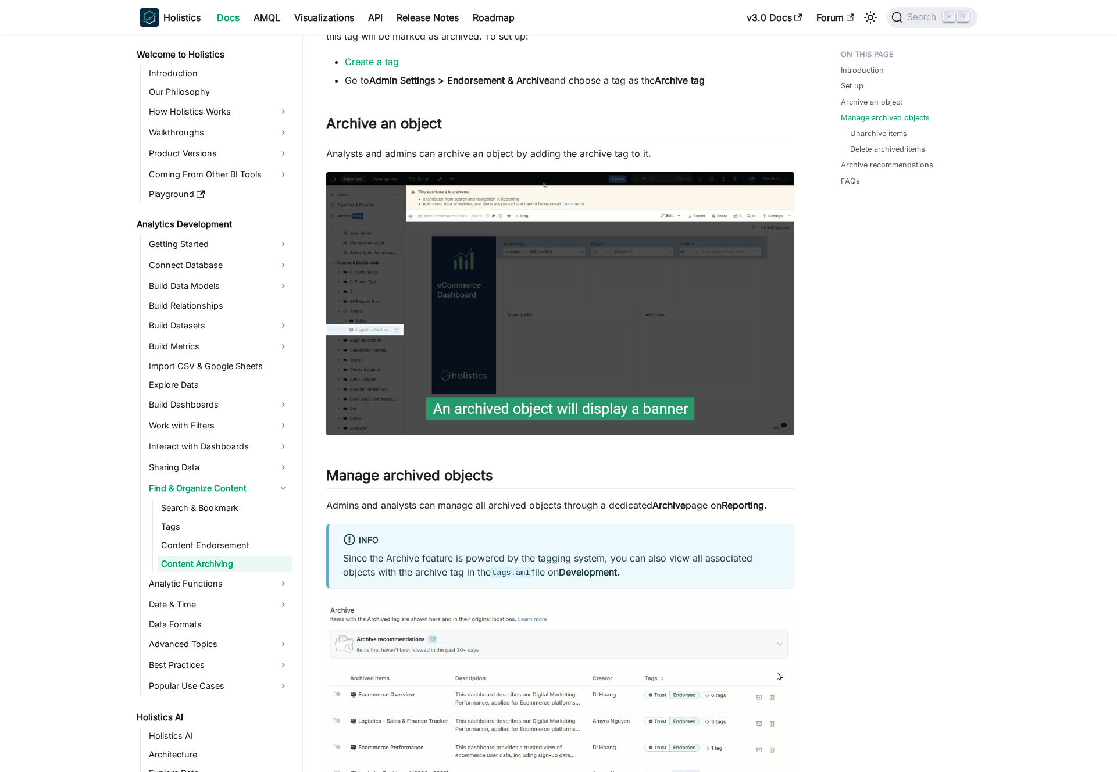
scroll to position [1497, 0]
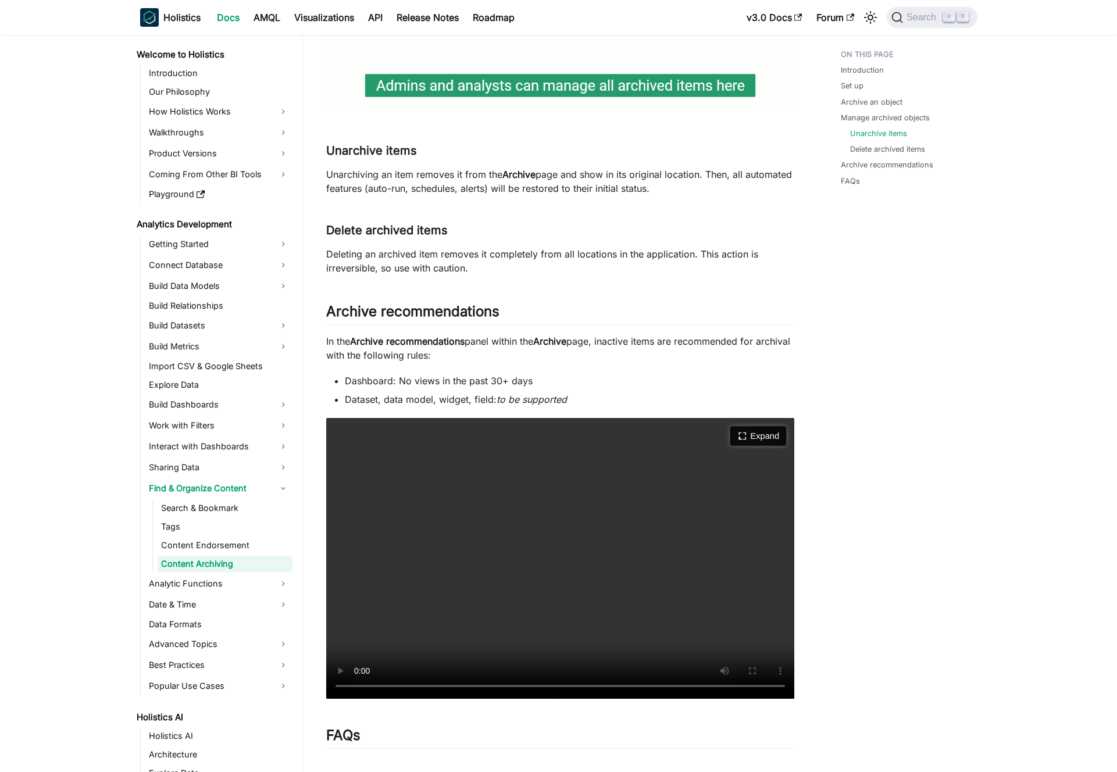
click at [740, 439] on icon "Expand video" at bounding box center [742, 436] width 8 height 8
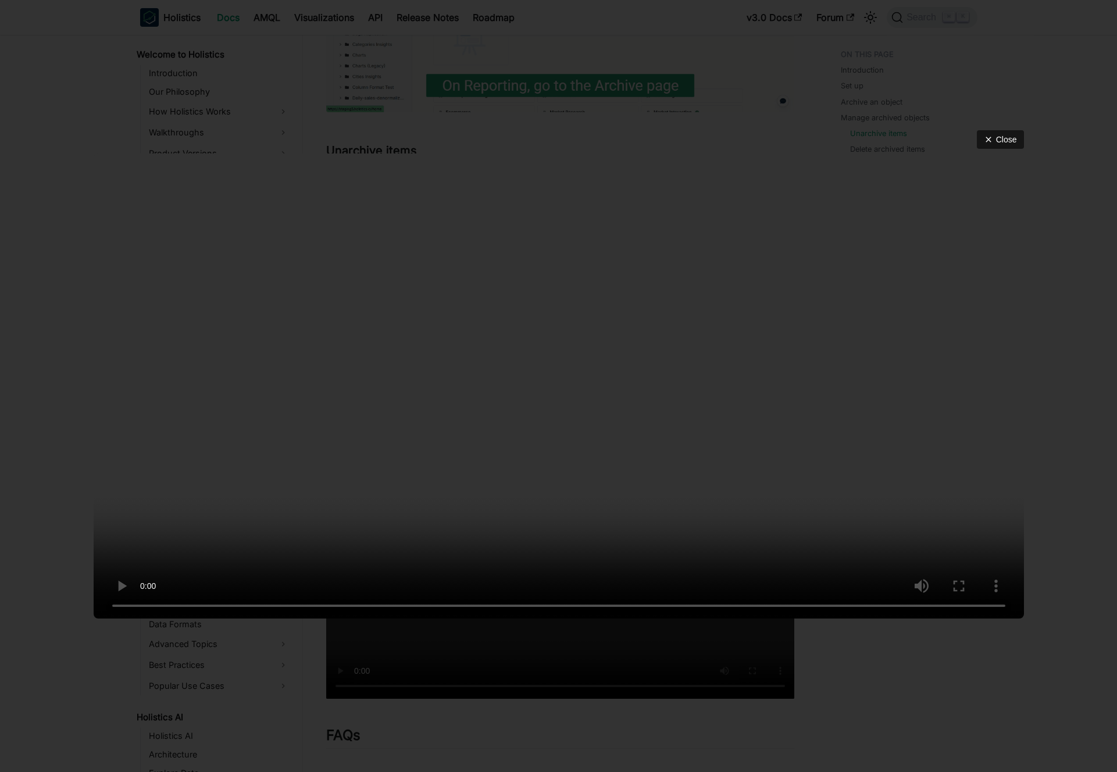
click at [481, 71] on div "Close" at bounding box center [558, 386] width 1117 height 772
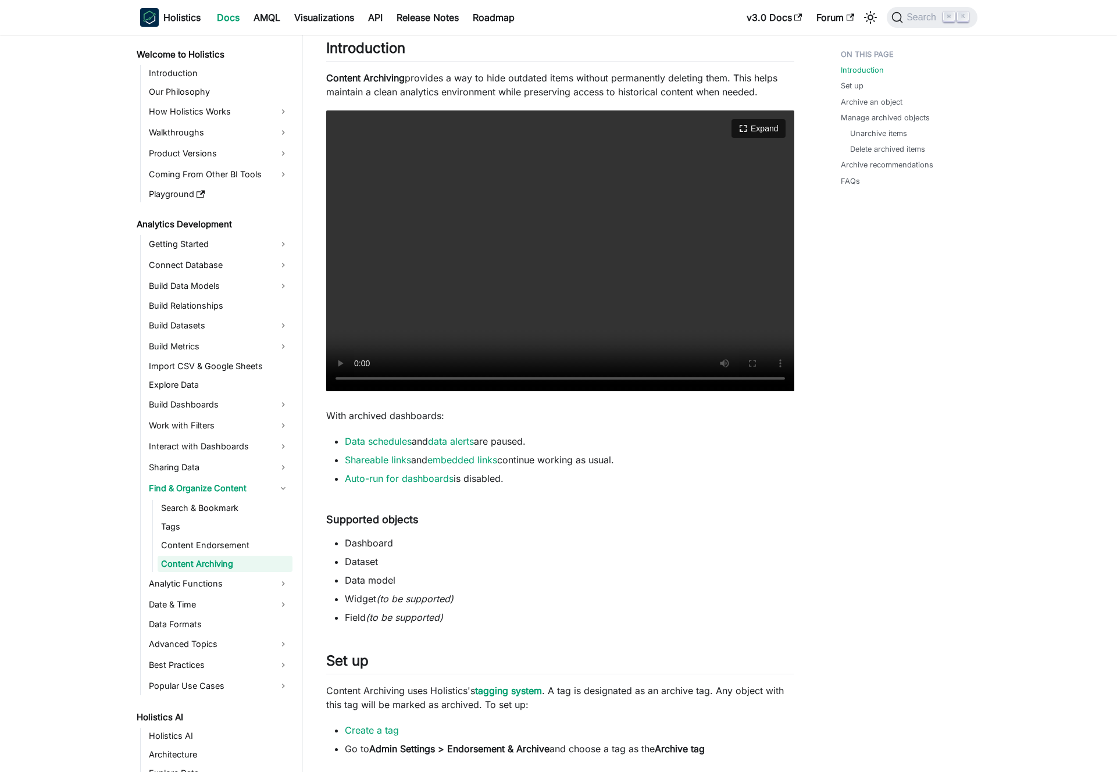
scroll to position [0, 0]
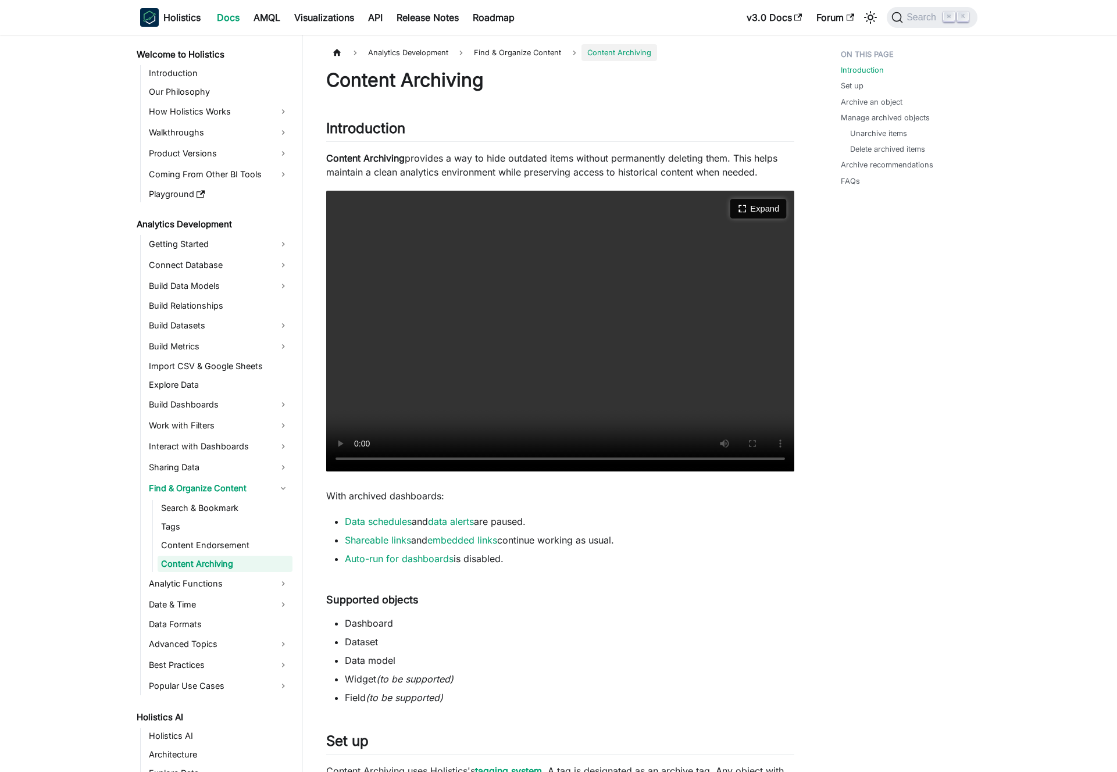
click at [760, 206] on button "Expand" at bounding box center [758, 209] width 56 height 20
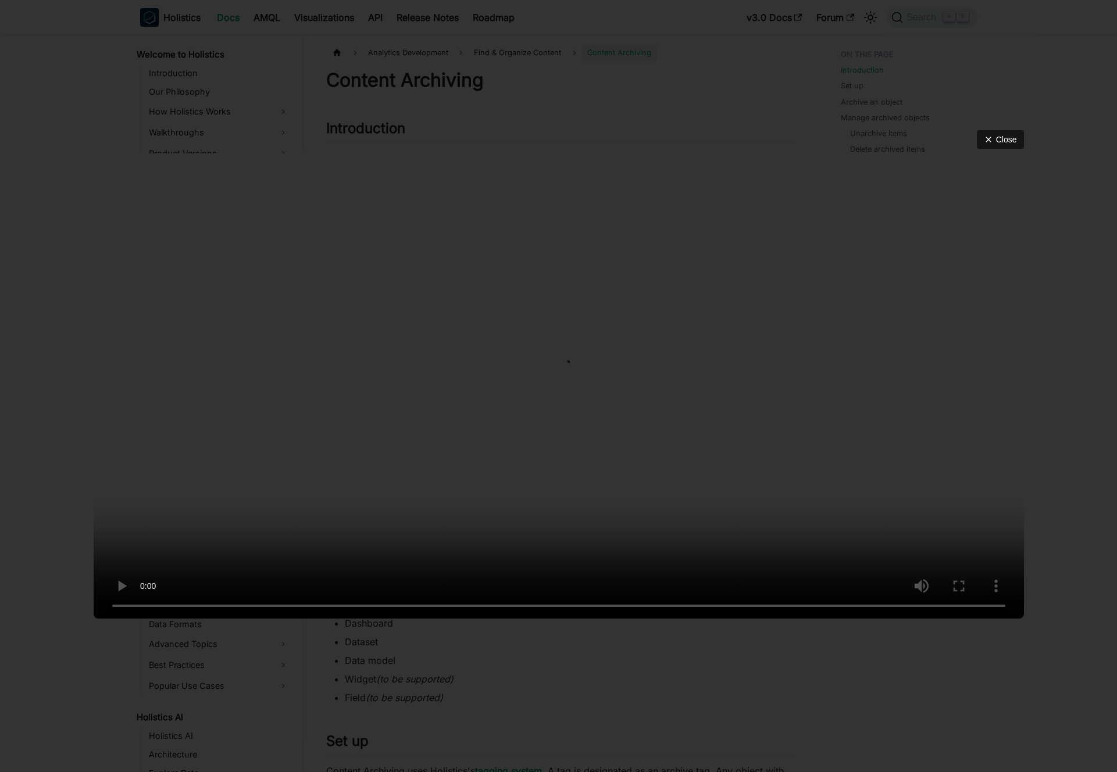
click at [493, 69] on div "Close" at bounding box center [558, 386] width 1117 height 772
